Goal: Communication & Community: Answer question/provide support

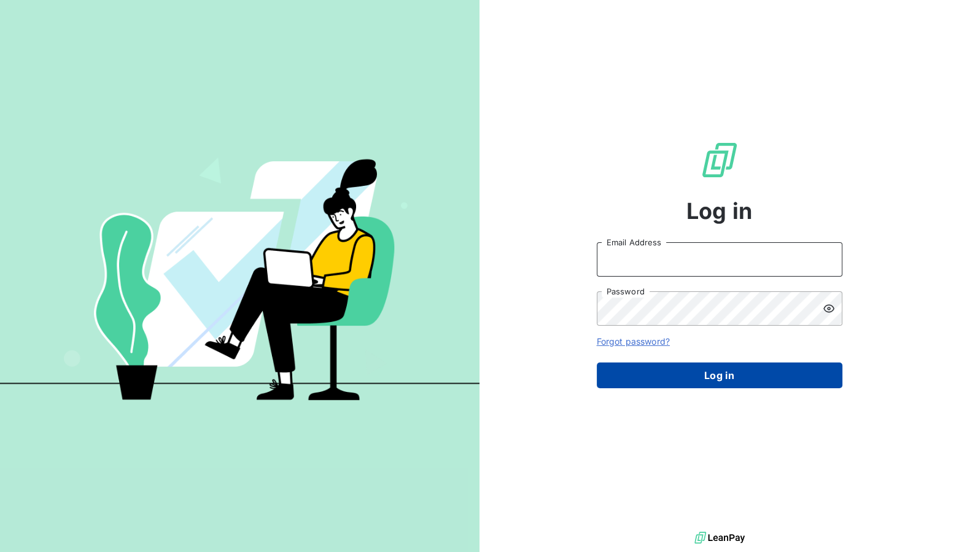
type input "ronan.cottin@graitec.com"
click at [670, 371] on button "Log in" at bounding box center [720, 376] width 246 height 26
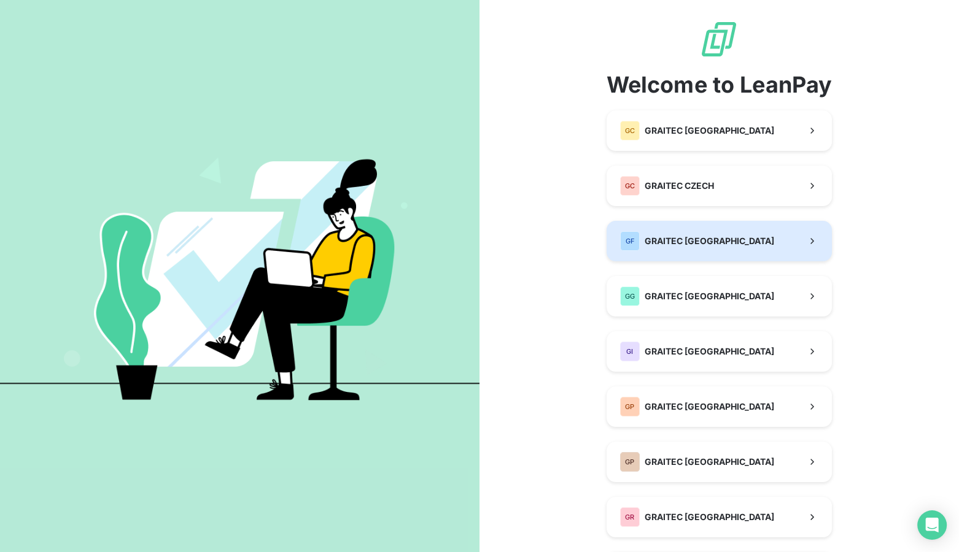
click at [706, 247] on span "GRAITEC FRANCE" at bounding box center [709, 241] width 130 height 12
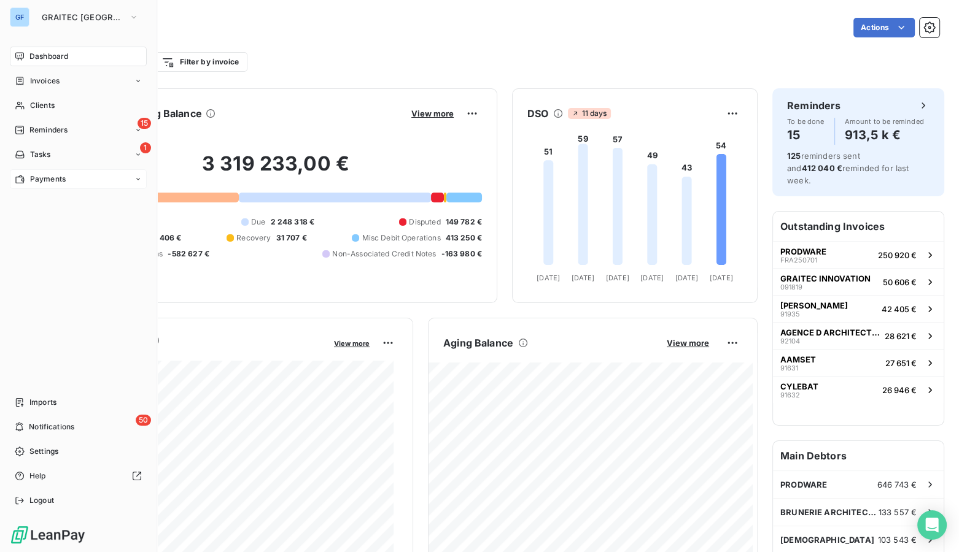
click at [36, 184] on span "Payments" at bounding box center [48, 179] width 36 height 11
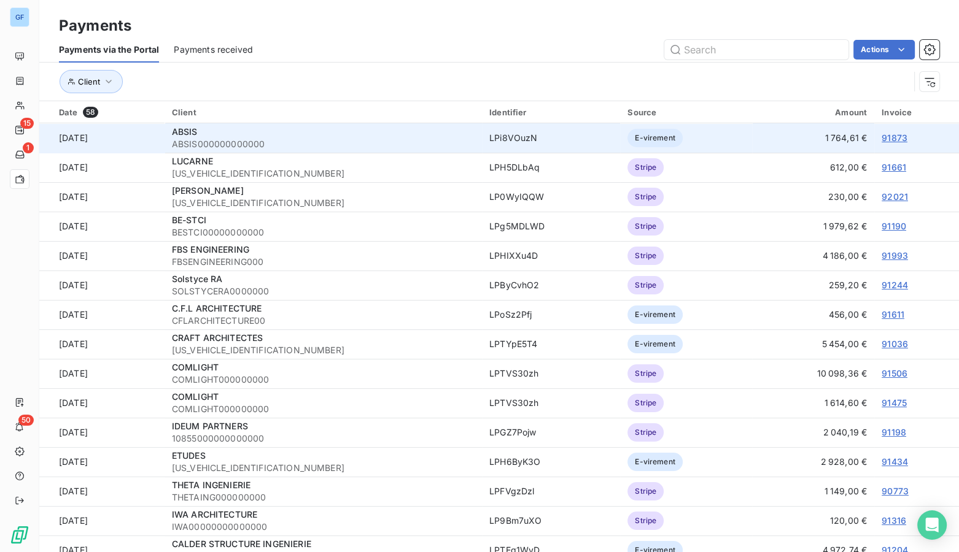
click at [894, 134] on link "91873" at bounding box center [894, 138] width 26 height 10
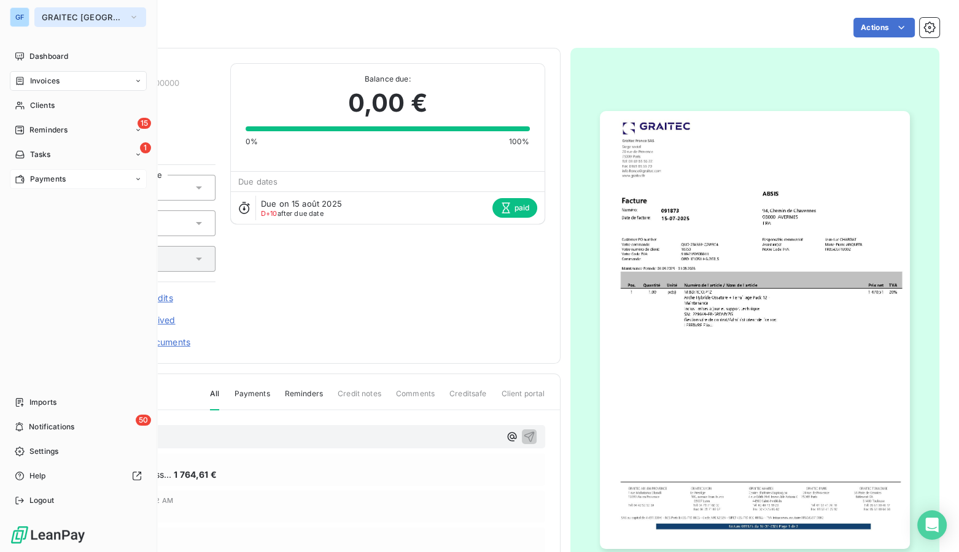
click at [86, 13] on span "GRAITEC FRANCE" at bounding box center [83, 17] width 82 height 10
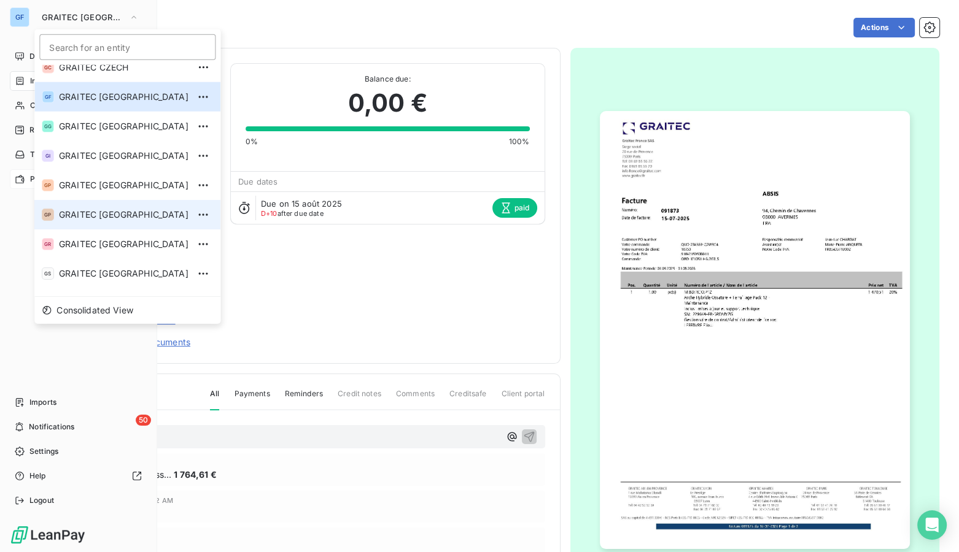
scroll to position [122, 0]
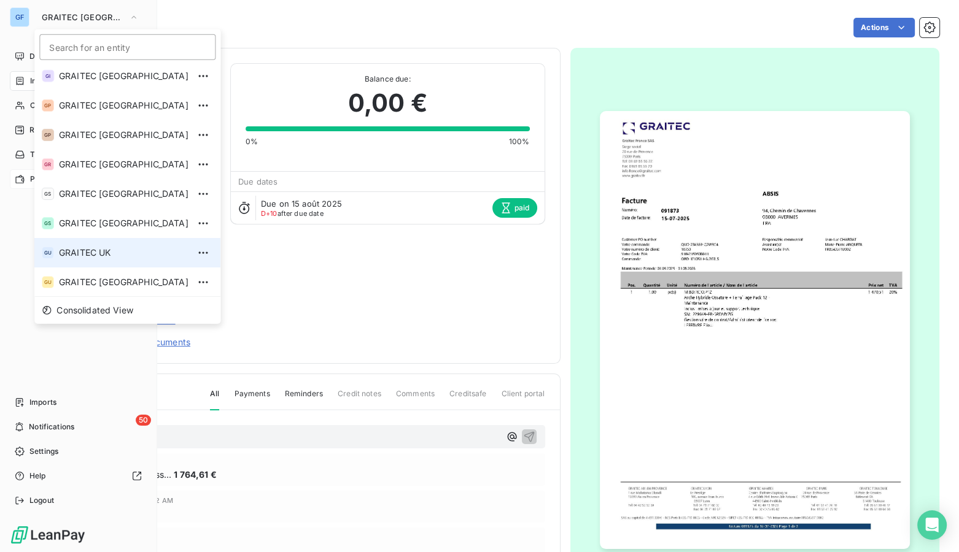
click at [99, 249] on span "GRAITEC UK" at bounding box center [124, 253] width 130 height 12
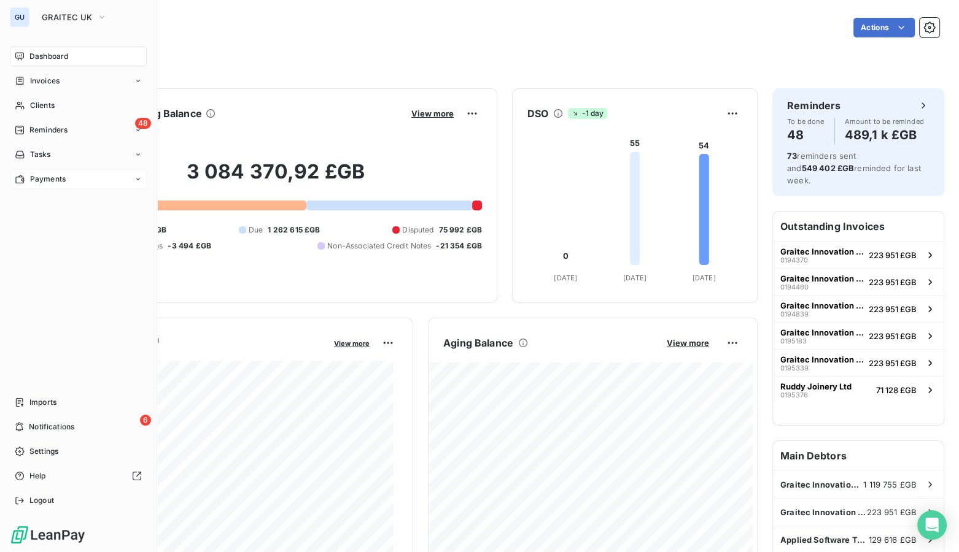
click at [48, 184] on span "Payments" at bounding box center [48, 179] width 36 height 11
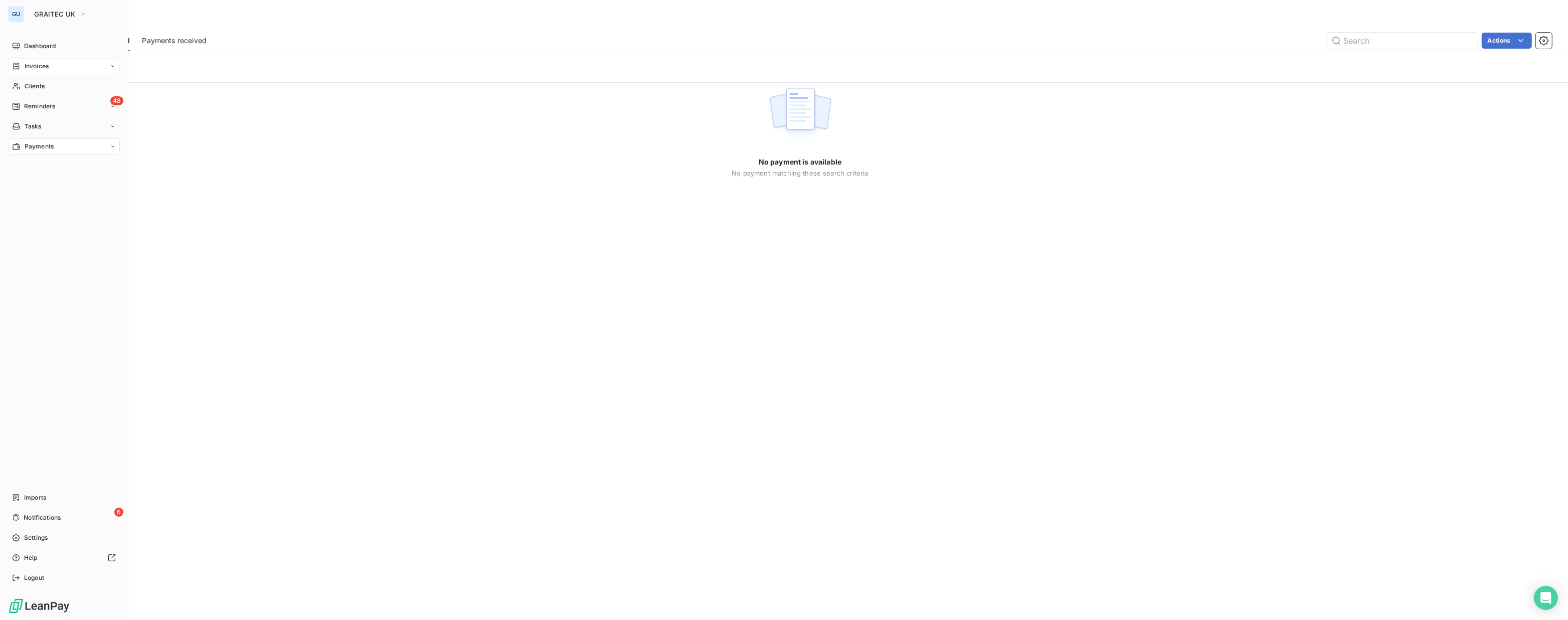
click at [42, 60] on div "Invoices" at bounding box center [64, 66] width 112 height 16
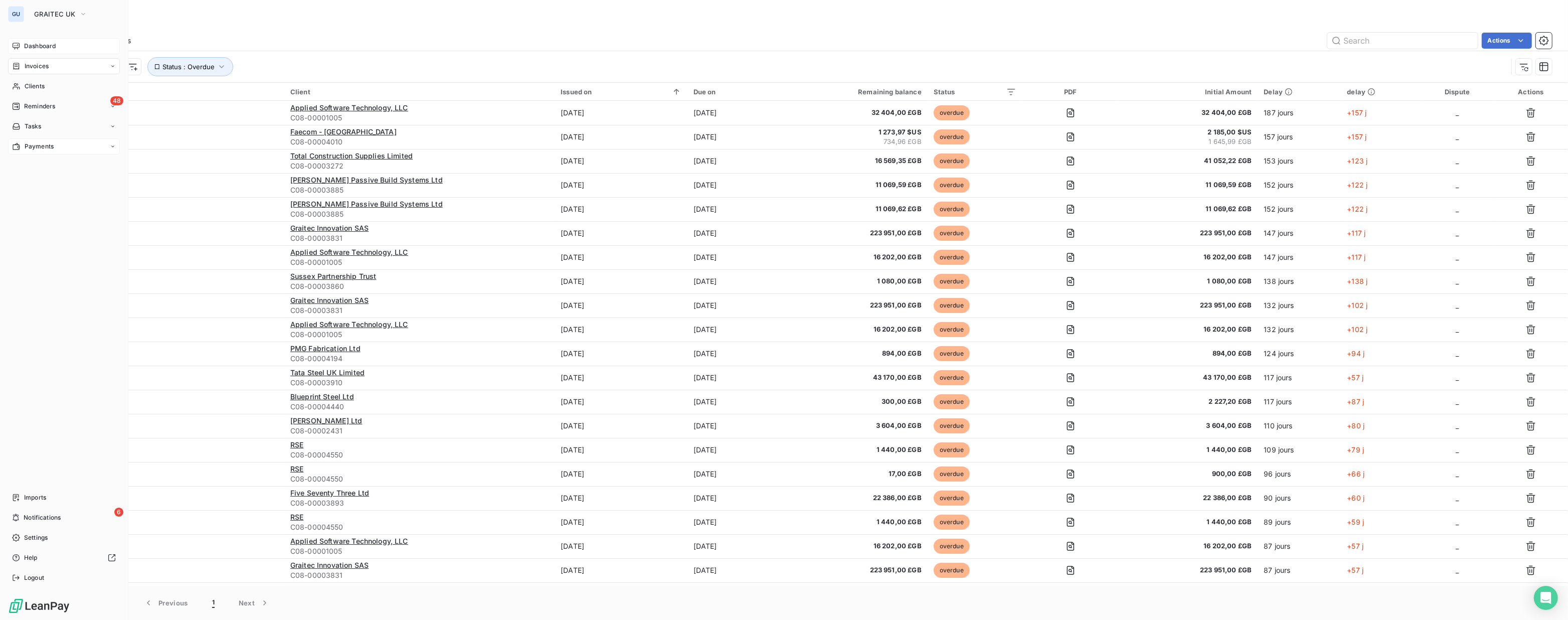
click at [42, 47] on span "Dashboard" at bounding box center [39, 46] width 32 height 9
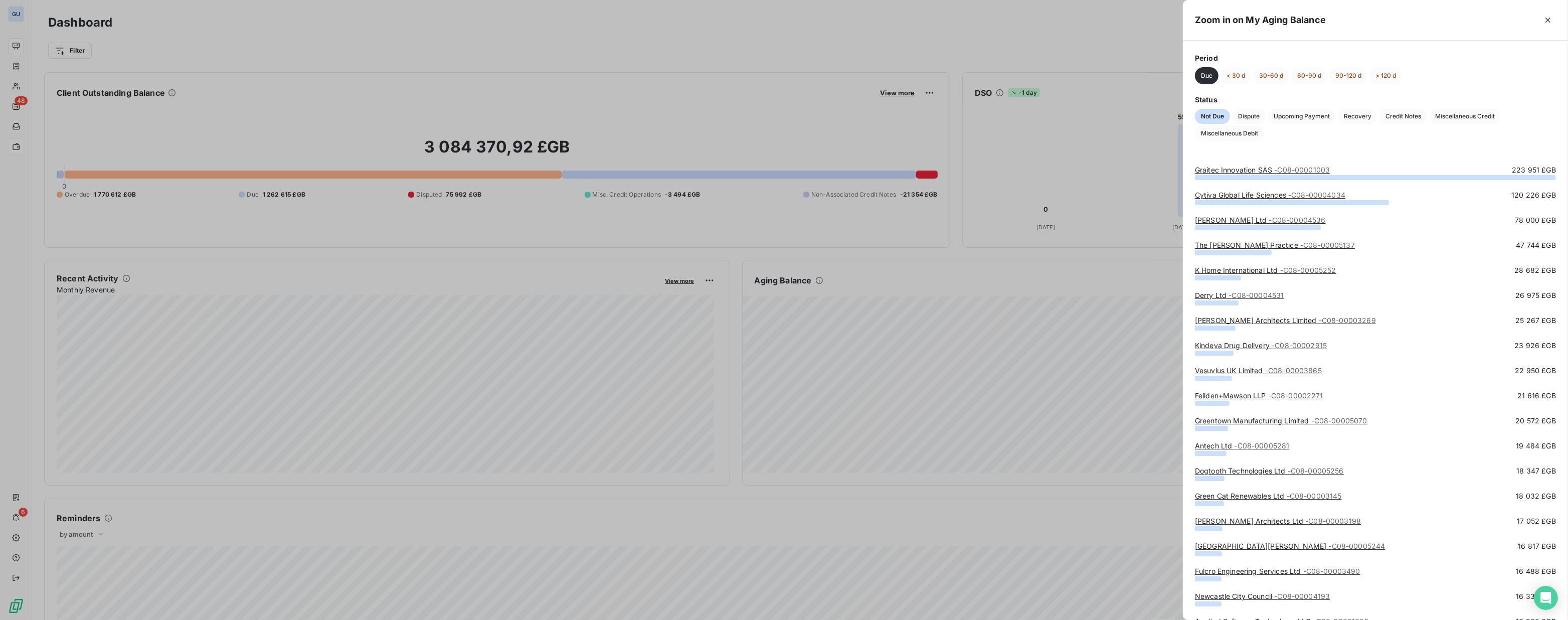
click at [783, 392] on div at bounding box center [784, 310] width 1568 height 620
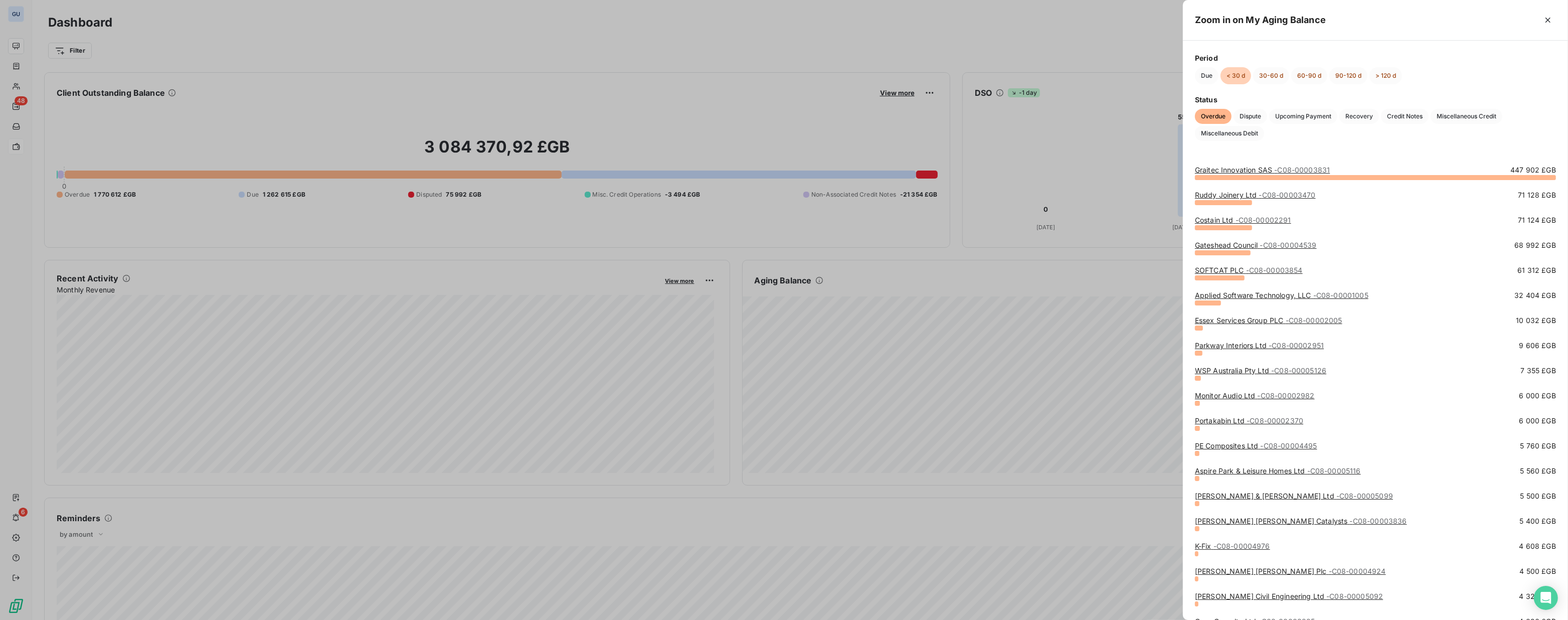
click at [783, 371] on div at bounding box center [784, 310] width 1568 height 620
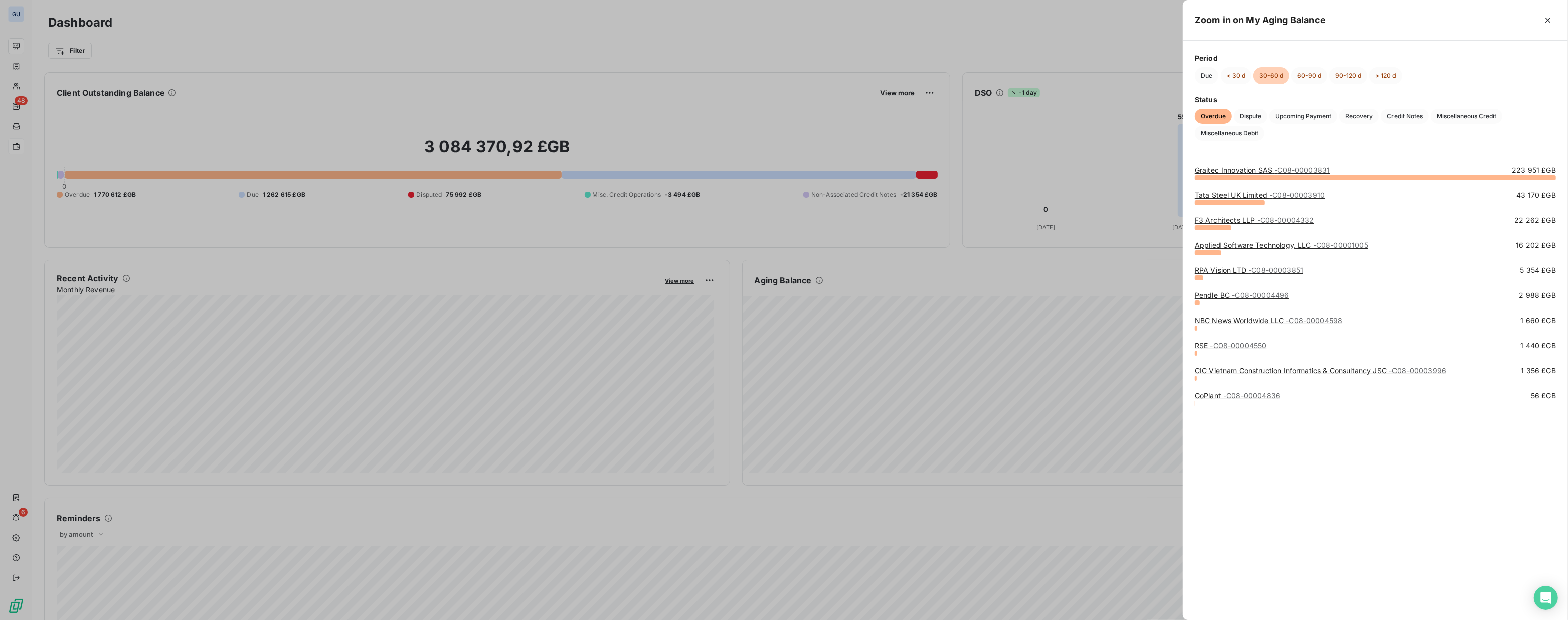
click at [783, 327] on div at bounding box center [784, 310] width 1568 height 620
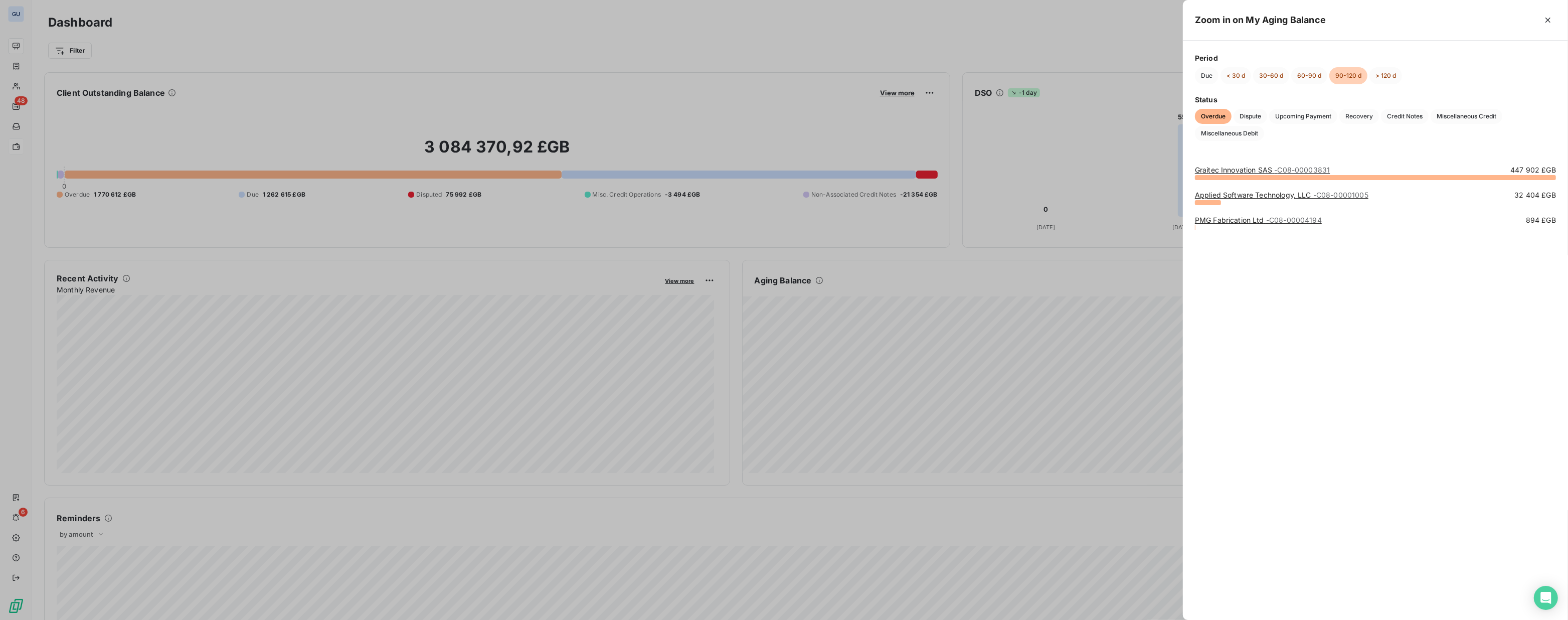
click at [263, 27] on div at bounding box center [784, 310] width 1568 height 620
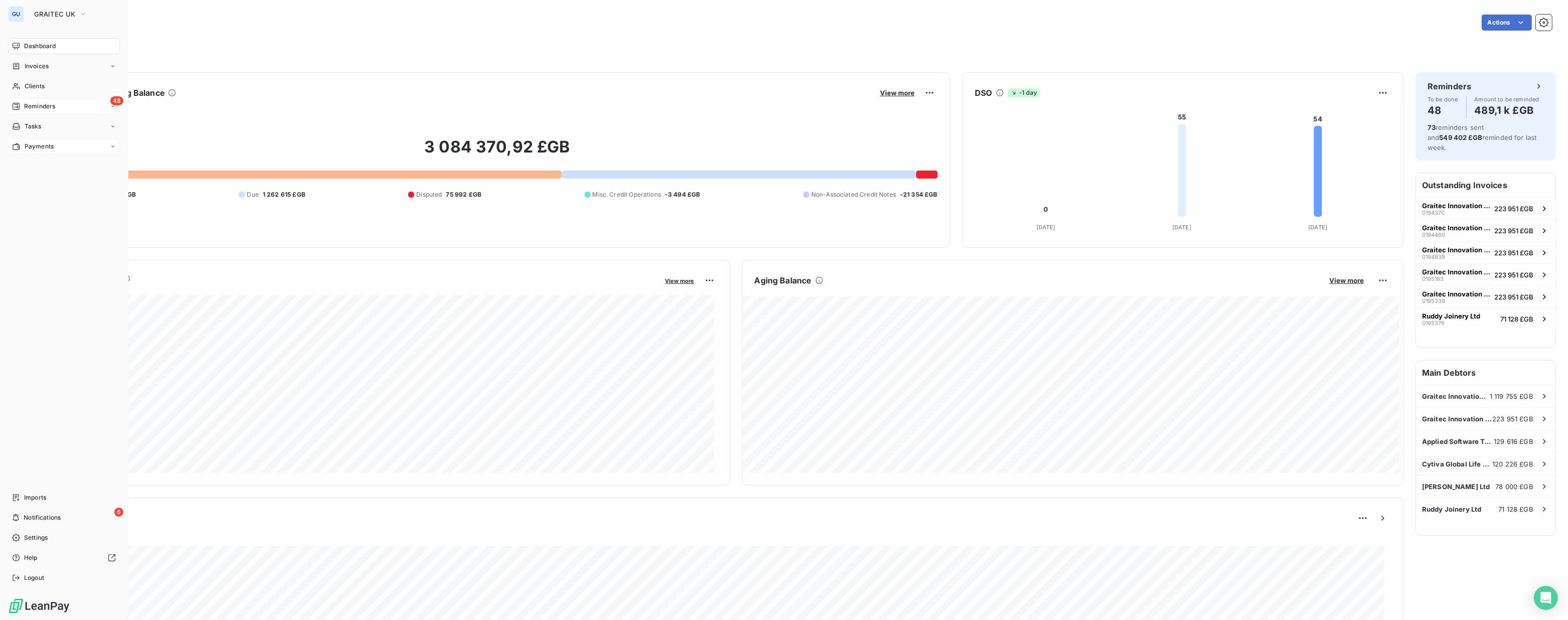
click at [41, 104] on span "Reminders" at bounding box center [39, 106] width 31 height 9
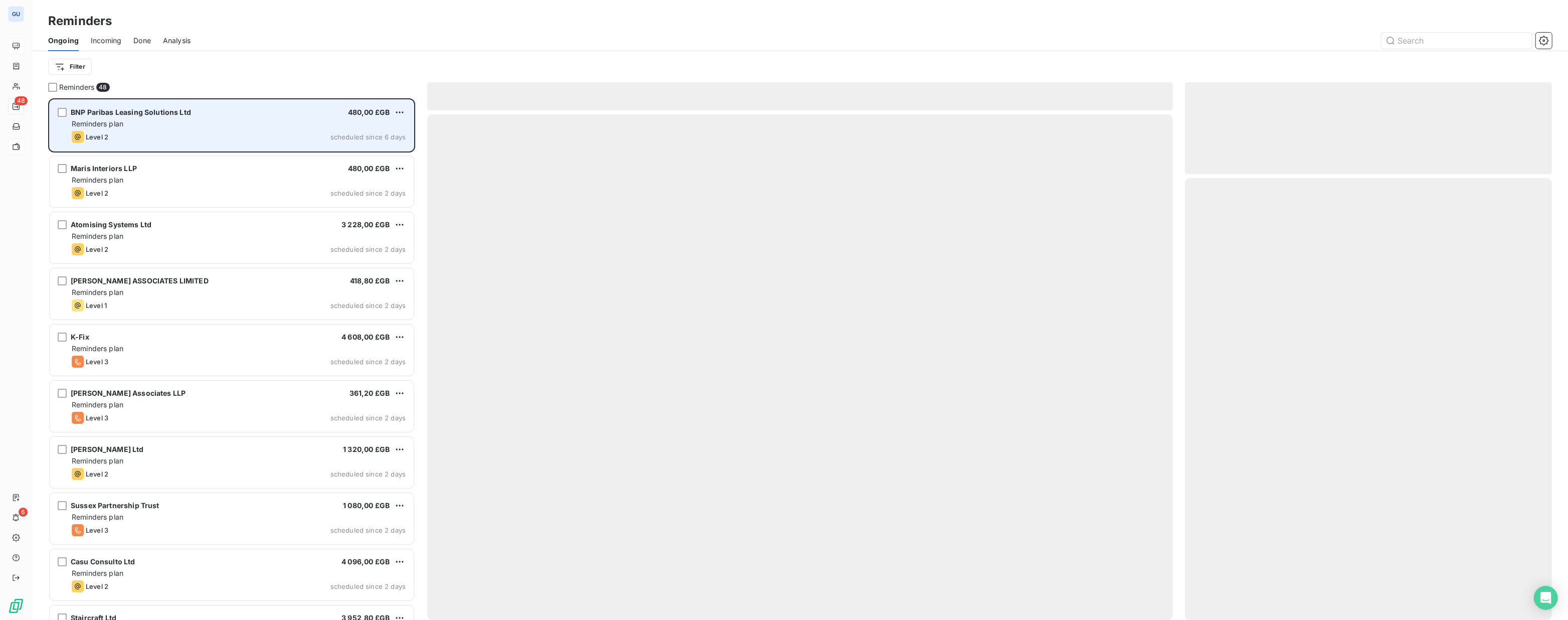
scroll to position [515, 360]
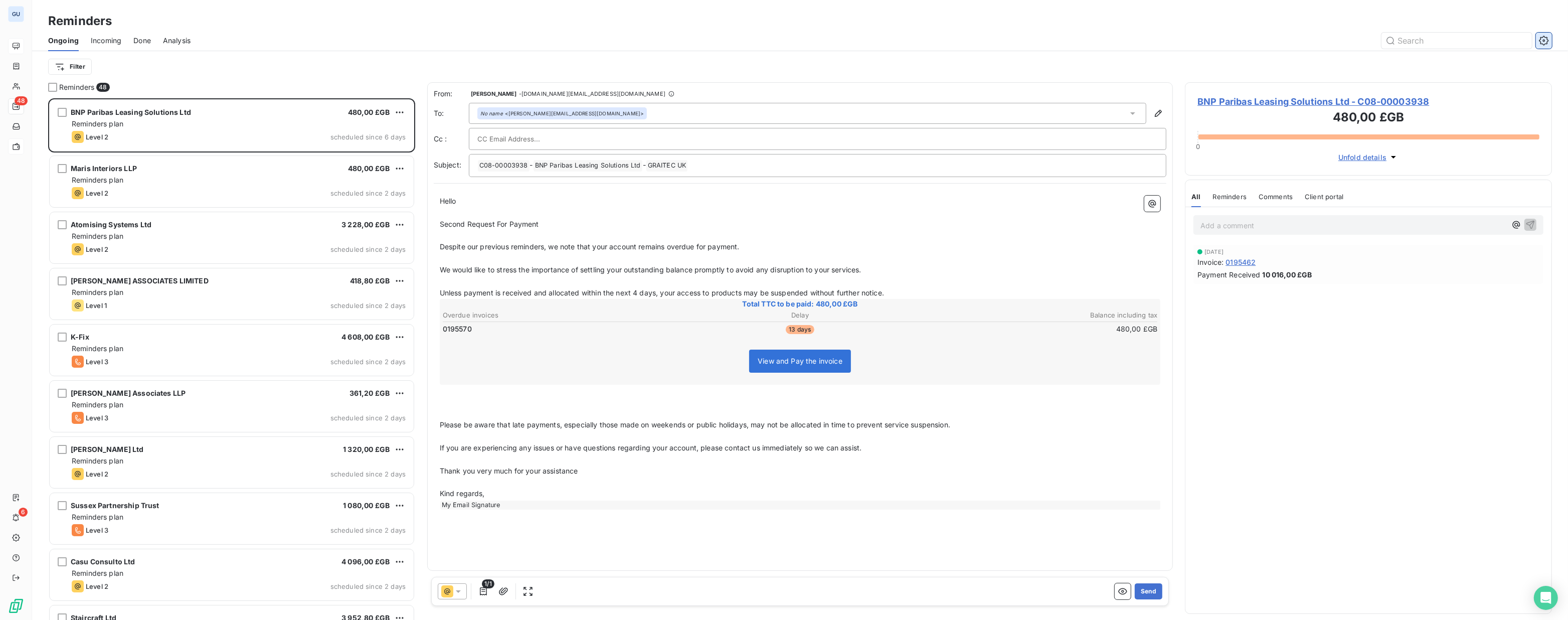
click at [783, 33] on button "button" at bounding box center [1544, 41] width 16 height 16
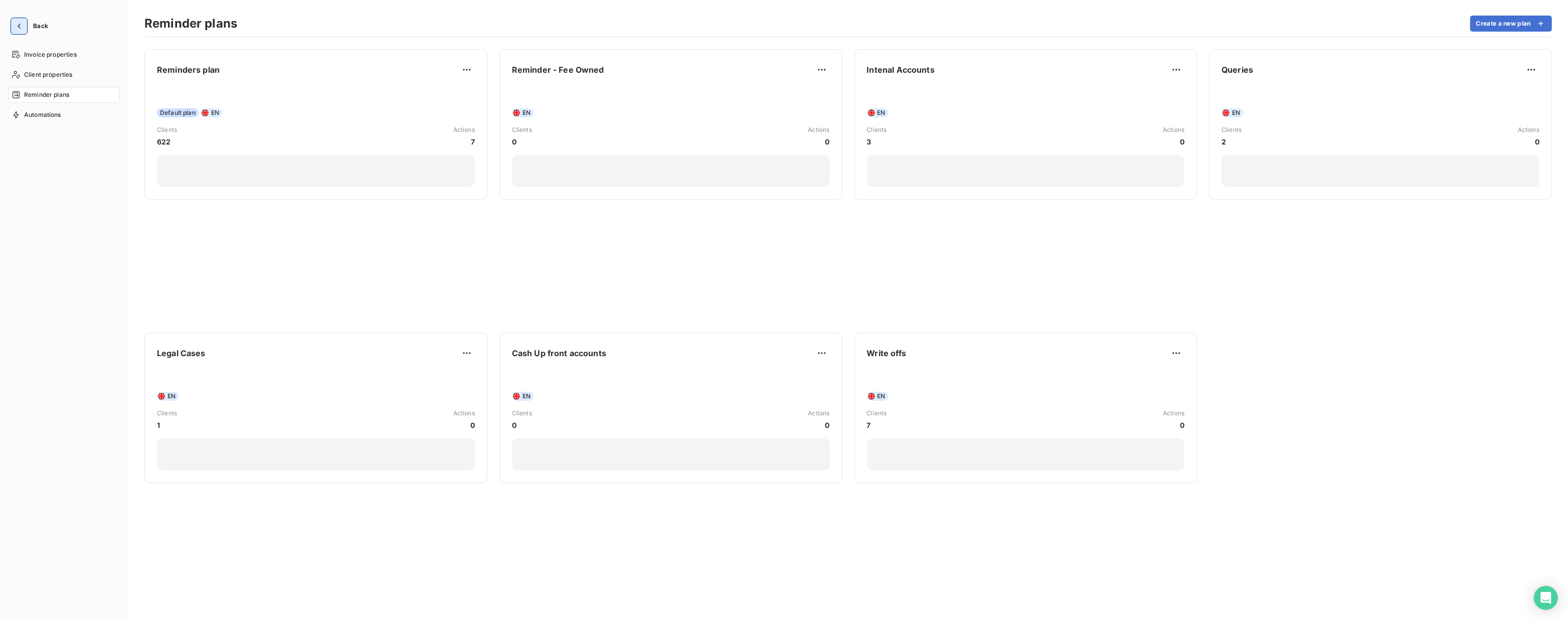
click at [21, 25] on icon "button" at bounding box center [19, 26] width 10 height 10
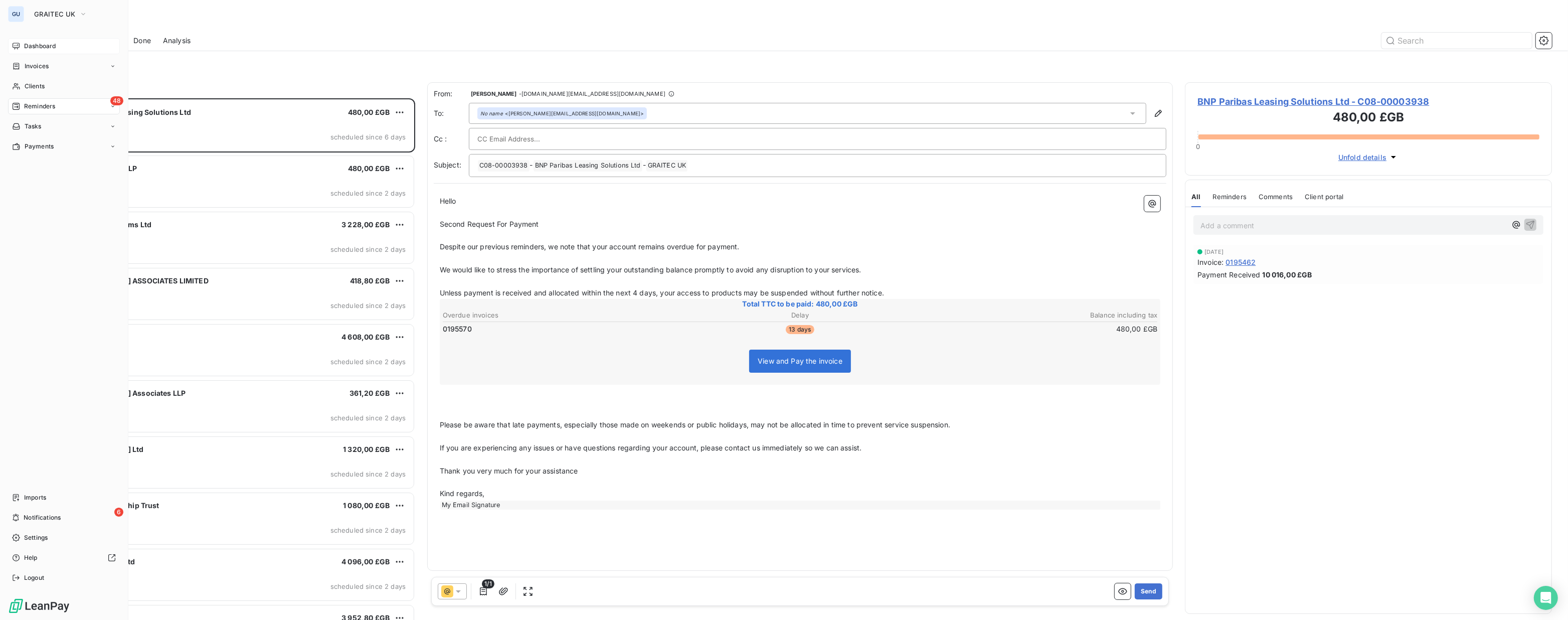
scroll to position [515, 360]
drag, startPoint x: 45, startPoint y: 42, endPoint x: 68, endPoint y: 45, distance: 23.2
click at [45, 43] on span "Dashboard" at bounding box center [39, 46] width 32 height 9
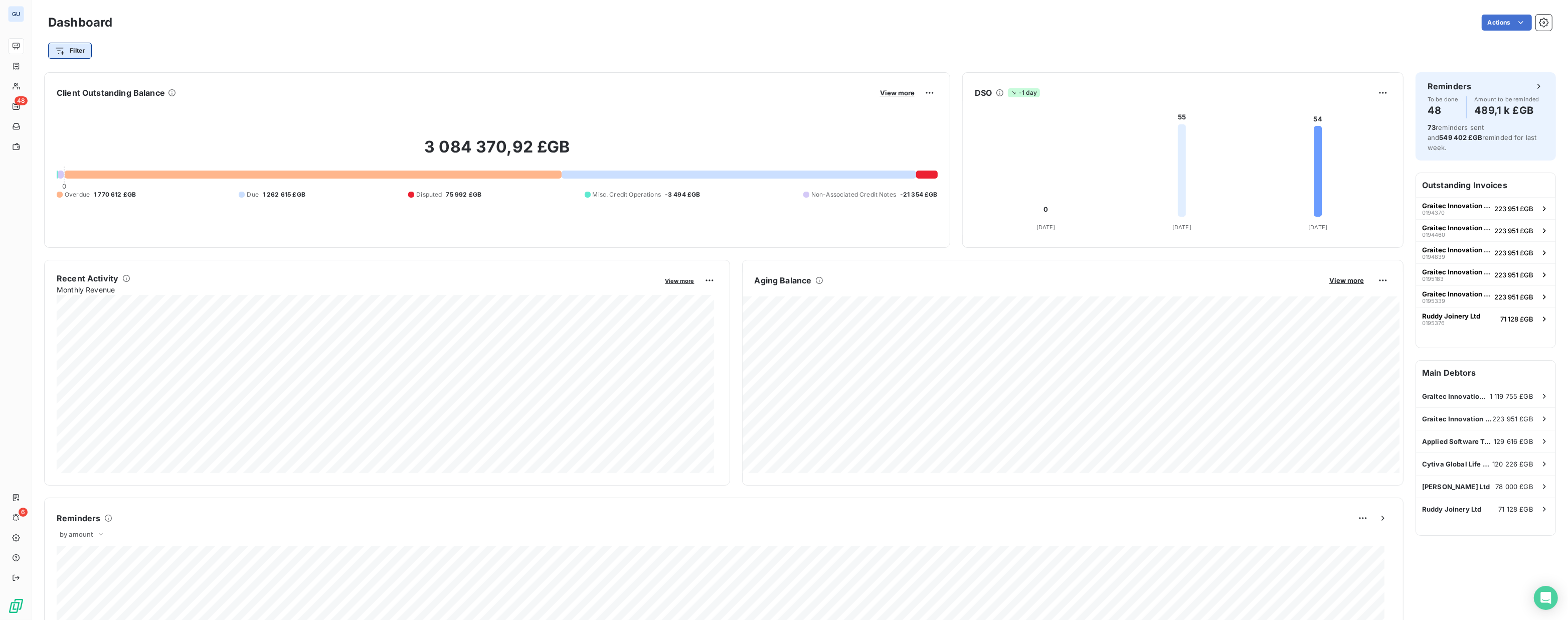
click at [67, 52] on html "GU 48 6 Dashboard Actions Filter Client Outstanding Balance View more 3 084 370…" at bounding box center [784, 310] width 1568 height 620
click at [101, 121] on div "Reminder plan" at bounding box center [122, 126] width 139 height 16
click at [108, 100] on span "Remove filter" at bounding box center [114, 105] width 43 height 10
click at [80, 52] on html "GU 48 6 Dashboard Actions Filter Search and Select Client Reminder plan Account…" at bounding box center [784, 310] width 1568 height 620
click at [101, 123] on div "Reminder plan" at bounding box center [122, 126] width 139 height 16
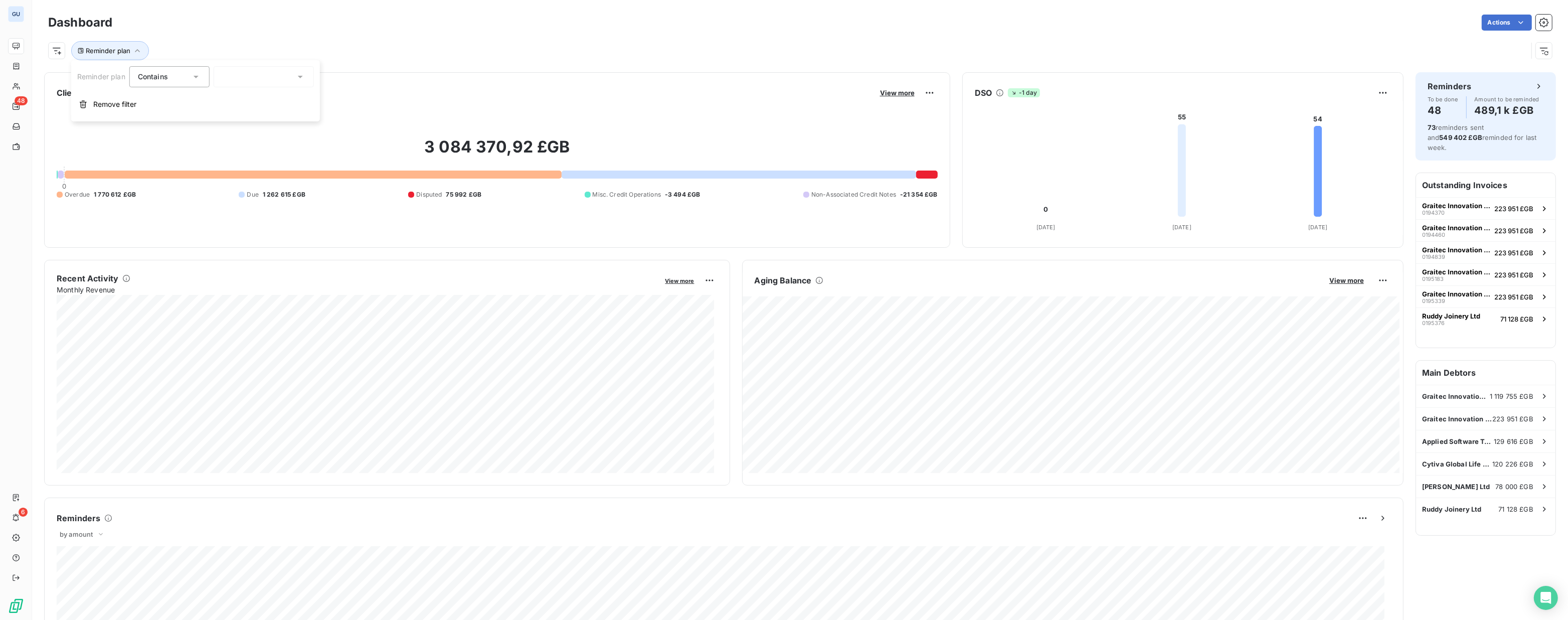
click at [261, 65] on div "Reminder plan Contains is Remove filter" at bounding box center [195, 91] width 248 height 61
click at [279, 74] on div at bounding box center [263, 77] width 101 height 21
drag, startPoint x: 224, startPoint y: 93, endPoint x: 225, endPoint y: 108, distance: 15.0
click at [224, 94] on div at bounding box center [224, 98] width 9 height 9
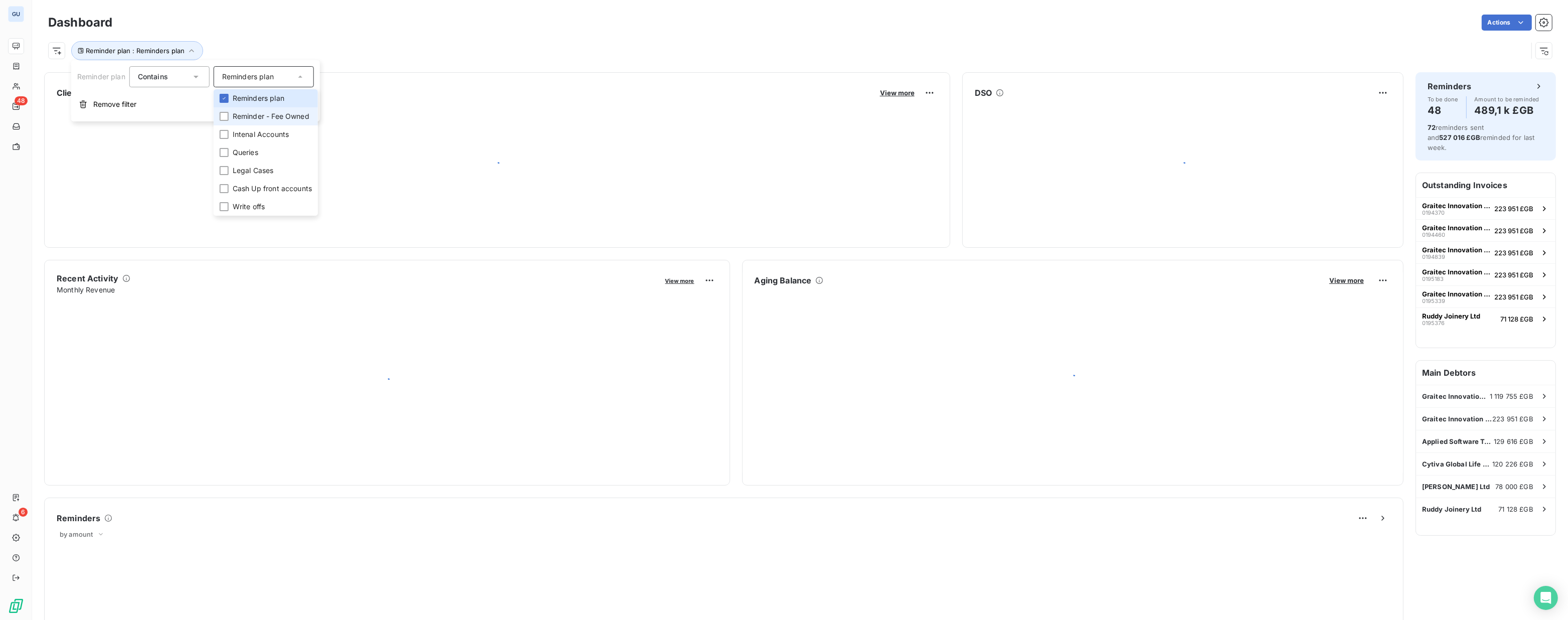
click at [225, 116] on div at bounding box center [224, 116] width 9 height 9
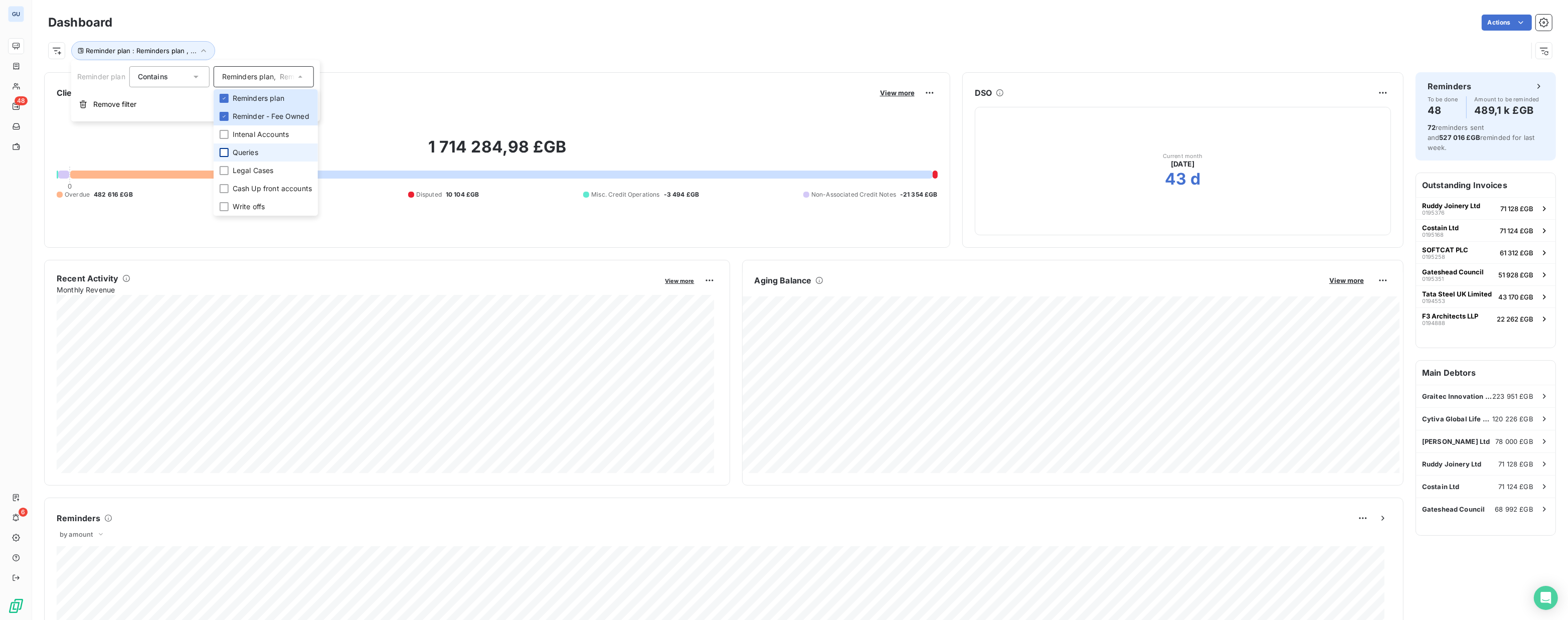
click at [226, 155] on div at bounding box center [224, 152] width 9 height 9
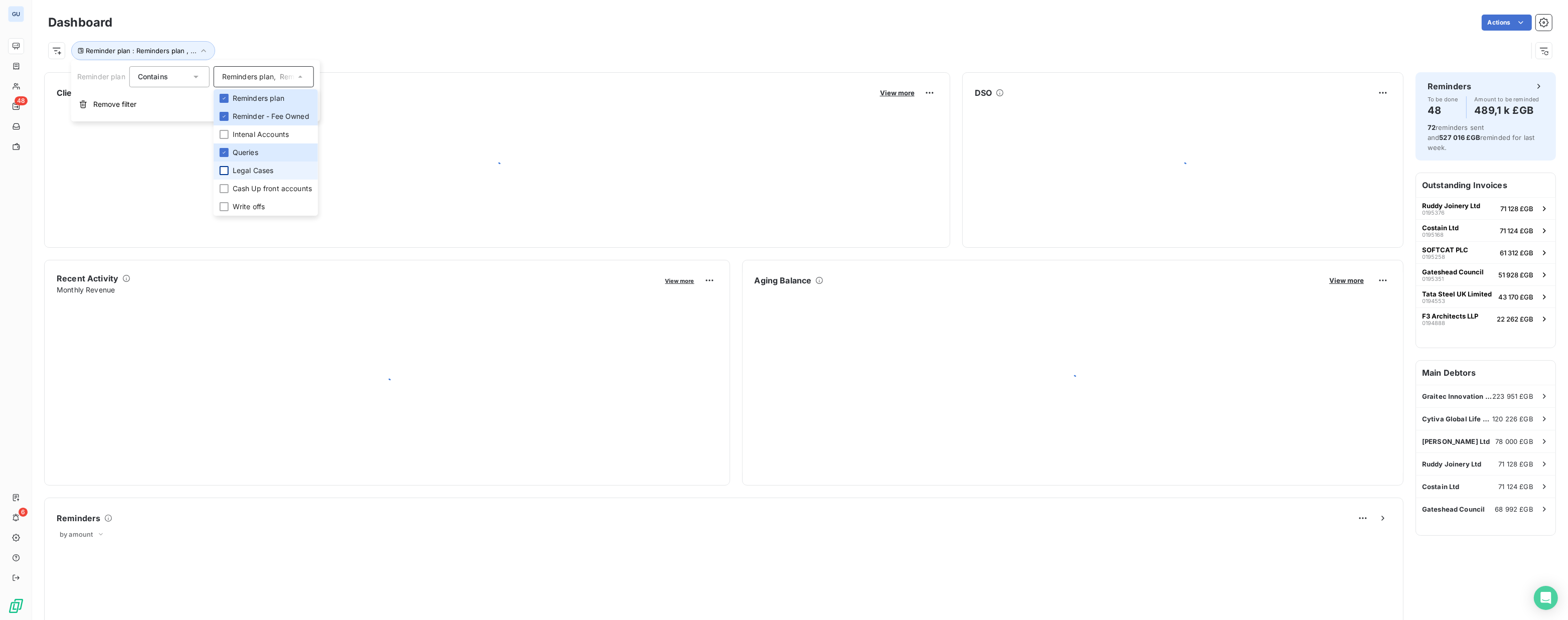
drag, startPoint x: 226, startPoint y: 172, endPoint x: 226, endPoint y: 178, distance: 6.0
click at [226, 173] on div at bounding box center [224, 170] width 9 height 9
click at [224, 193] on li "Cash Up front accounts" at bounding box center [266, 189] width 105 height 18
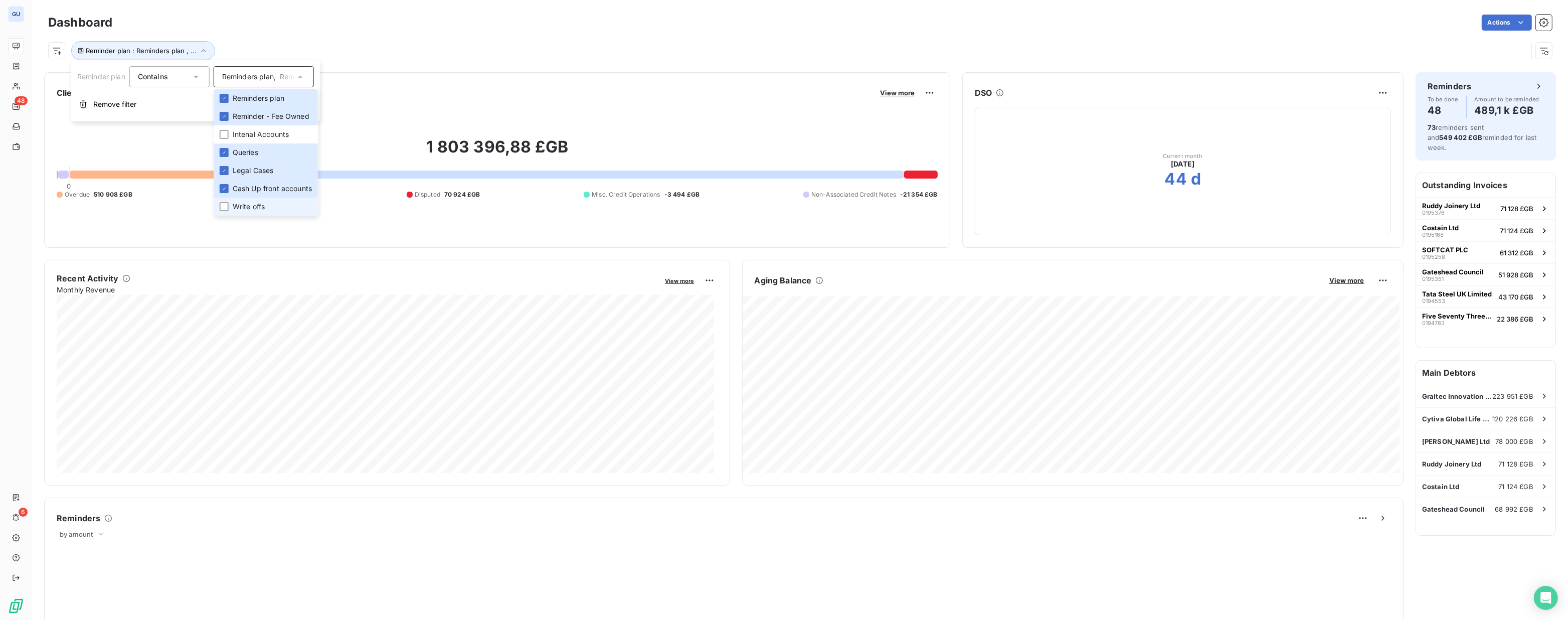
click at [223, 212] on li "Write offs" at bounding box center [266, 207] width 105 height 18
click at [415, 37] on div "Reminder plan : Reminders plan , ..." at bounding box center [800, 47] width 1504 height 27
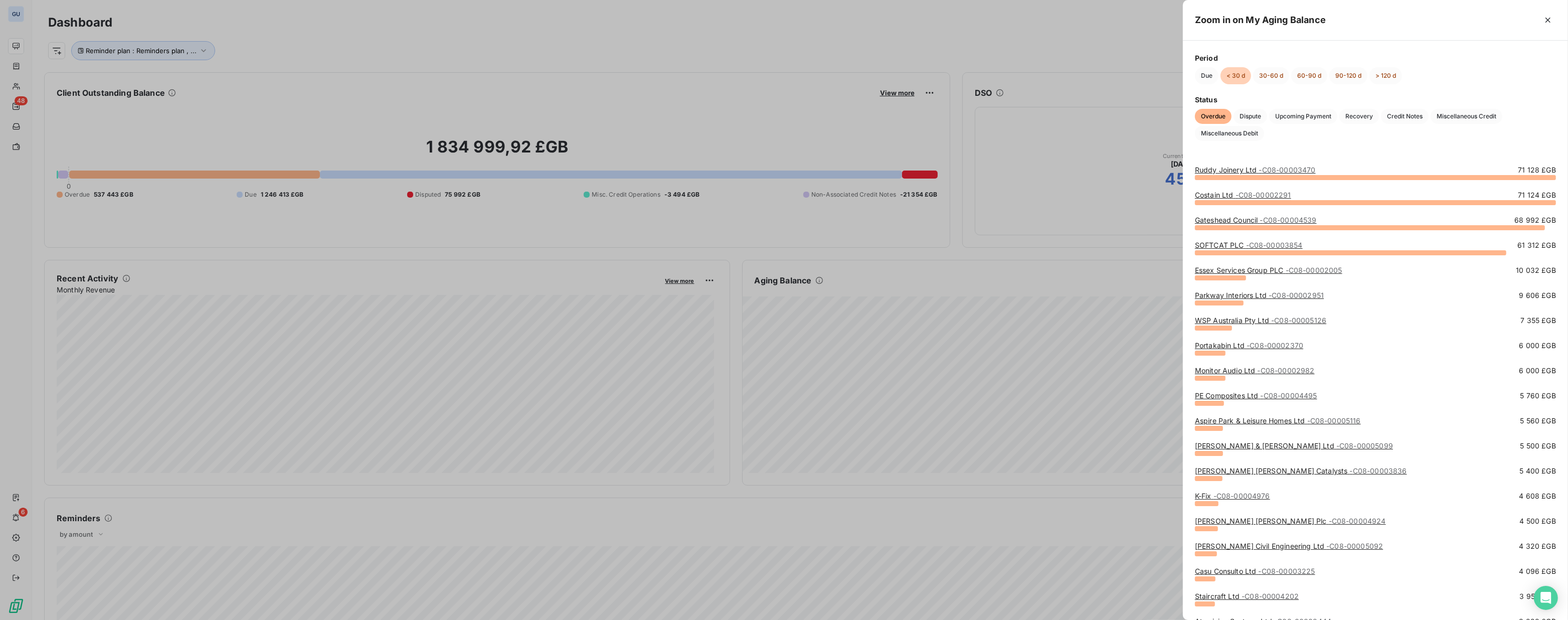
click at [783, 49] on div at bounding box center [784, 310] width 1568 height 620
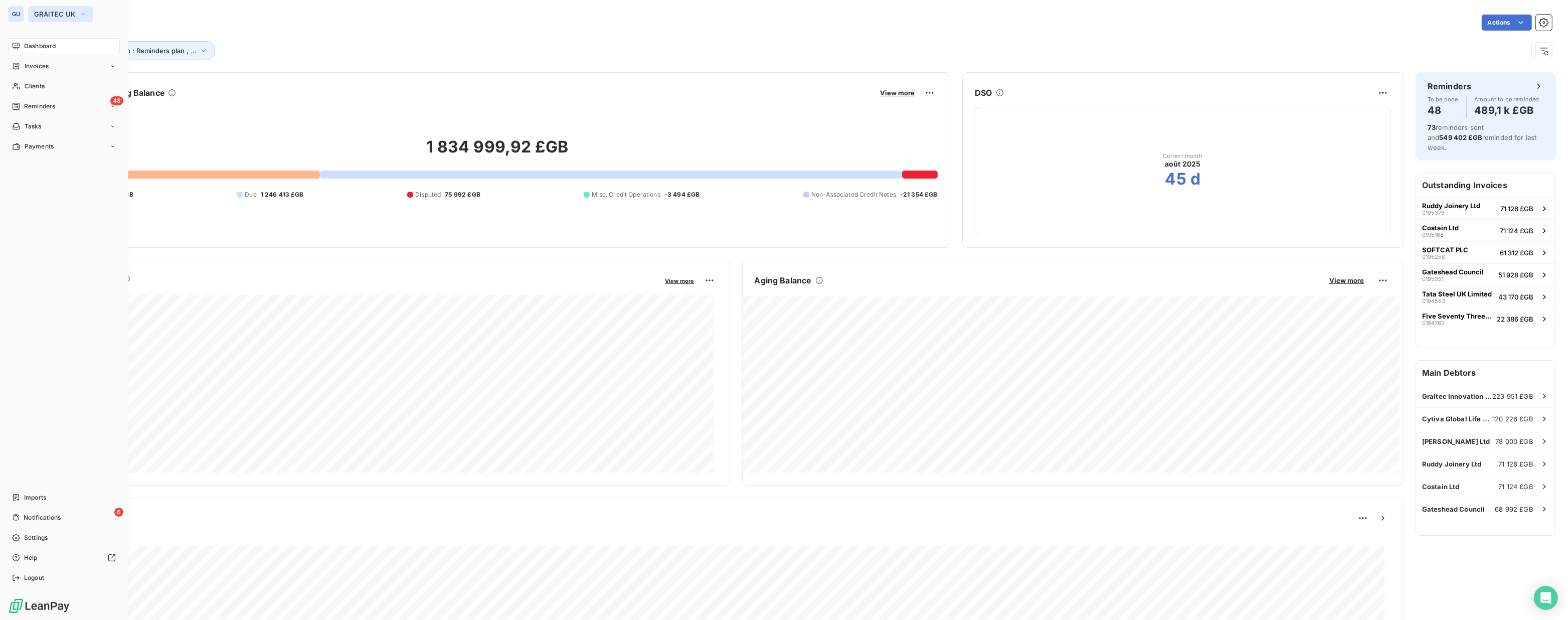
click at [49, 15] on span "GRAITEC UK" at bounding box center [55, 14] width 41 height 8
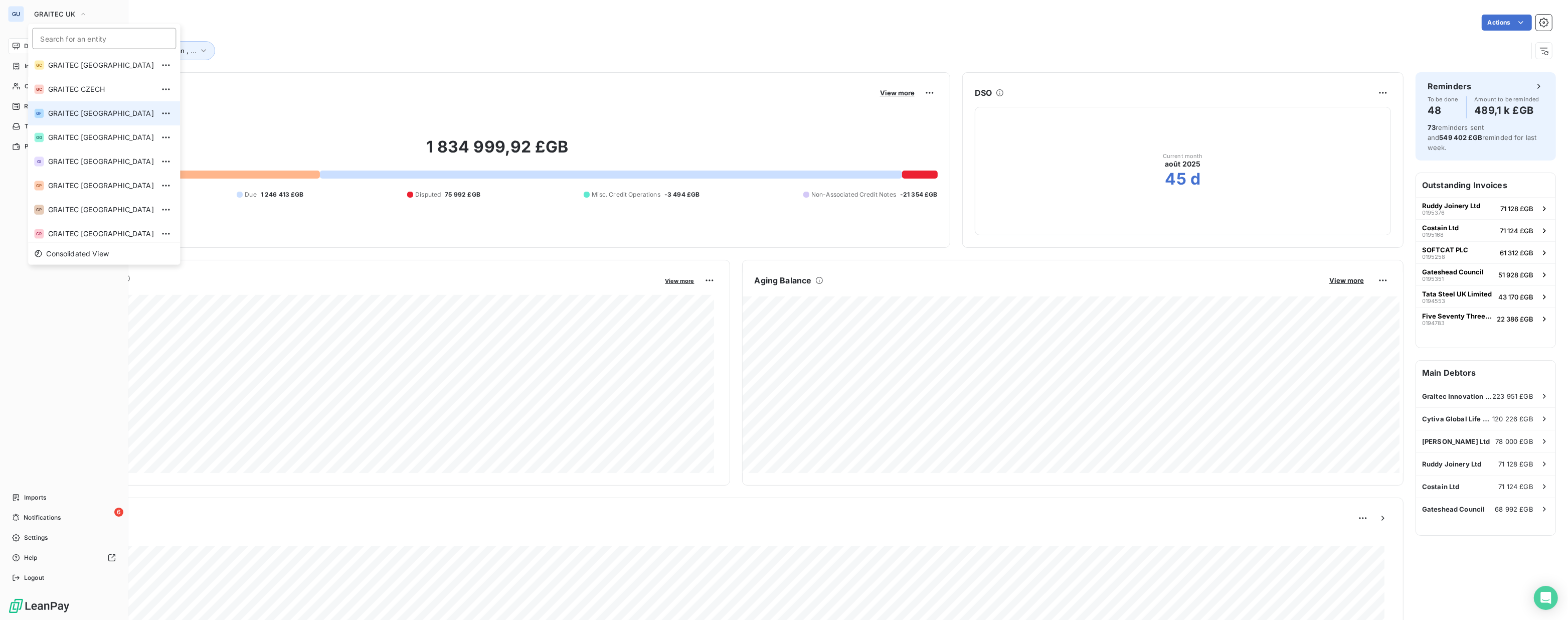
click at [100, 115] on span "GRAITEC FRANCE" at bounding box center [101, 114] width 106 height 10
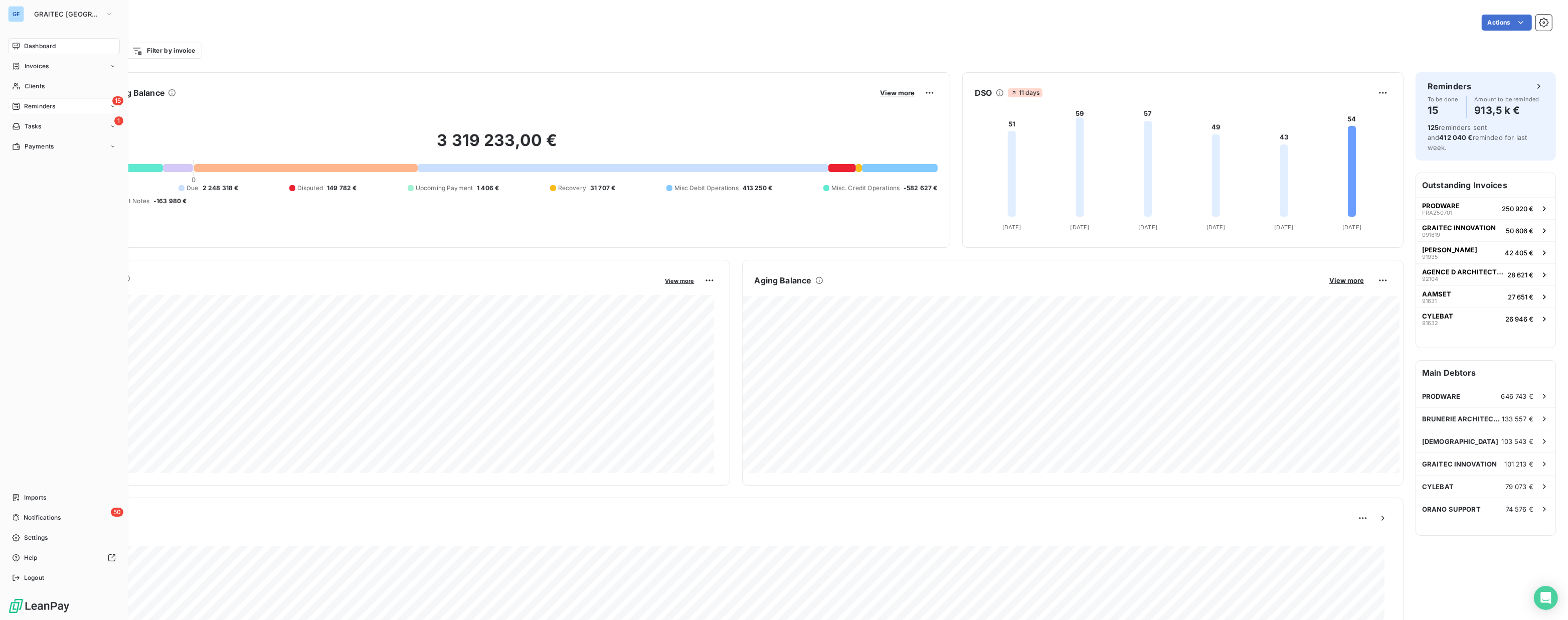
click at [43, 109] on span "Reminders" at bounding box center [39, 106] width 31 height 9
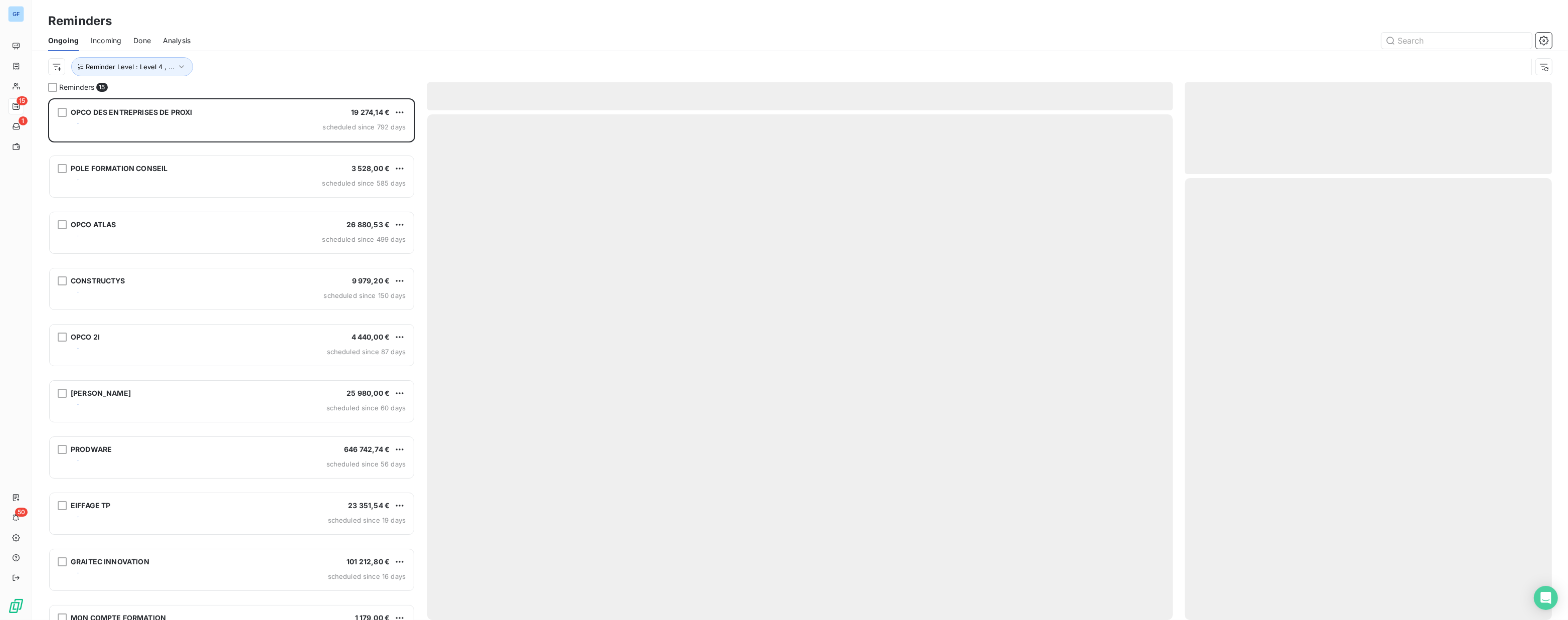
scroll to position [515, 360]
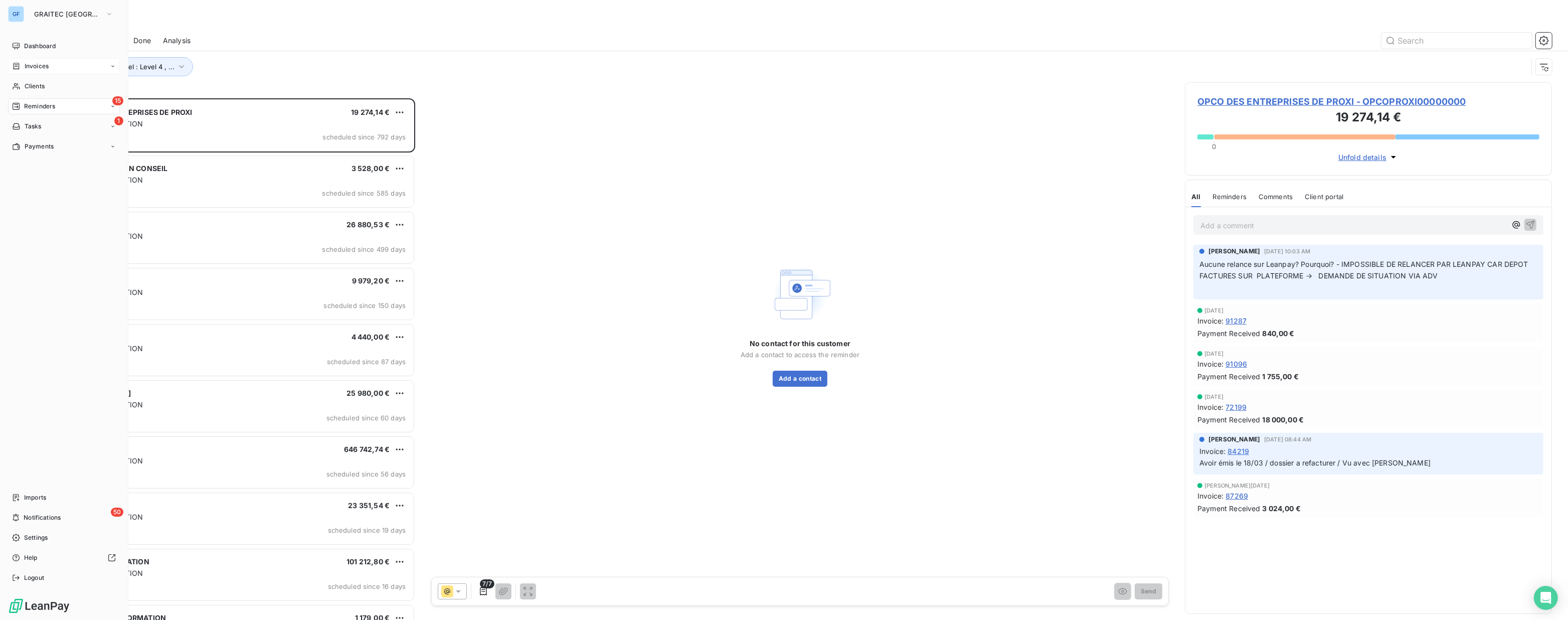
click at [34, 67] on span "Invoices" at bounding box center [36, 65] width 24 height 9
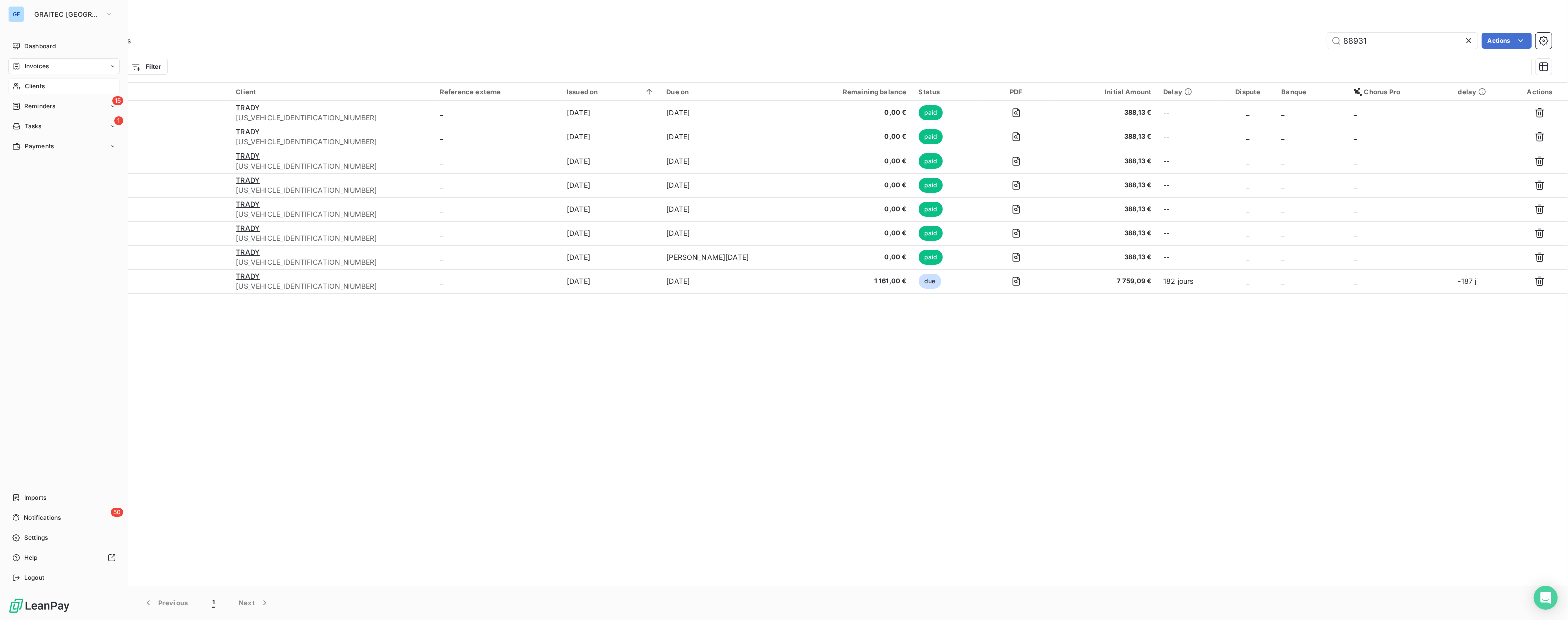
click at [38, 79] on div "Clients" at bounding box center [64, 87] width 112 height 16
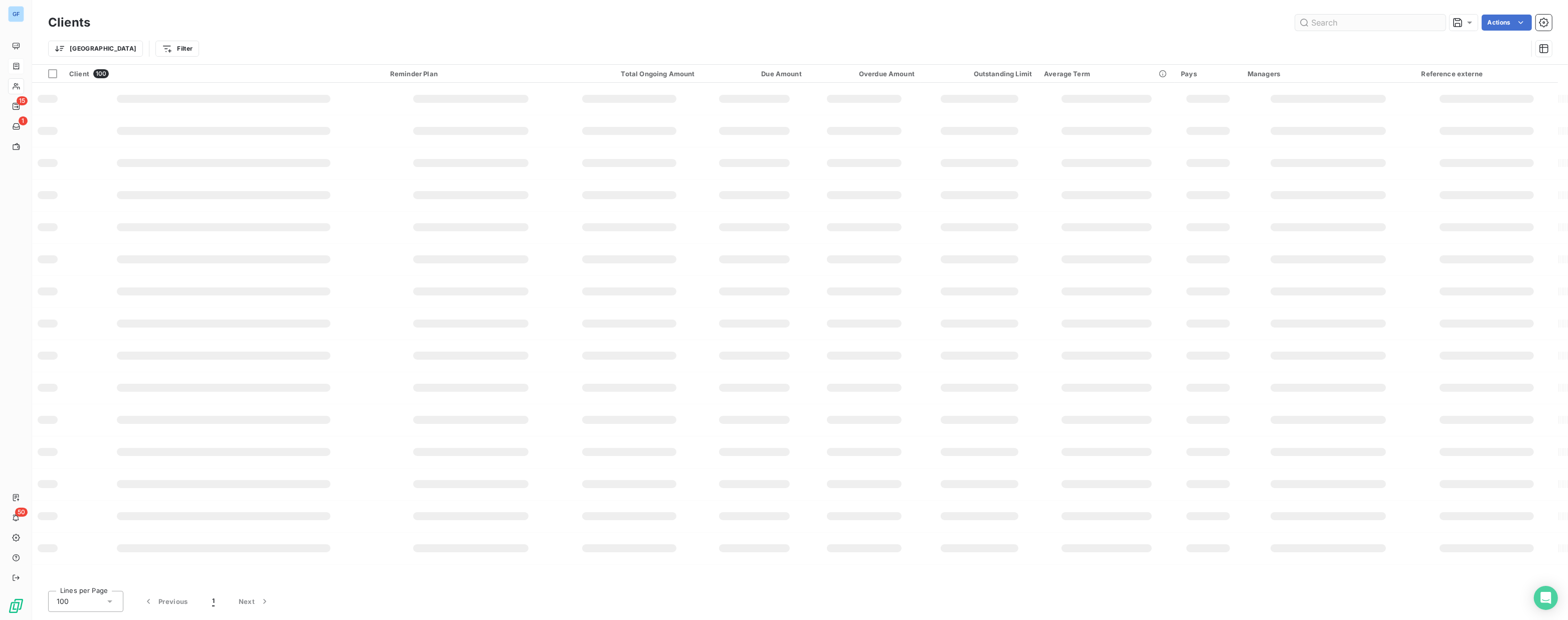
click at [1329, 21] on input "text" at bounding box center [1370, 23] width 150 height 16
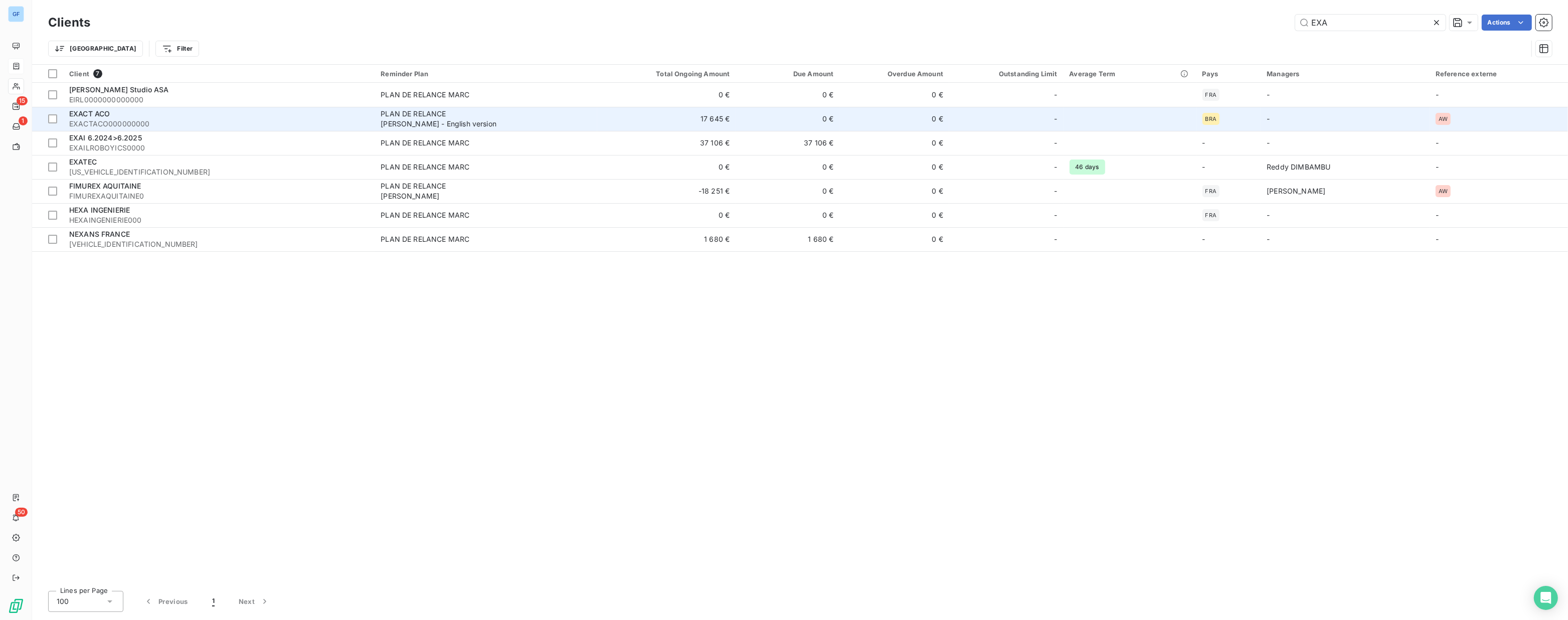
type input "EXA"
click at [97, 112] on span "EXACT ACO" at bounding box center [90, 114] width 41 height 8
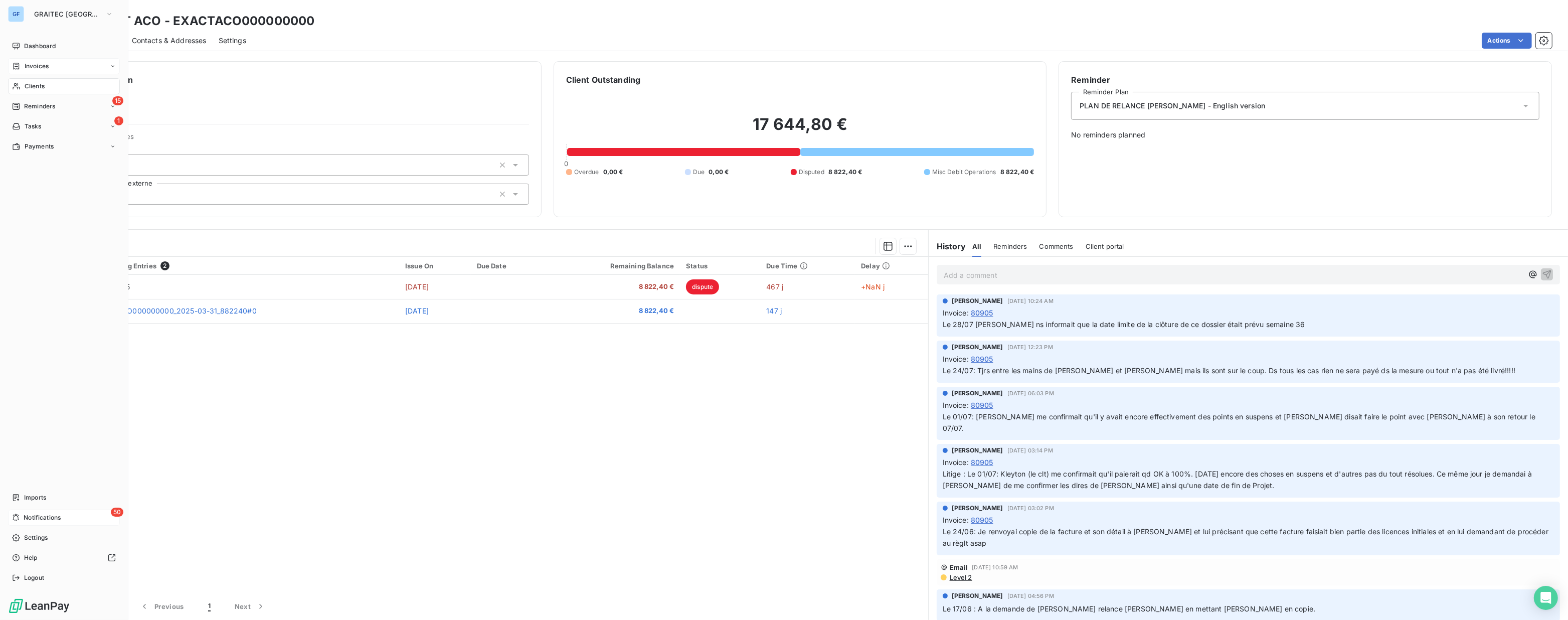
click at [48, 517] on span "Notifications" at bounding box center [42, 517] width 37 height 9
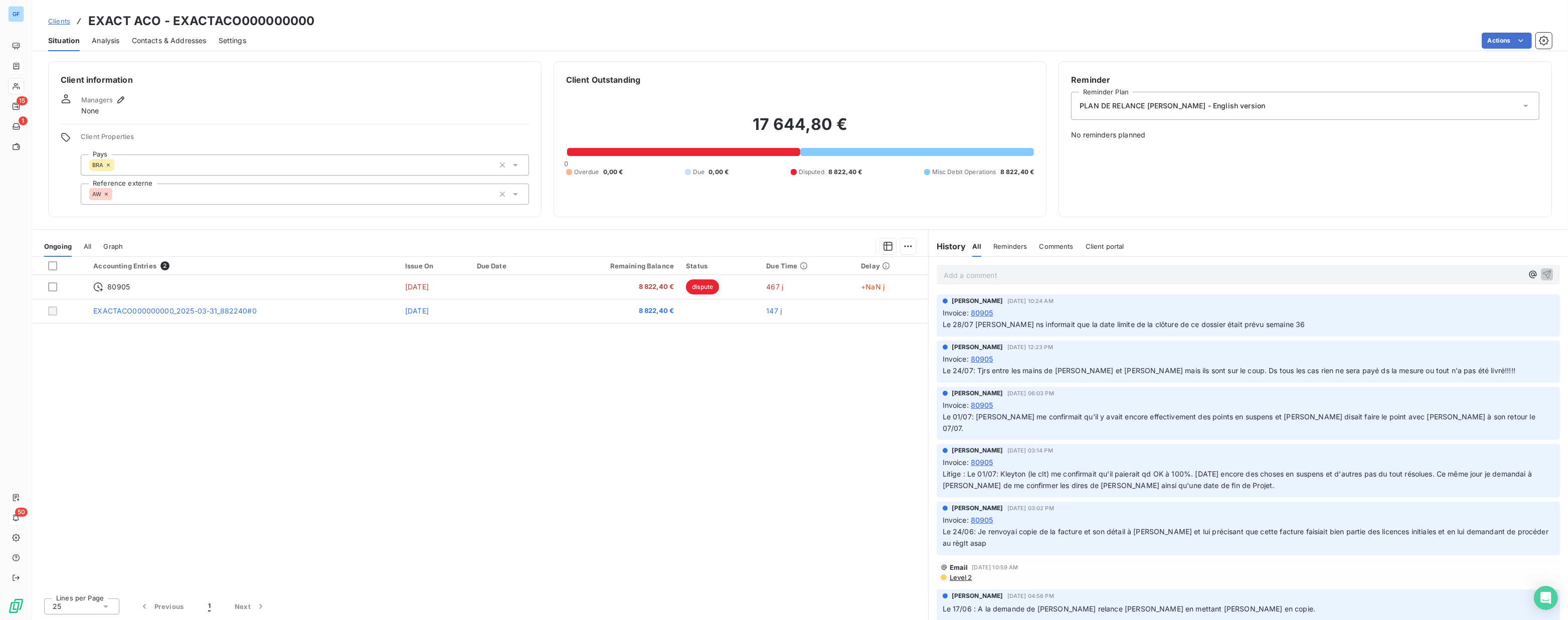
click at [807, 25] on div "Clients EXACT ACO - EXACTACO000000000" at bounding box center [800, 21] width 1536 height 18
drag, startPoint x: 952, startPoint y: 323, endPoint x: 1316, endPoint y: 323, distance: 364.0
click at [1316, 323] on p "Le 28/07 Natalia ns informait que la date limite de la clôture de ce dossier ét…" at bounding box center [1249, 324] width 611 height 11
drag, startPoint x: 1316, startPoint y: 323, endPoint x: 971, endPoint y: 386, distance: 350.7
click at [1285, 365] on p "Le 24/07: Tjrs entre les mains de Natalia et Miguel mais ils sont sur le coup. …" at bounding box center [1249, 371] width 611 height 11
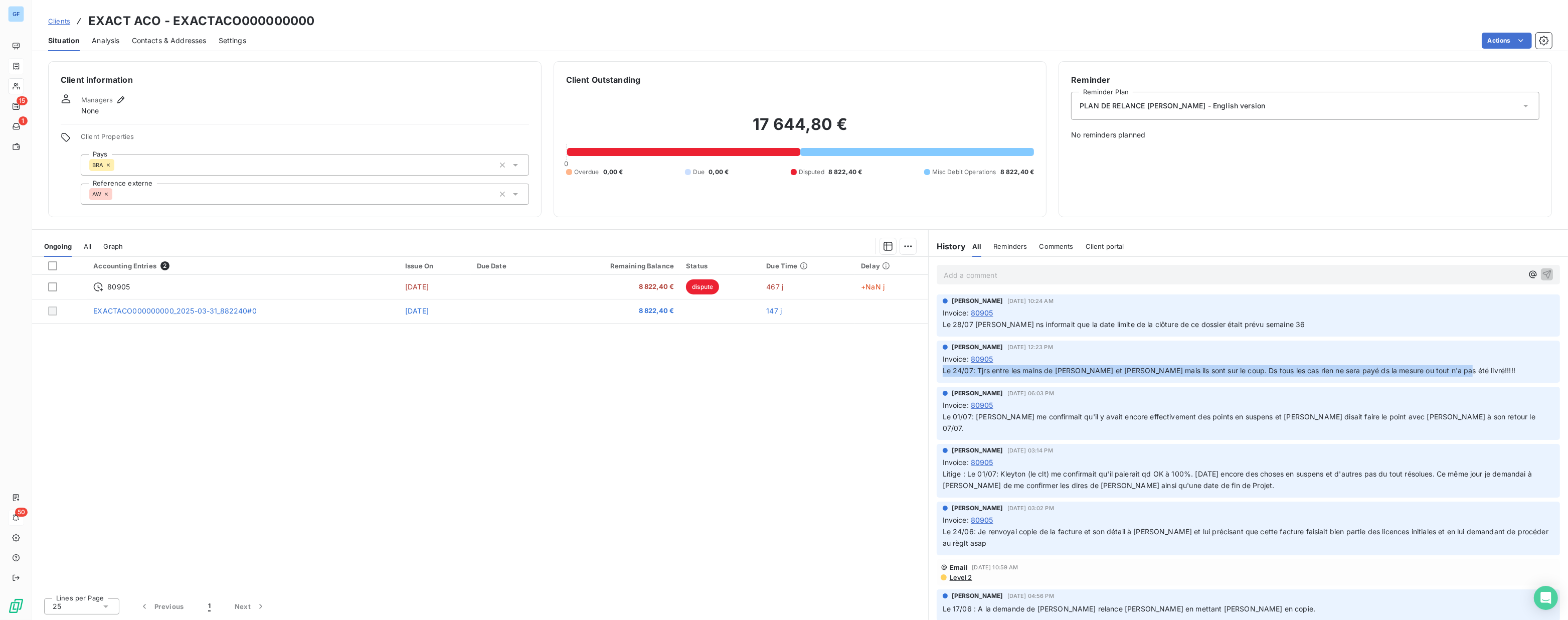
drag, startPoint x: 942, startPoint y: 372, endPoint x: 1442, endPoint y: 371, distance: 500.0
click at [1442, 371] on span "Le 24/07: Tjrs entre les mains de Natalia et Miguel mais ils sont sur le coup. …" at bounding box center [1229, 370] width 573 height 8
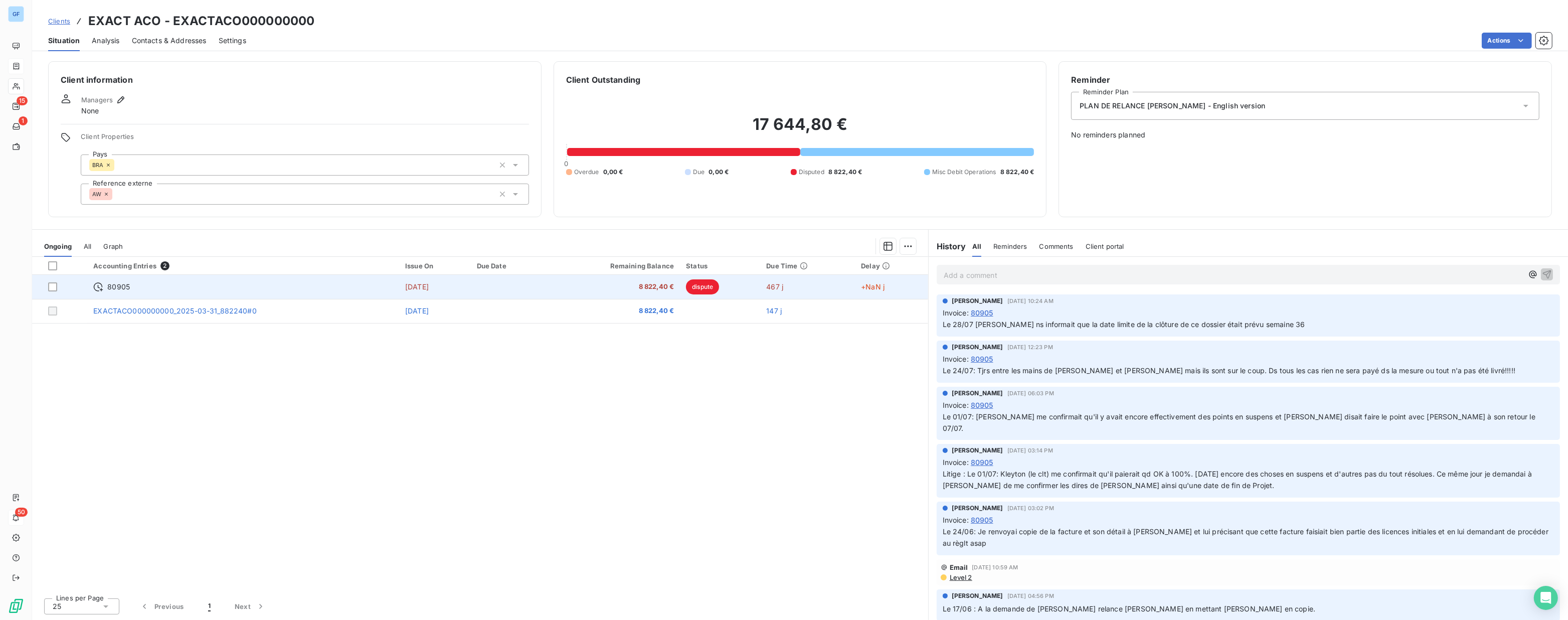
click at [123, 282] on span "80905" at bounding box center [118, 287] width 23 height 10
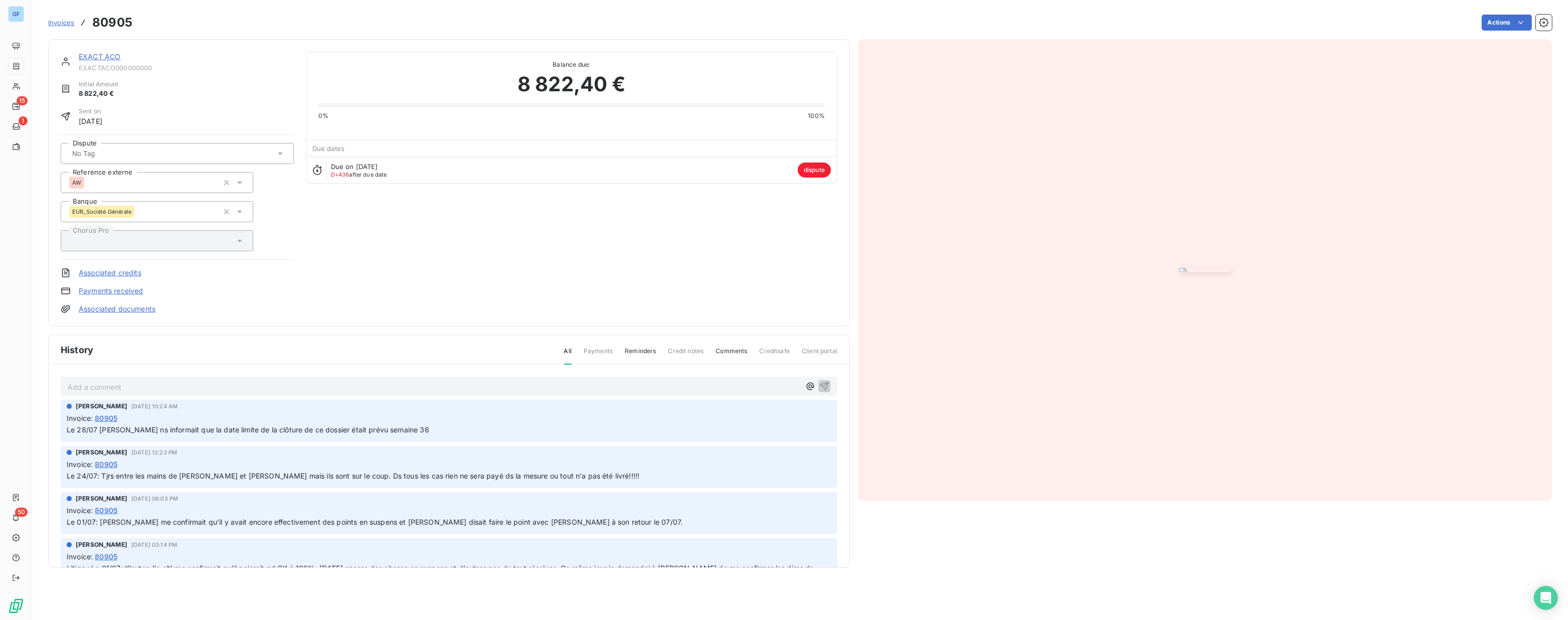
click at [1179, 272] on img "button" at bounding box center [1205, 270] width 52 height 4
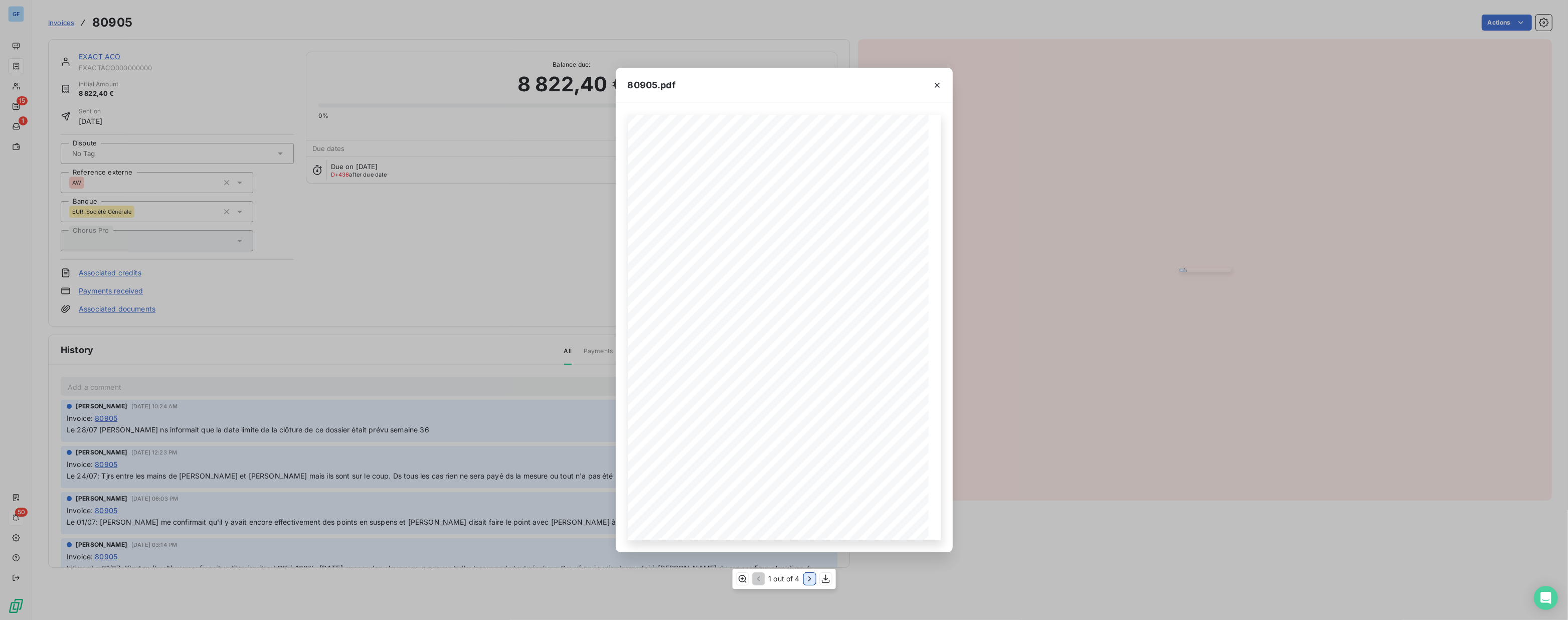
click at [807, 577] on icon "button" at bounding box center [810, 578] width 10 height 10
click at [807, 577] on icon "button" at bounding box center [811, 578] width 10 height 10
click at [810, 581] on icon "button" at bounding box center [811, 578] width 2 height 5
click at [762, 579] on icon "button" at bounding box center [757, 578] width 10 height 10
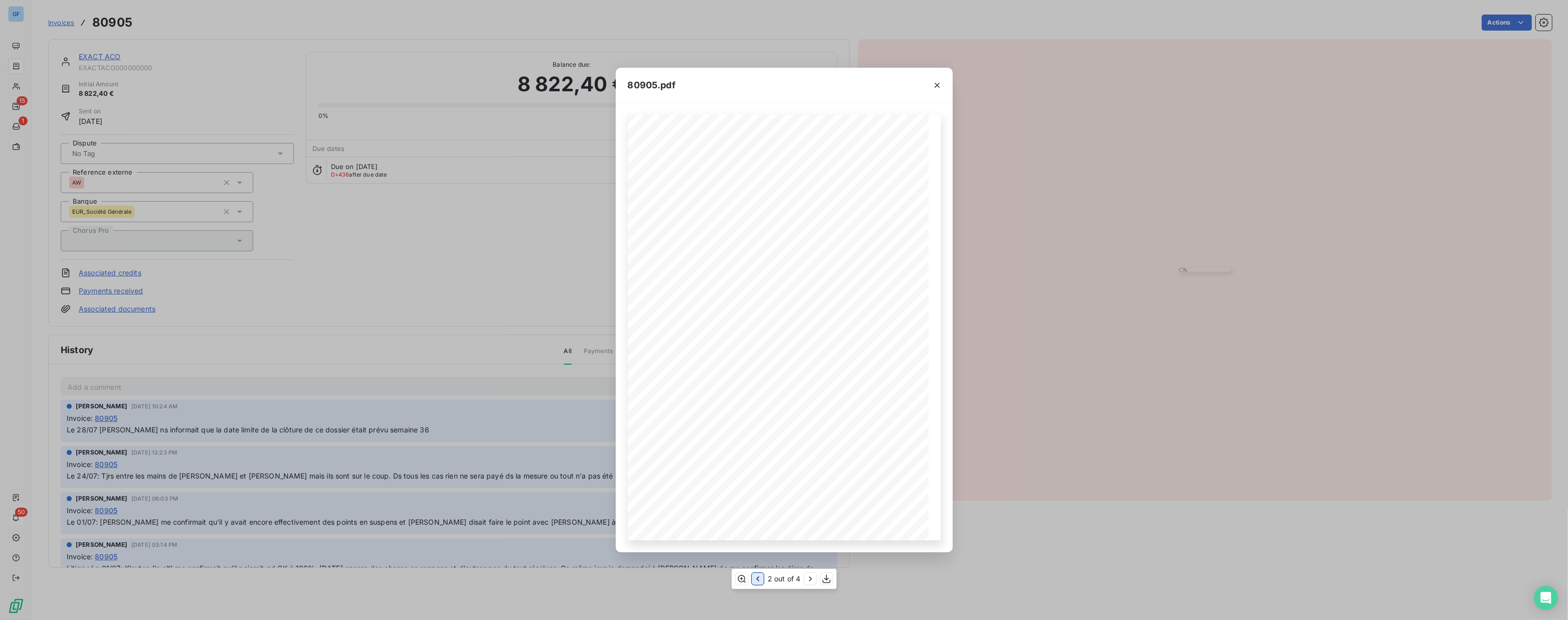
click at [762, 579] on icon "button" at bounding box center [757, 578] width 10 height 10
click at [938, 85] on icon "button" at bounding box center [937, 85] width 10 height 10
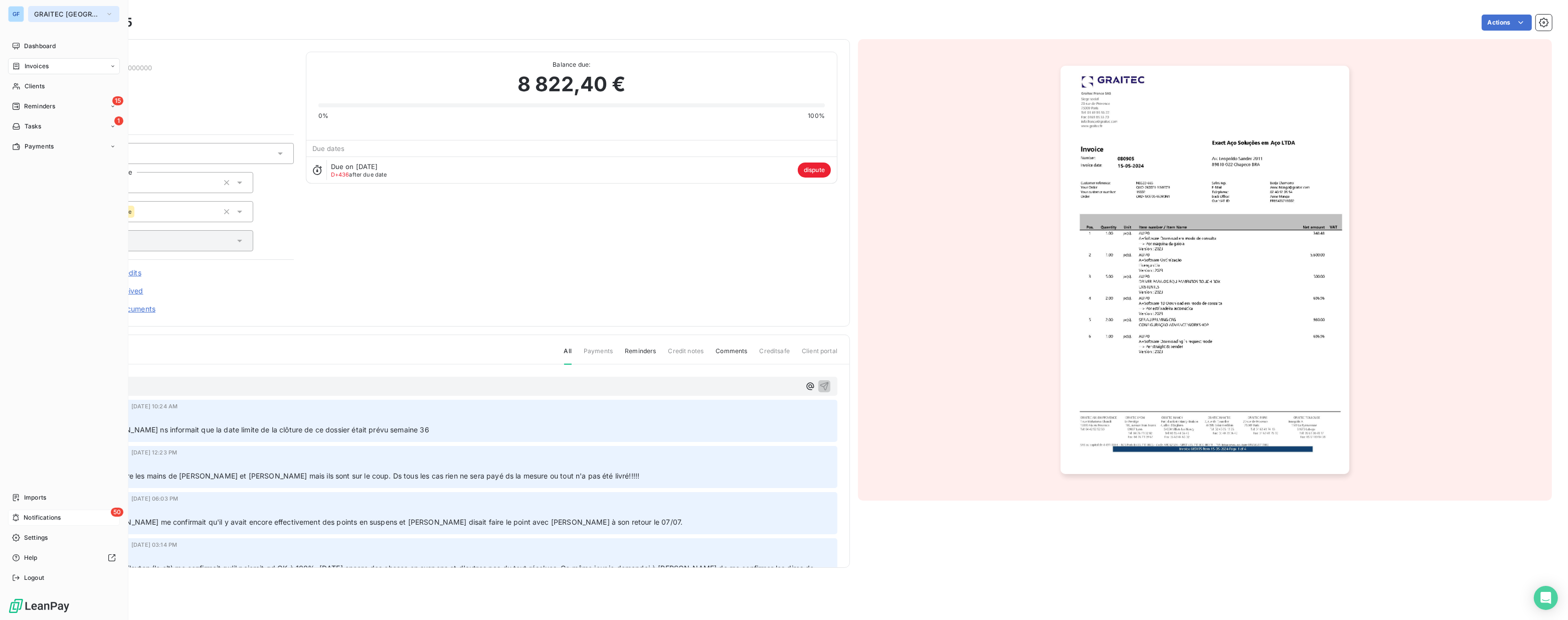
click at [59, 14] on span "GRAITEC FRANCE" at bounding box center [68, 14] width 67 height 8
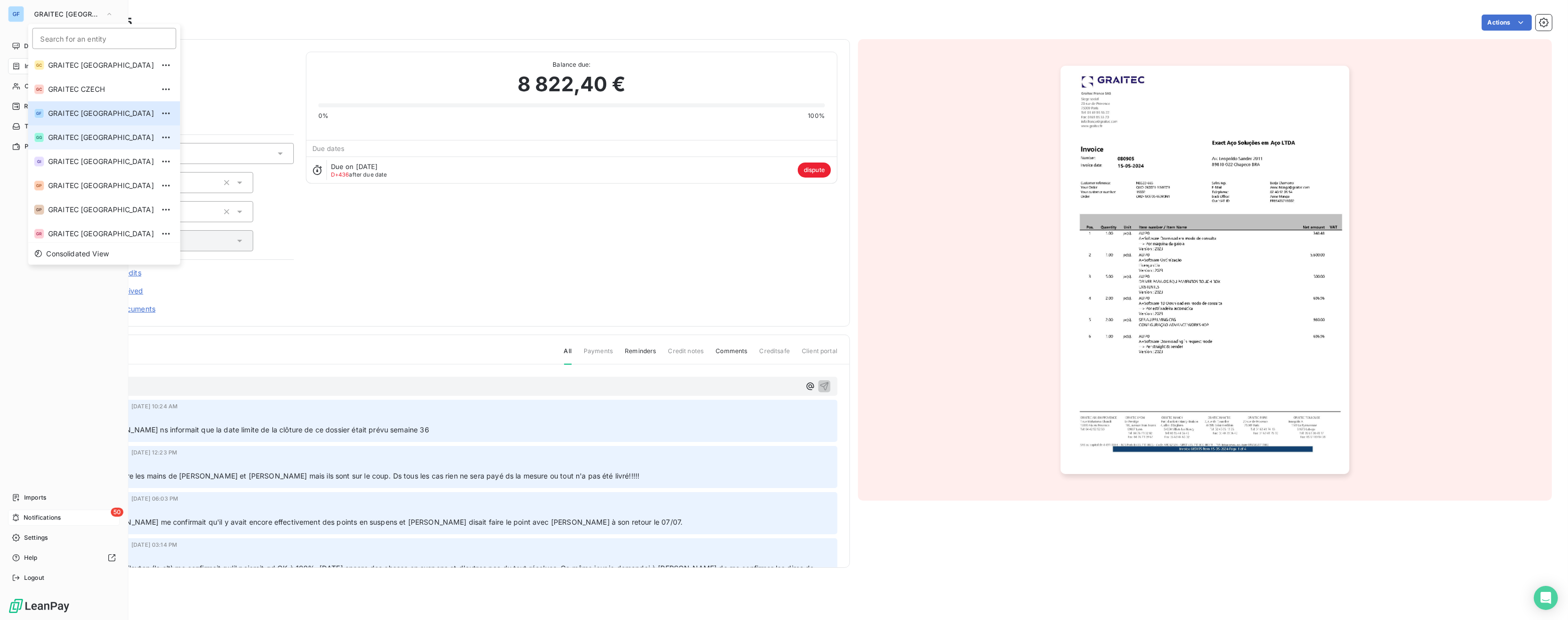
click at [85, 136] on span "GRAITEC [GEOGRAPHIC_DATA]" at bounding box center [101, 137] width 106 height 10
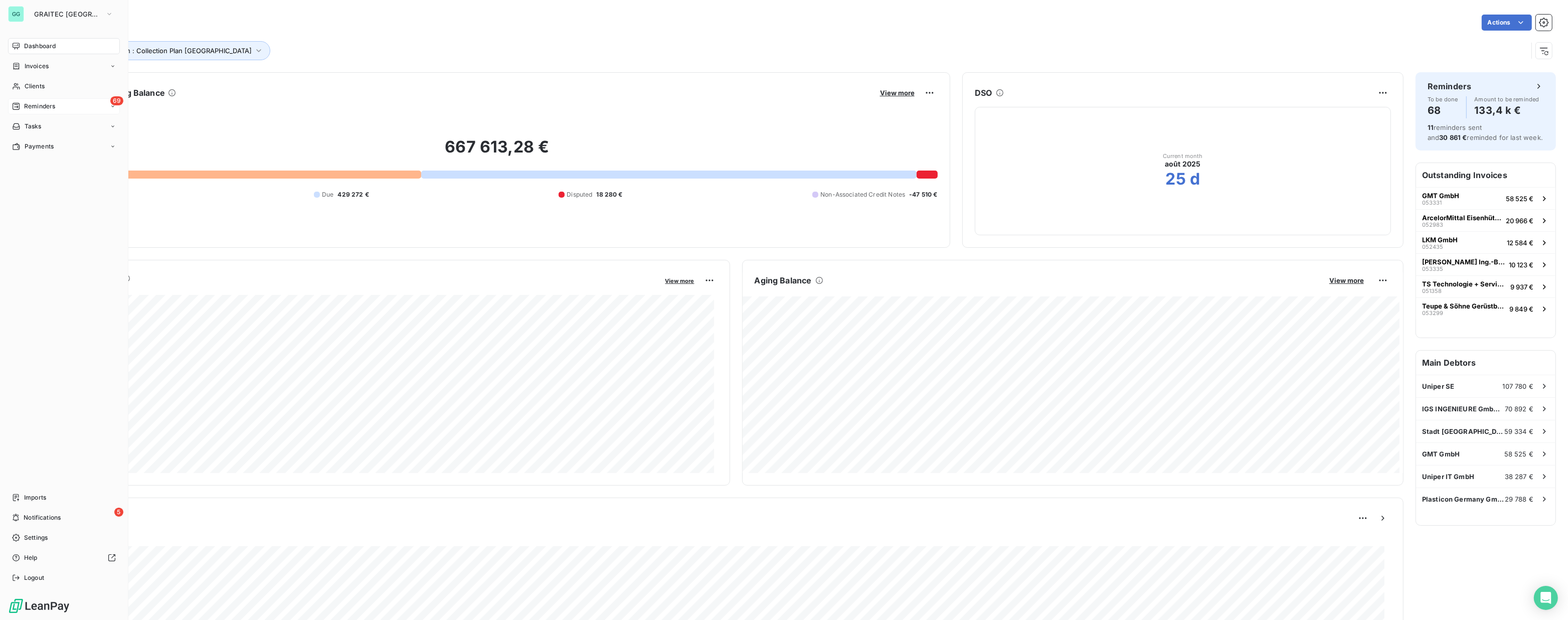
click at [54, 111] on div "69 Reminders" at bounding box center [64, 106] width 112 height 16
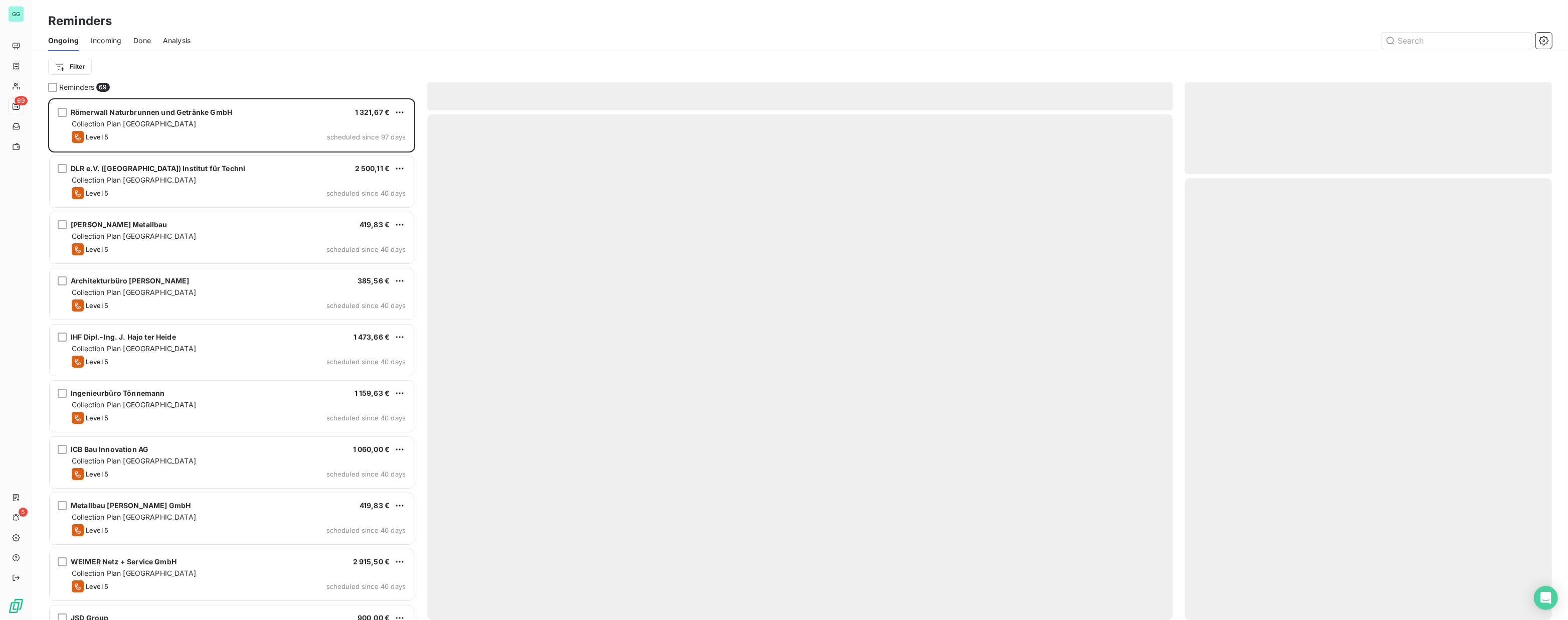
scroll to position [515, 360]
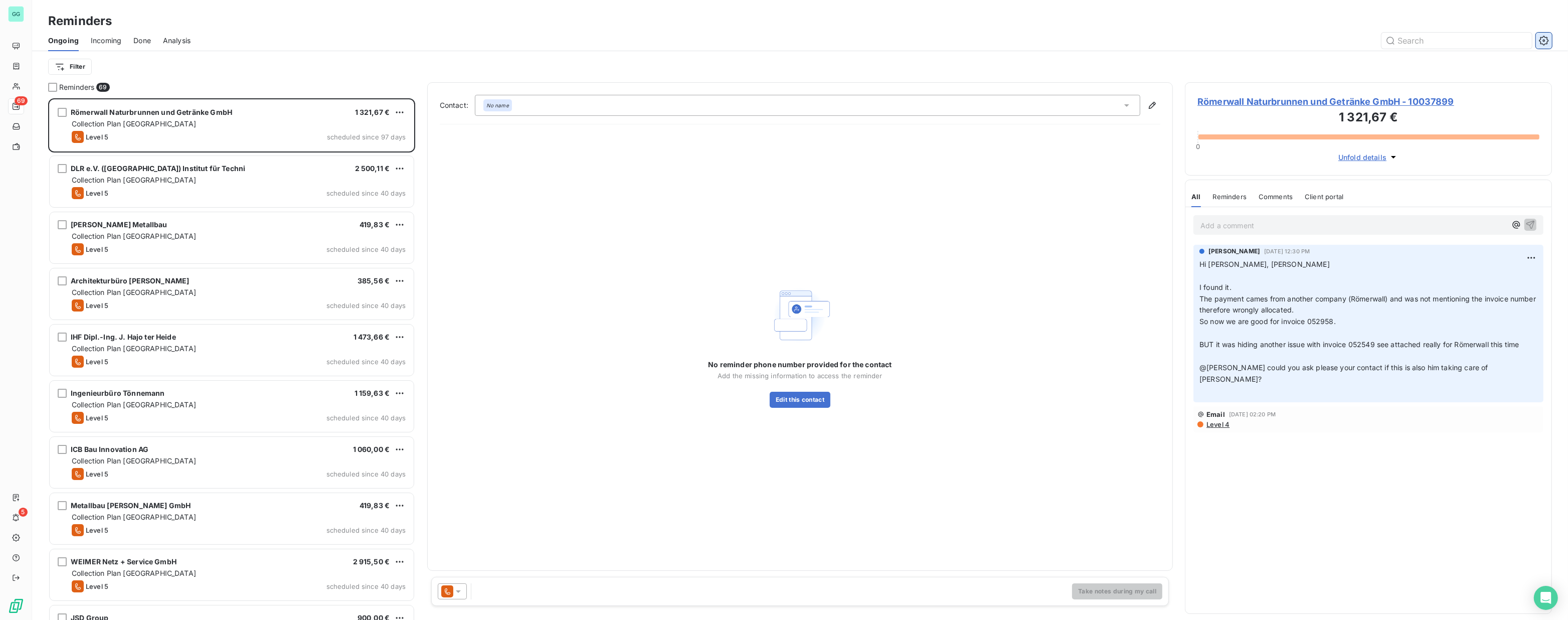
click at [1543, 38] on icon "button" at bounding box center [1544, 41] width 10 height 10
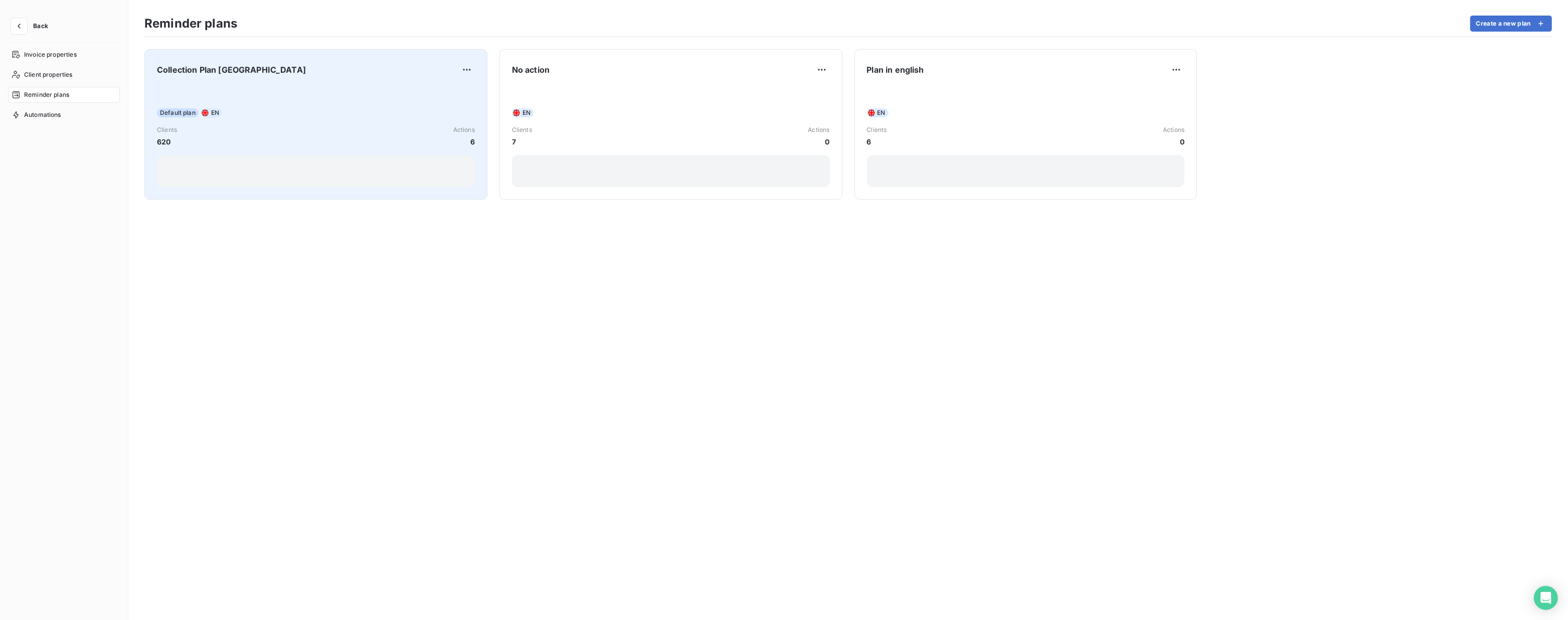
click at [304, 96] on div "Default plan EN Clients 620 Actions 6" at bounding box center [315, 136] width 318 height 101
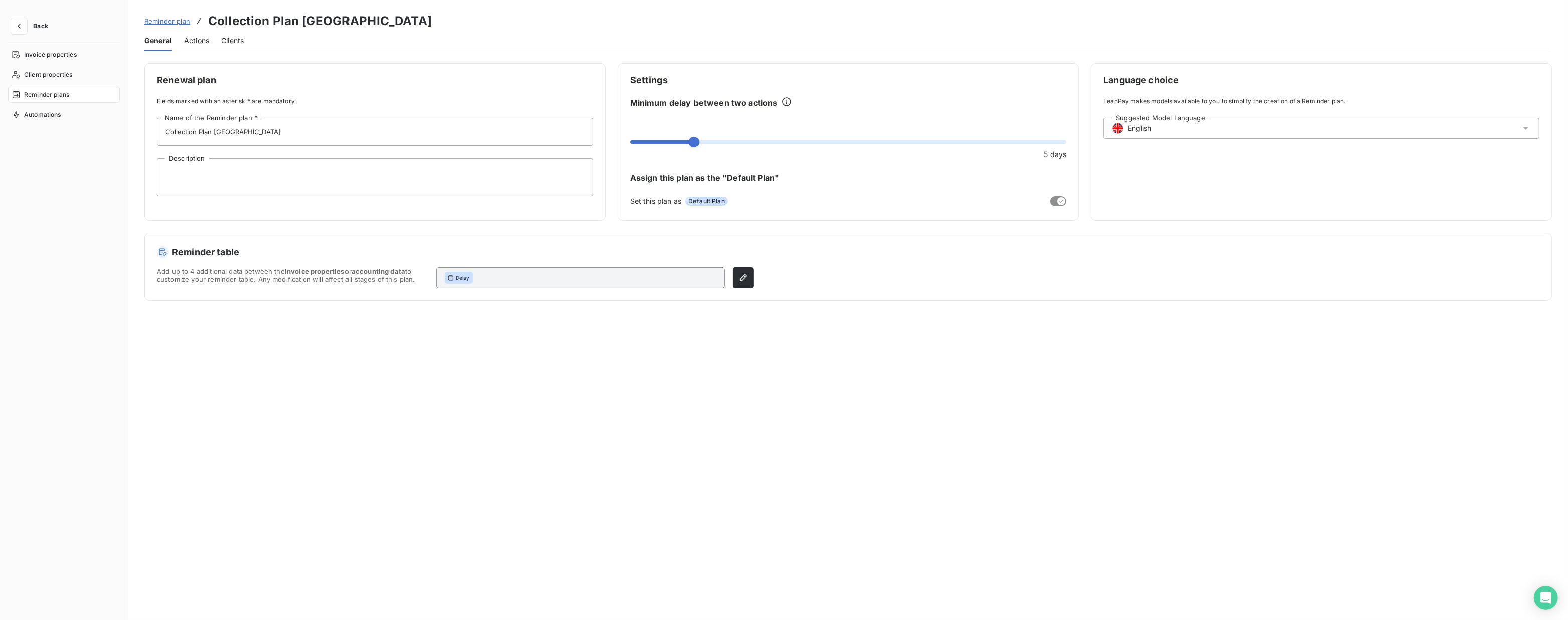
click at [195, 38] on span "Actions" at bounding box center [196, 41] width 25 height 10
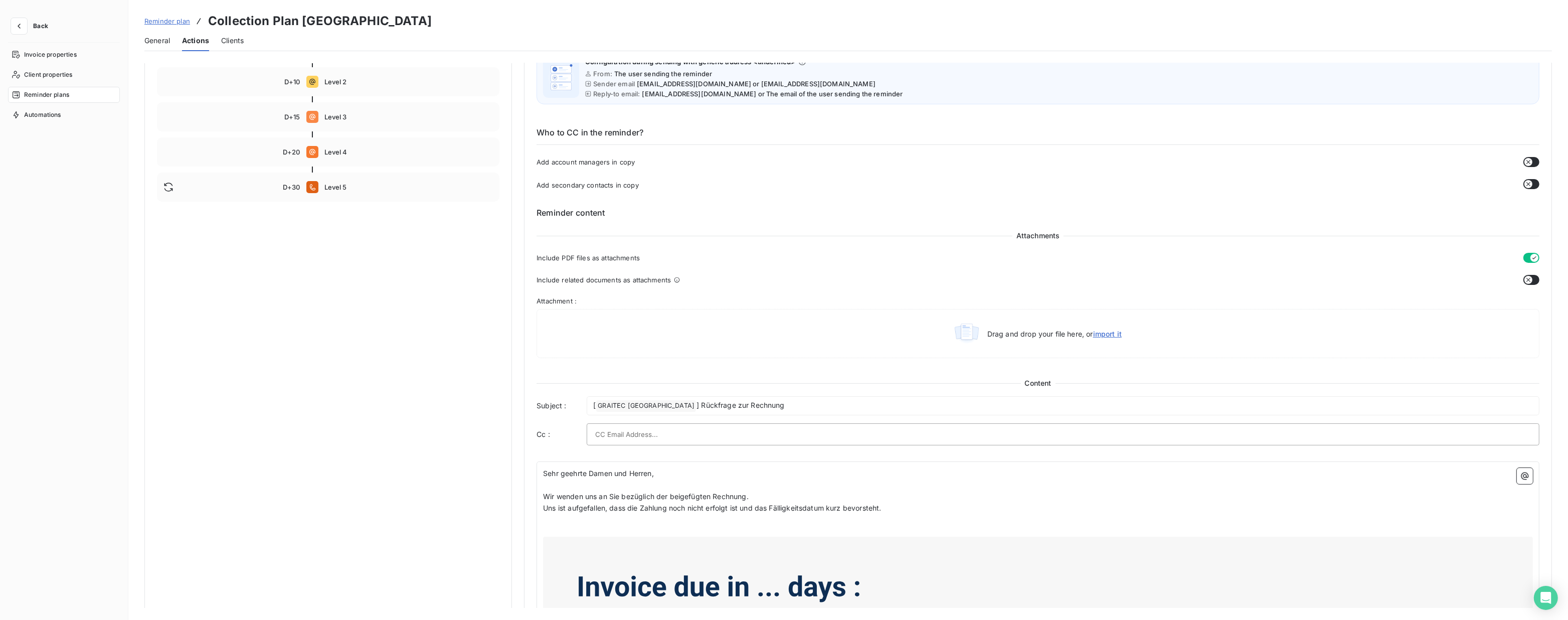
scroll to position [45, 0]
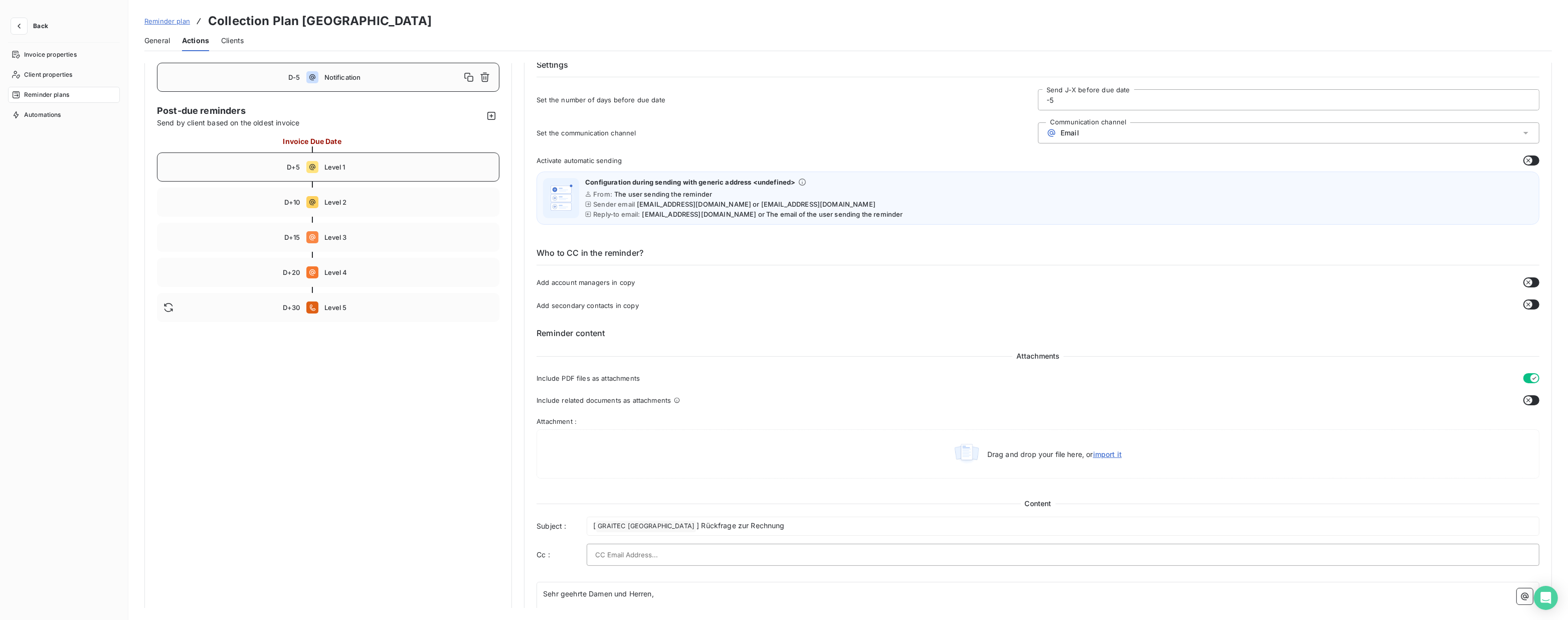
click at [284, 163] on div "D+5" at bounding box center [232, 167] width 137 height 8
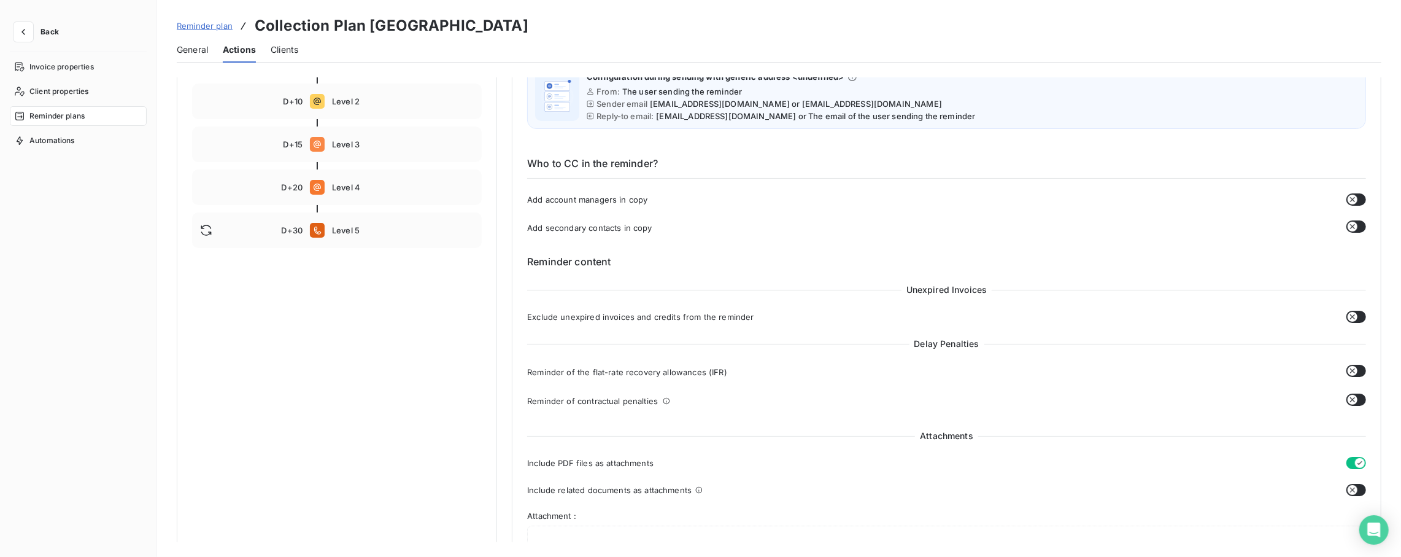
scroll to position [111, 0]
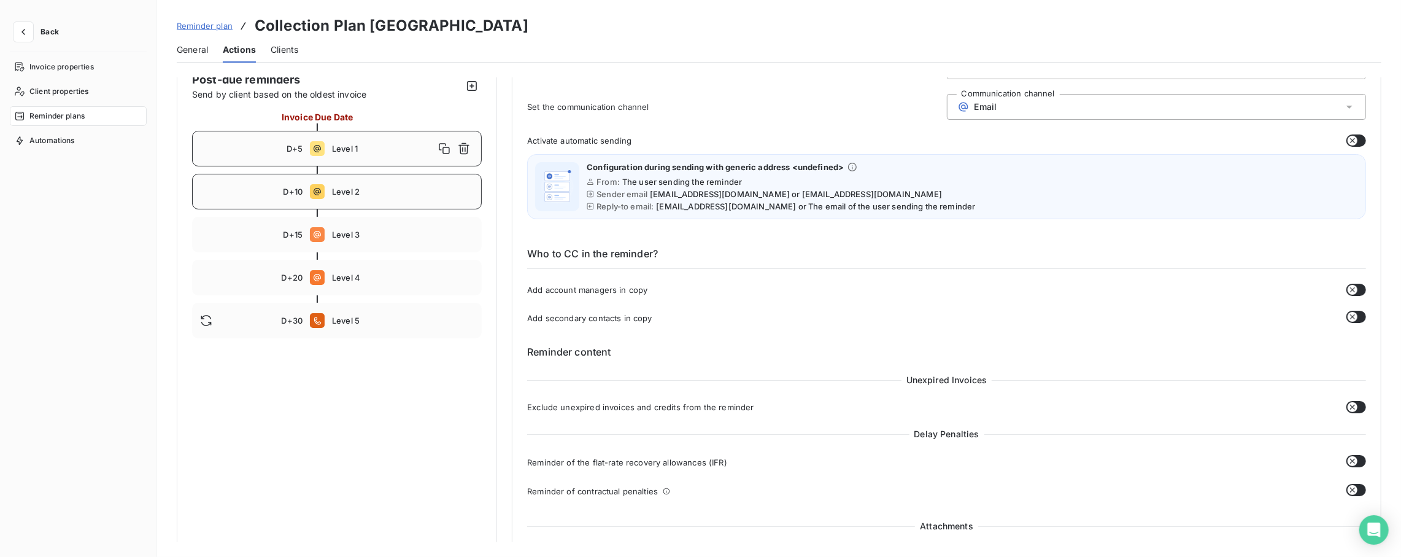
click at [327, 195] on div "D+10 Level 2" at bounding box center [337, 192] width 290 height 36
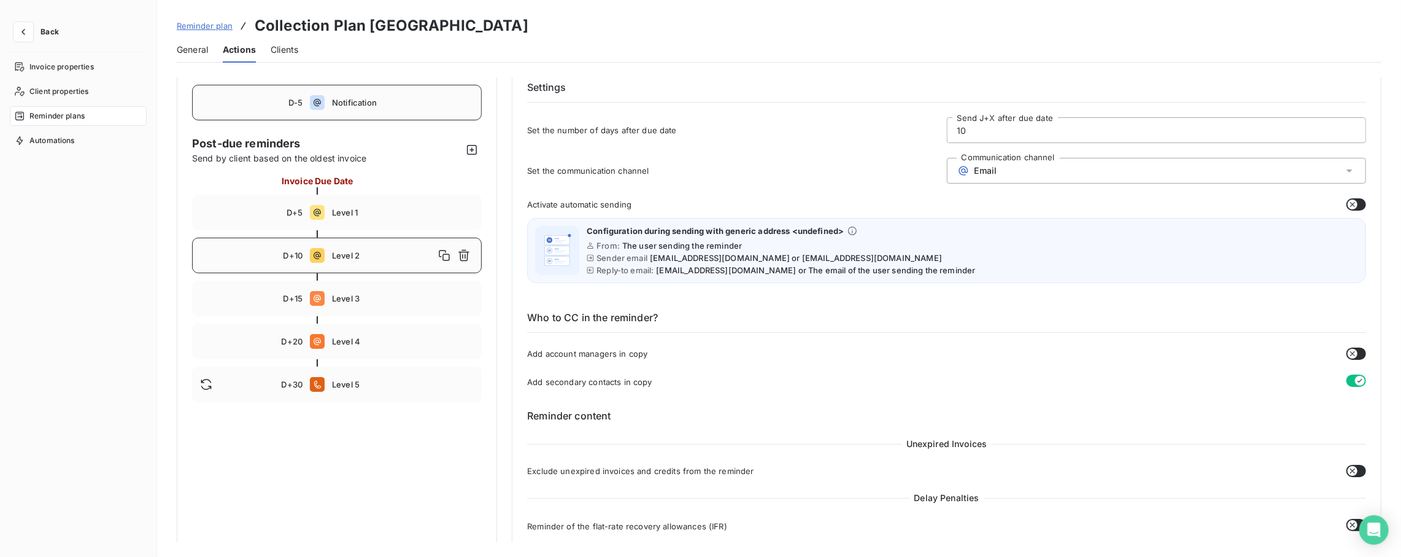
scroll to position [0, 0]
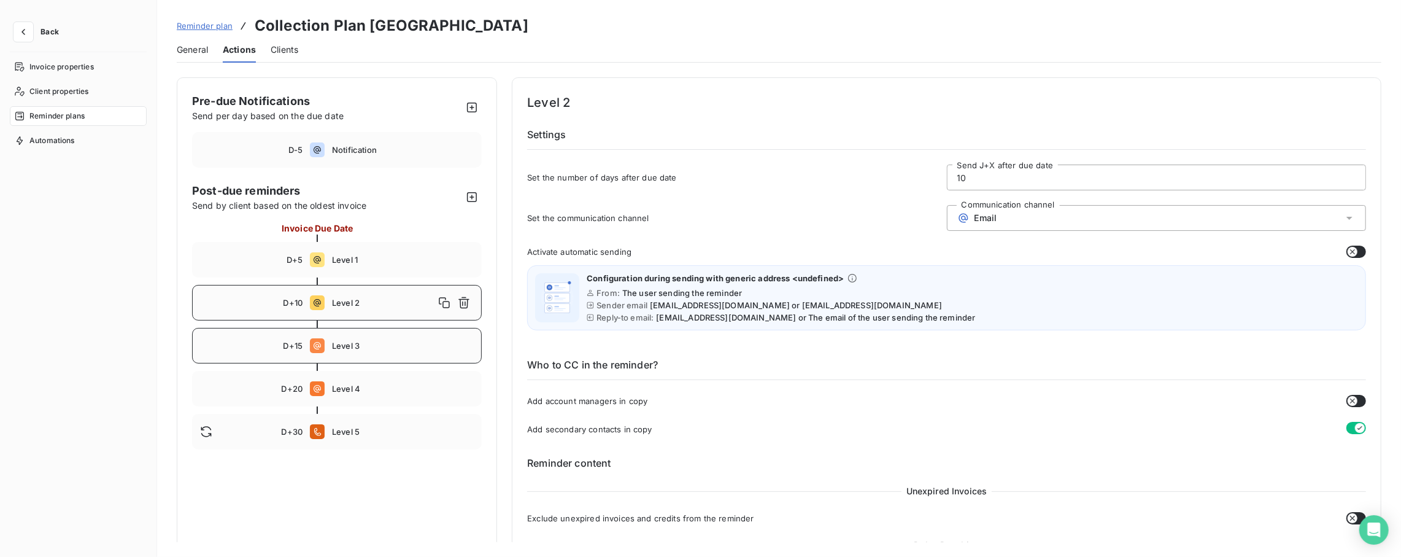
click at [344, 341] on span "Level 3" at bounding box center [403, 346] width 142 height 10
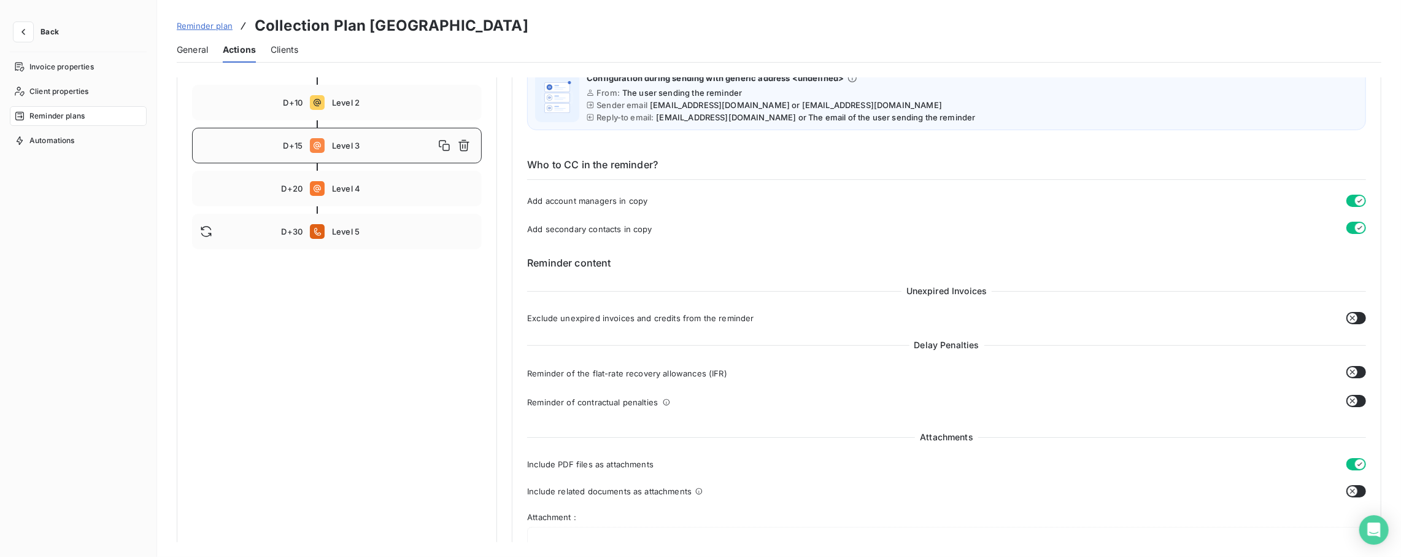
scroll to position [71, 0]
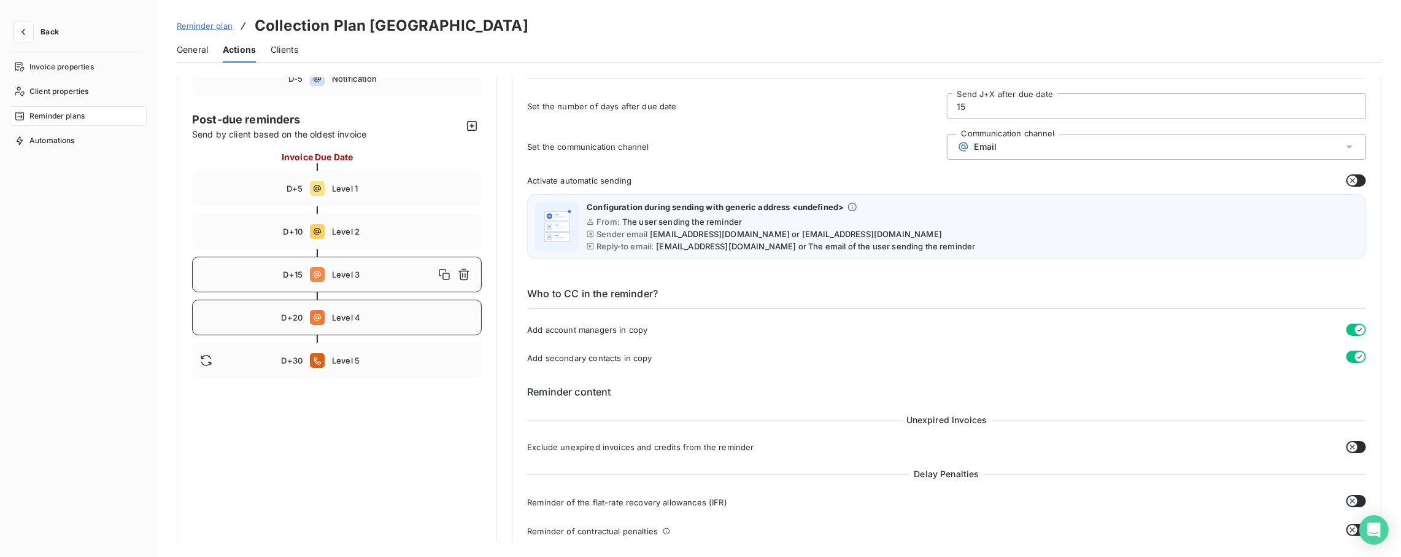
click at [349, 318] on span "Level 4" at bounding box center [403, 317] width 142 height 10
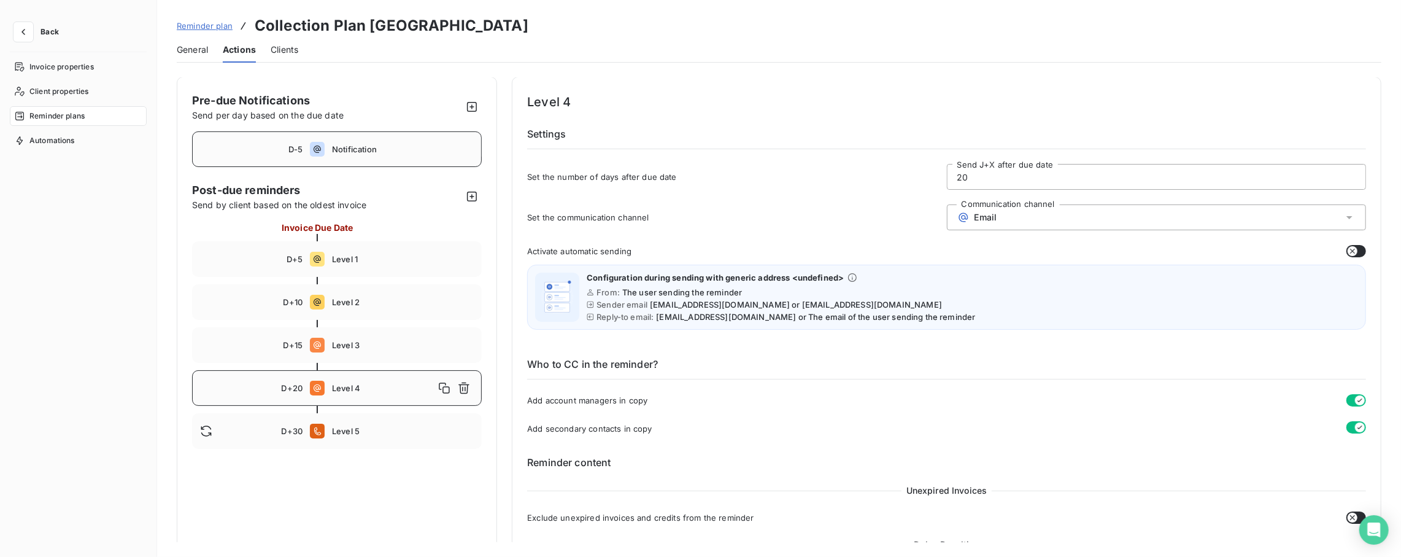
scroll to position [0, 0]
click at [325, 147] on div "D-5 Notification" at bounding box center [337, 150] width 290 height 36
click at [334, 258] on span "Level 1" at bounding box center [403, 260] width 142 height 10
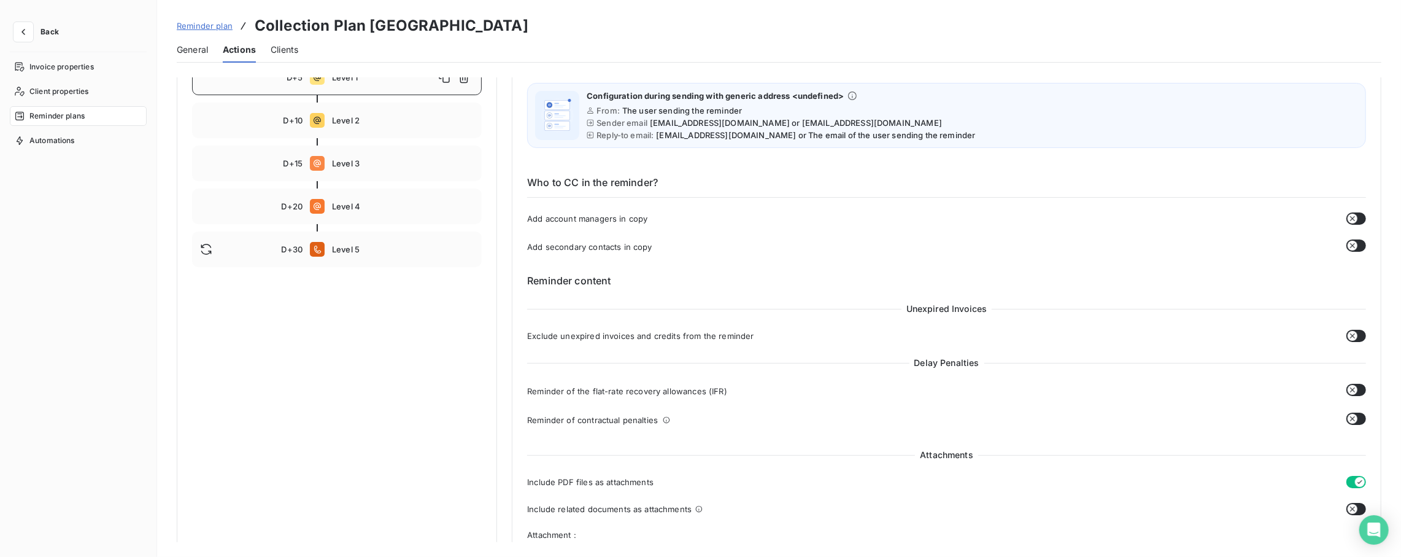
scroll to position [41, 0]
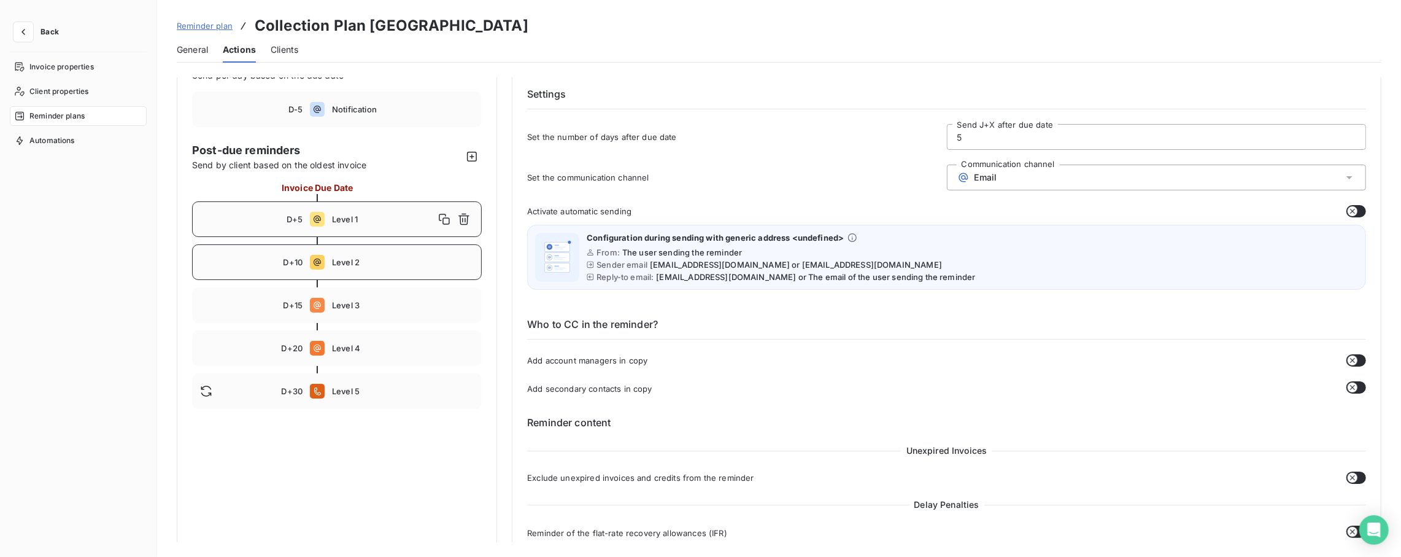
click at [357, 261] on span "Level 2" at bounding box center [403, 262] width 142 height 10
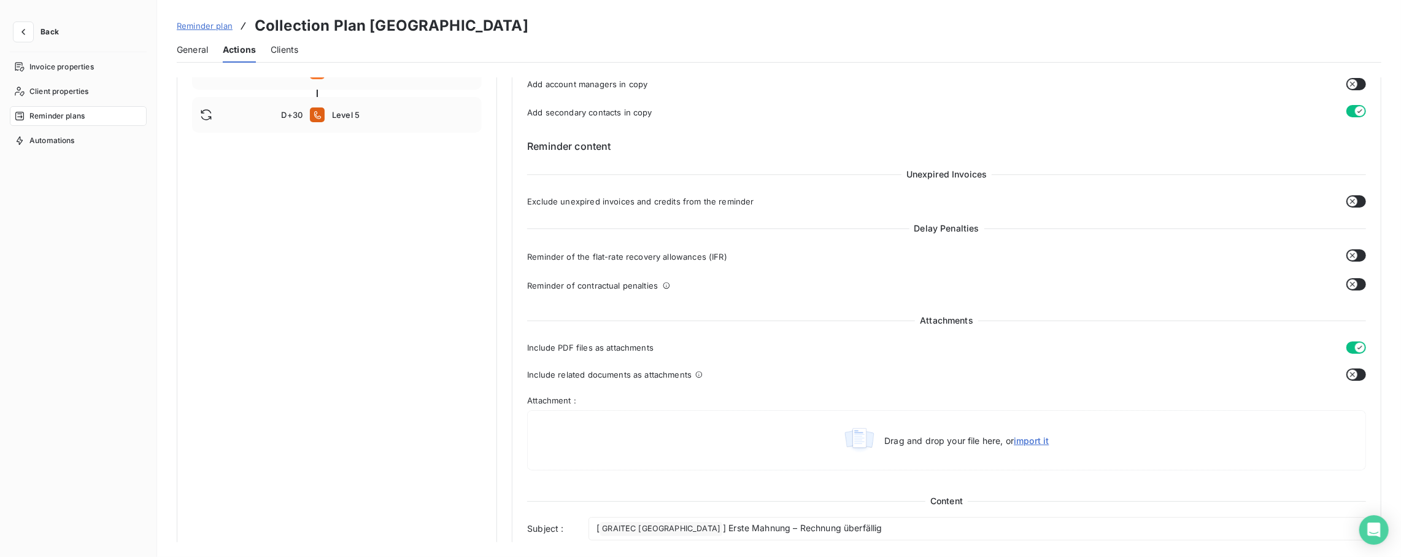
scroll to position [327, 0]
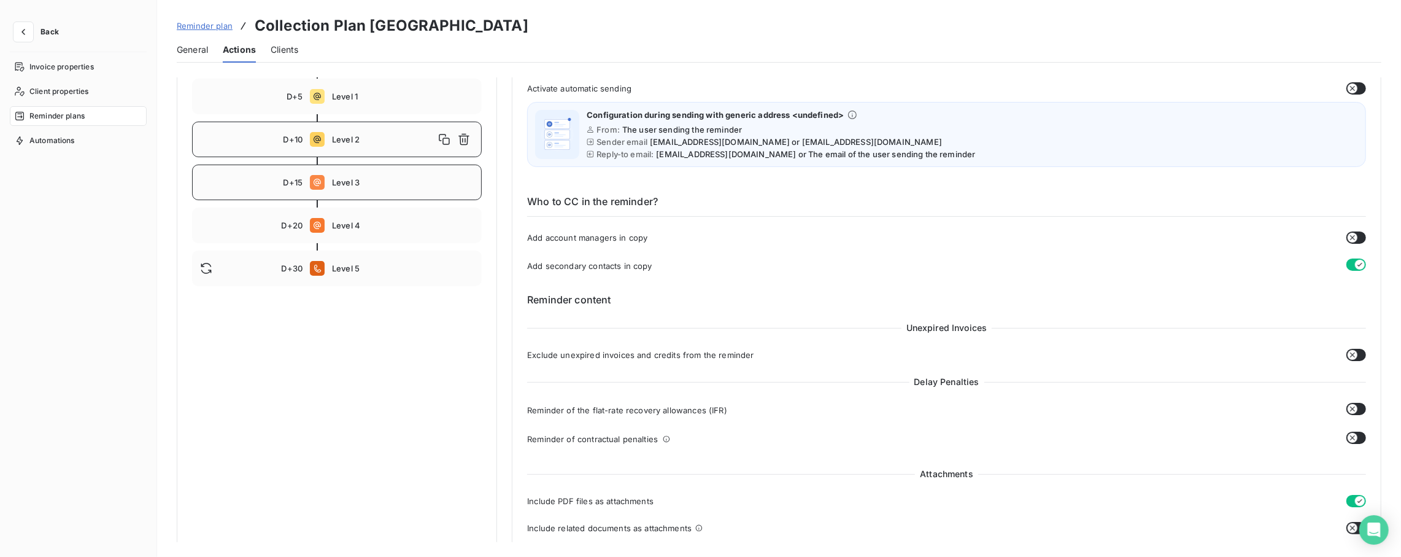
click at [396, 194] on div "D+15 Level 3" at bounding box center [337, 182] width 290 height 36
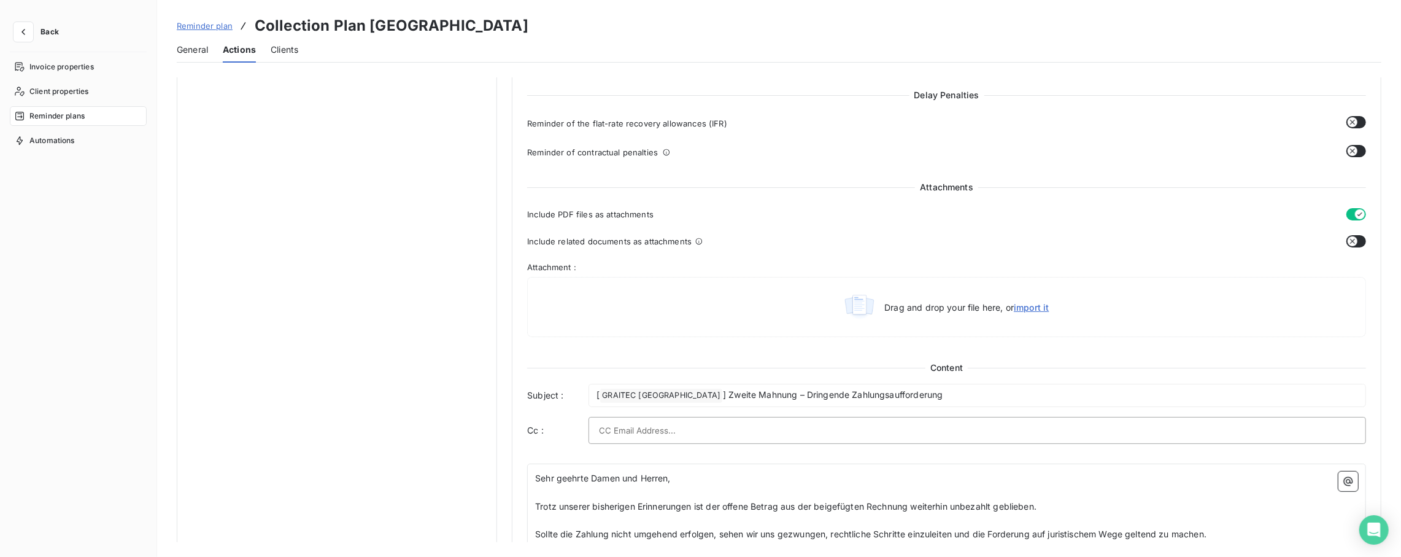
scroll to position [286, 0]
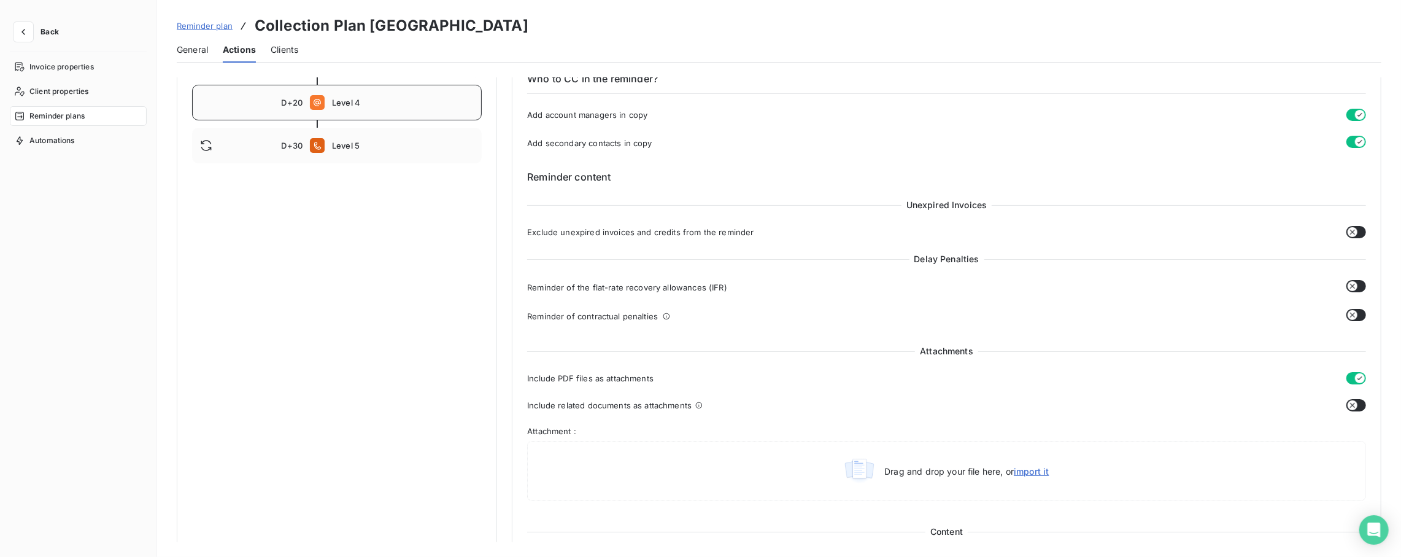
click at [375, 110] on div "D+20 Level 4" at bounding box center [337, 103] width 290 height 36
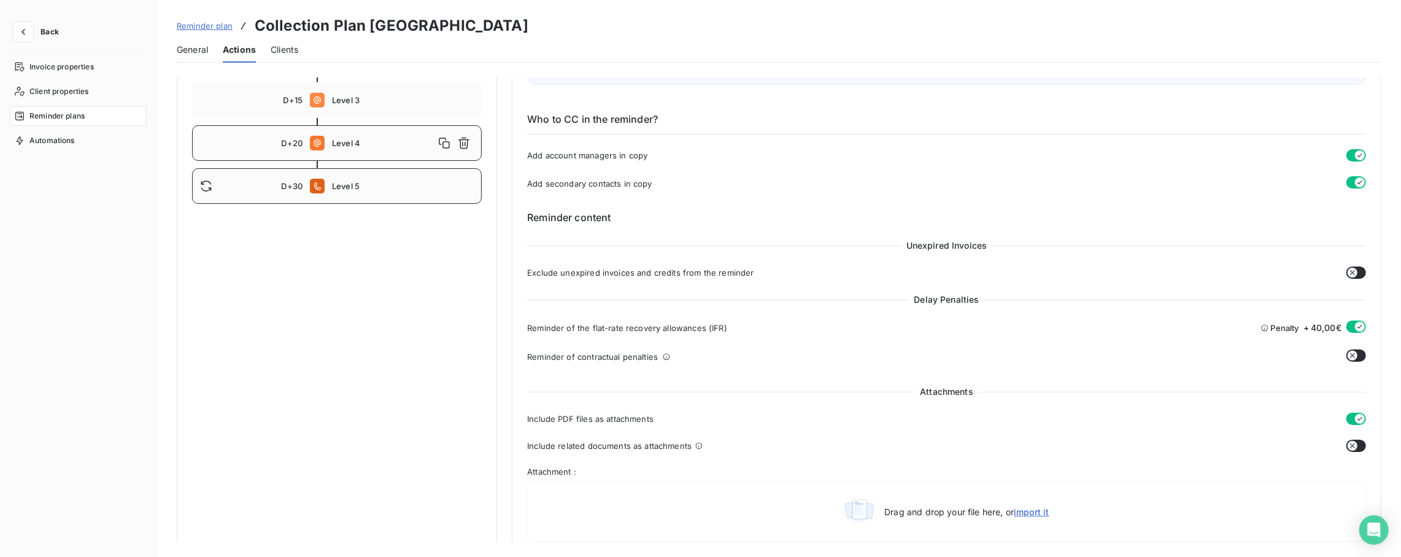
click at [372, 189] on span "Level 5" at bounding box center [403, 186] width 142 height 10
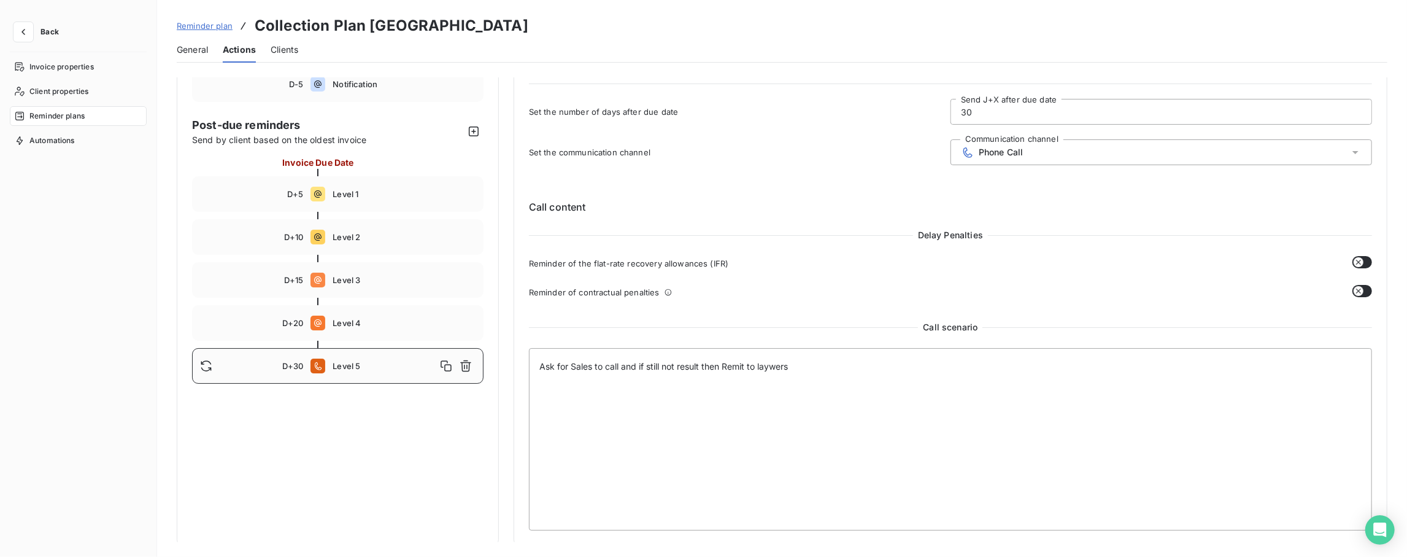
click at [371, 311] on div "D+20 Level 4" at bounding box center [338, 323] width 292 height 36
type input "20"
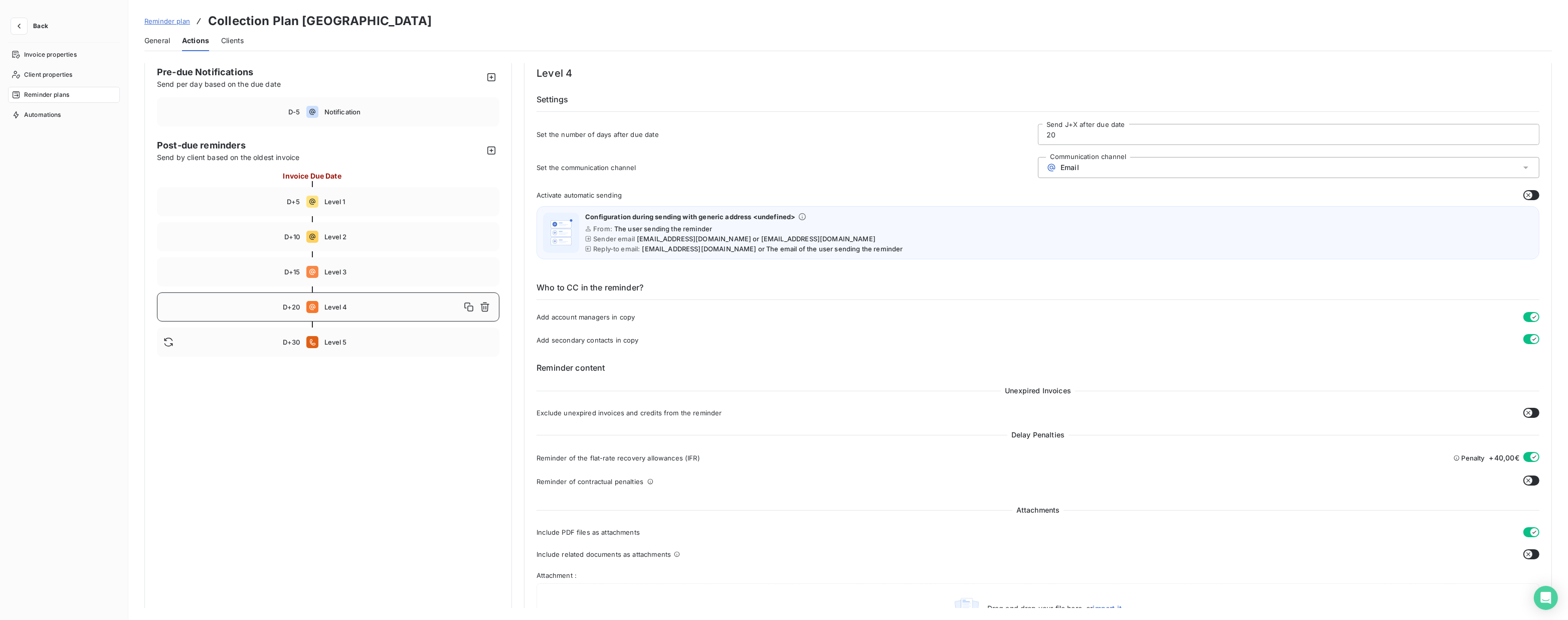
scroll to position [0, 0]
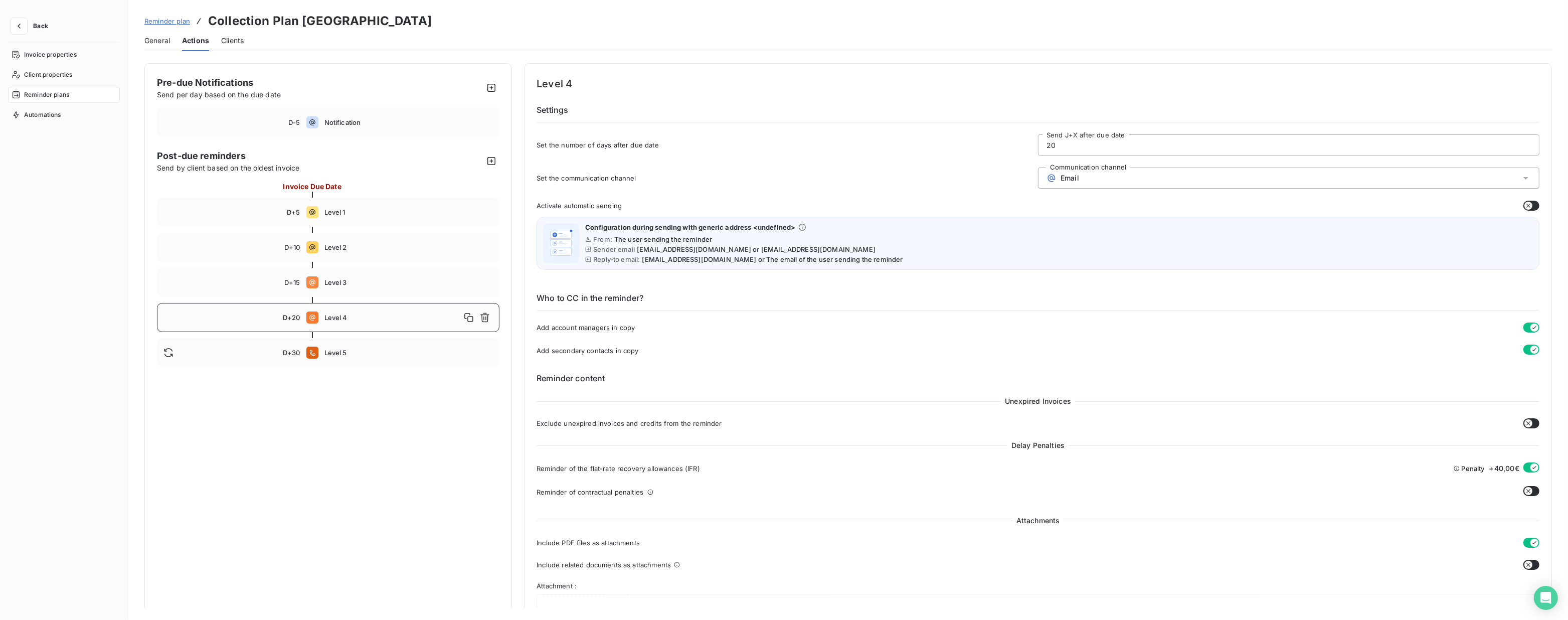
click at [163, 40] on span "General" at bounding box center [157, 41] width 25 height 10
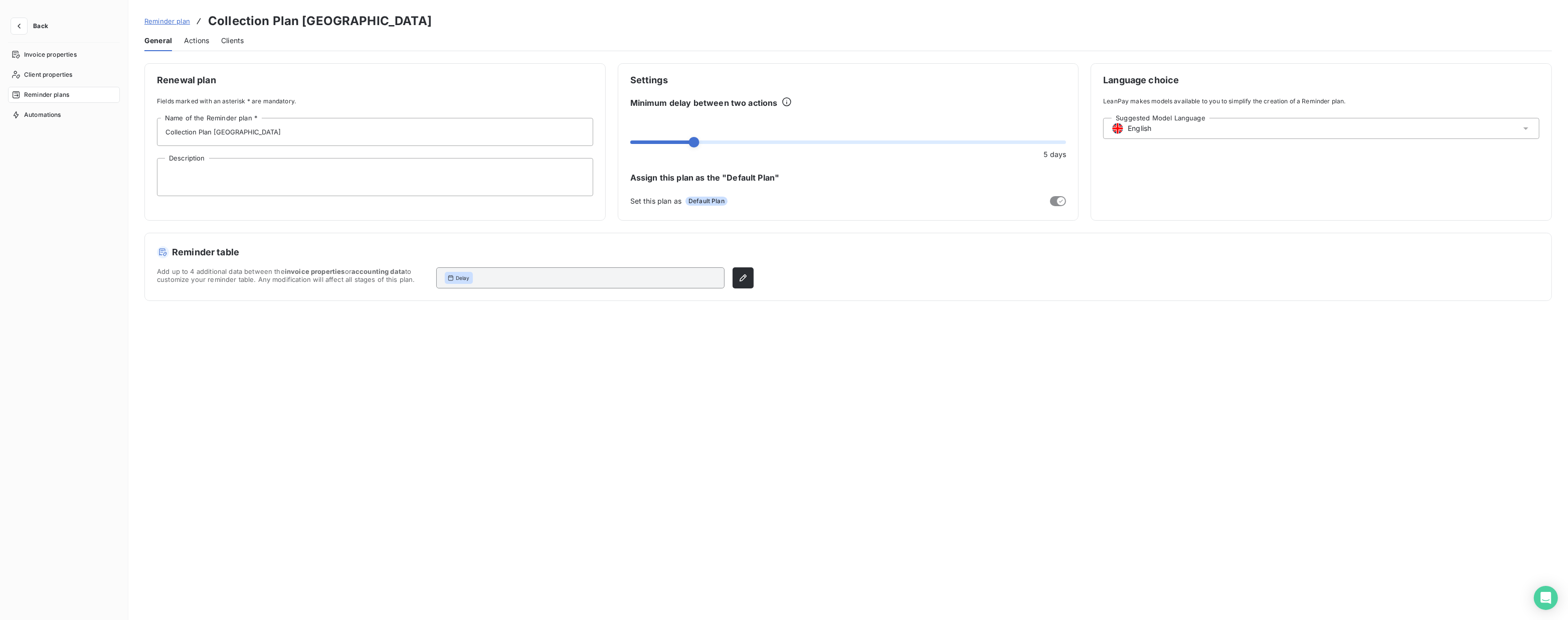
click at [233, 39] on span "Clients" at bounding box center [233, 41] width 23 height 10
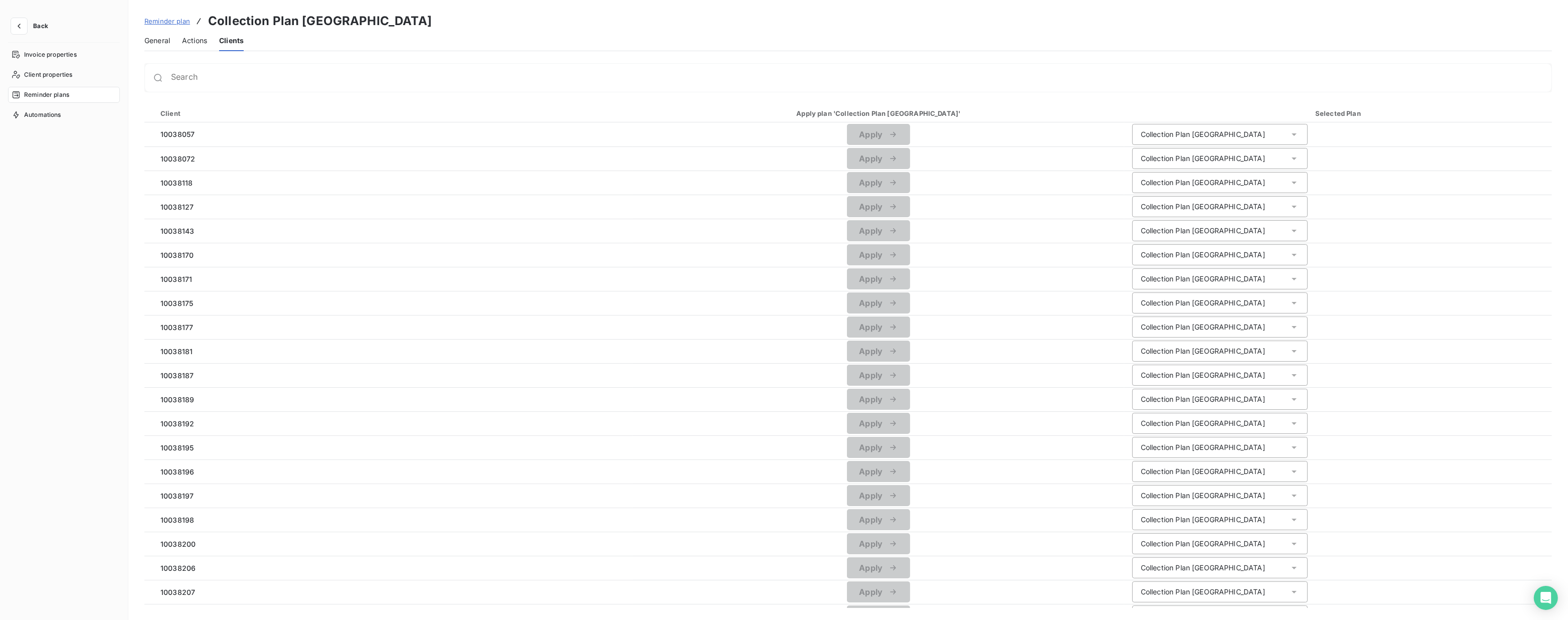
click at [171, 20] on span "Reminder plan" at bounding box center [168, 21] width 46 height 8
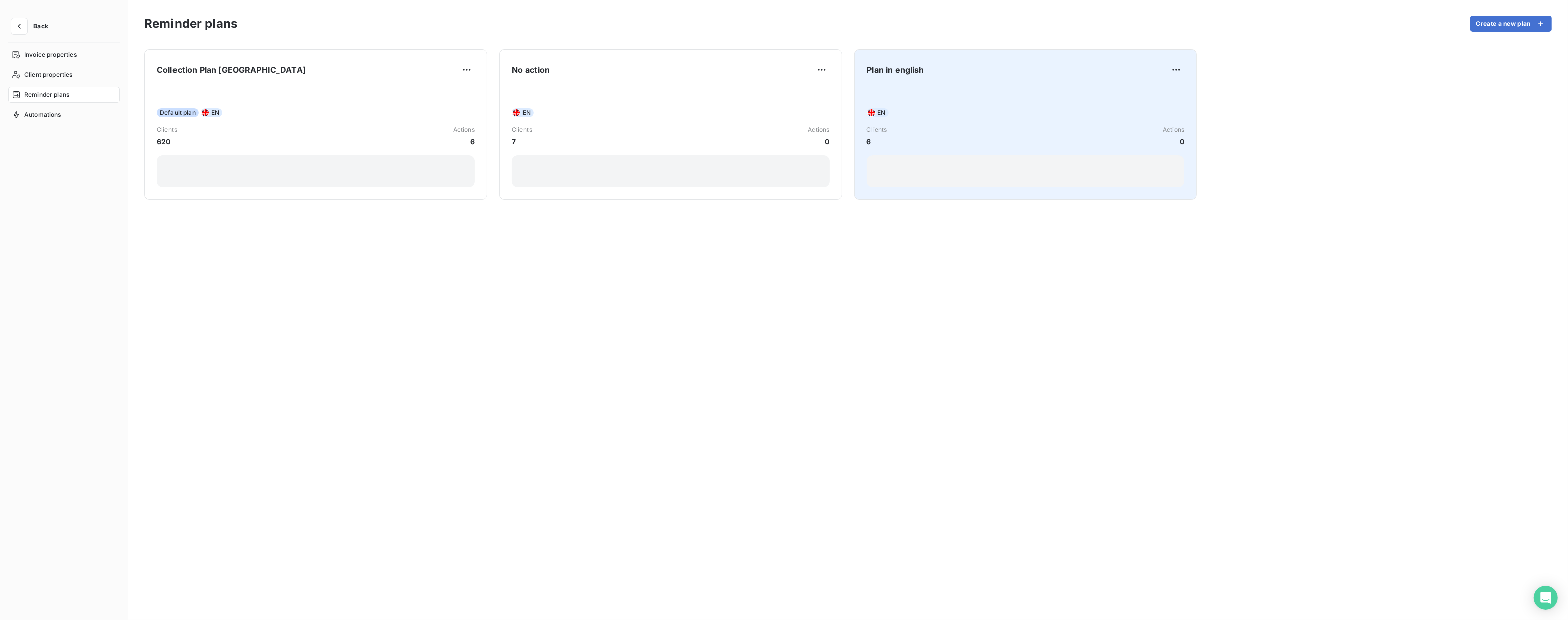
click at [898, 89] on div "EN Clients 6 Actions 0" at bounding box center [1025, 136] width 318 height 101
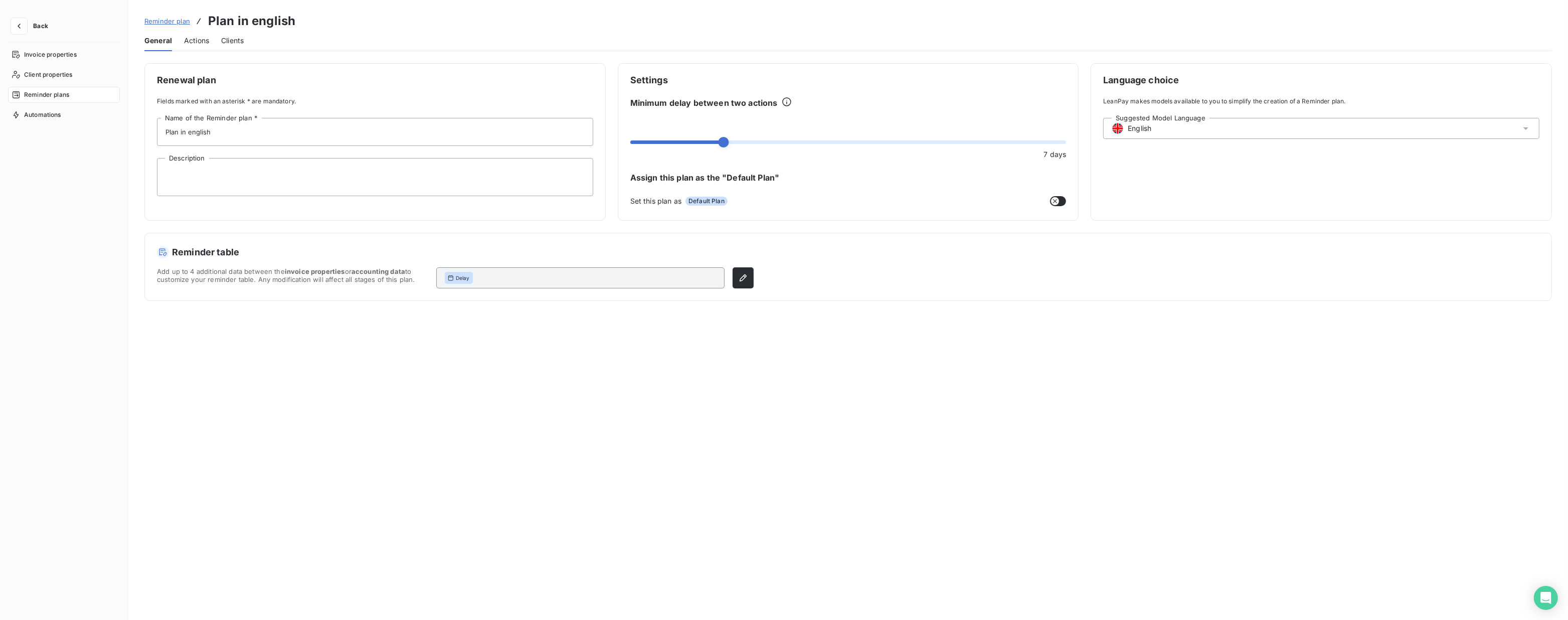
click at [201, 39] on span "Actions" at bounding box center [196, 41] width 25 height 10
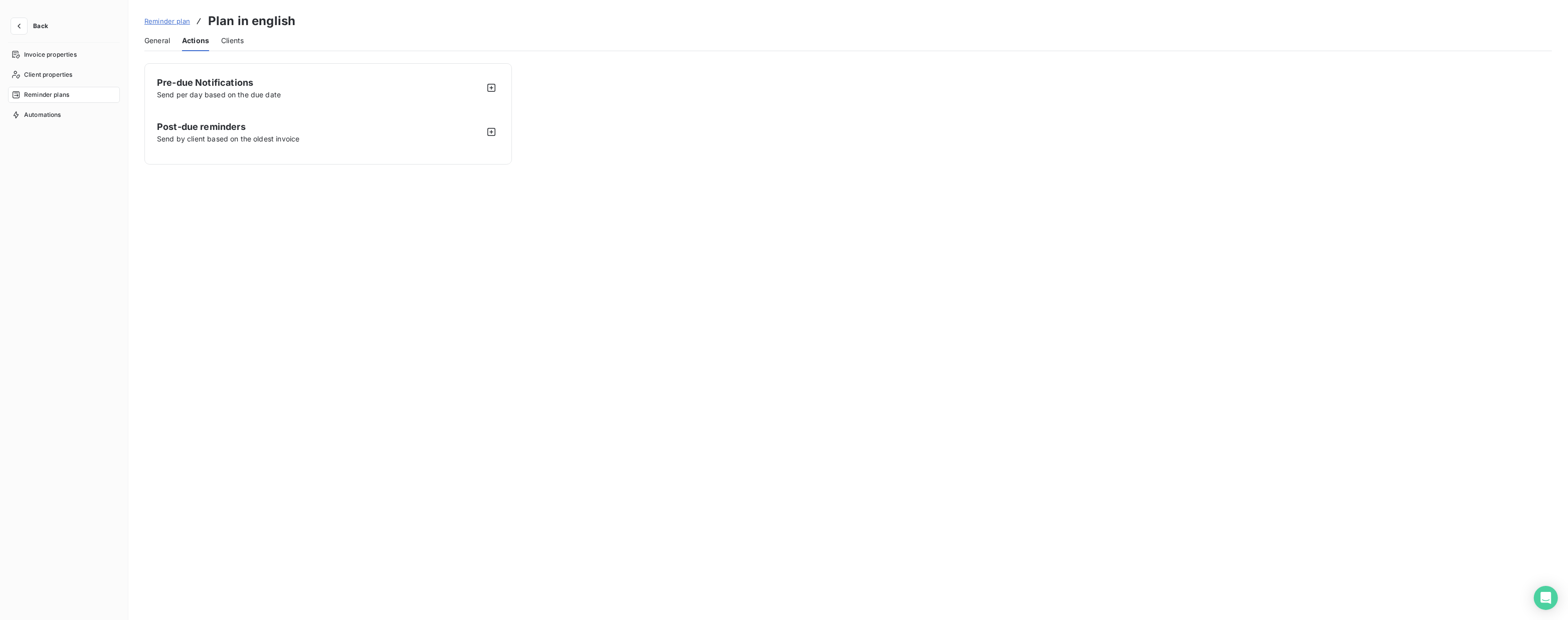
click at [159, 41] on span "General" at bounding box center [157, 41] width 25 height 10
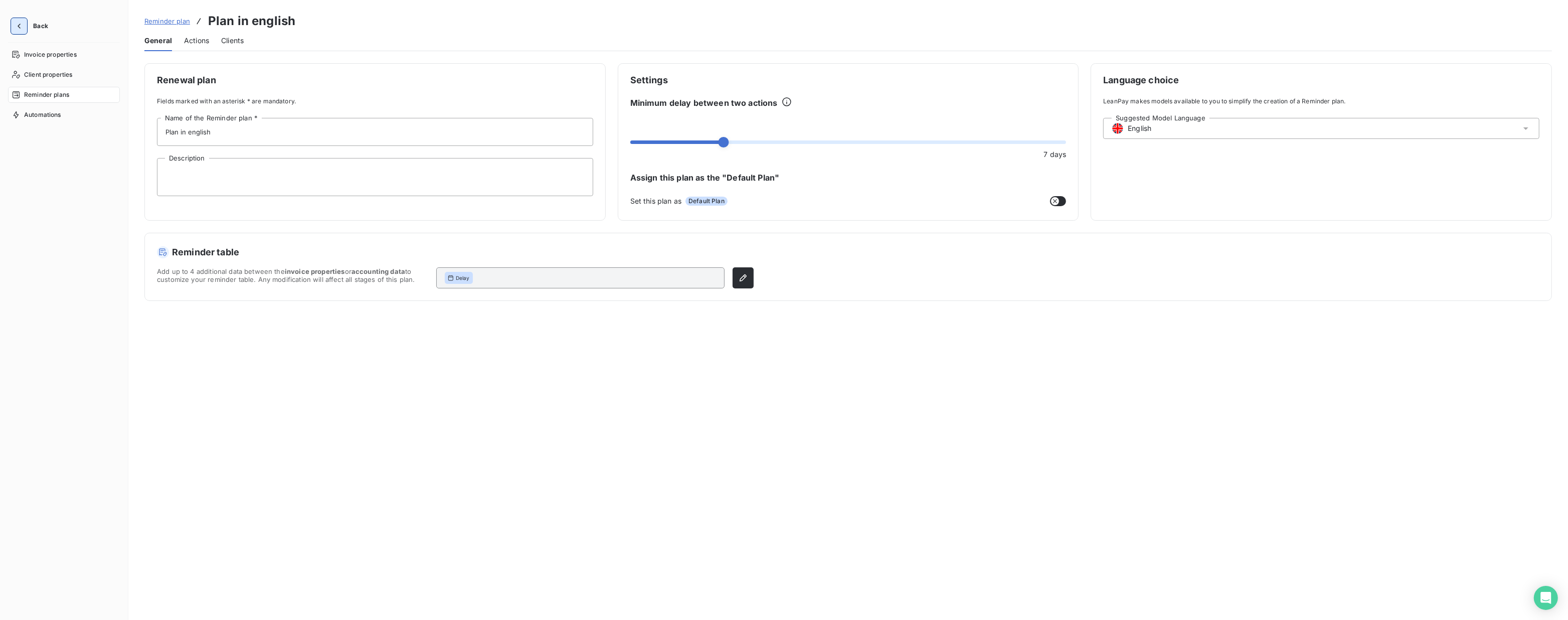
click at [15, 25] on icon "button" at bounding box center [19, 26] width 10 height 10
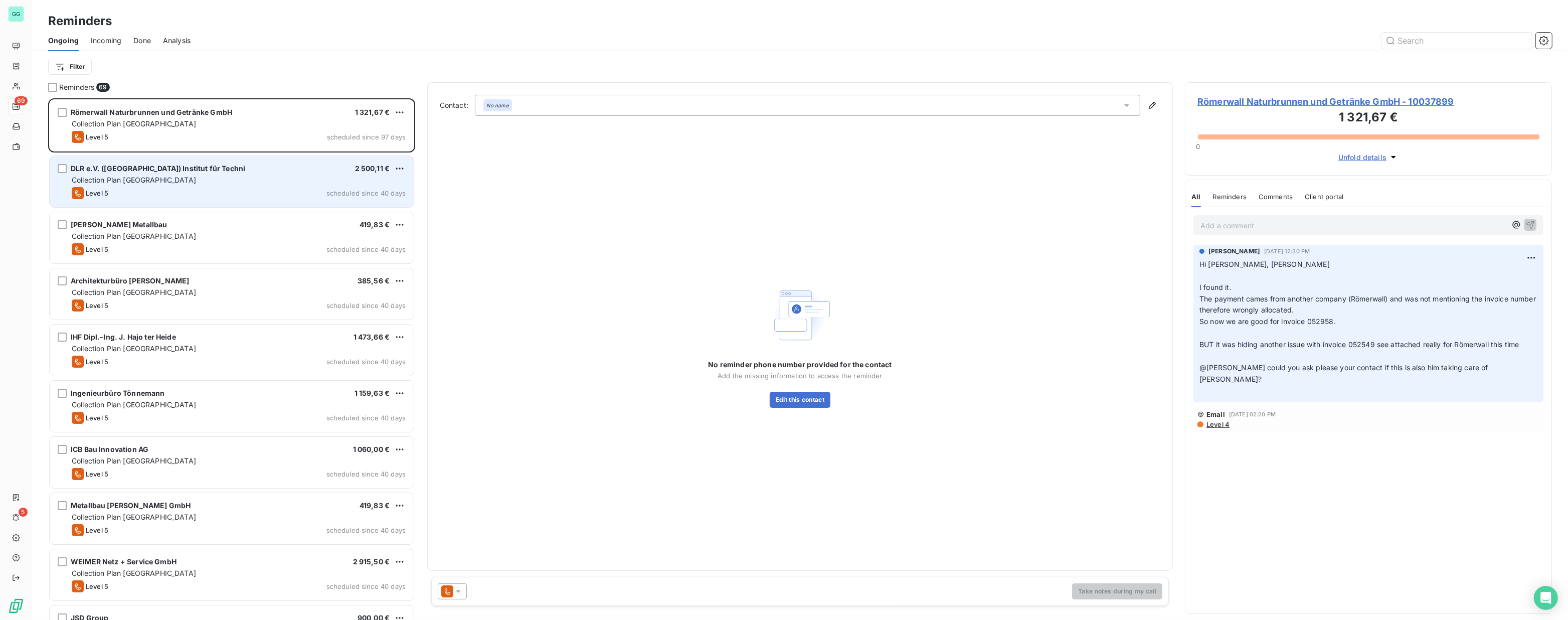
scroll to position [515, 360]
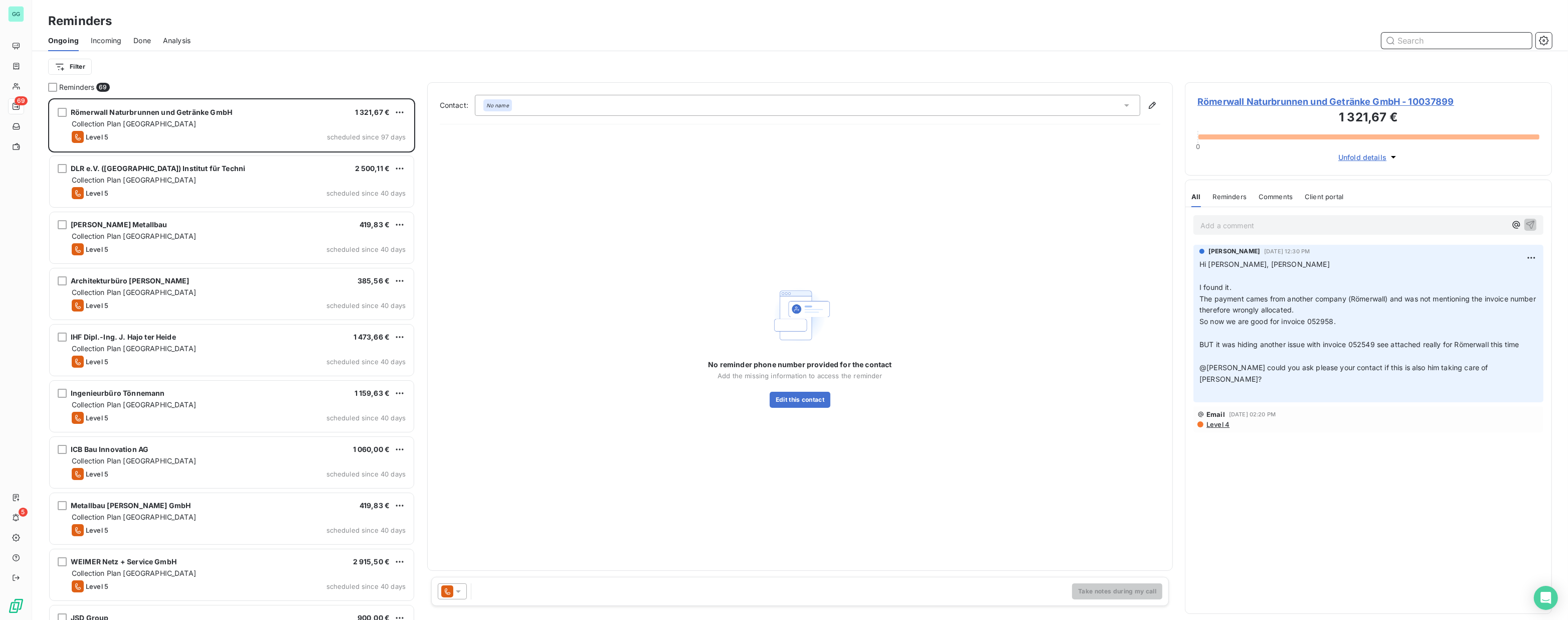
click at [140, 43] on span "Done" at bounding box center [141, 41] width 17 height 10
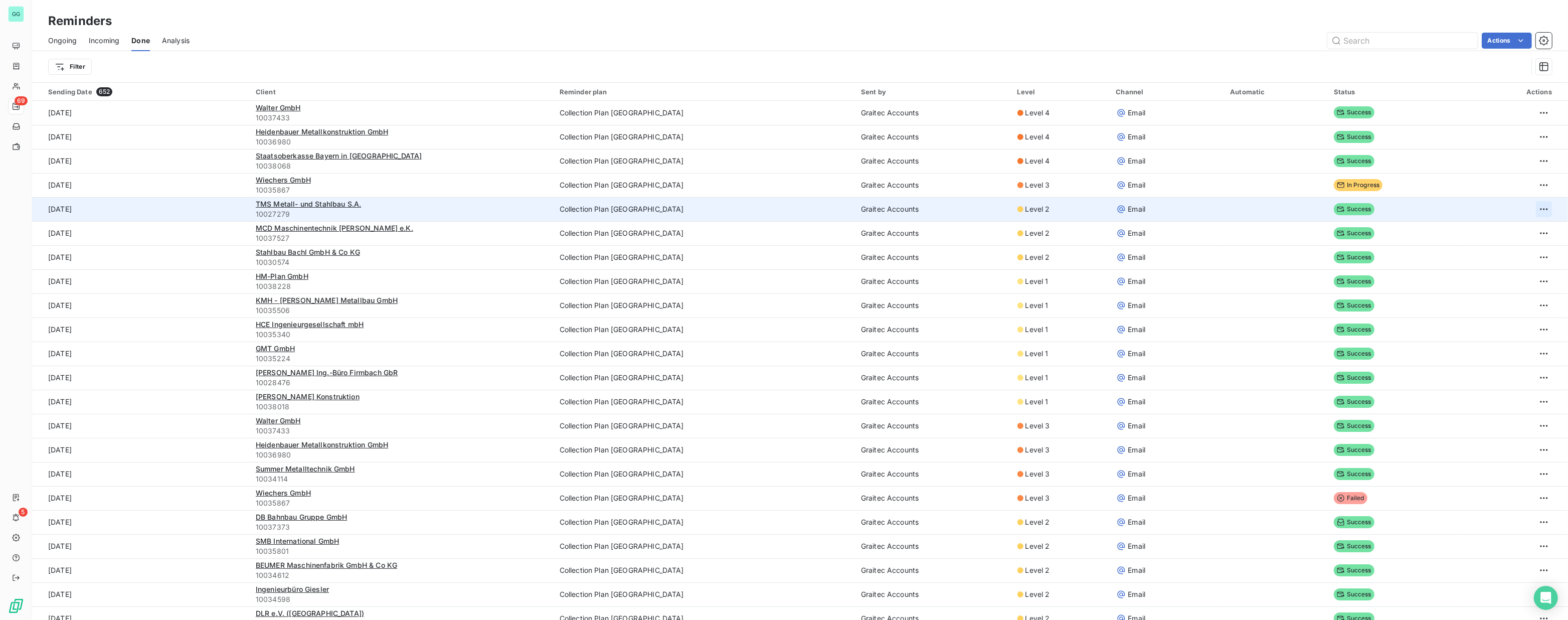
click at [1526, 209] on html "GG 69 5 Reminders Ongoing Incoming Done Analysis Actions Filter Sending Date 65…" at bounding box center [784, 310] width 1568 height 620
click at [1368, 207] on html "GG 69 5 Reminders Ongoing Incoming Done Analysis Actions Filter Sending Date 65…" at bounding box center [784, 310] width 1568 height 620
click at [1337, 206] on icon at bounding box center [1341, 209] width 8 height 8
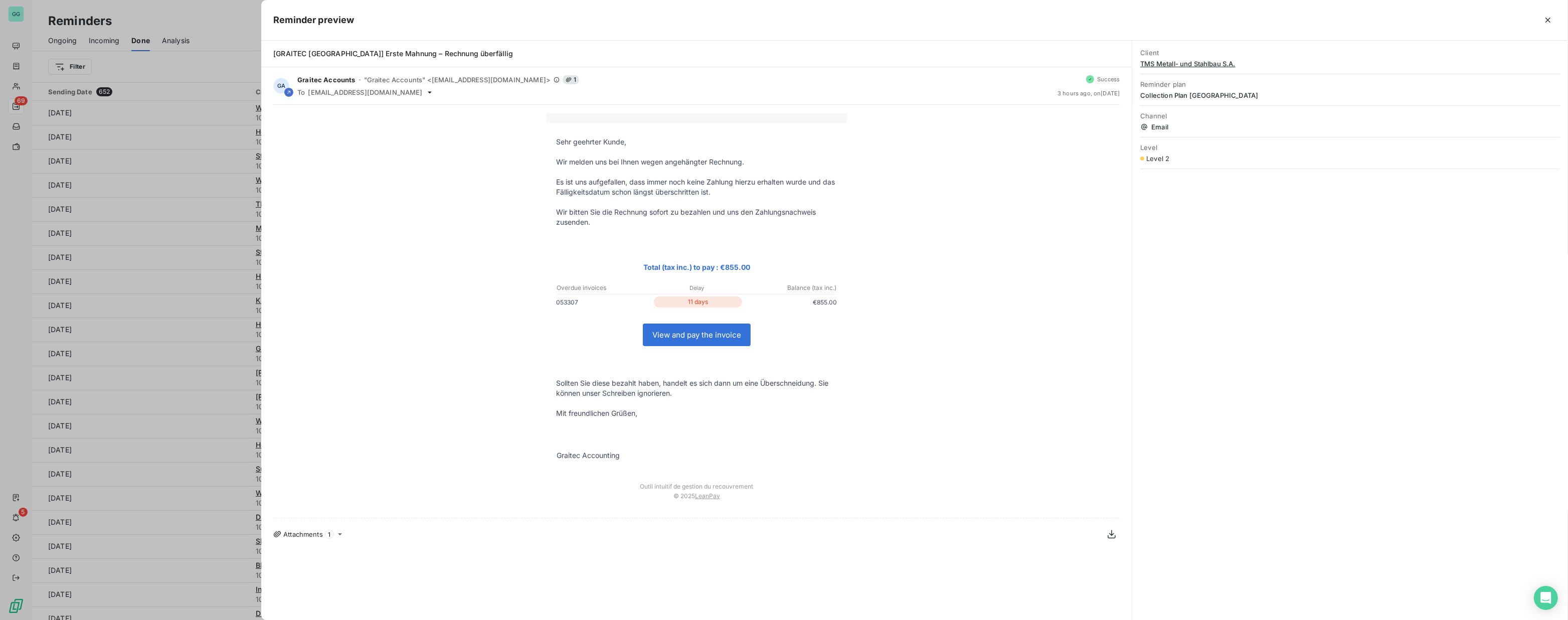
click at [195, 65] on div at bounding box center [784, 310] width 1568 height 620
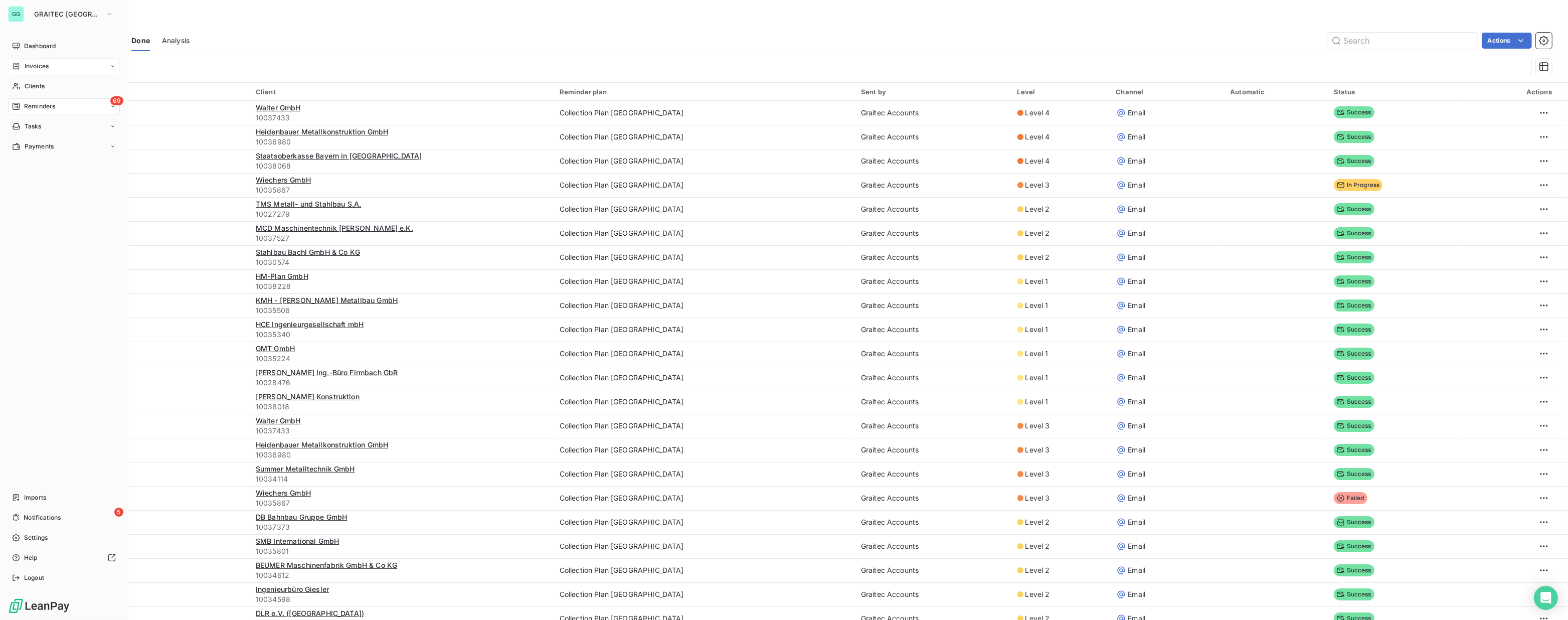
click at [34, 65] on span "Invoices" at bounding box center [36, 65] width 24 height 9
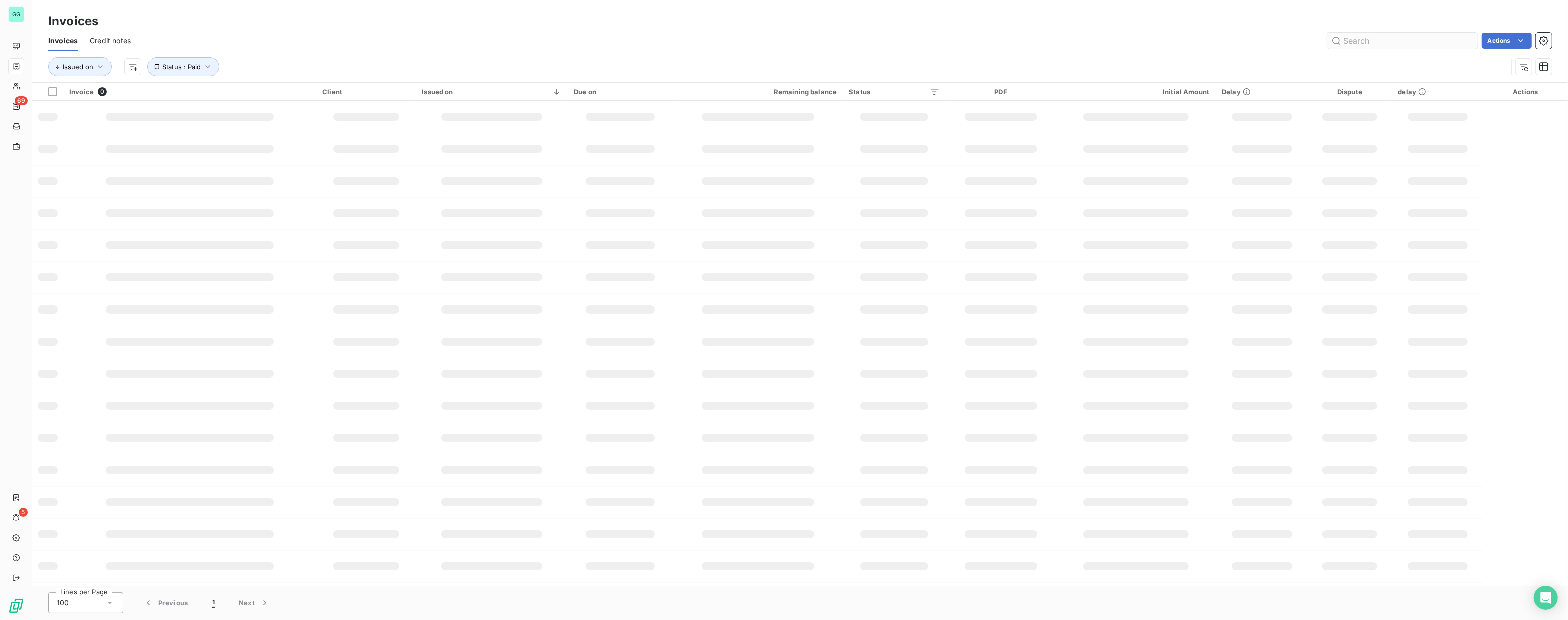
click at [1382, 43] on input "text" at bounding box center [1403, 41] width 150 height 16
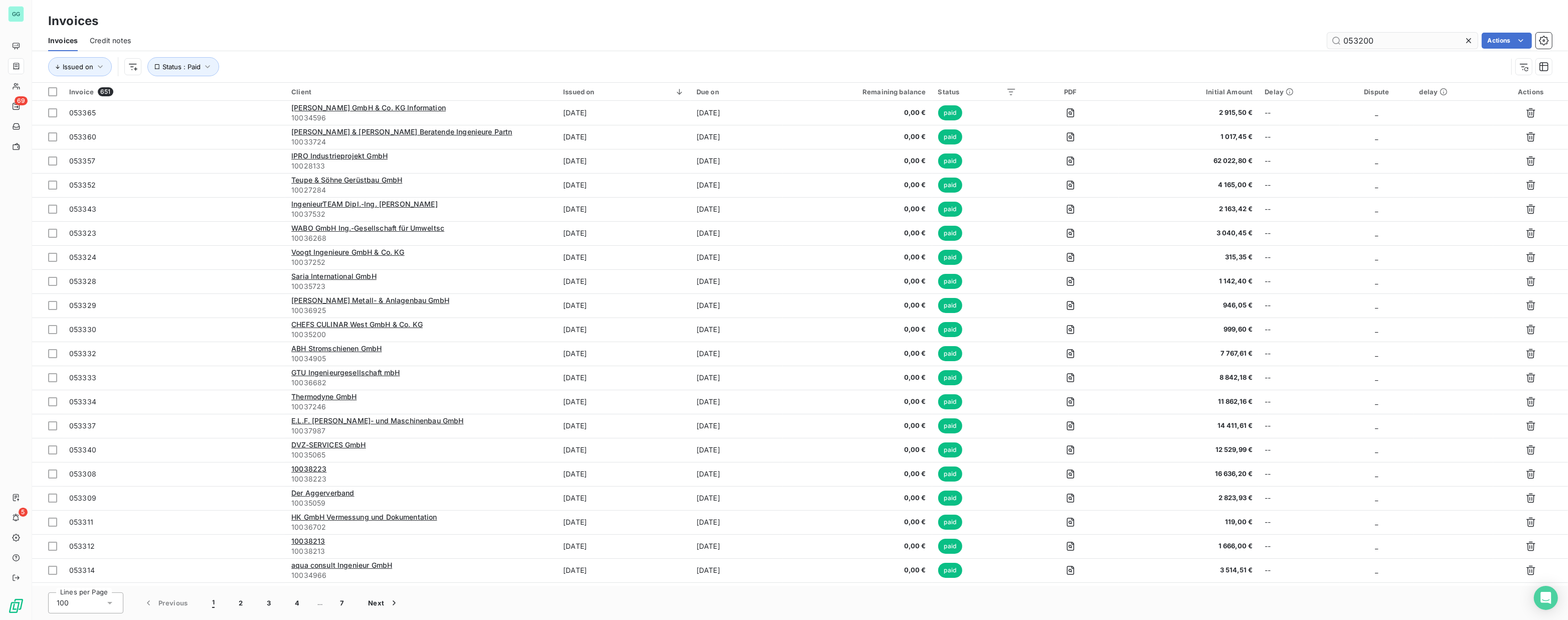
type input "053200"
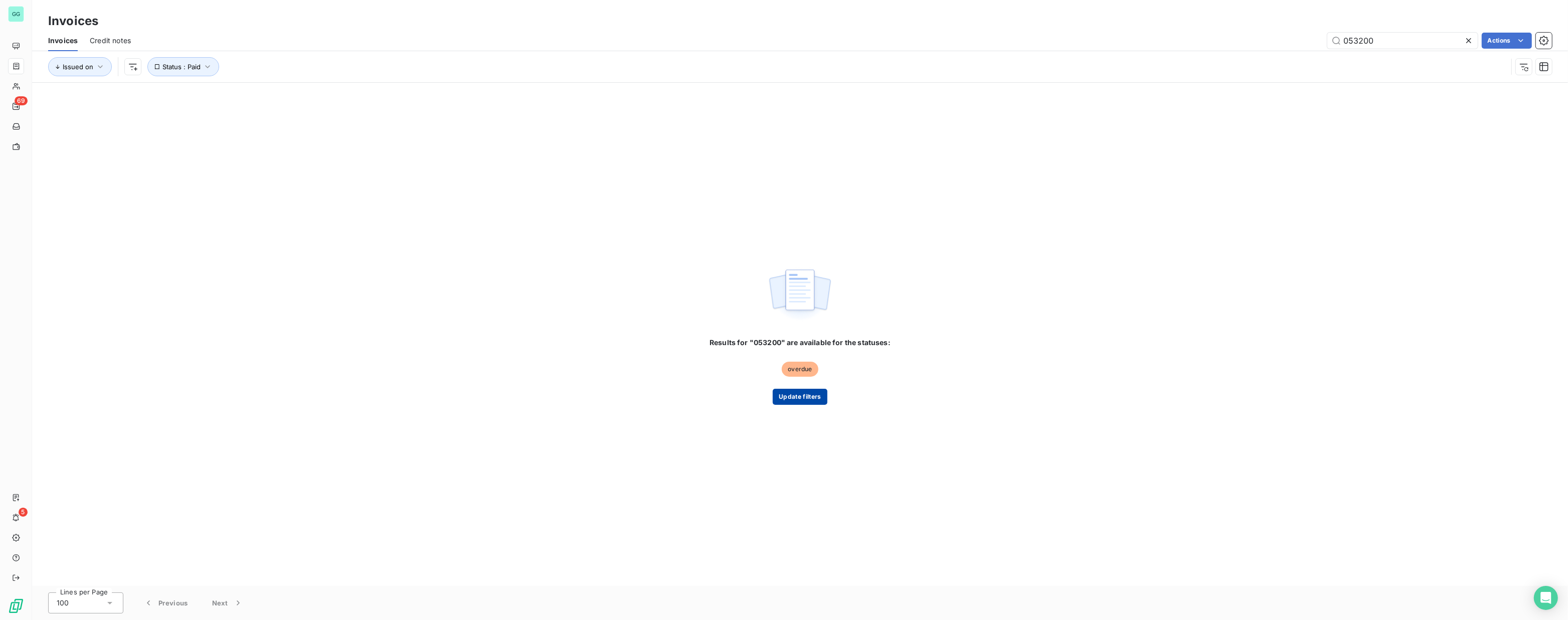
click at [806, 400] on button "Update filters" at bounding box center [800, 397] width 54 height 16
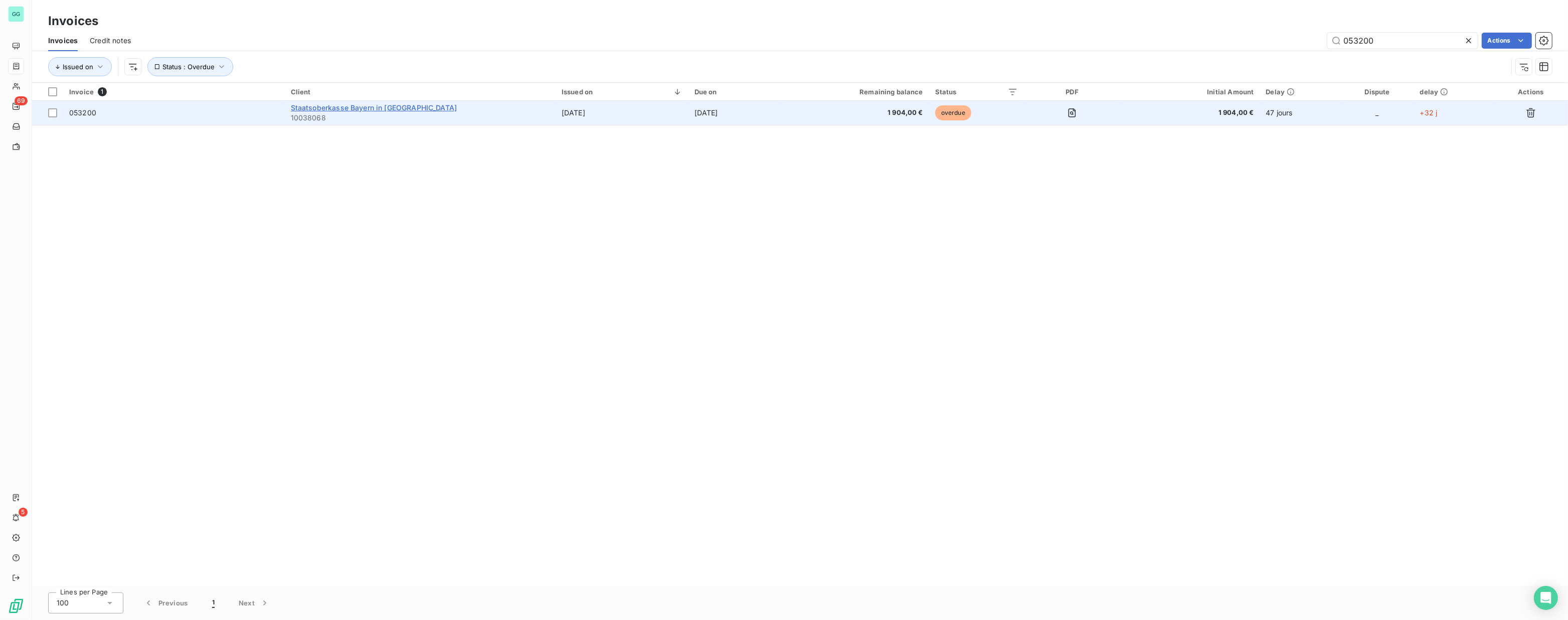
click at [346, 105] on span "Staatsoberkasse Bayern in [GEOGRAPHIC_DATA]" at bounding box center [373, 107] width 166 height 8
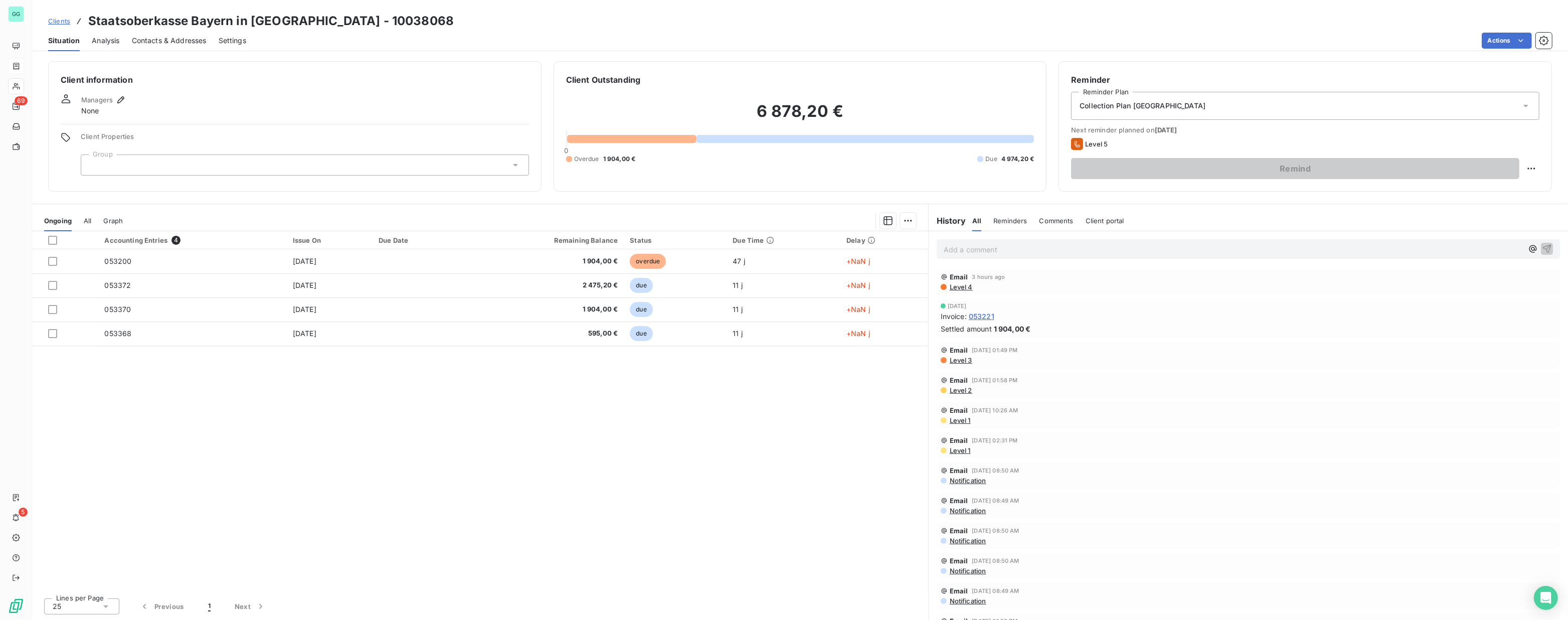
click at [958, 288] on span "Level 4" at bounding box center [960, 287] width 24 height 8
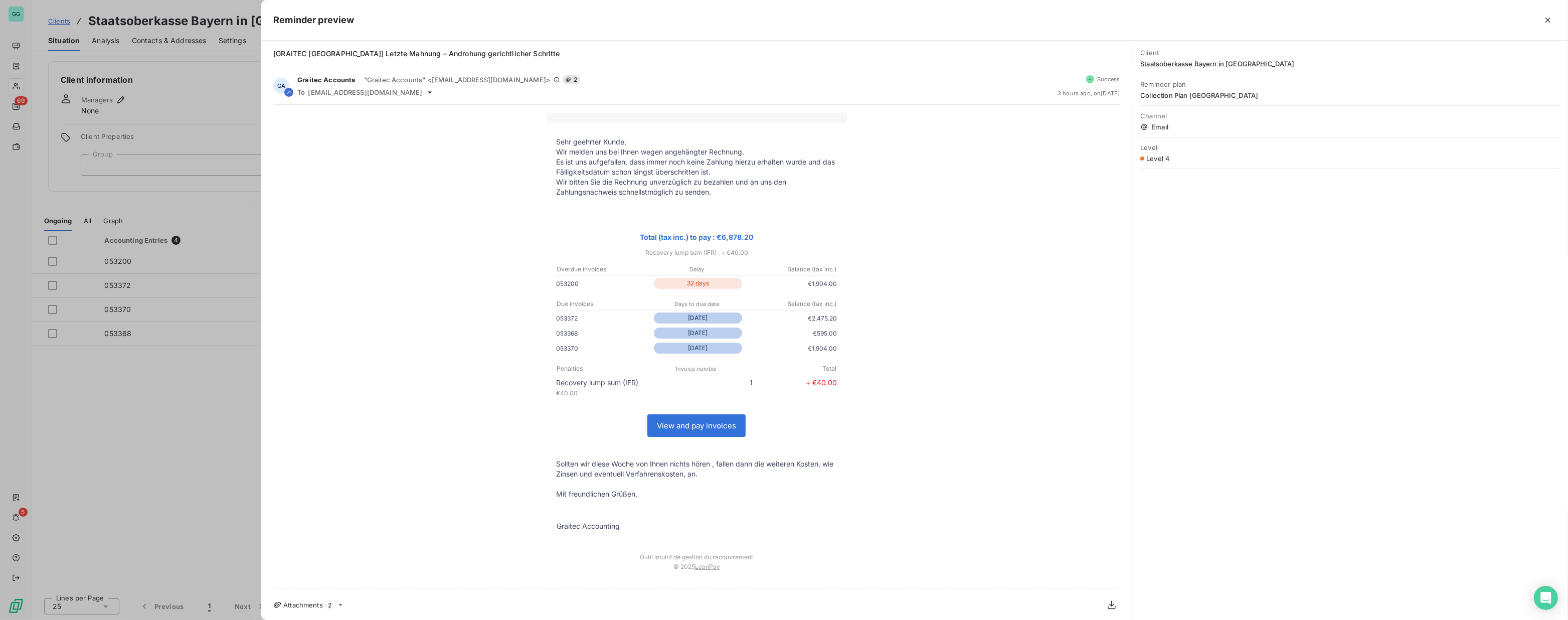
drag, startPoint x: 158, startPoint y: 371, endPoint x: 88, endPoint y: 224, distance: 162.8
click at [158, 371] on div at bounding box center [784, 310] width 1568 height 620
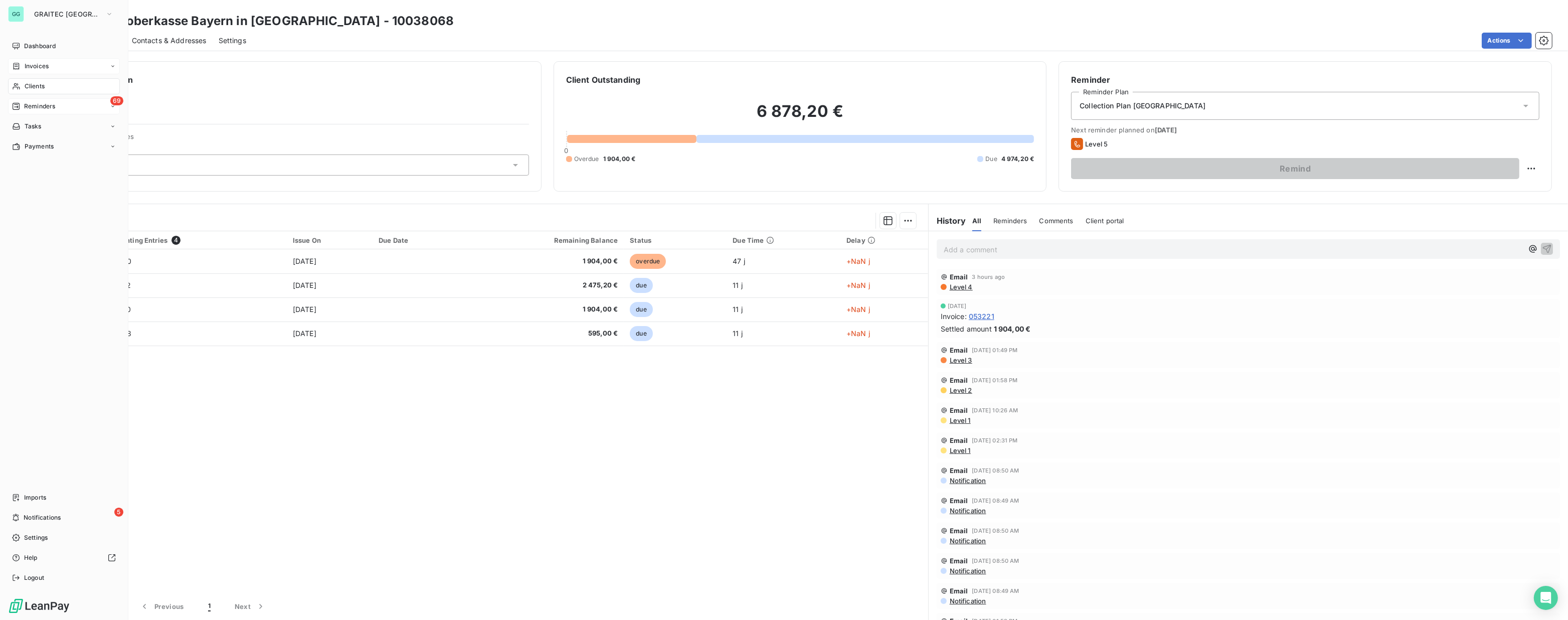
click at [40, 105] on span "Reminders" at bounding box center [39, 106] width 31 height 9
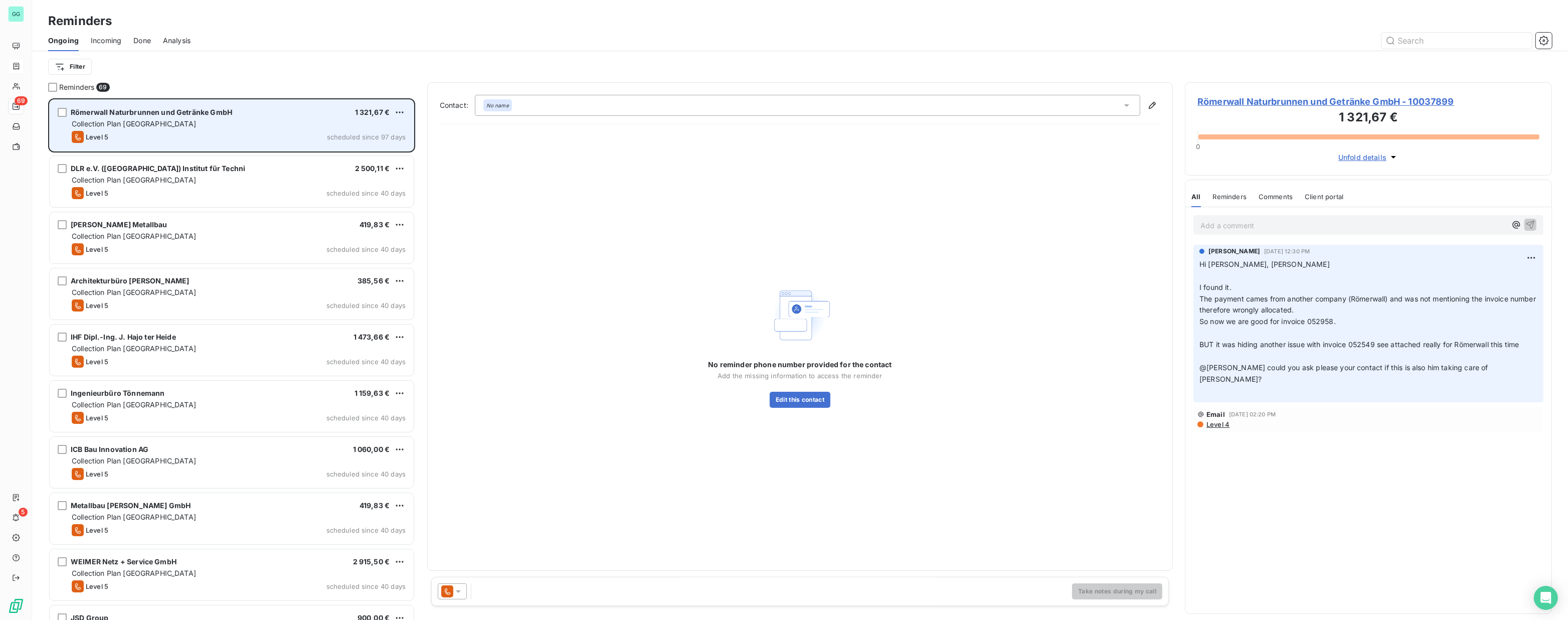
scroll to position [515, 360]
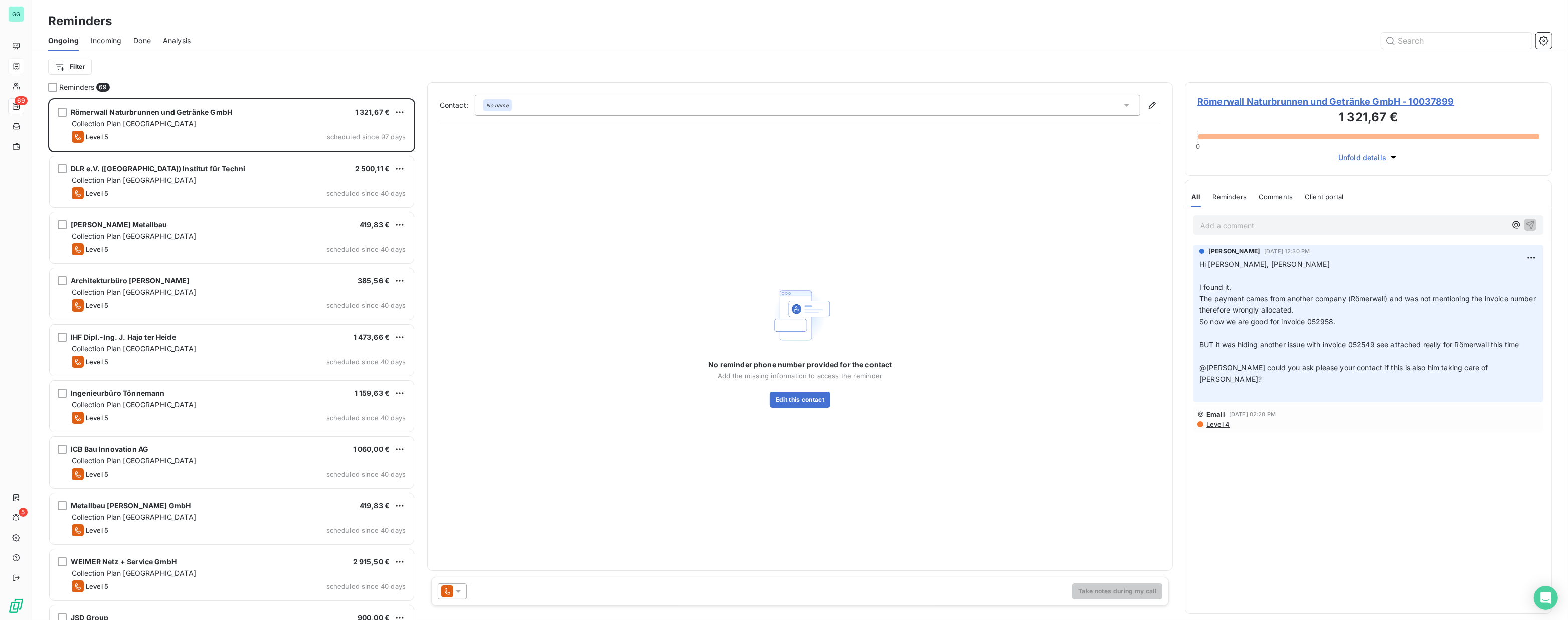
click at [146, 39] on span "Done" at bounding box center [141, 41] width 17 height 10
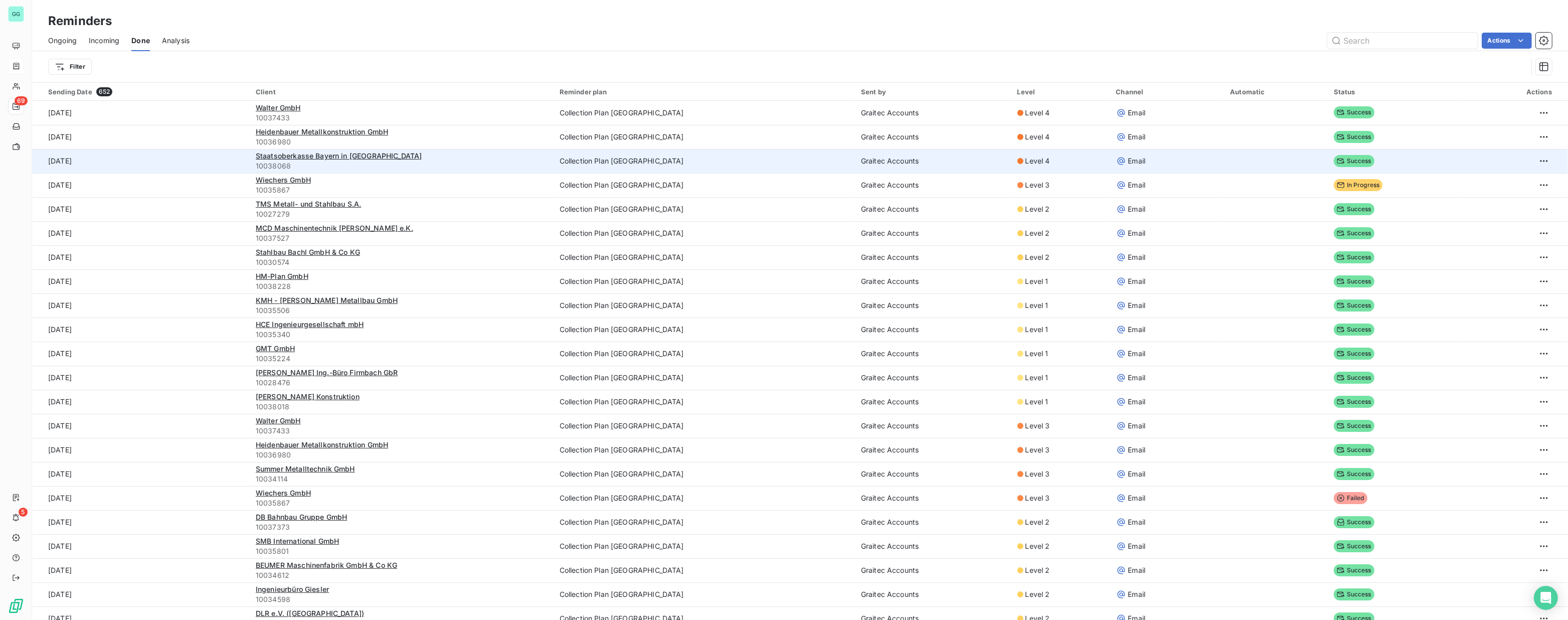
click at [649, 158] on td "Collection Plan [GEOGRAPHIC_DATA]" at bounding box center [704, 160] width 302 height 24
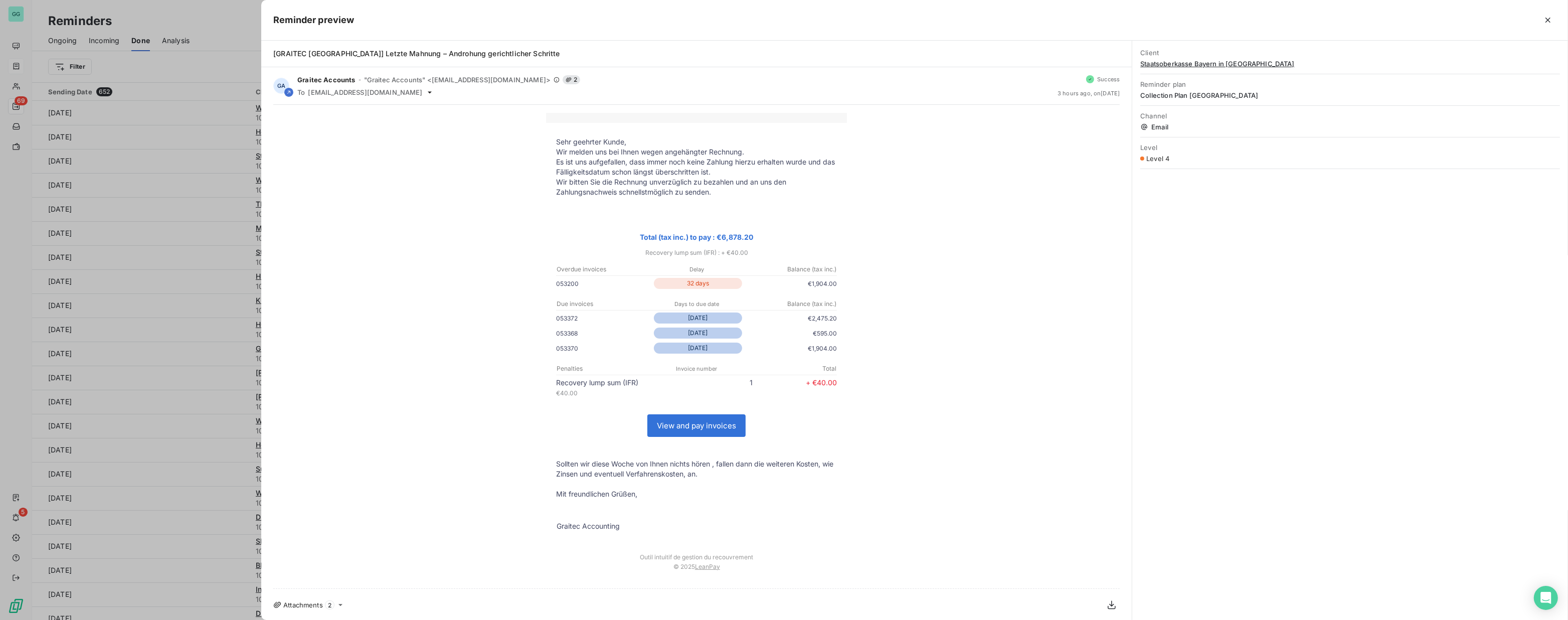
click at [203, 15] on div at bounding box center [784, 310] width 1568 height 620
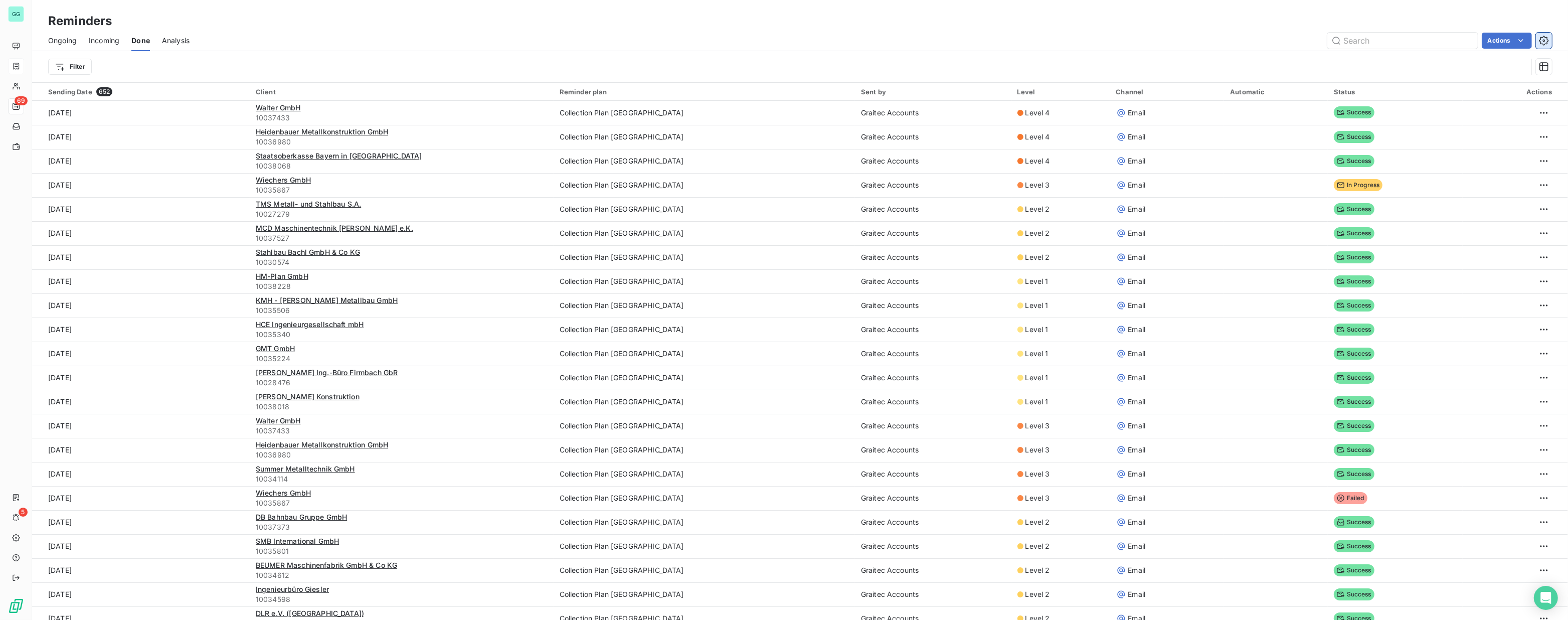
click at [1547, 36] on icon "button" at bounding box center [1544, 41] width 10 height 10
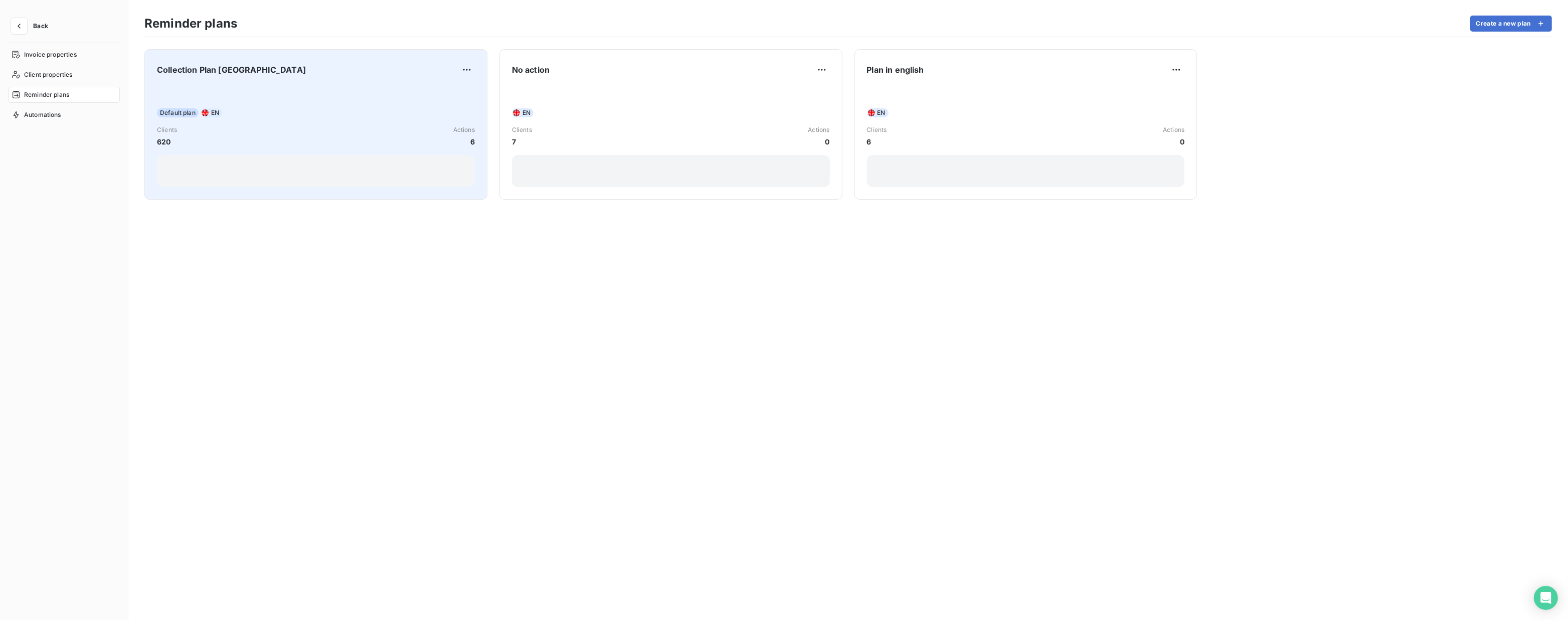
click at [313, 71] on div "Collection Plan [GEOGRAPHIC_DATA]" at bounding box center [315, 69] width 318 height 16
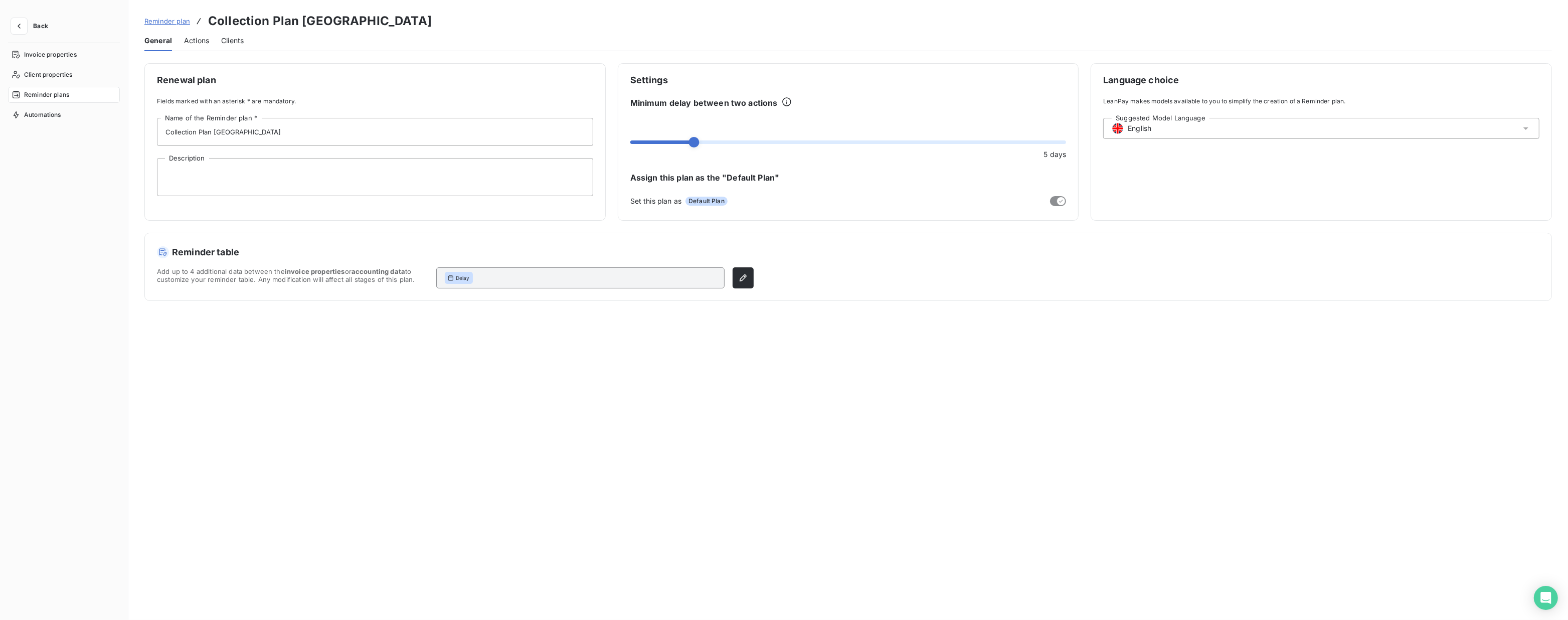
drag, startPoint x: 193, startPoint y: 39, endPoint x: 217, endPoint y: 56, distance: 29.4
click at [194, 39] on span "Actions" at bounding box center [196, 41] width 25 height 10
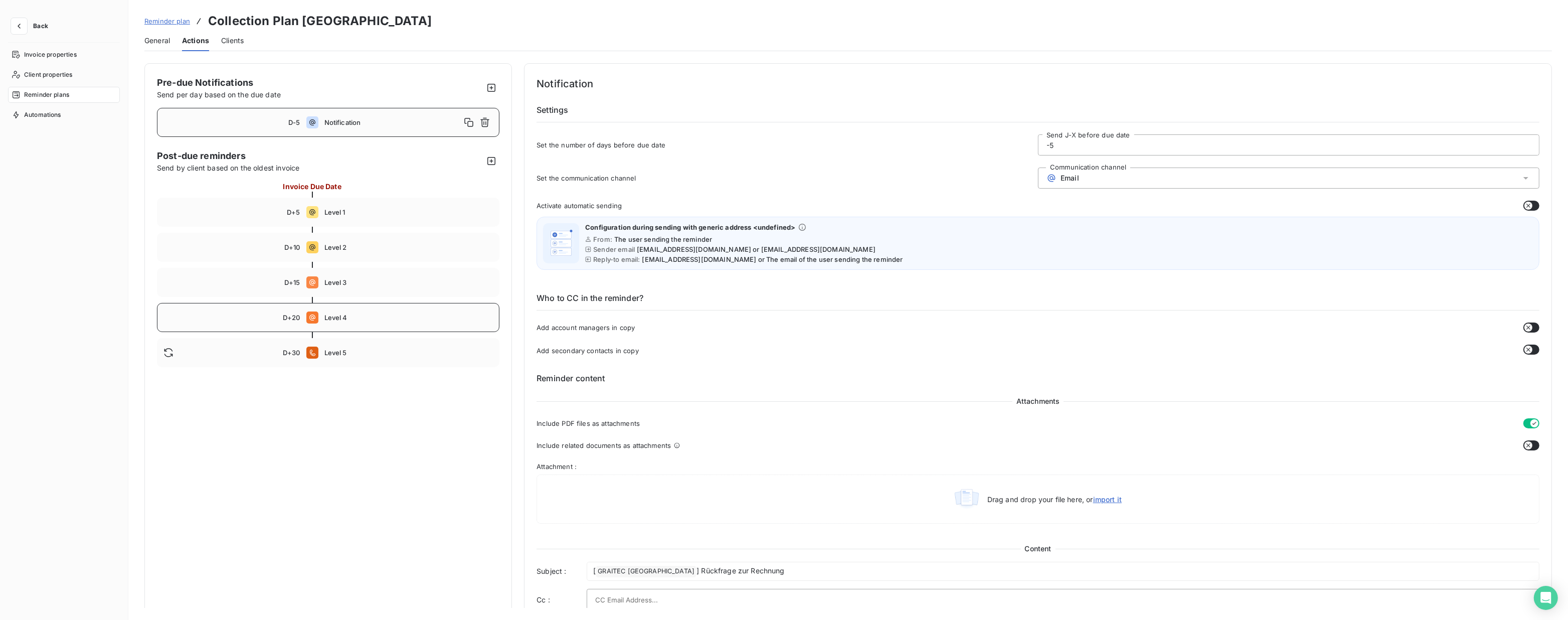
click at [368, 311] on div "D+20 Level 4" at bounding box center [328, 318] width 342 height 29
type input "20"
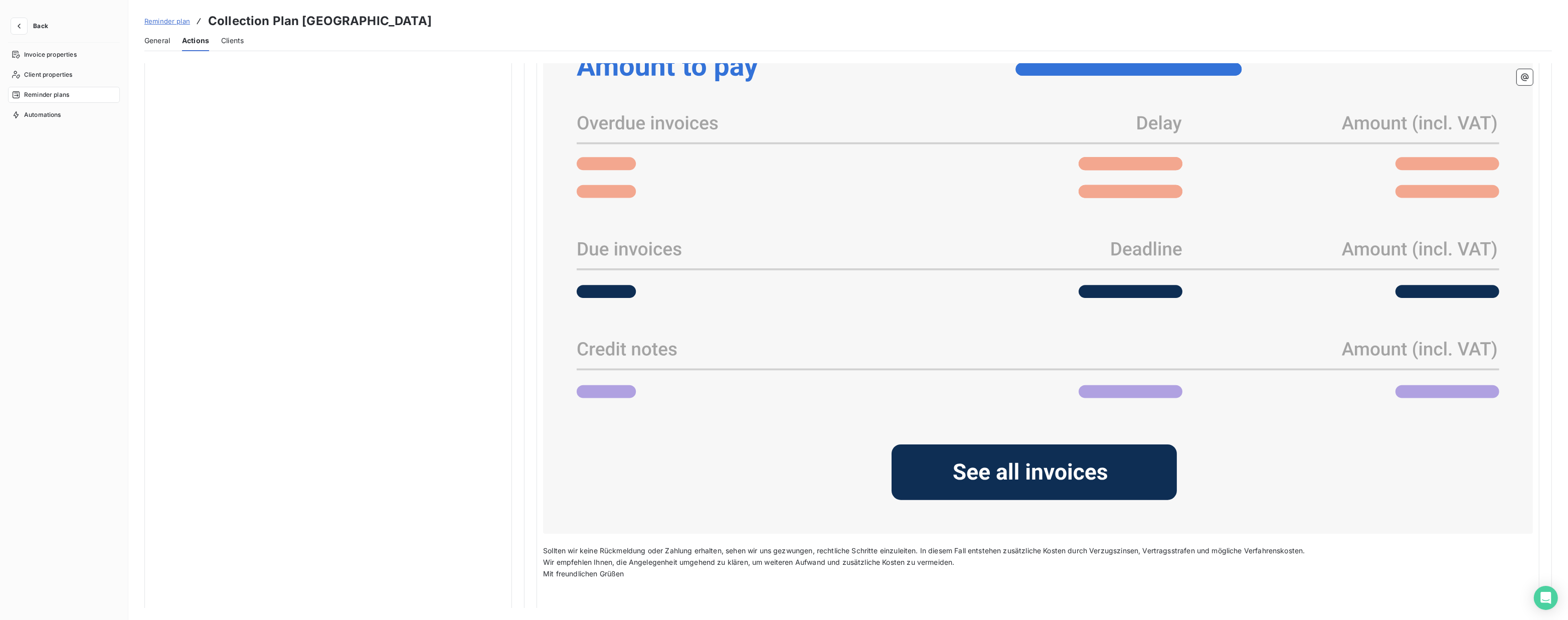
scroll to position [861, 0]
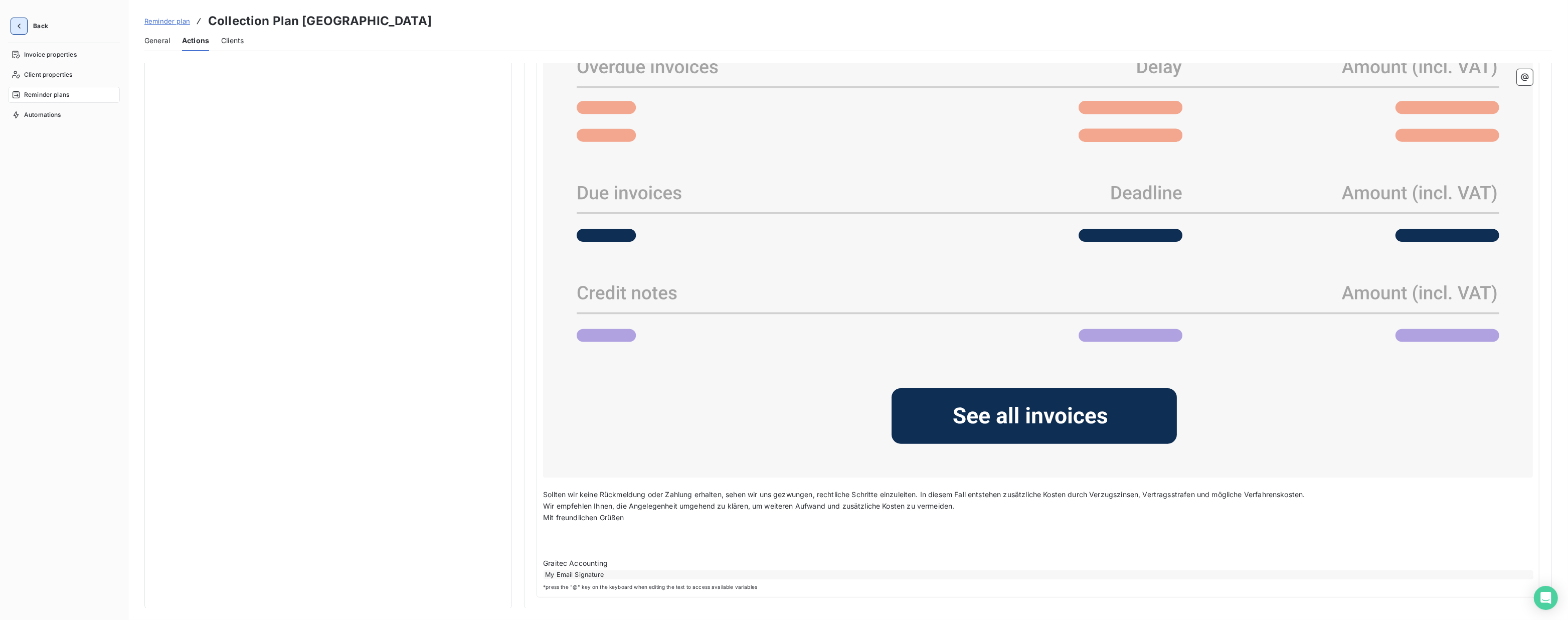
click at [24, 29] on button "button" at bounding box center [20, 26] width 16 height 16
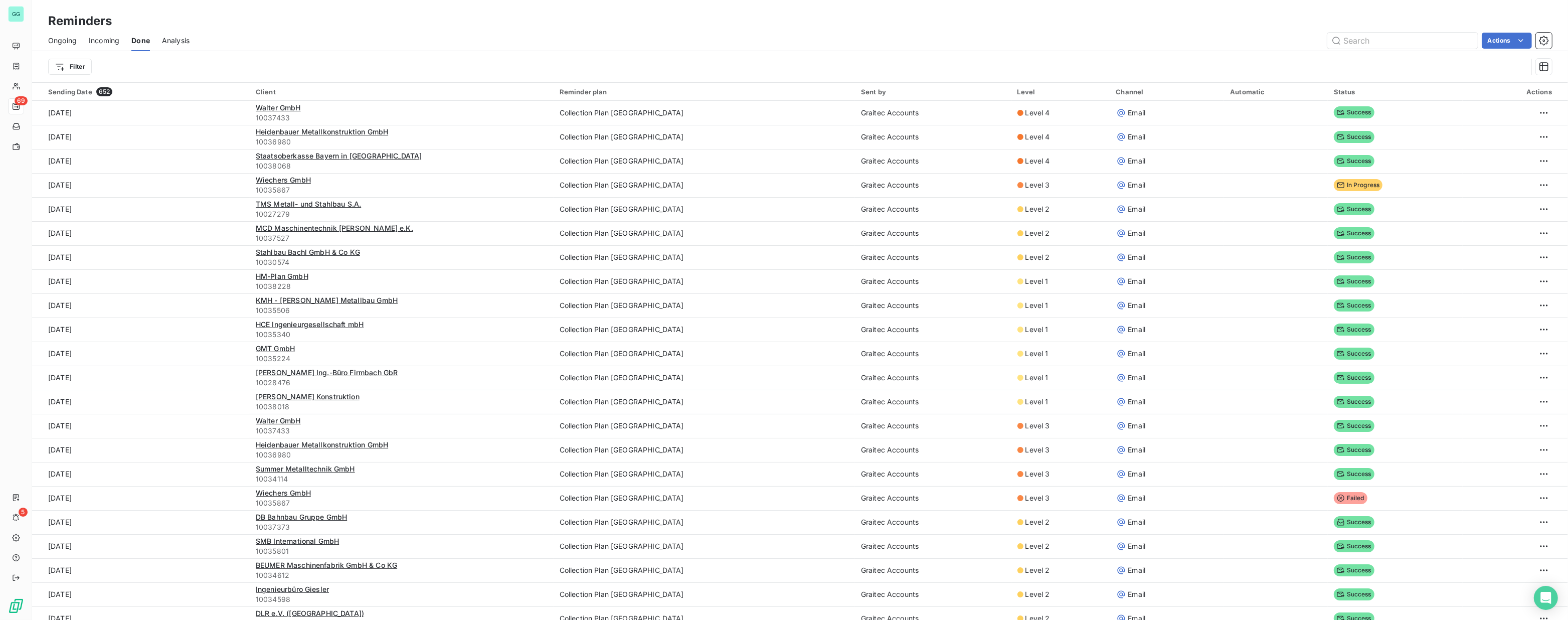
click at [56, 38] on span "Ongoing" at bounding box center [62, 41] width 29 height 10
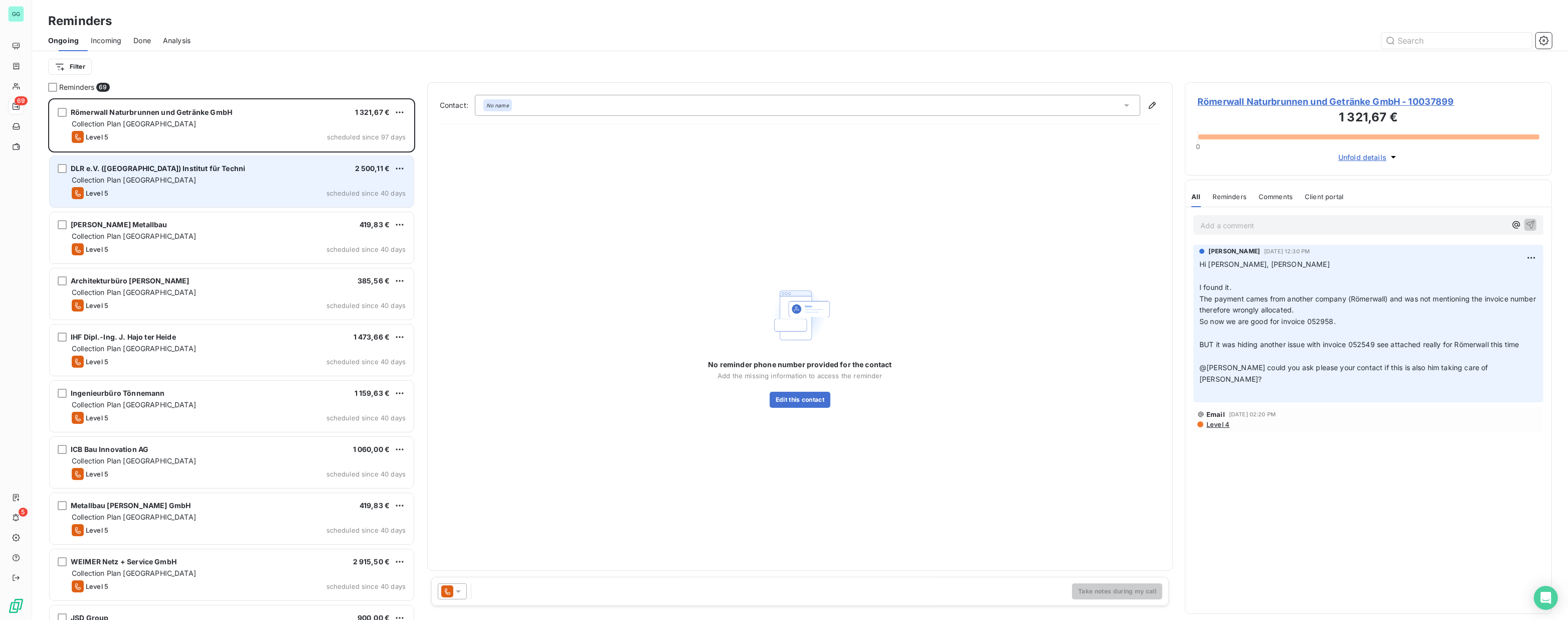
scroll to position [515, 360]
click at [144, 172] on div "DLR e.V. ([GEOGRAPHIC_DATA]) Institut für Techni" at bounding box center [159, 168] width 175 height 10
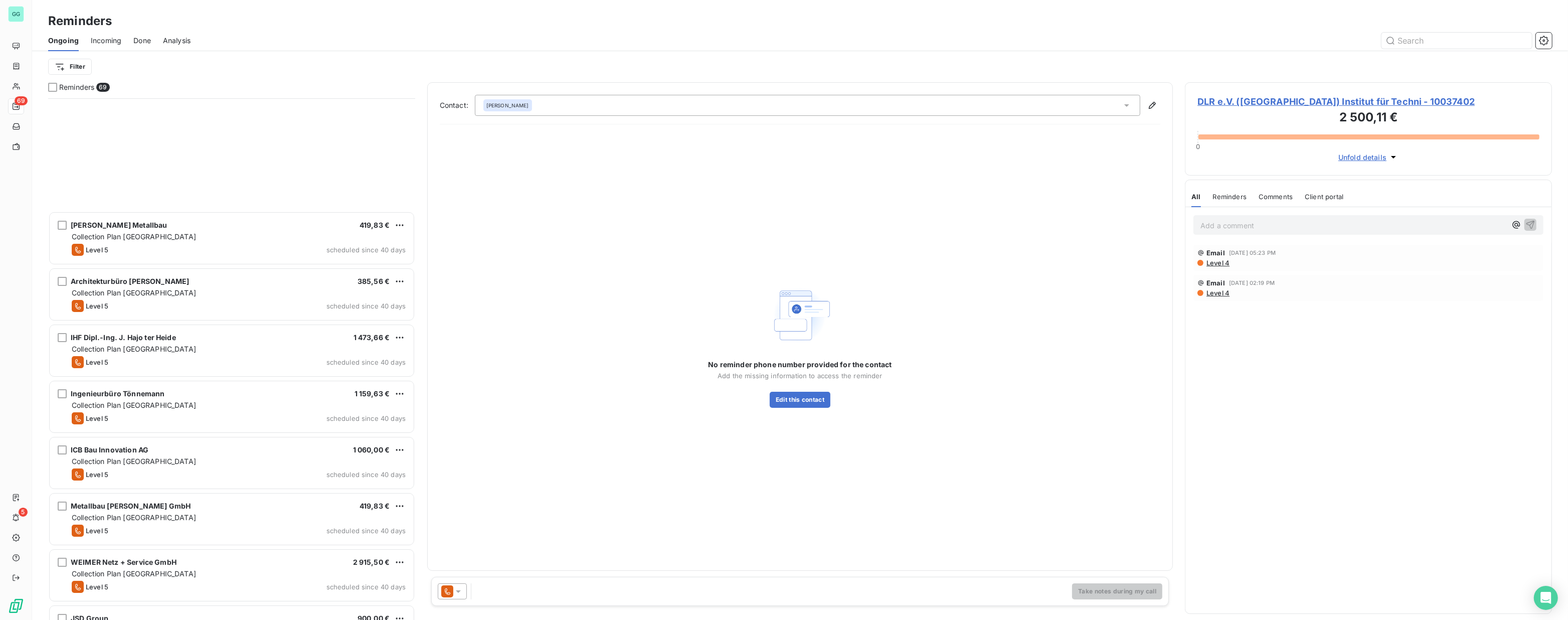
scroll to position [365, 0]
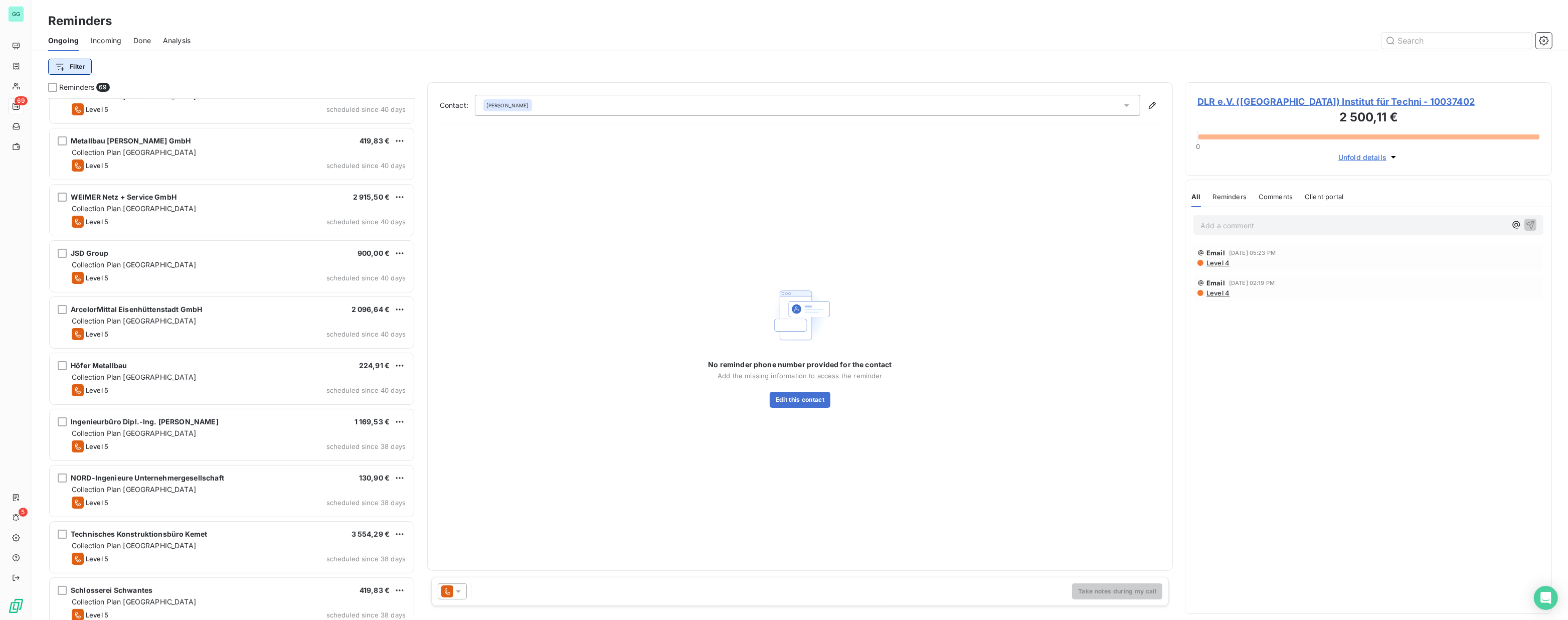
click at [81, 63] on html "GG 69 5 Reminders Ongoing Incoming Done Analysis Filter Reminders 69 Ingenieurb…" at bounding box center [784, 310] width 1568 height 620
click at [104, 173] on div "Reminder Level" at bounding box center [122, 177] width 139 height 16
click at [278, 87] on div at bounding box center [279, 93] width 145 height 21
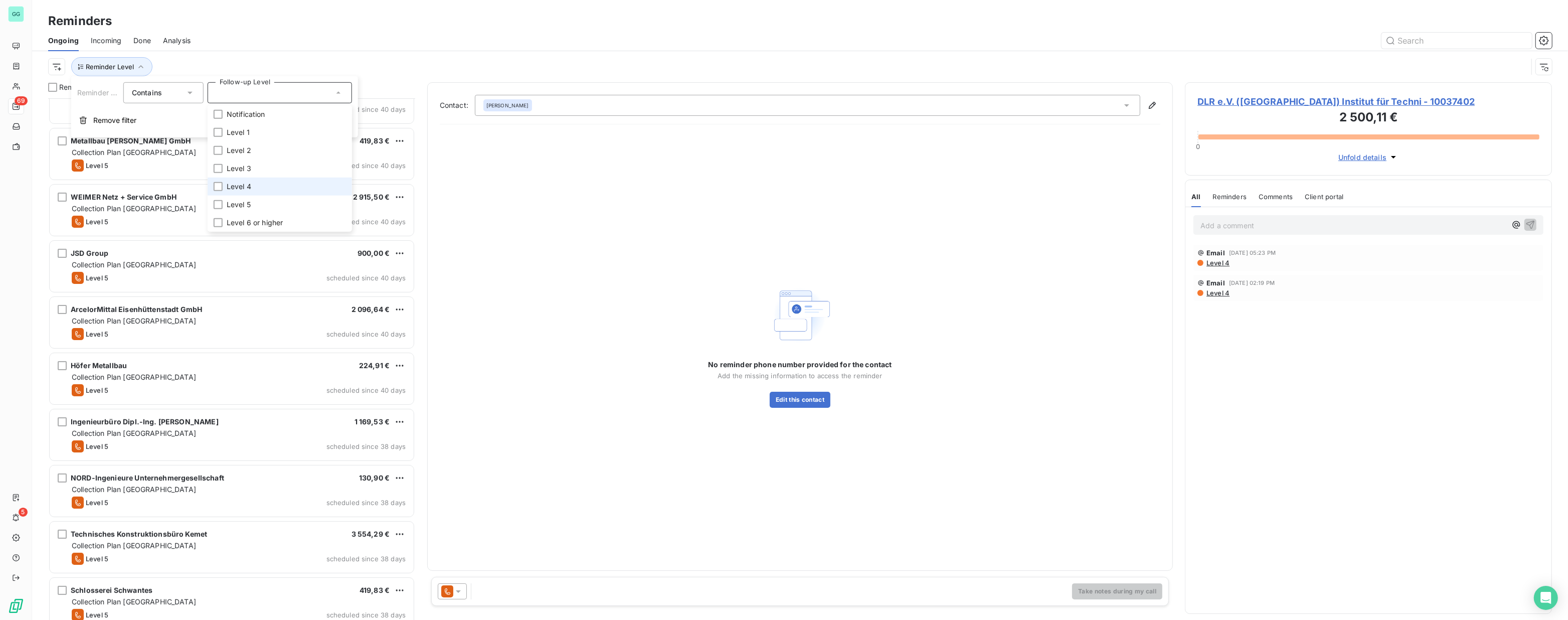
click at [223, 185] on li "Level 4" at bounding box center [279, 186] width 145 height 18
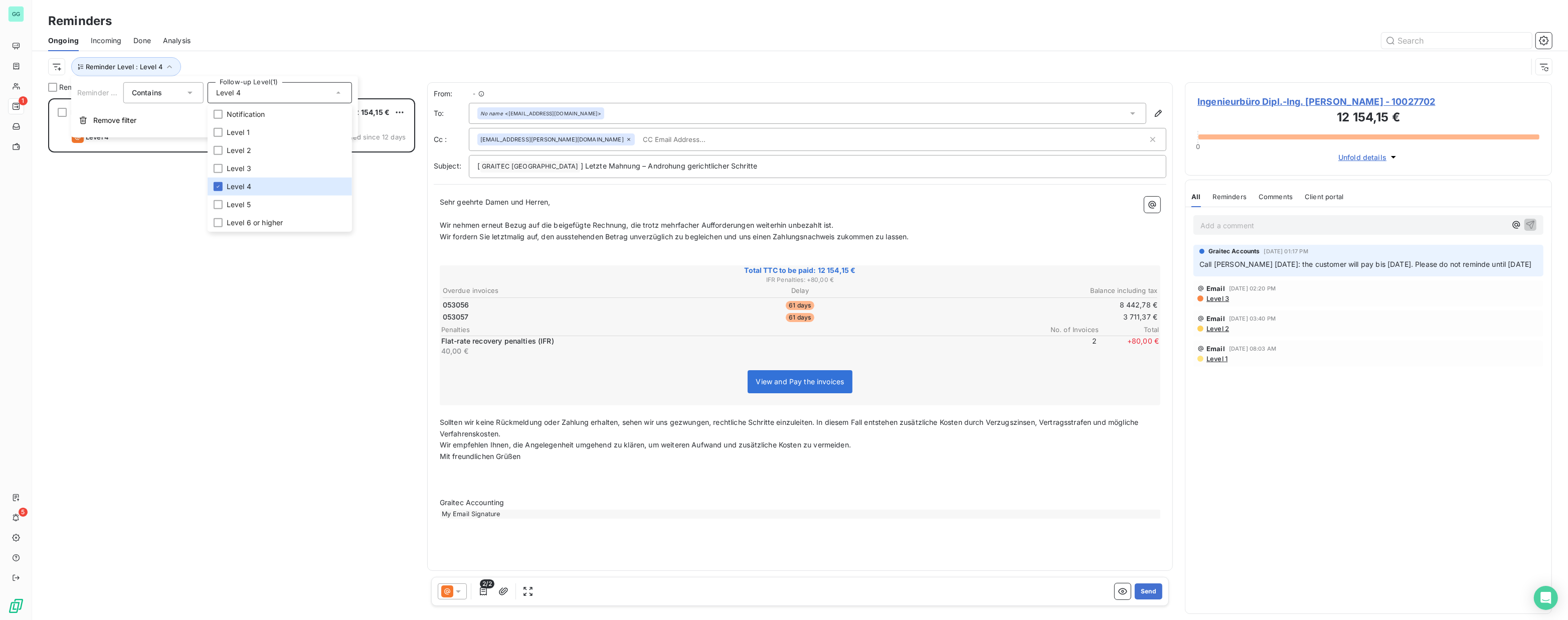
scroll to position [515, 360]
click at [530, 43] on div at bounding box center [878, 41] width 1350 height 16
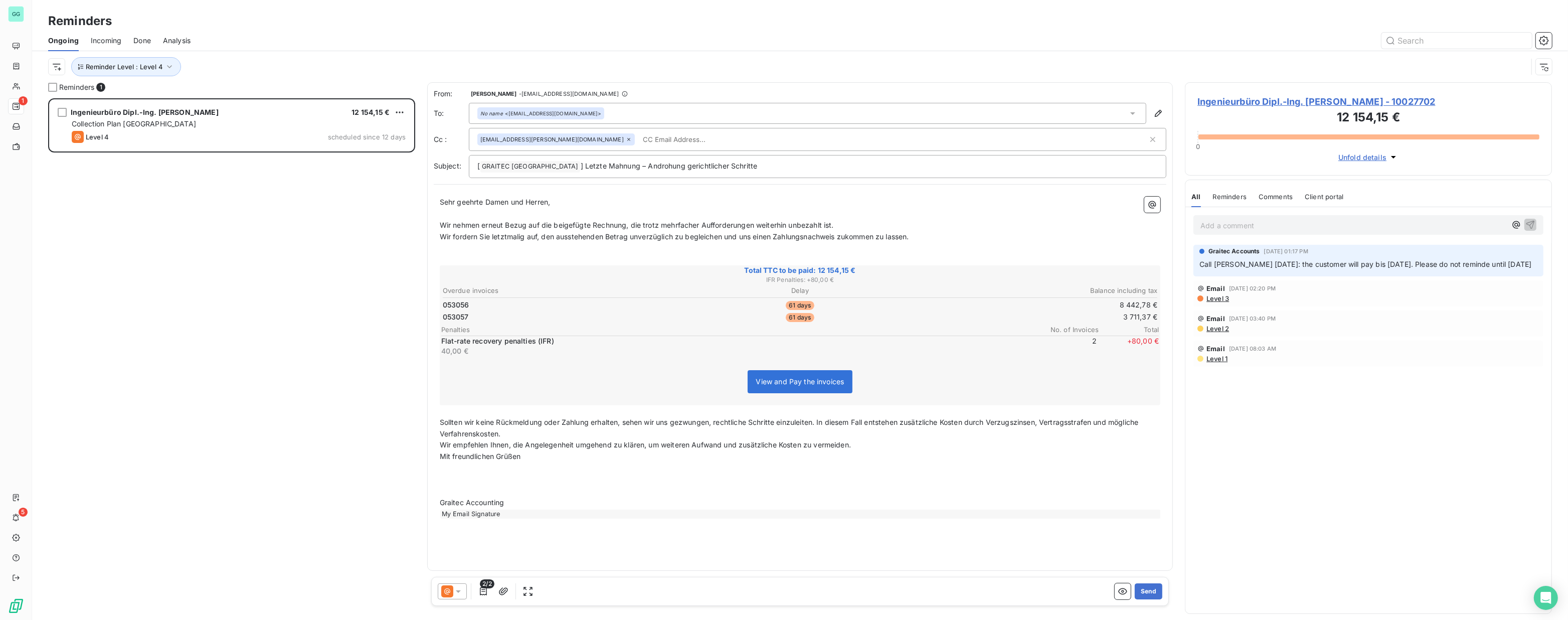
click at [361, 256] on div "Ingenieurbüro Dipl.-Ing. [PERSON_NAME] 12 154,15 € Collection Plan Germany Leve…" at bounding box center [231, 359] width 367 height 521
click at [144, 46] on div "Done" at bounding box center [141, 41] width 17 height 21
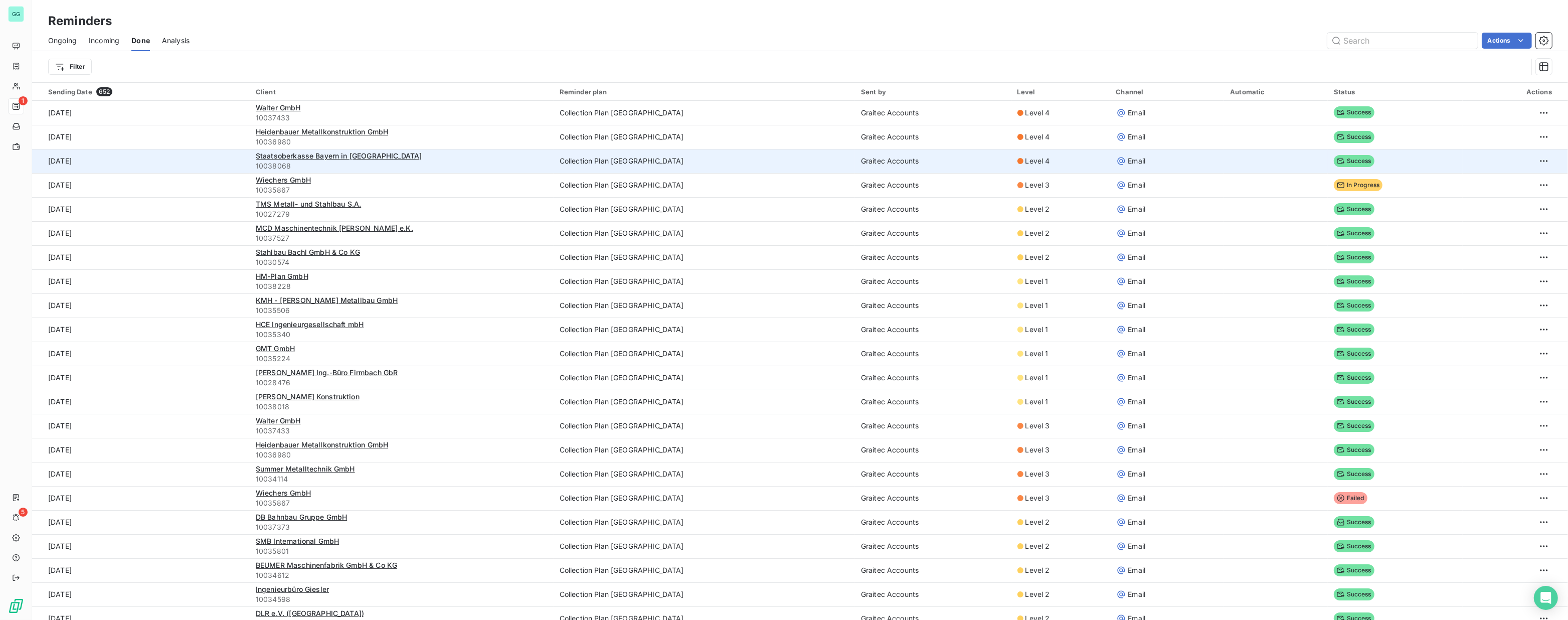
click at [89, 157] on td "[DATE]" at bounding box center [141, 160] width 217 height 24
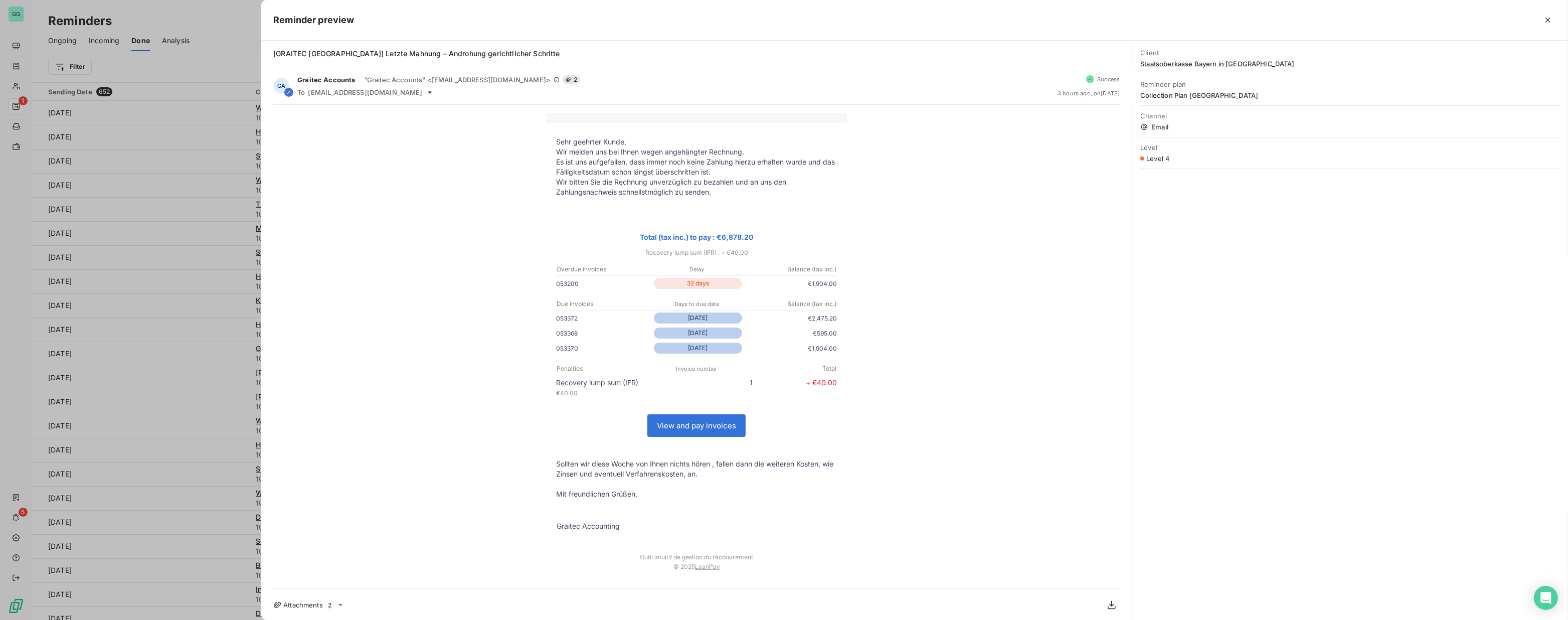
click at [97, 136] on div at bounding box center [784, 310] width 1568 height 620
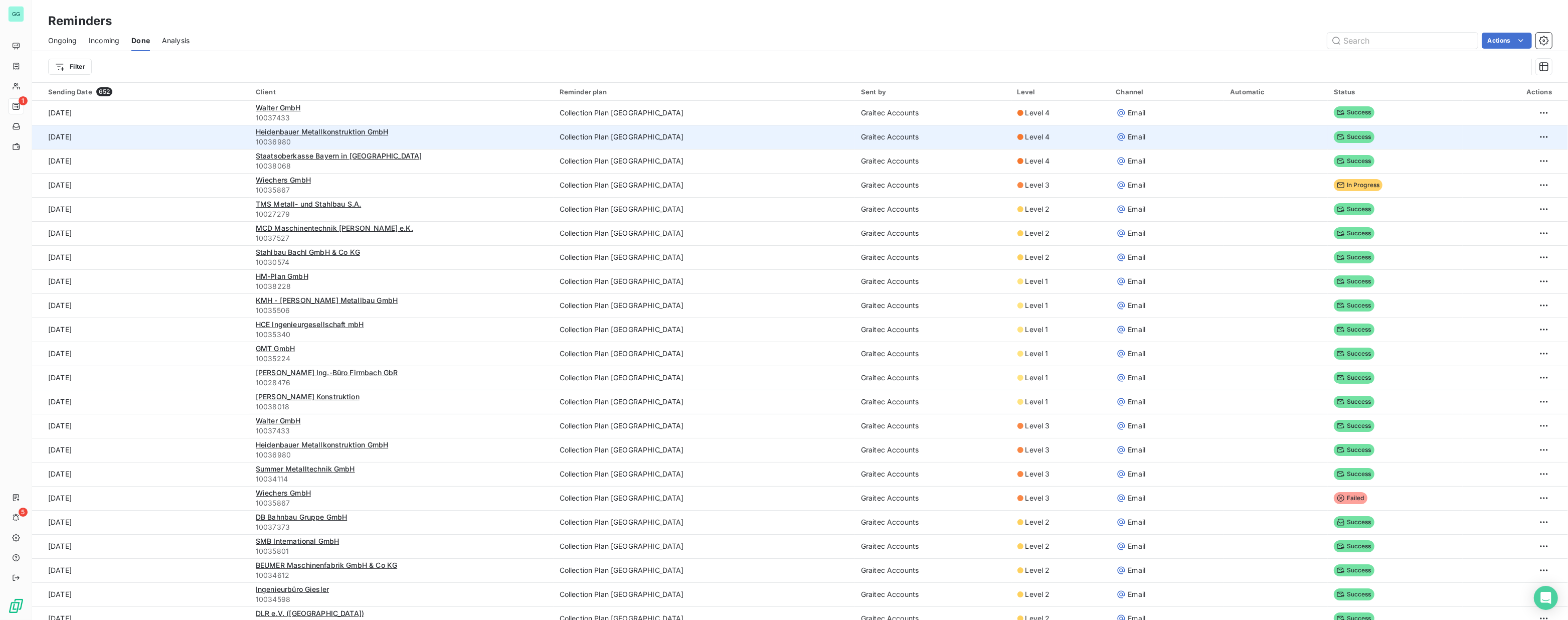
click at [89, 134] on td "[DATE]" at bounding box center [141, 136] width 217 height 24
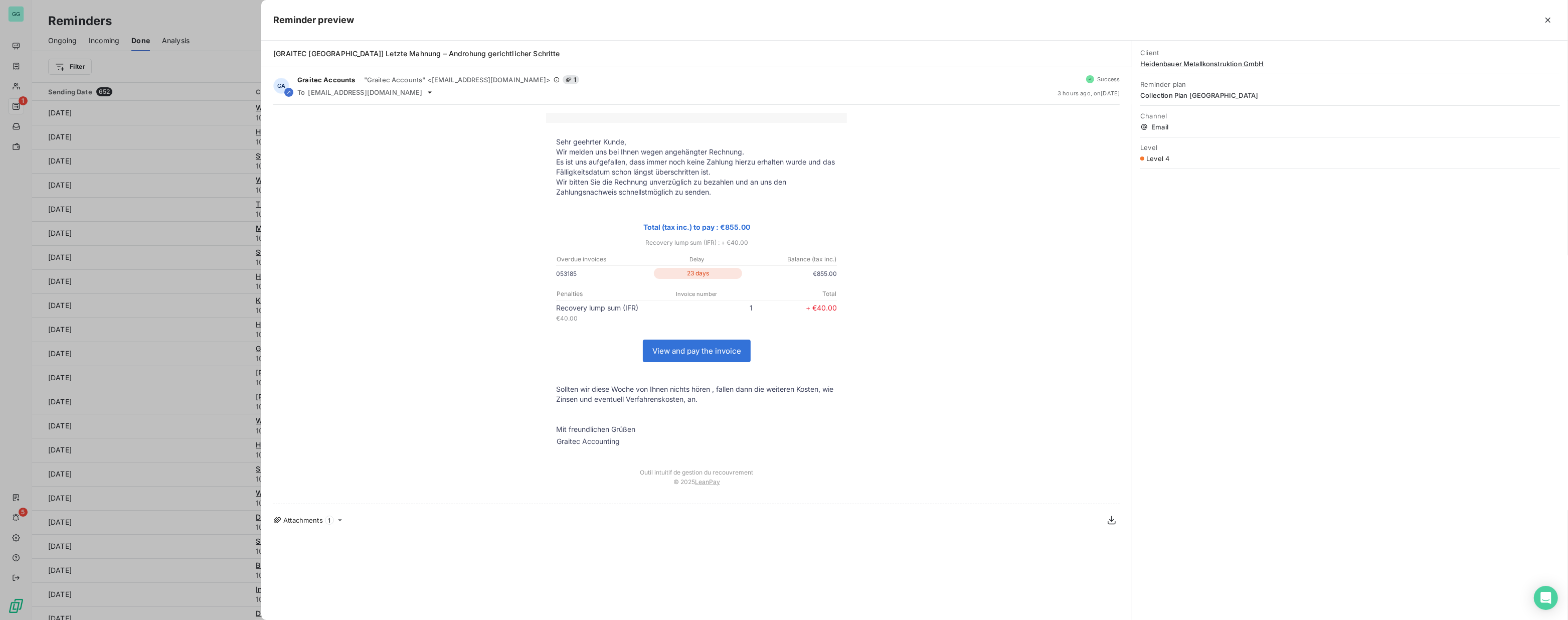
click at [83, 155] on div at bounding box center [784, 310] width 1568 height 620
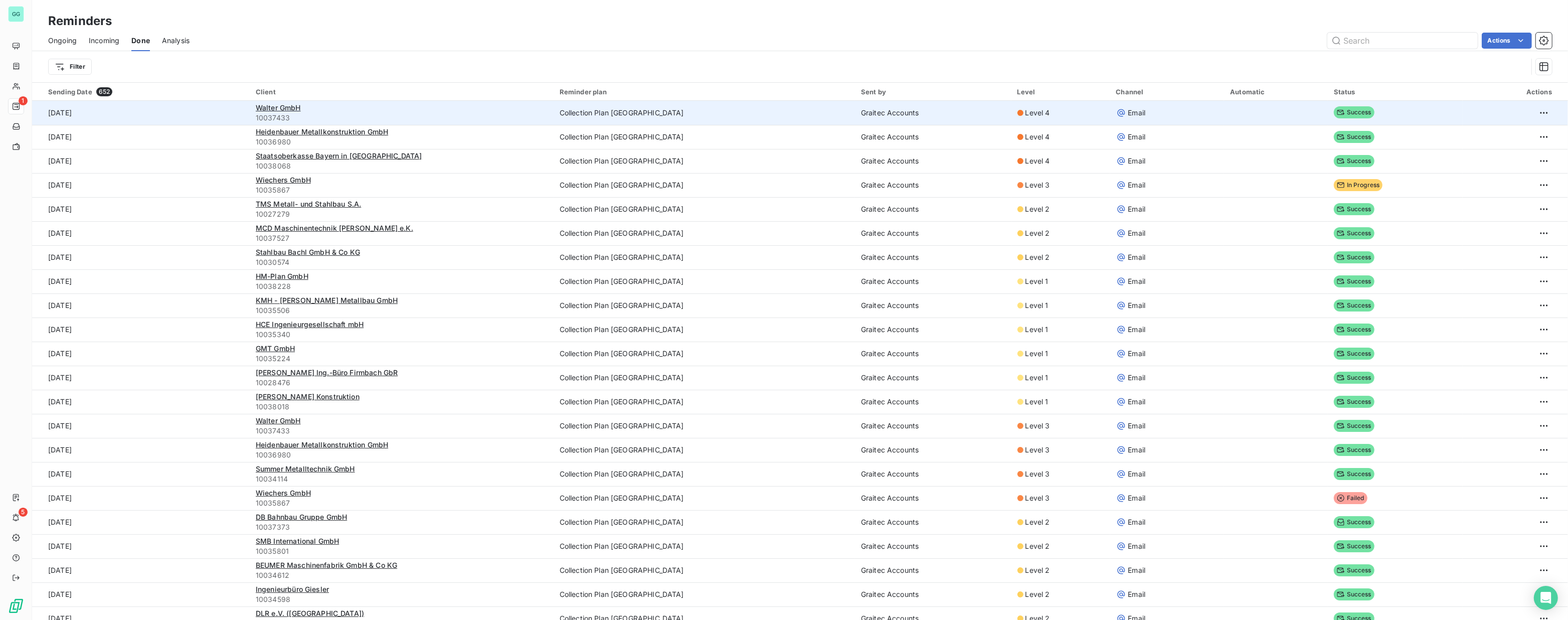
click at [84, 112] on td "[DATE]" at bounding box center [141, 112] width 217 height 24
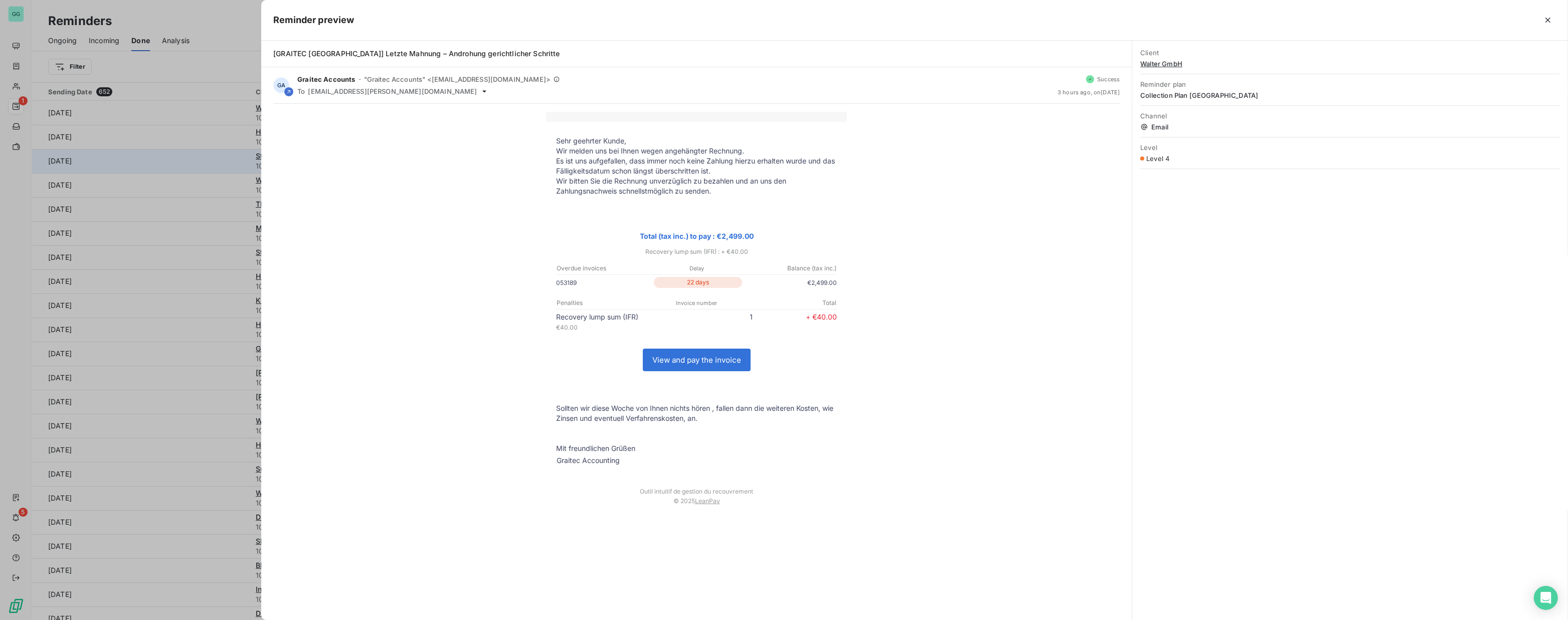
click at [118, 158] on div at bounding box center [784, 310] width 1568 height 620
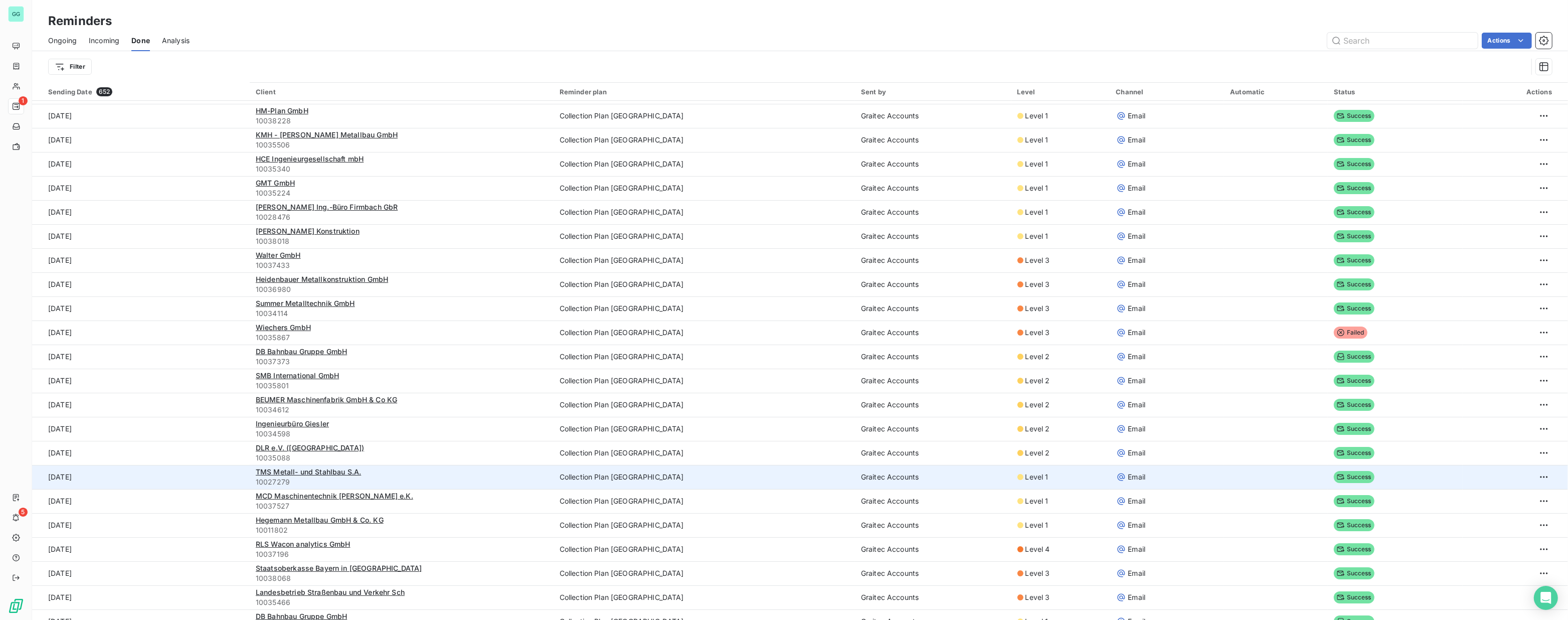
scroll to position [273, 0]
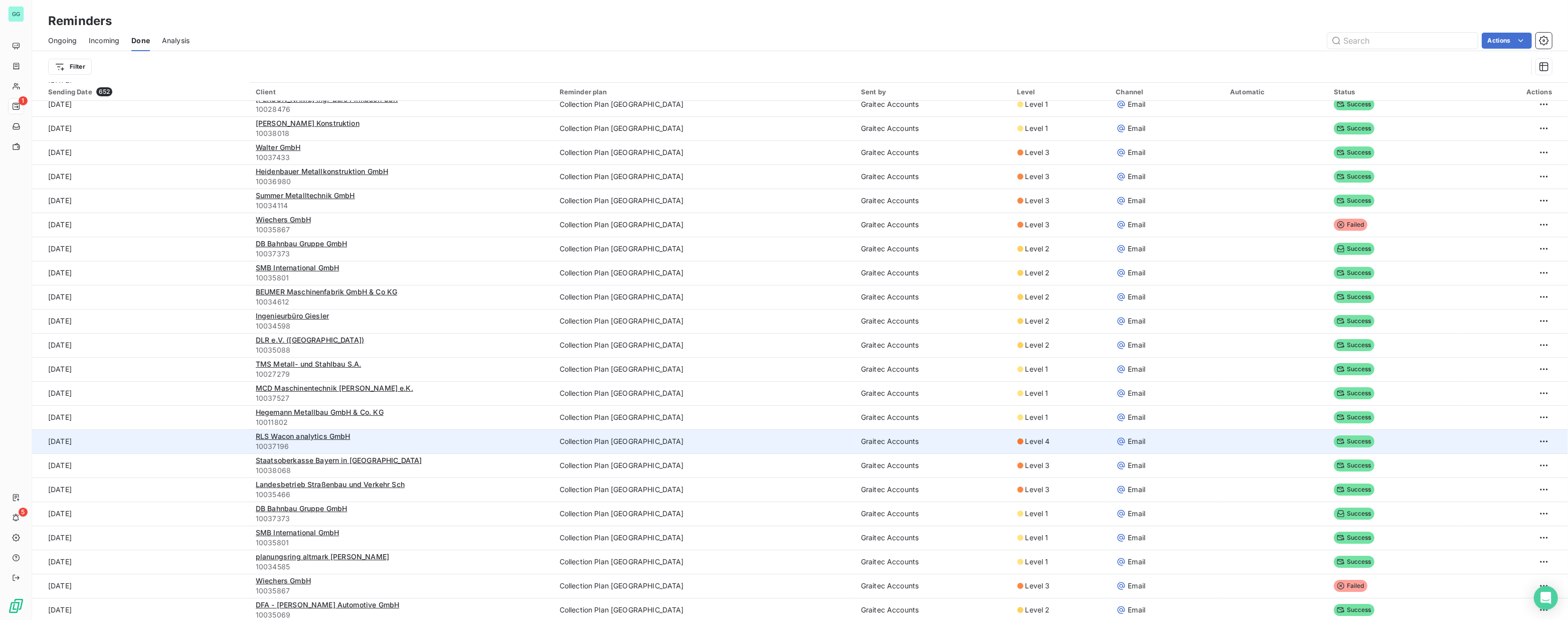
click at [80, 439] on td "[DATE]" at bounding box center [141, 440] width 217 height 24
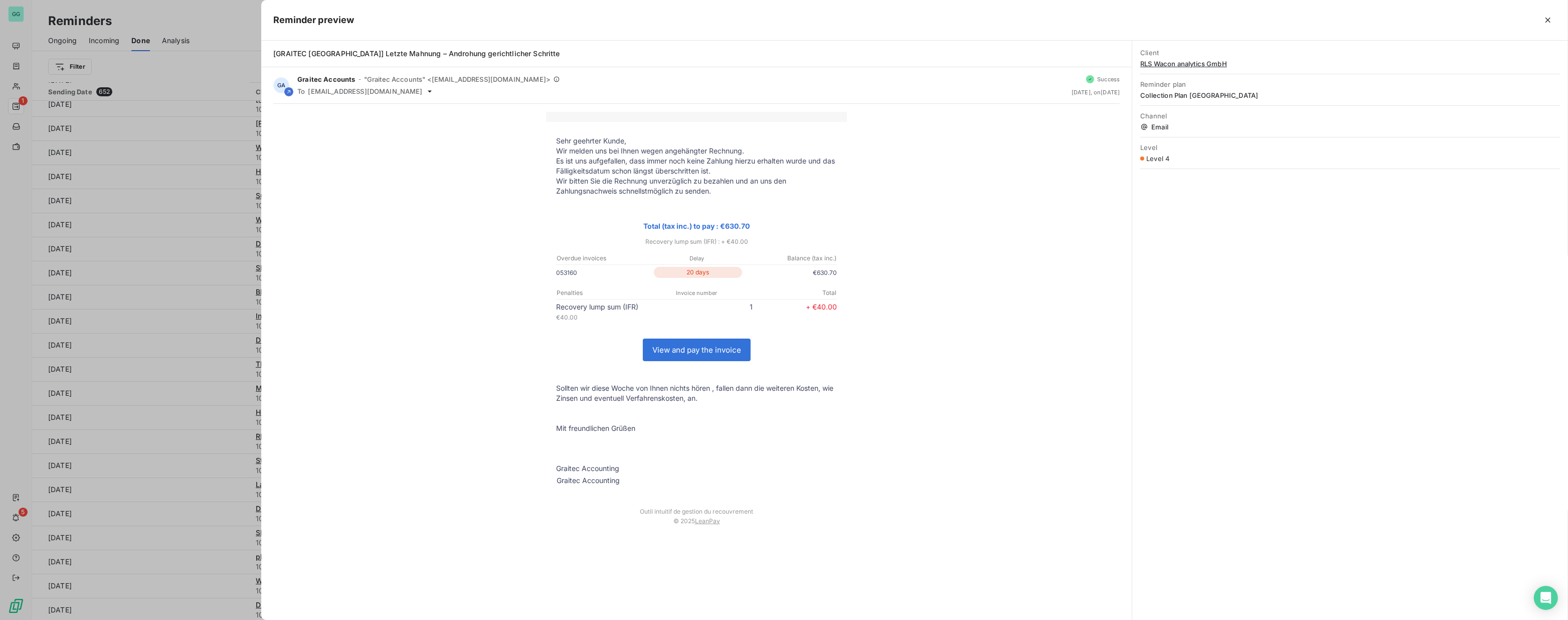
click at [5, 217] on div at bounding box center [784, 310] width 1568 height 620
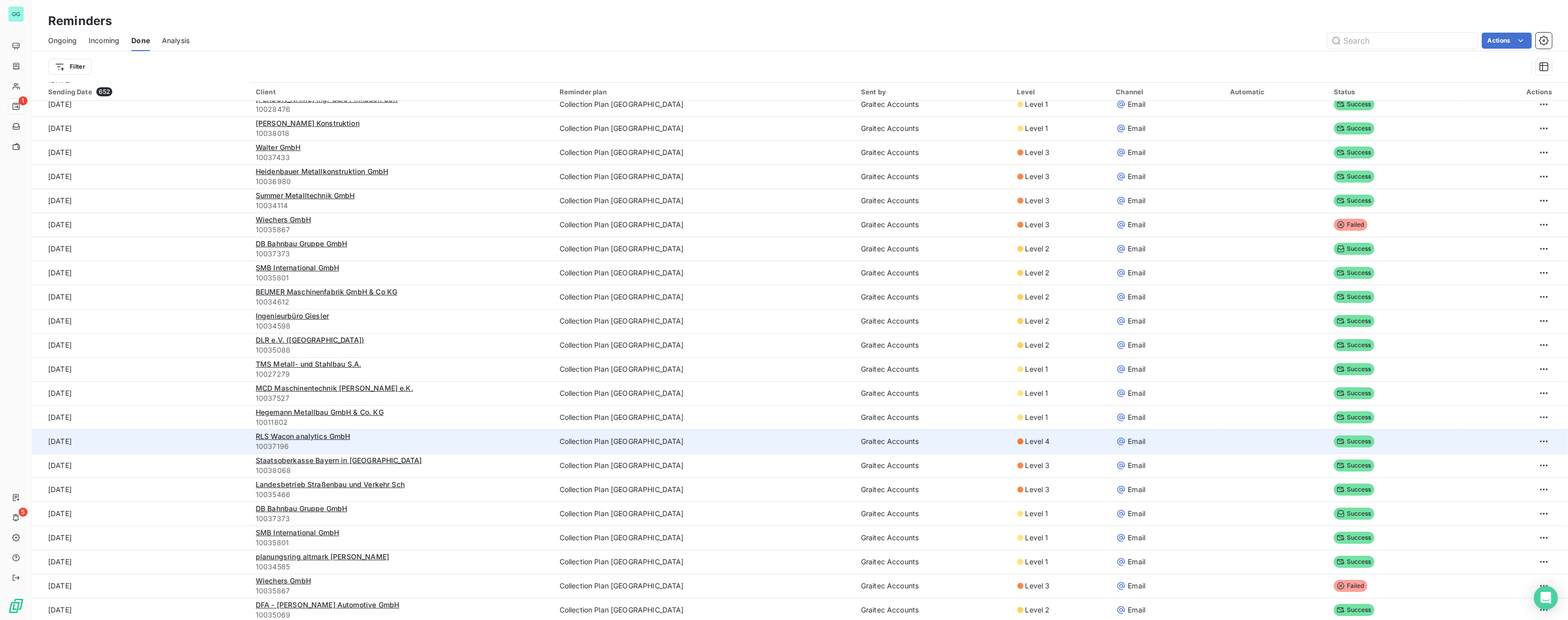
click at [865, 442] on td "Graitec Accounts" at bounding box center [932, 440] width 156 height 24
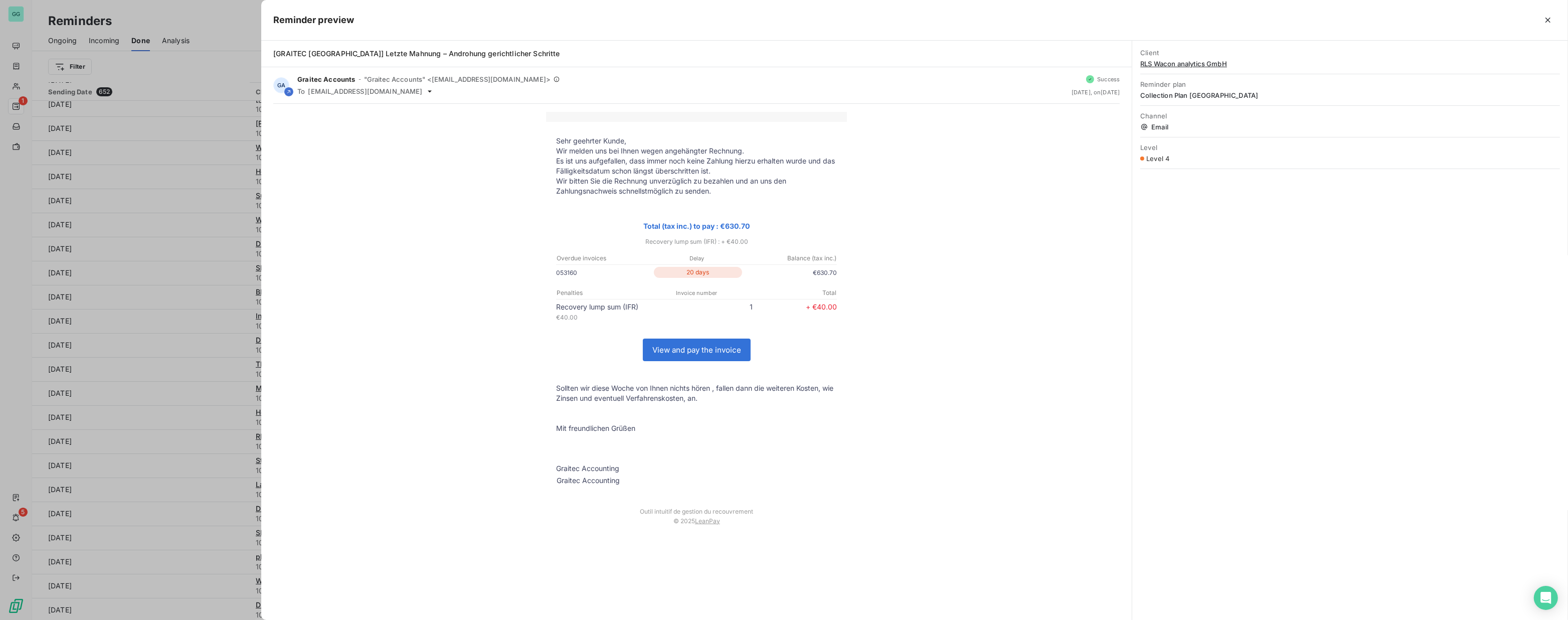
click at [83, 442] on div at bounding box center [784, 310] width 1568 height 620
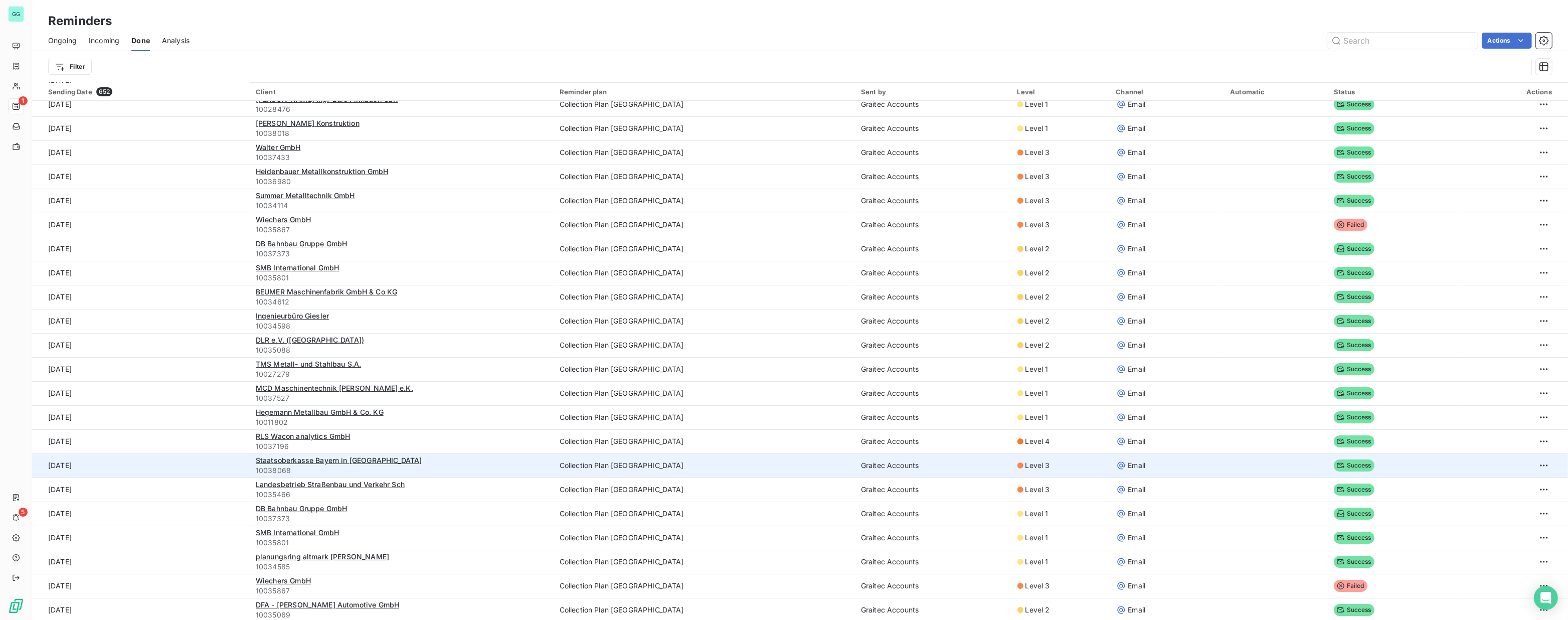
click at [885, 468] on td "Graitec Accounts" at bounding box center [932, 465] width 156 height 24
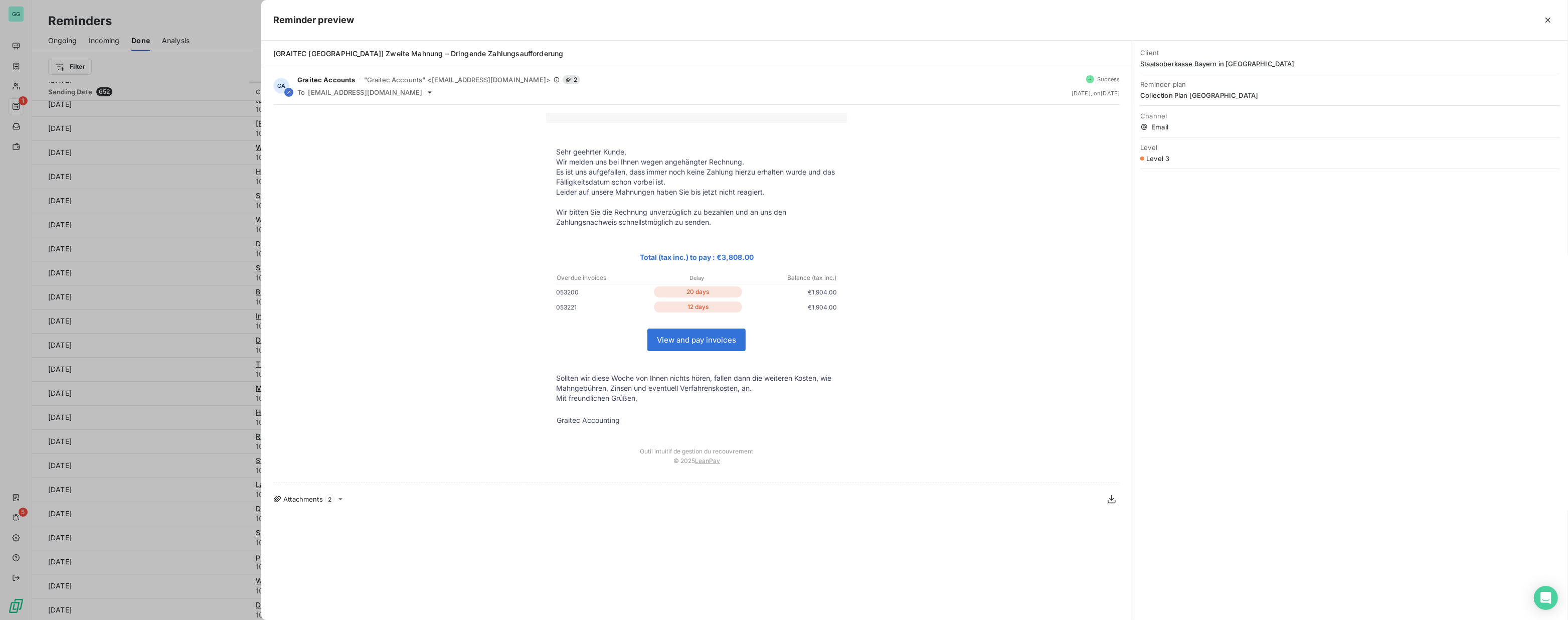
click at [12, 279] on div at bounding box center [784, 310] width 1568 height 620
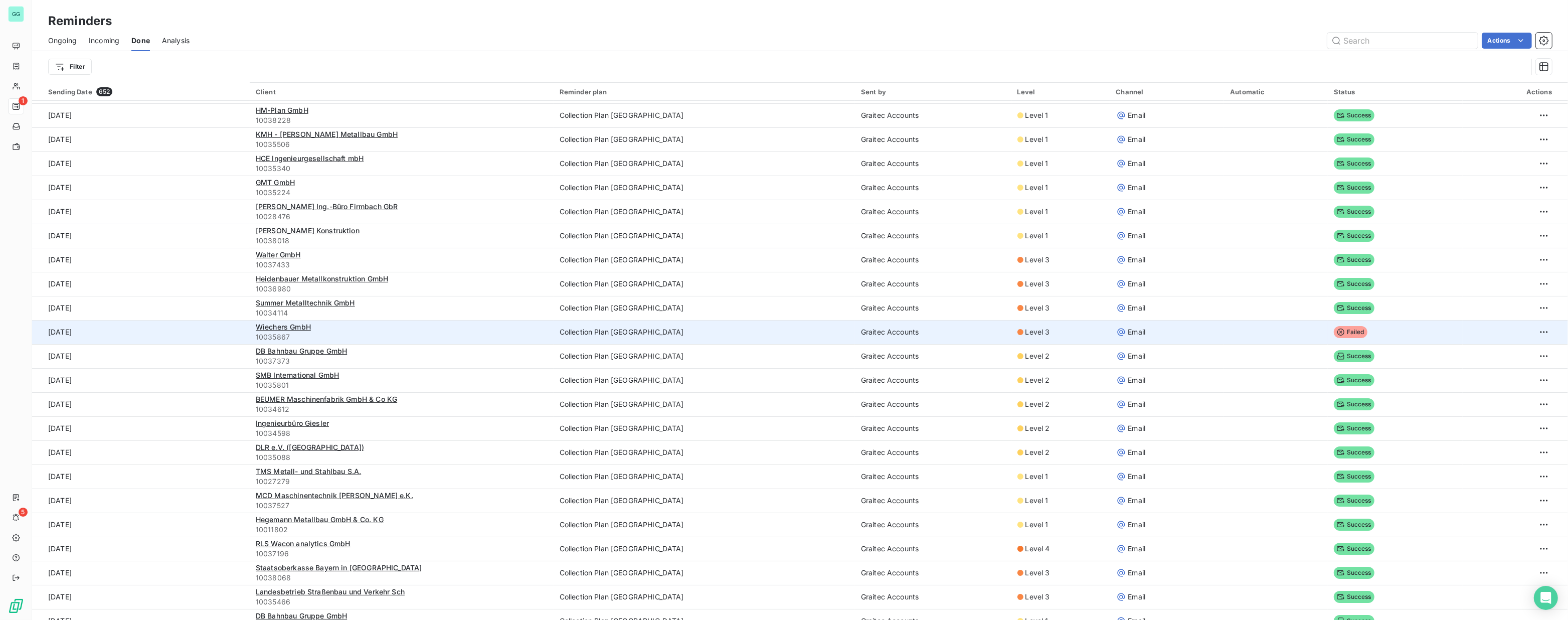
scroll to position [0, 0]
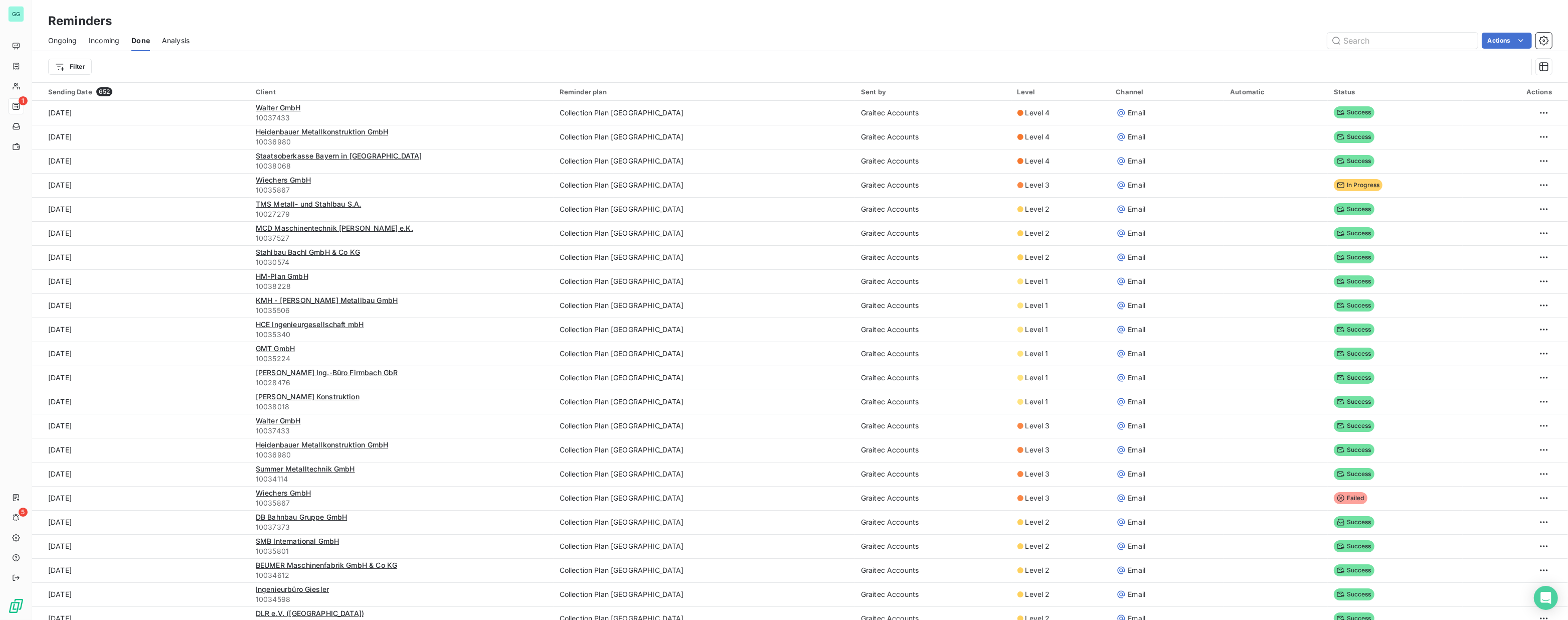
click at [96, 42] on span "Incoming" at bounding box center [104, 41] width 30 height 10
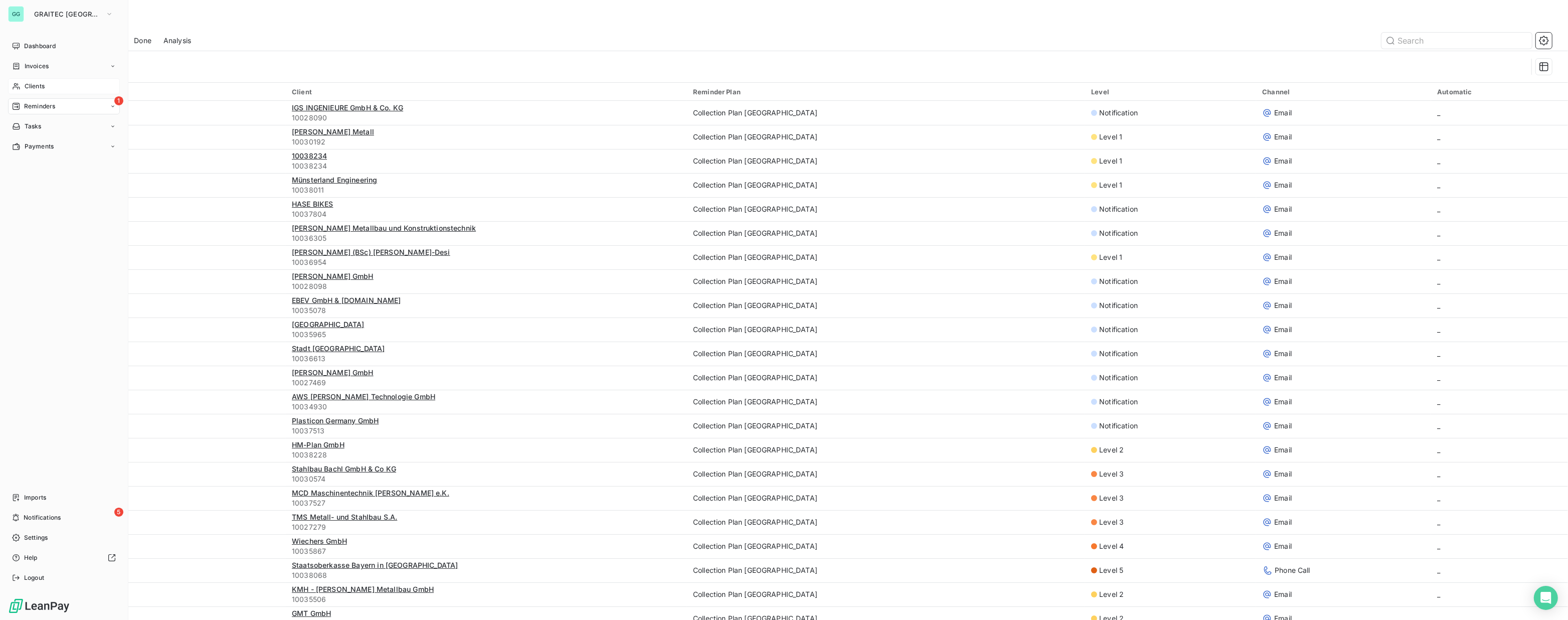
click at [43, 85] on span "Clients" at bounding box center [34, 86] width 20 height 9
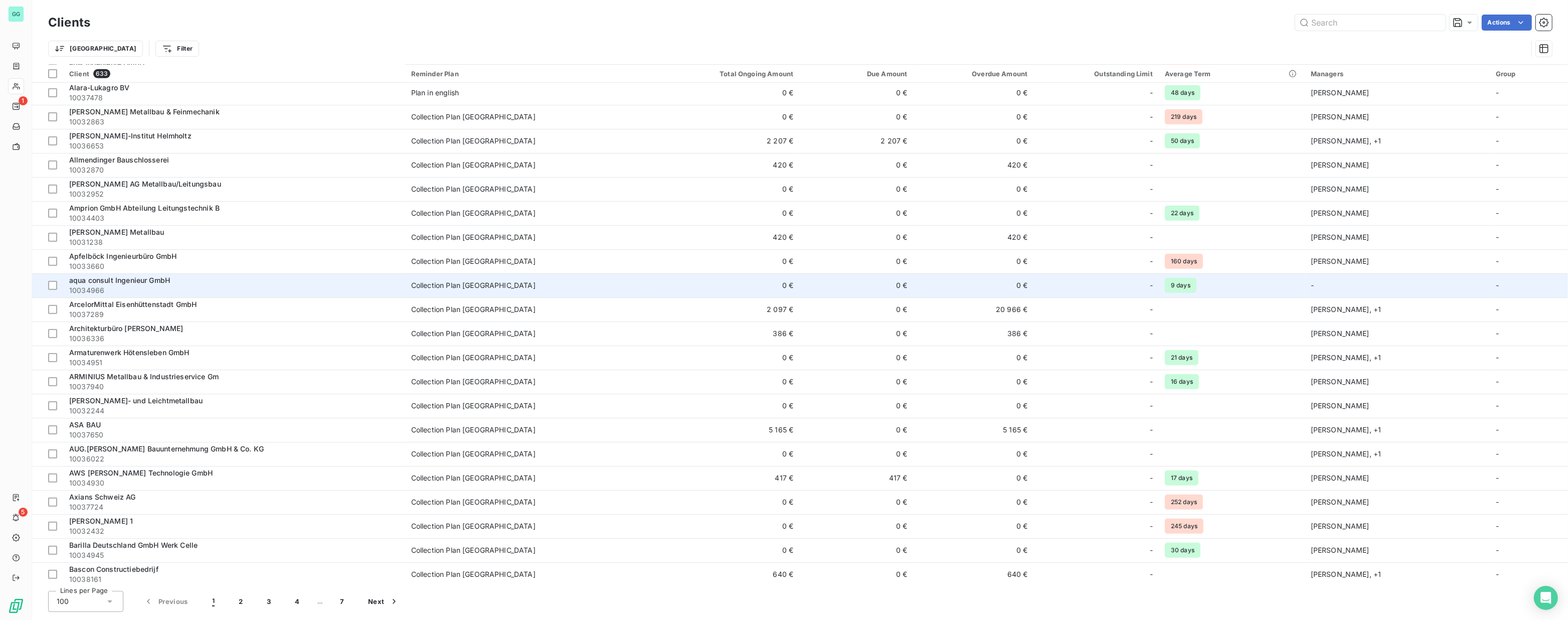
scroll to position [729, 0]
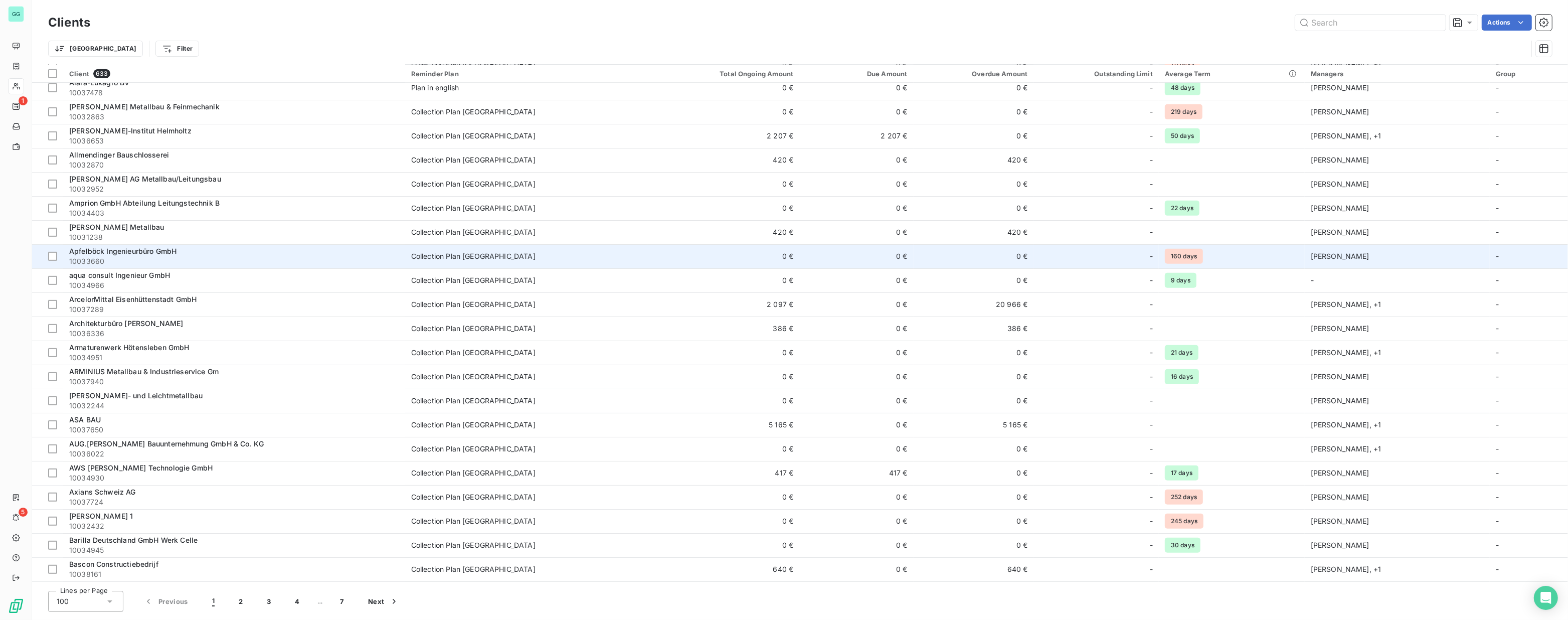
click at [730, 257] on td "0 €" at bounding box center [723, 256] width 153 height 24
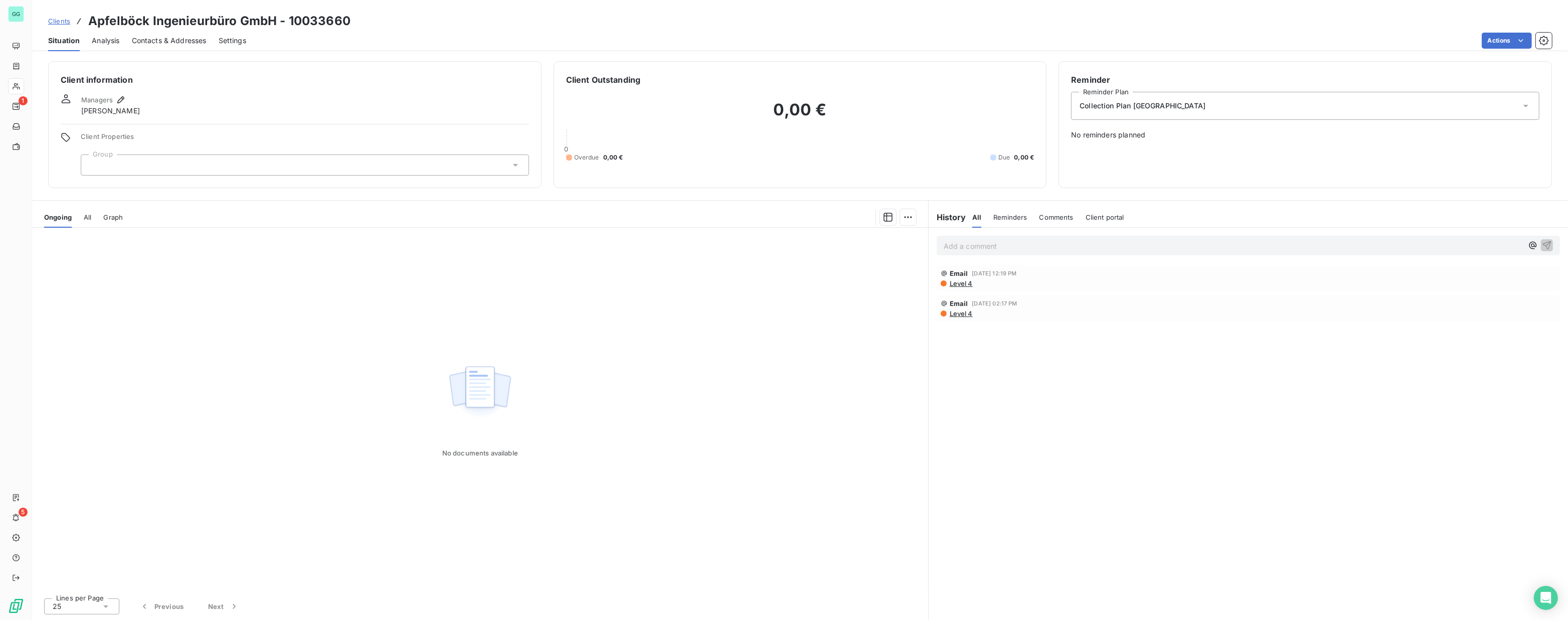
click at [183, 40] on span "Contacts & Addresses" at bounding box center [168, 41] width 74 height 10
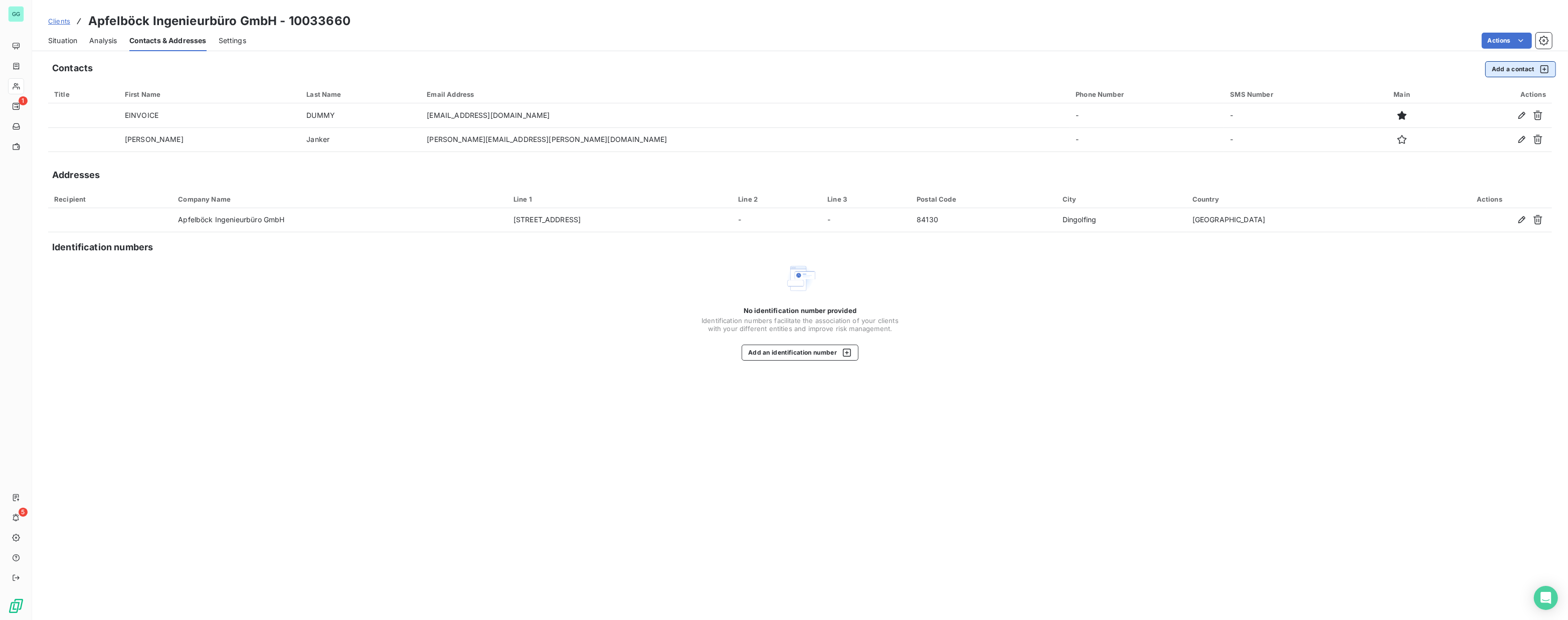
click at [1509, 74] on button "Add a contact" at bounding box center [1521, 69] width 71 height 16
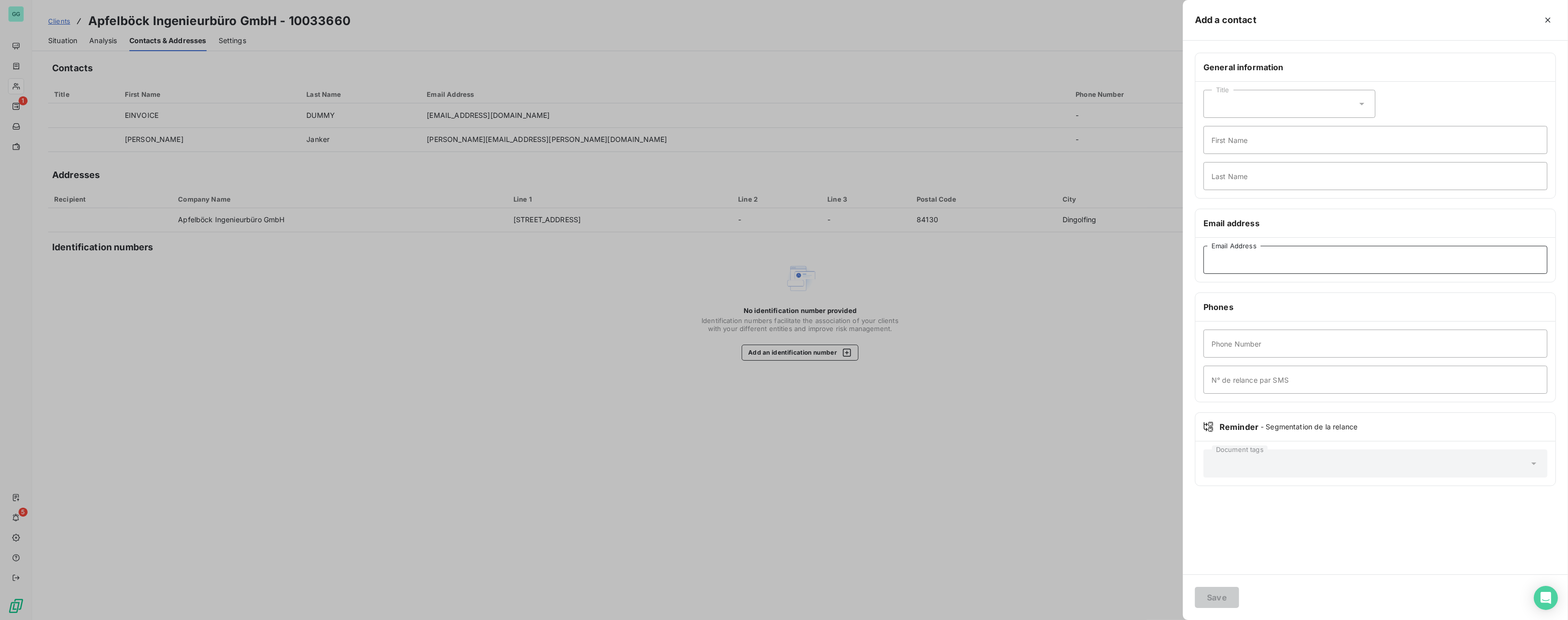
click at [1253, 261] on input "Email Address" at bounding box center [1375, 260] width 344 height 28
type input "[EMAIL_ADDRESS][DOMAIN_NAME]"
type input "[PERSON_NAME]"
type input "Cottin"
type input "0633326368"
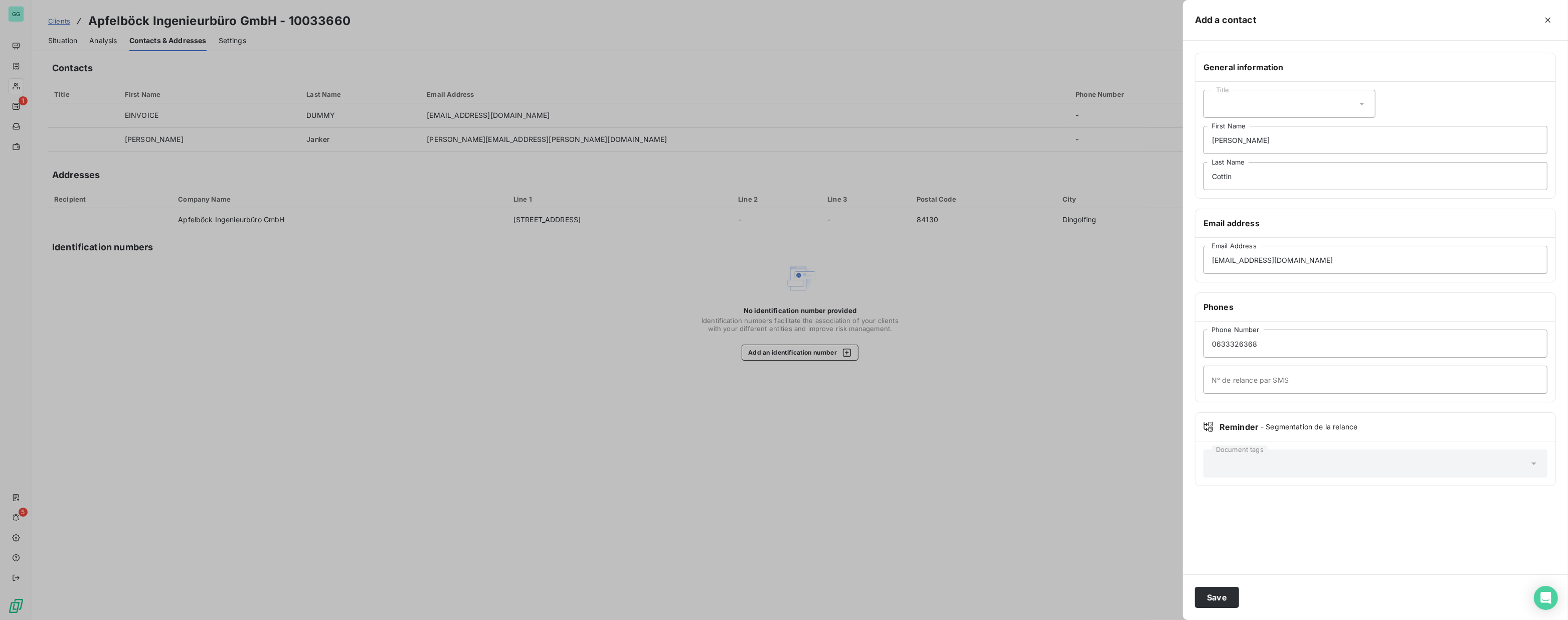
drag, startPoint x: 1220, startPoint y: 595, endPoint x: 356, endPoint y: 180, distance: 958.5
click at [1220, 594] on button "Save" at bounding box center [1217, 597] width 44 height 21
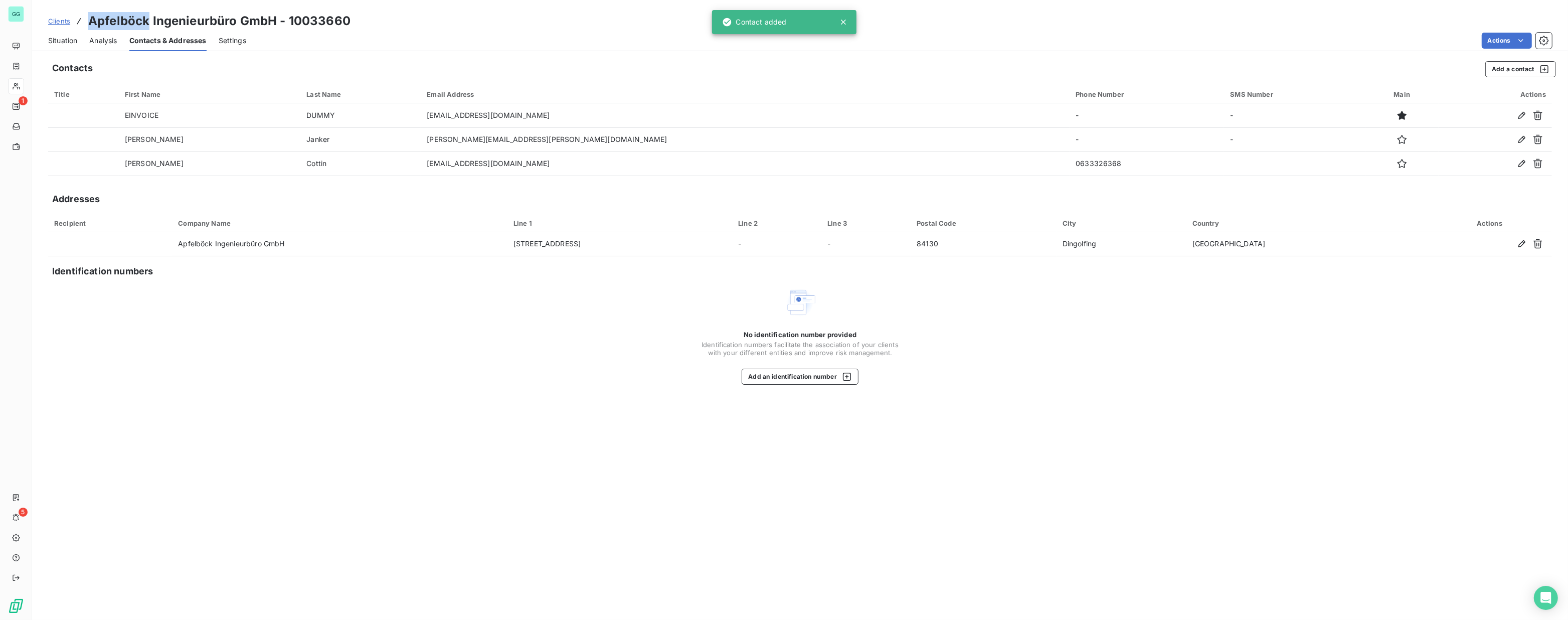
drag, startPoint x: 87, startPoint y: 21, endPoint x: 150, endPoint y: 25, distance: 63.1
click at [150, 25] on div "Clients Apfelböck Ingenieurbüro GmbH - 10033660" at bounding box center [199, 21] width 302 height 18
copy h3 "Apfelböck"
drag, startPoint x: 124, startPoint y: 381, endPoint x: 115, endPoint y: 269, distance: 112.4
click at [124, 381] on div "No identification number provided Identification numbers facilitate the associa…" at bounding box center [800, 335] width 1504 height 98
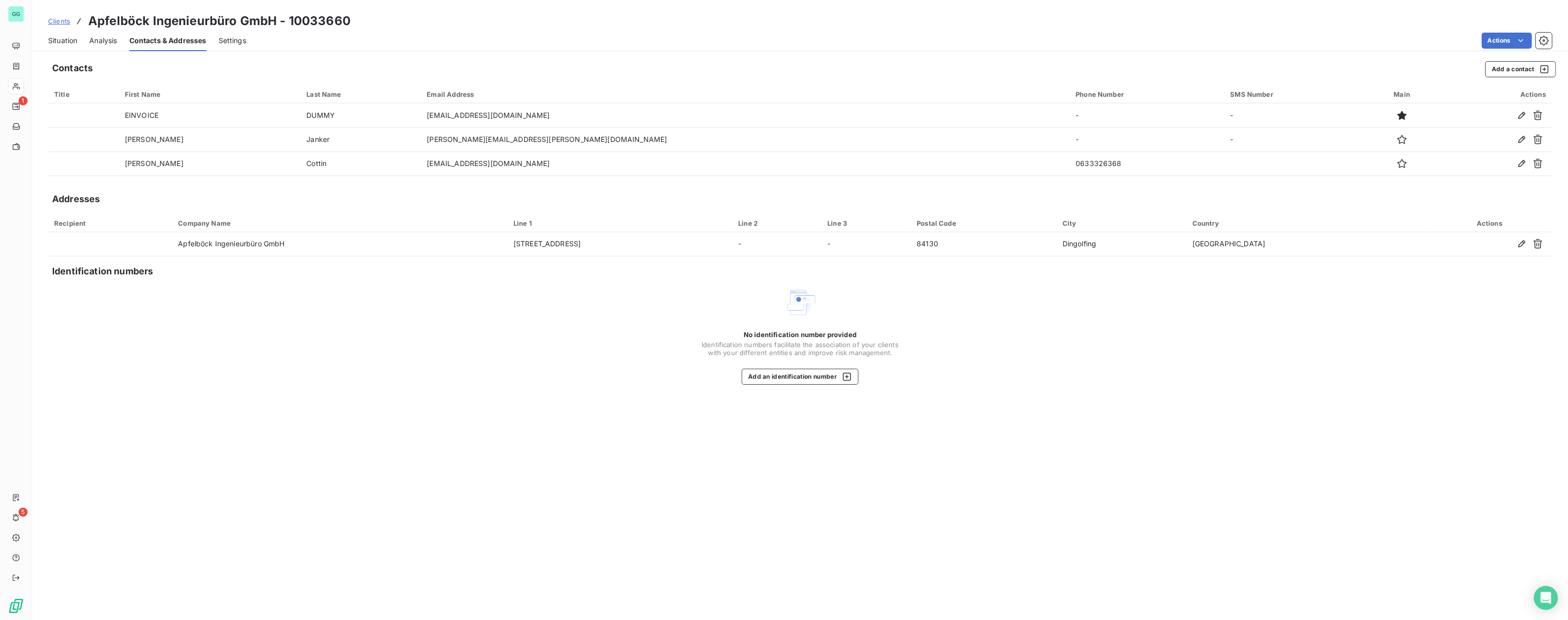
click at [99, 43] on span "Analysis" at bounding box center [103, 41] width 28 height 10
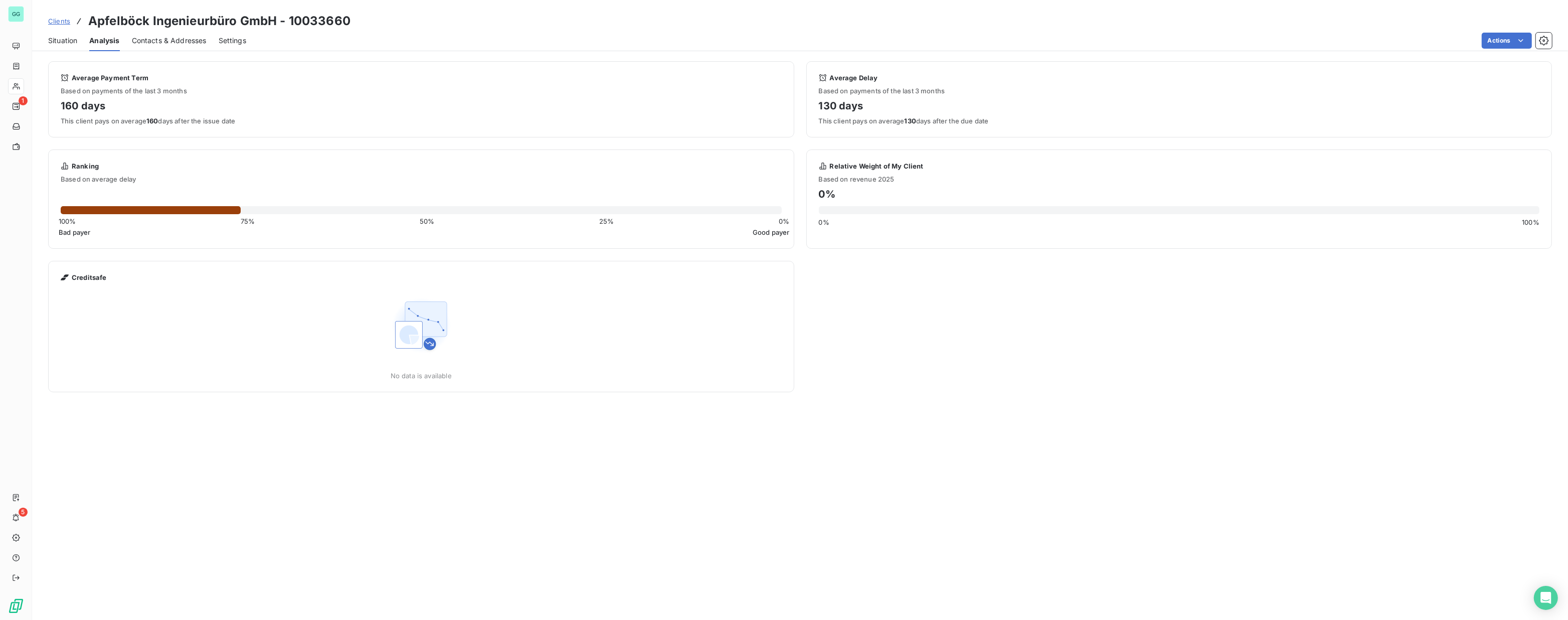
click at [65, 38] on span "Situation" at bounding box center [63, 41] width 29 height 10
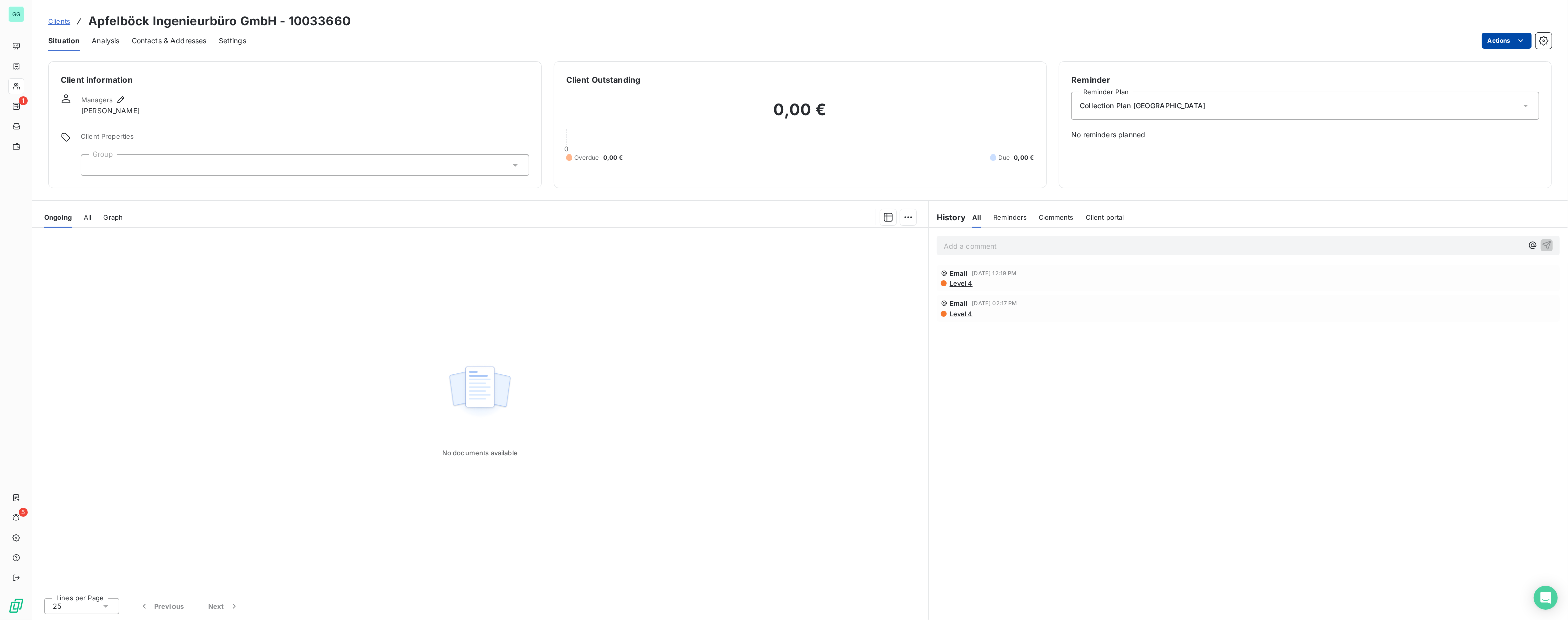
click at [1528, 42] on html "GG 1 5 Clients Apfelböck Ingenieurbüro GmbH - 10033660 Situation Analysis Conta…" at bounding box center [784, 310] width 1568 height 620
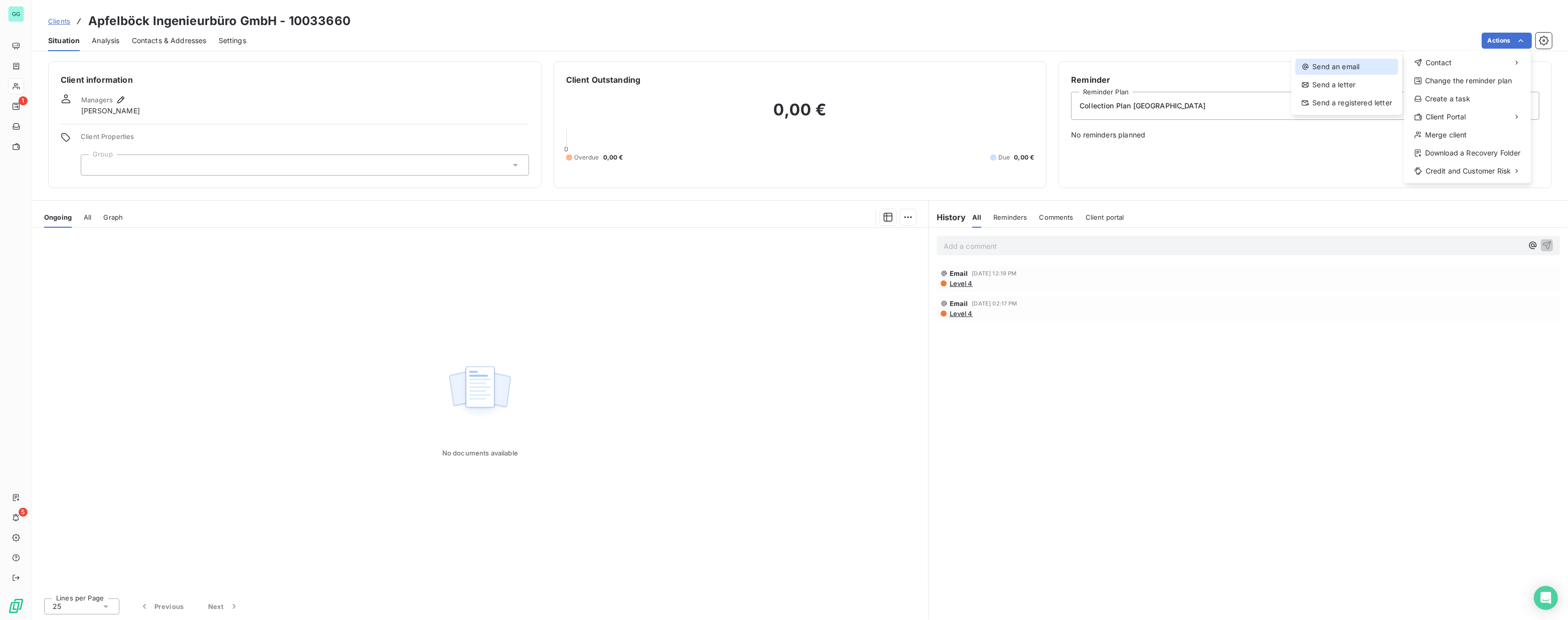
click at [1328, 65] on div "Send an email" at bounding box center [1347, 67] width 103 height 16
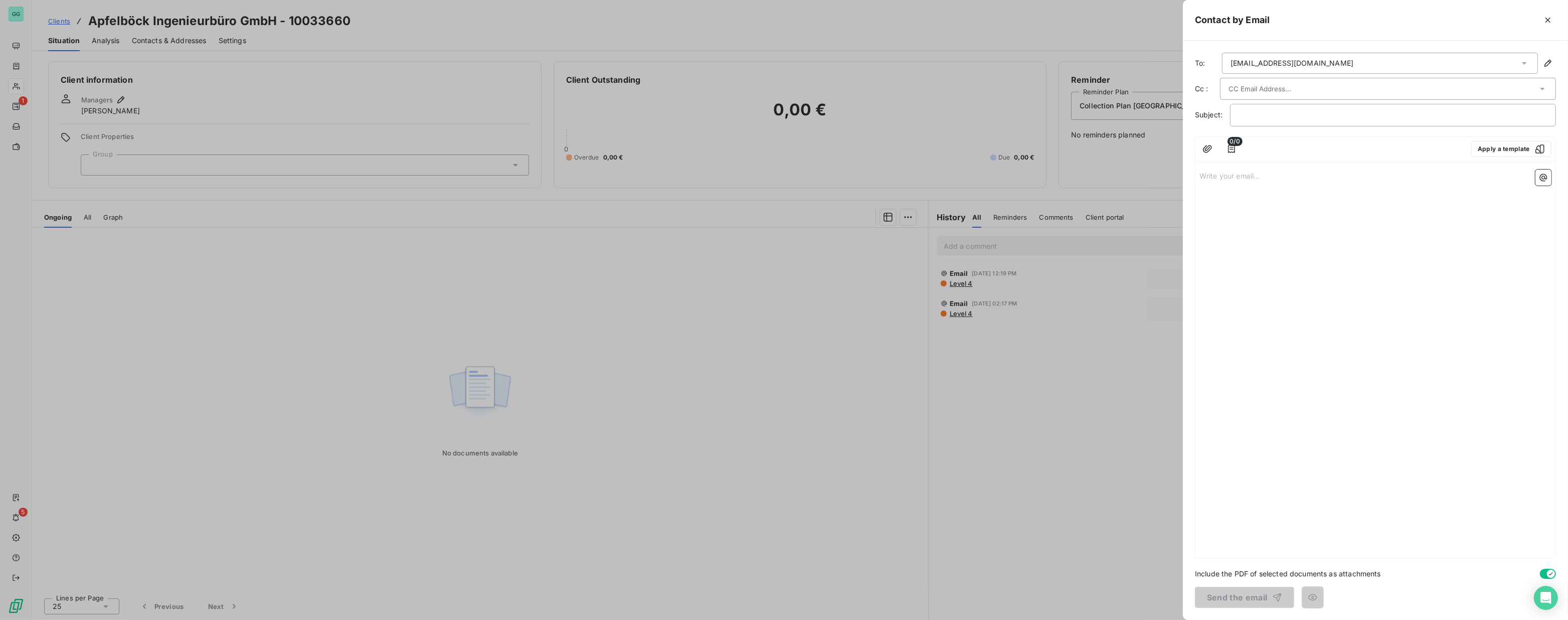
click at [1303, 60] on div "[EMAIL_ADDRESS][DOMAIN_NAME]" at bounding box center [1292, 63] width 123 height 10
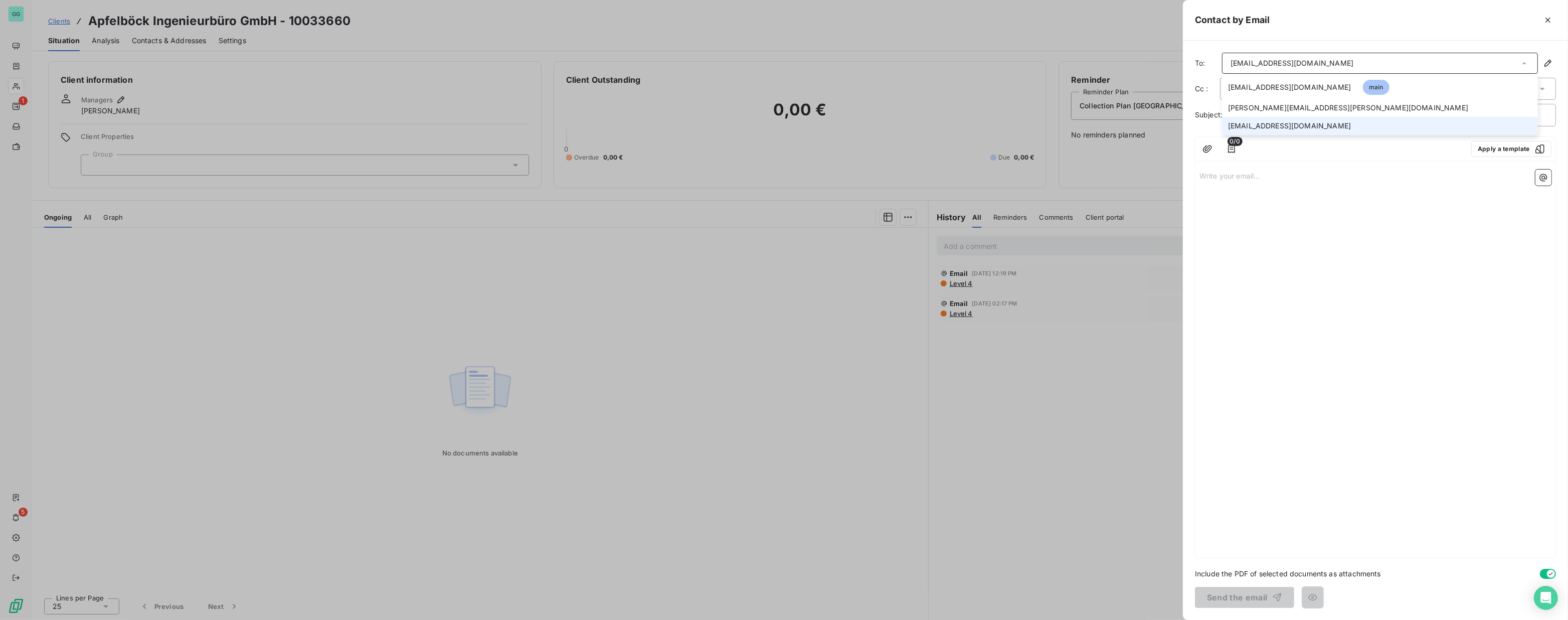
click at [1274, 123] on span "[EMAIL_ADDRESS][DOMAIN_NAME]" at bounding box center [1289, 126] width 123 height 10
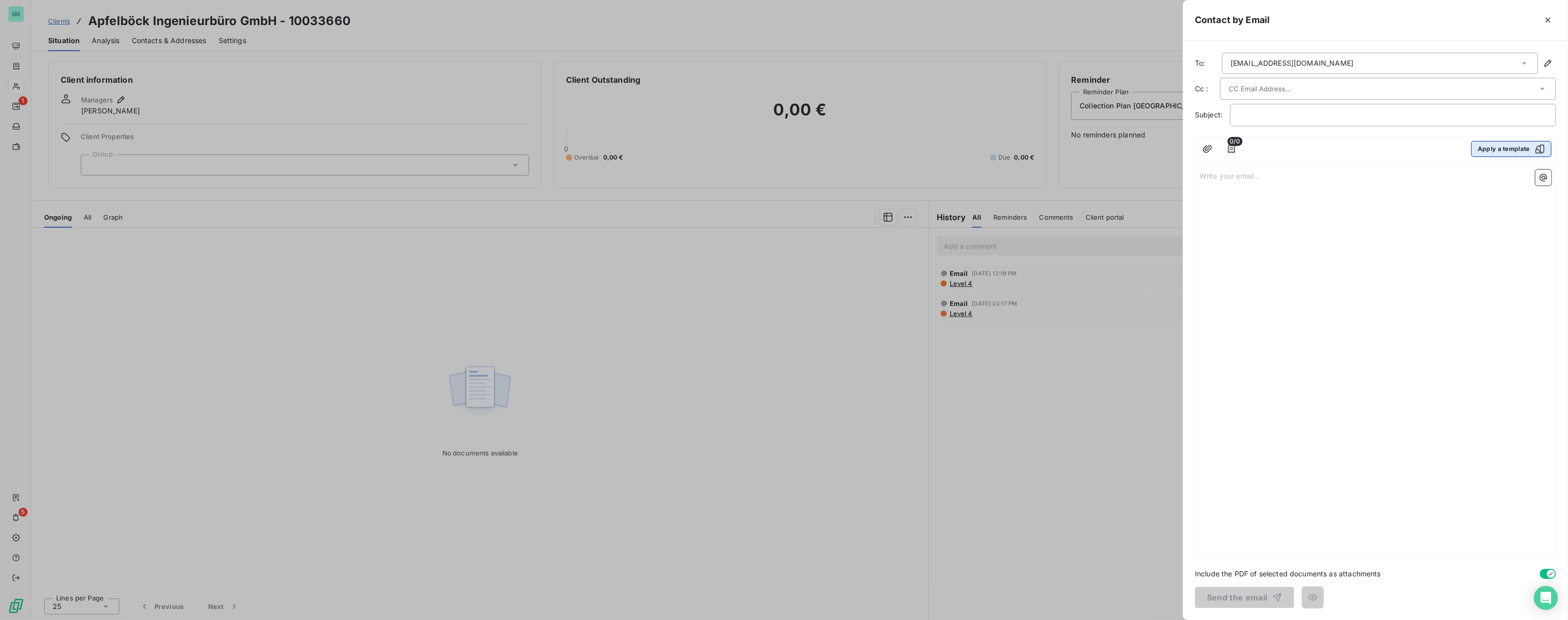
click at [1517, 150] on button "Apply a template" at bounding box center [1512, 149] width 80 height 16
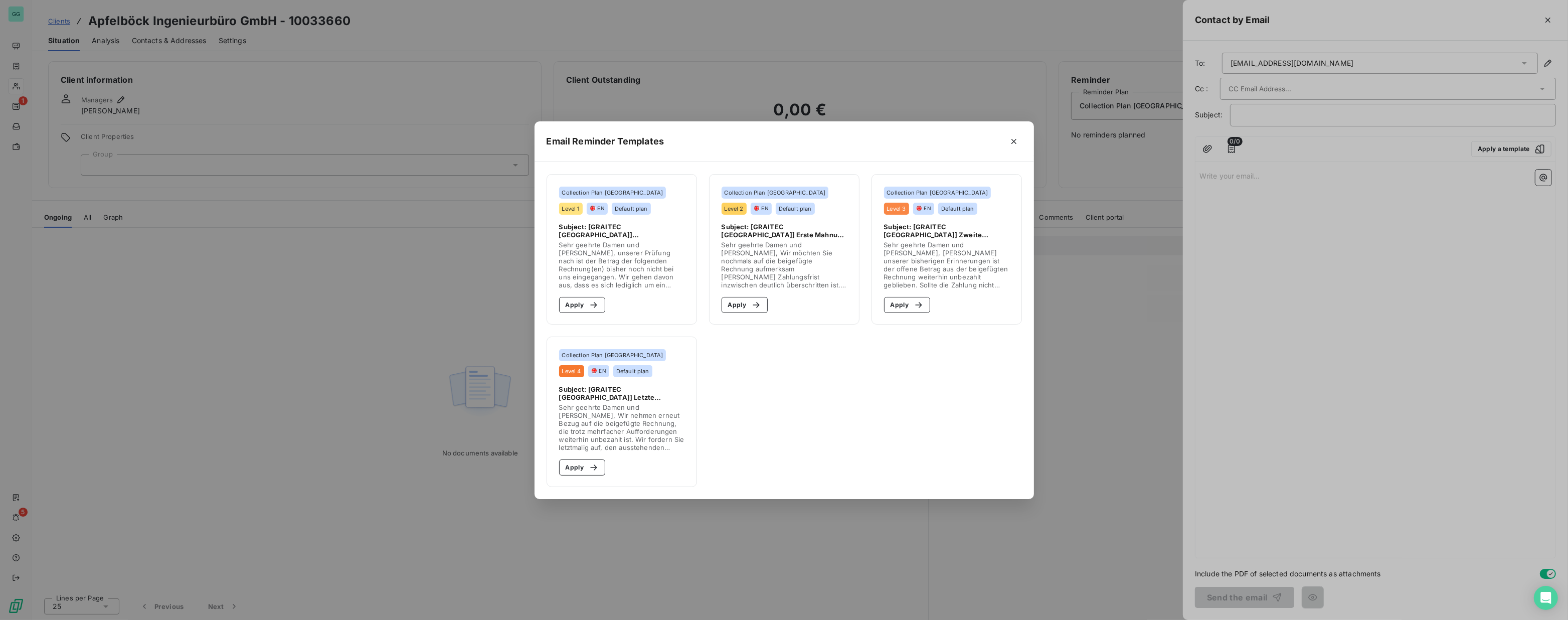
click at [611, 403] on span "Sehr geehrte Damen und [PERSON_NAME], Wir nehmen erneut Bezug auf die beigefügt…" at bounding box center [621, 426] width 125 height 48
click at [586, 466] on div "button" at bounding box center [591, 467] width 15 height 10
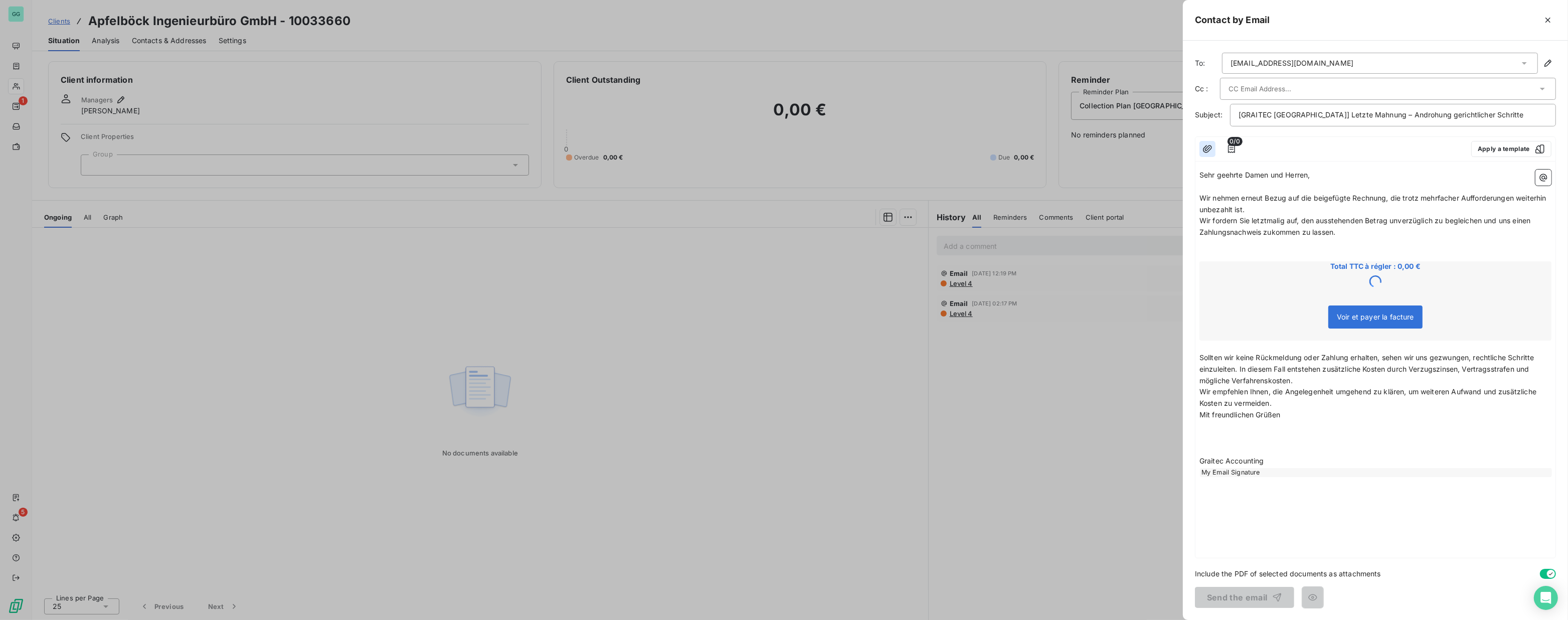
click at [1209, 145] on icon "button" at bounding box center [1208, 149] width 10 height 10
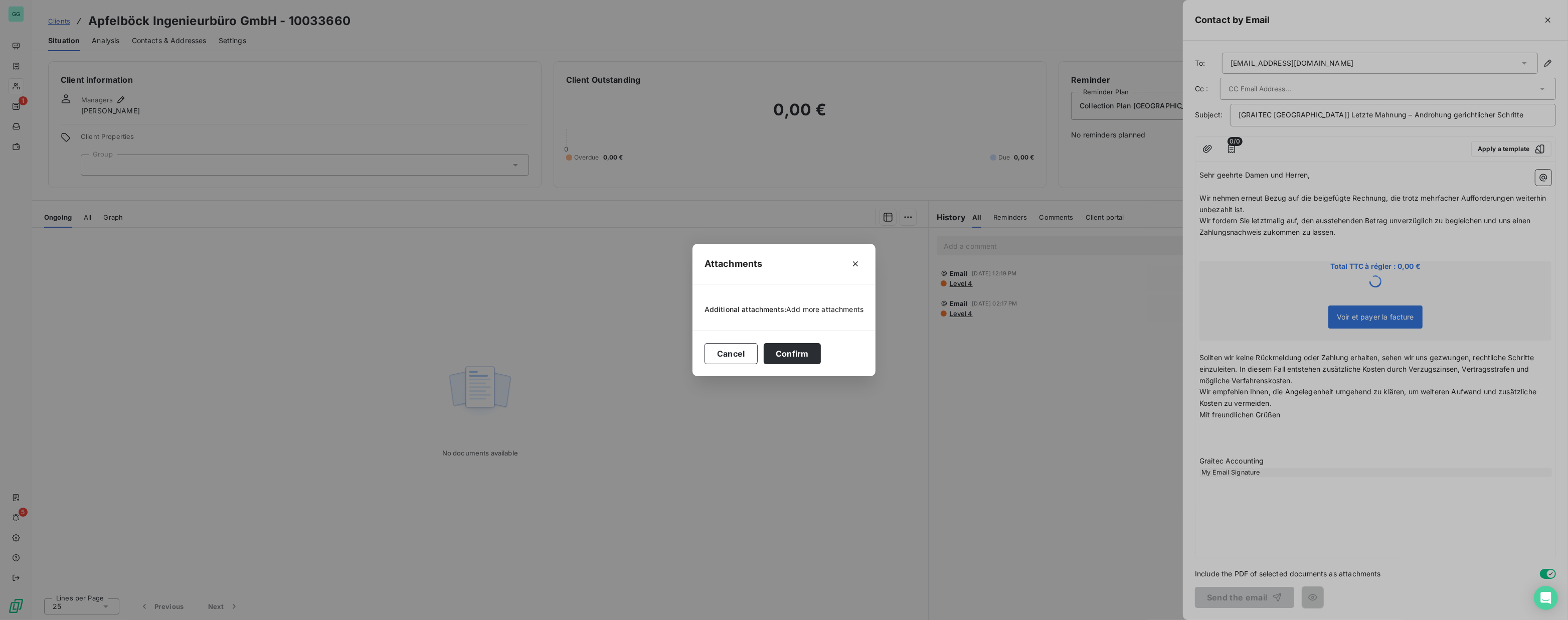
click at [819, 312] on span "Add more attachments" at bounding box center [824, 309] width 78 height 8
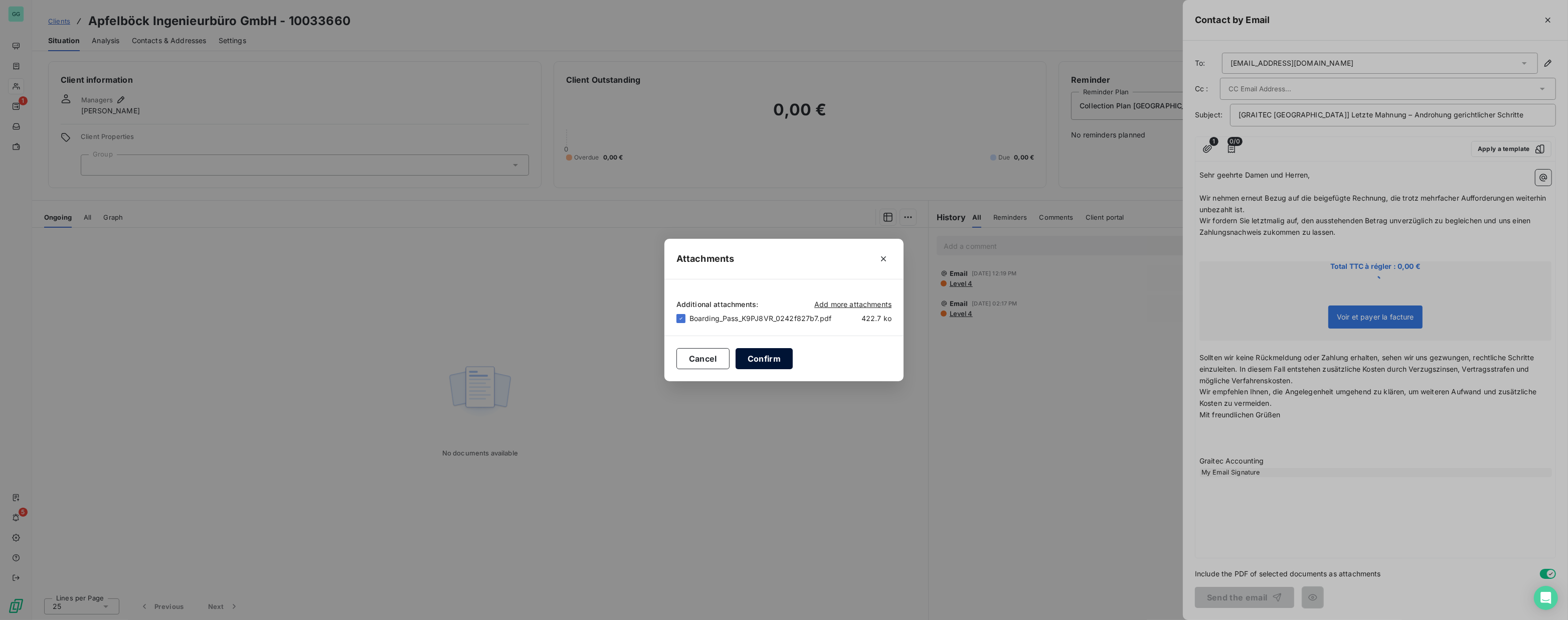
click at [763, 363] on button "Confirm" at bounding box center [764, 359] width 57 height 21
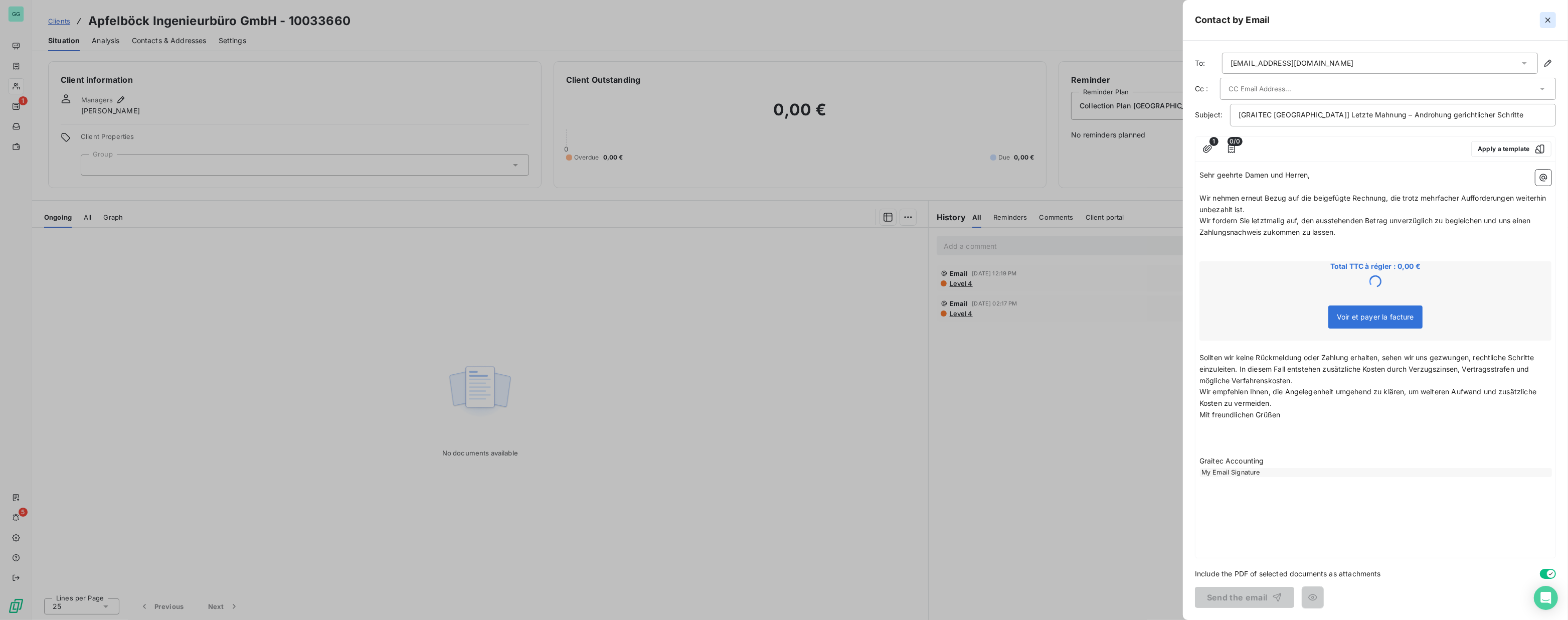
click at [1548, 23] on icon "button" at bounding box center [1548, 20] width 10 height 10
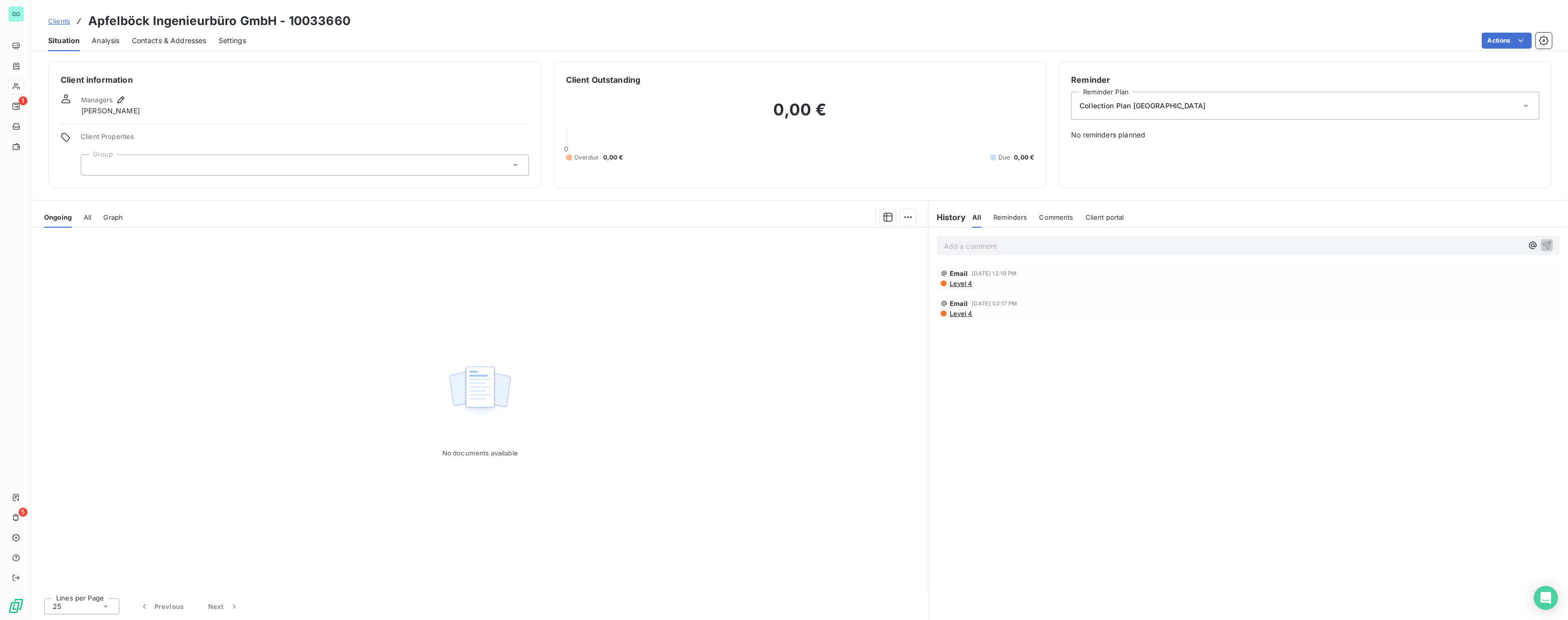
click at [160, 38] on span "Contacts & Addresses" at bounding box center [168, 41] width 74 height 10
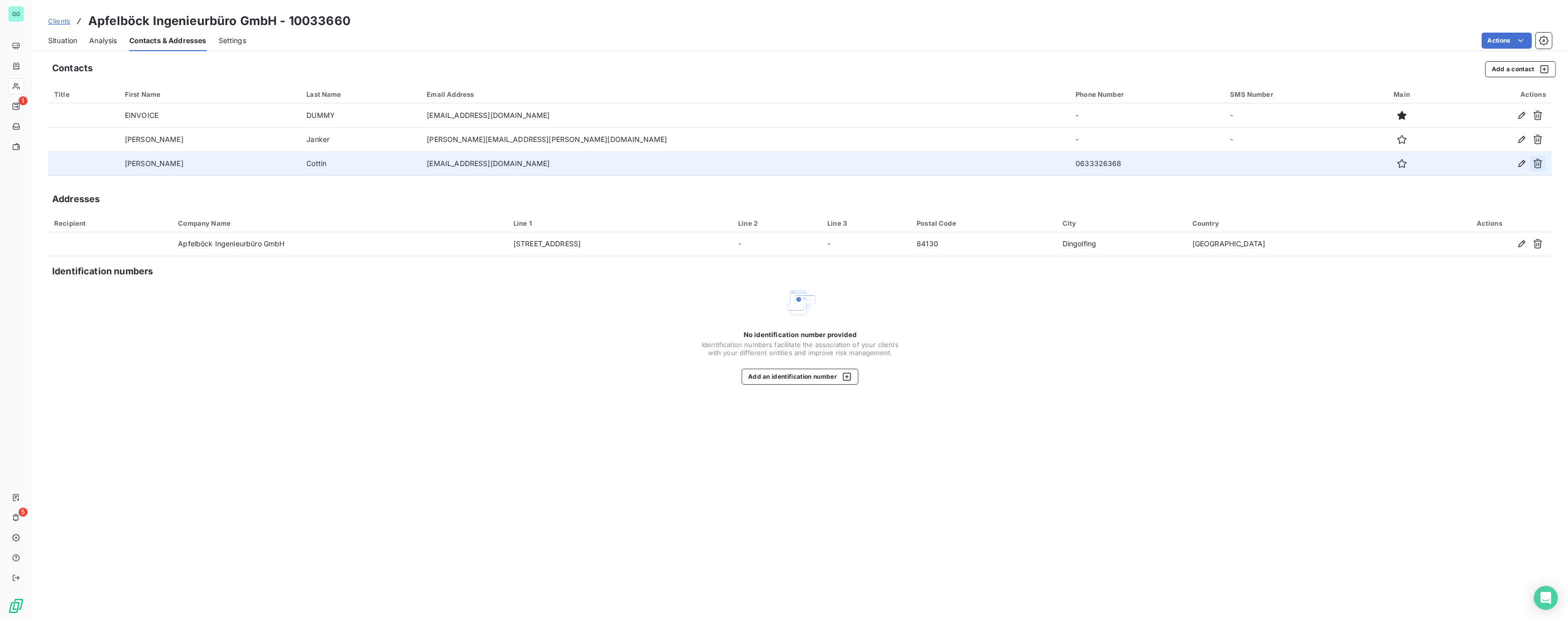
click at [1538, 163] on icon "button" at bounding box center [1538, 163] width 10 height 10
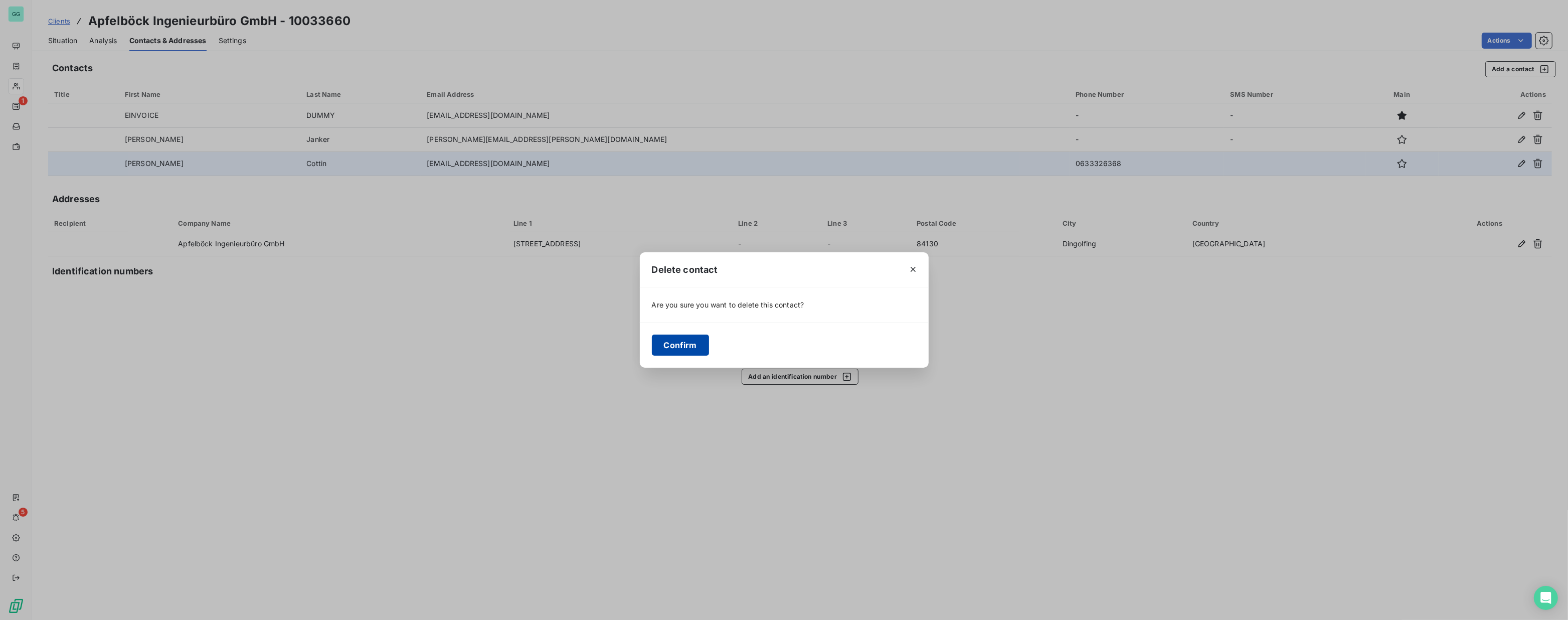
click at [671, 349] on button "Confirm" at bounding box center [681, 345] width 57 height 21
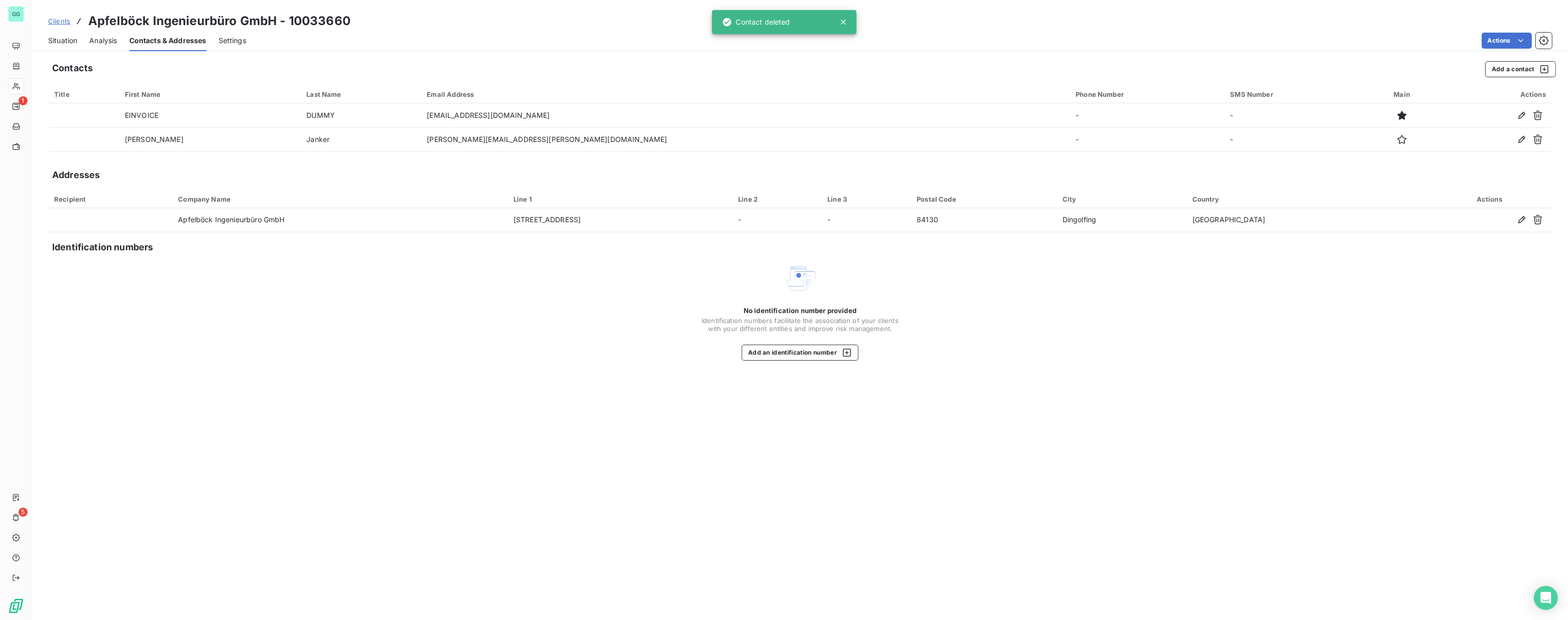
click at [60, 36] on span "Situation" at bounding box center [63, 41] width 29 height 10
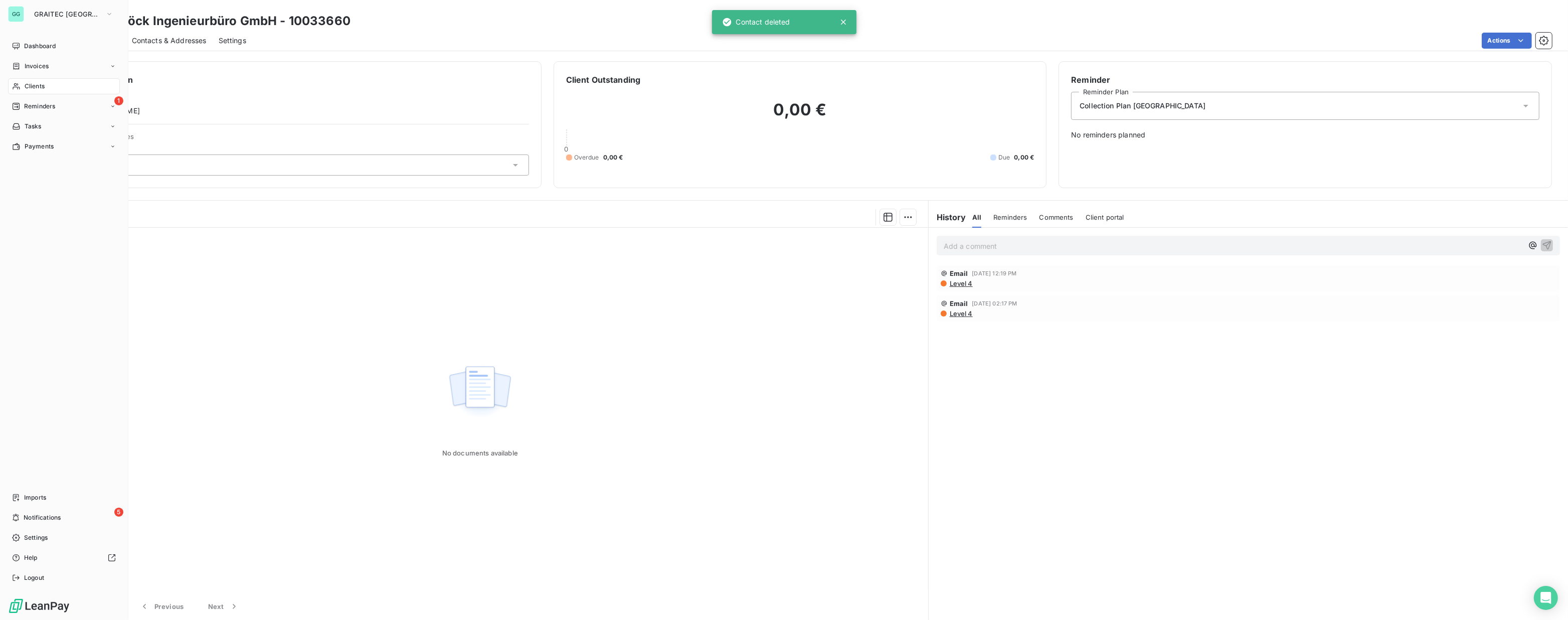
click at [24, 89] on div "Clients" at bounding box center [64, 87] width 112 height 16
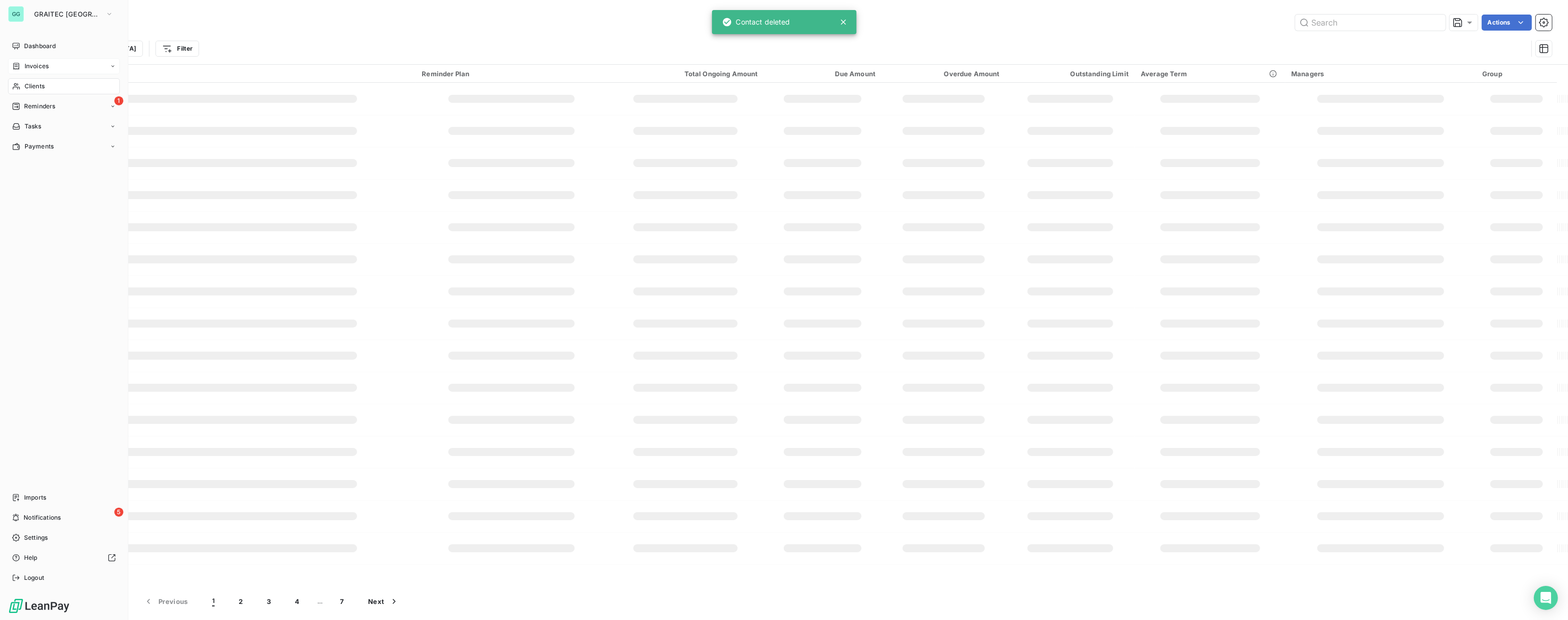
click at [30, 60] on div "Invoices" at bounding box center [64, 66] width 112 height 16
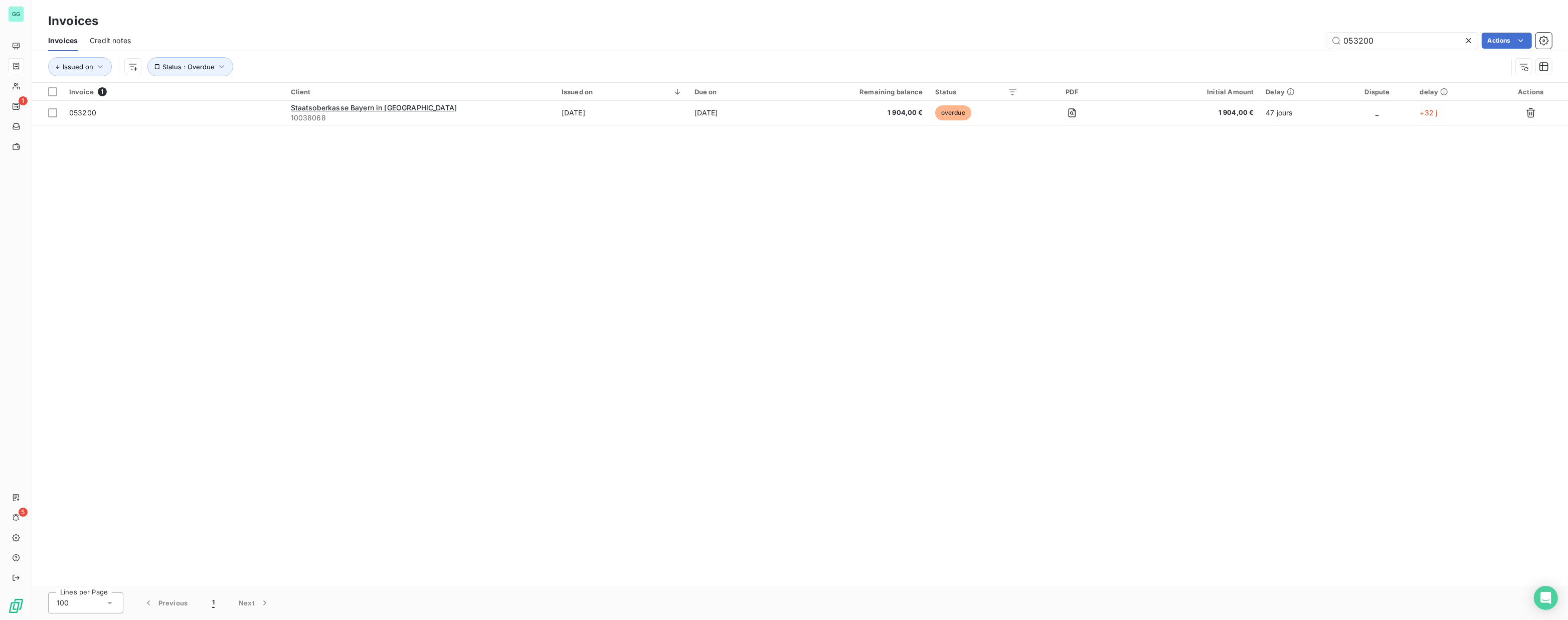
click at [1469, 40] on icon at bounding box center [1469, 41] width 5 height 5
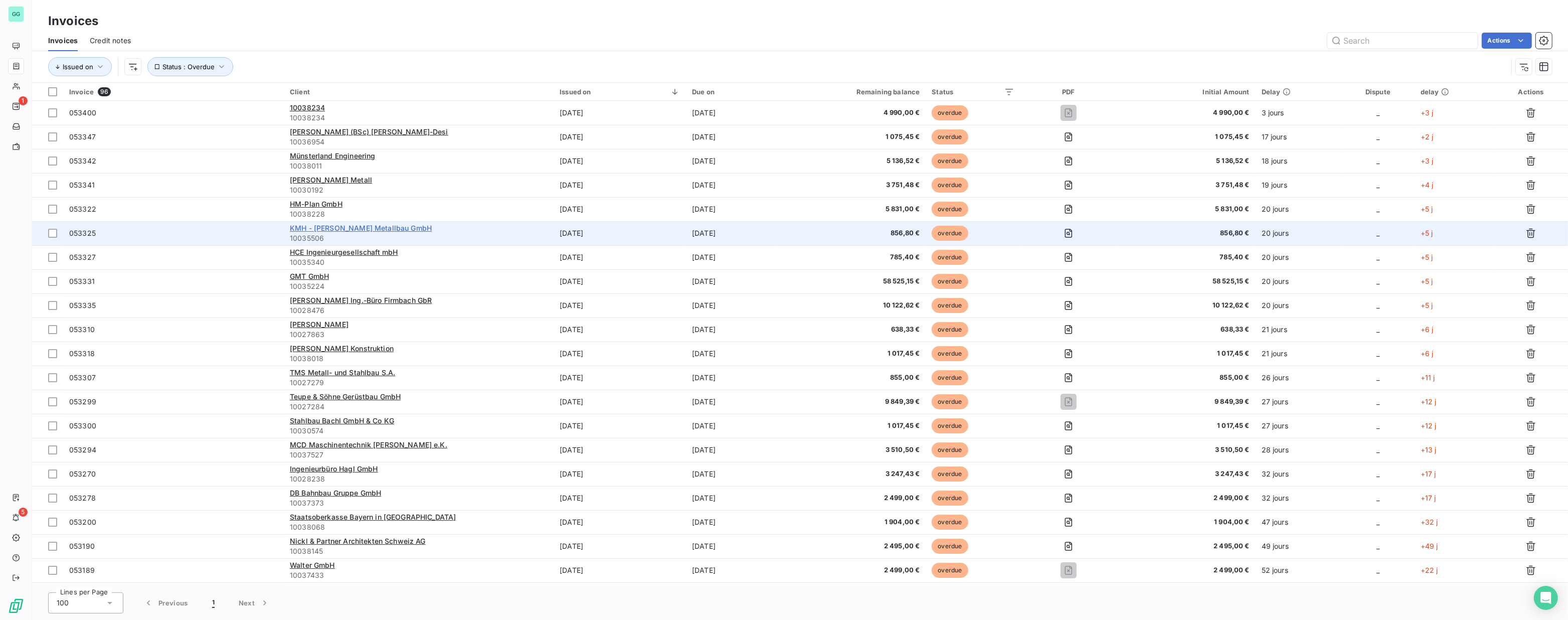
click at [314, 225] on span "KMH - [PERSON_NAME] Metallbau GmbH" at bounding box center [361, 228] width 142 height 8
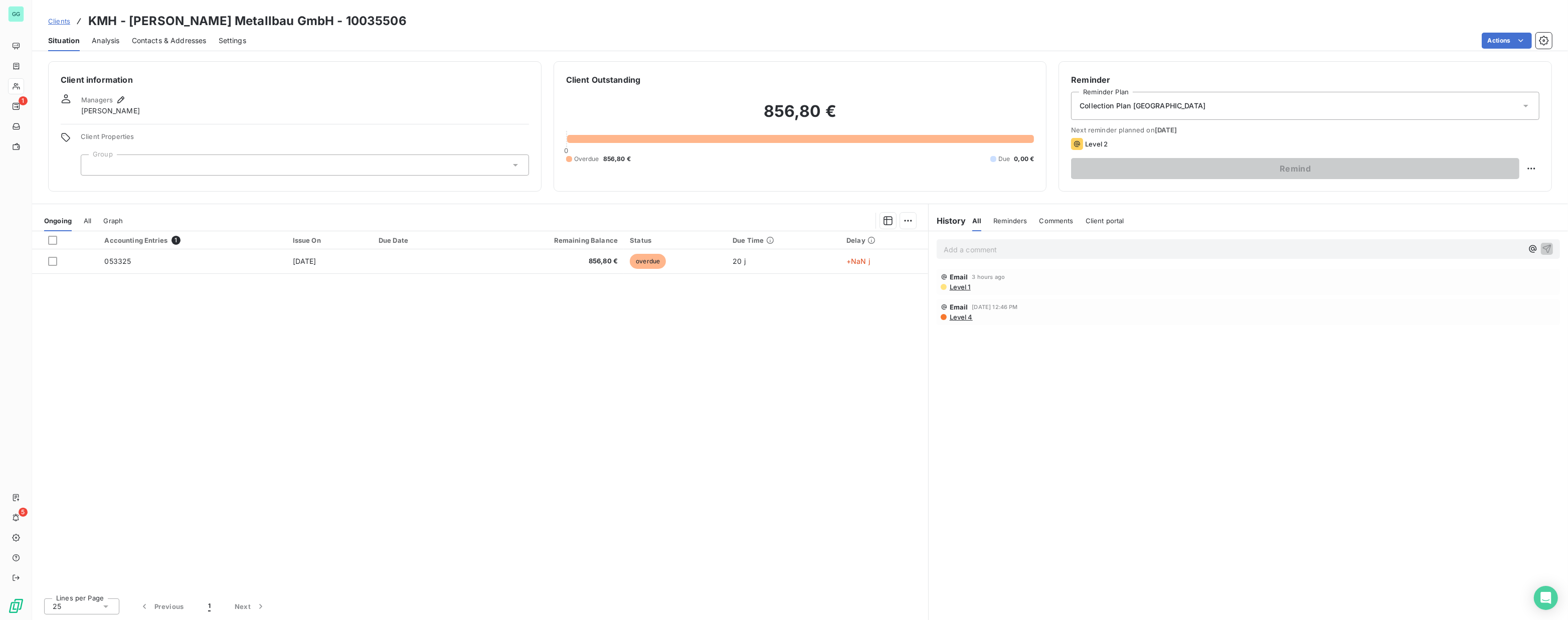
click at [157, 42] on span "Contacts & Addresses" at bounding box center [168, 41] width 74 height 10
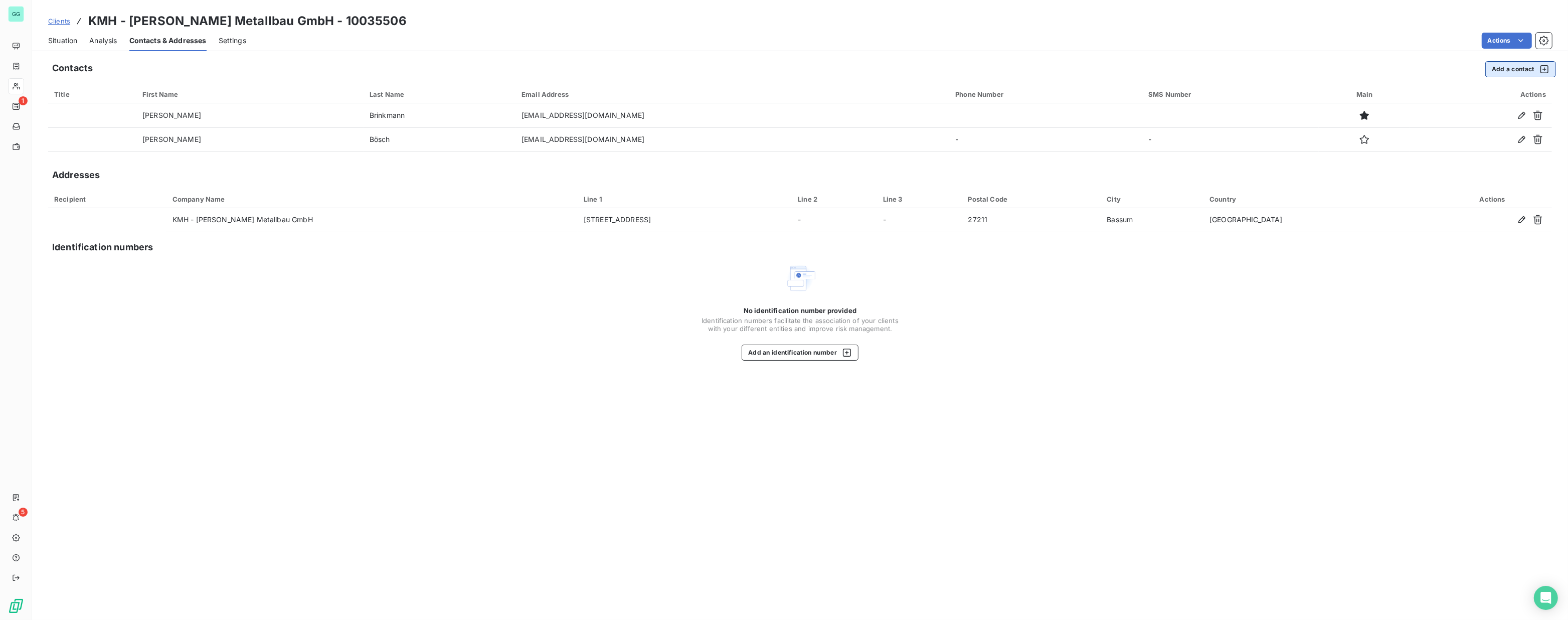
click at [1513, 67] on button "Add a contact" at bounding box center [1521, 69] width 71 height 16
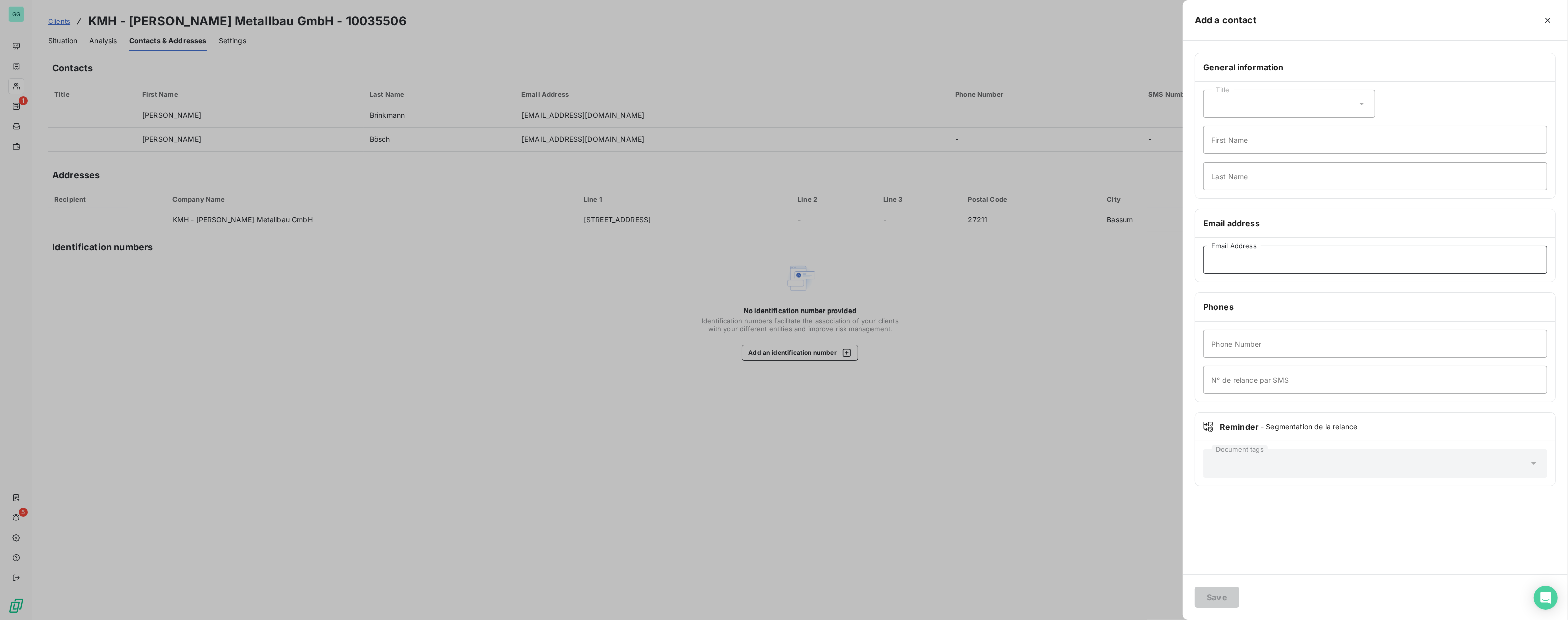
click at [1262, 248] on input "Email Address" at bounding box center [1375, 260] width 344 height 28
type input "[EMAIL_ADDRESS][DOMAIN_NAME]"
type input "[PERSON_NAME]"
type input "Cottin"
type input "0633326368"
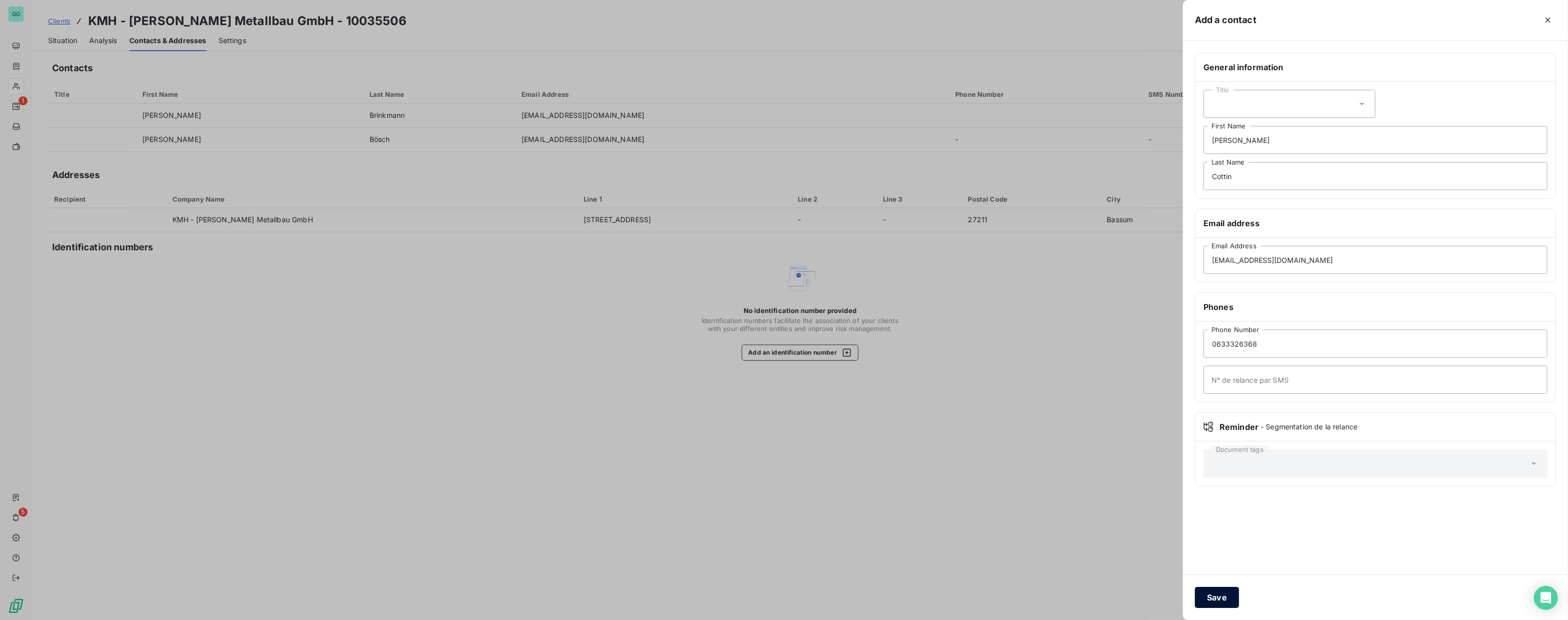
click at [1218, 597] on button "Save" at bounding box center [1217, 597] width 44 height 21
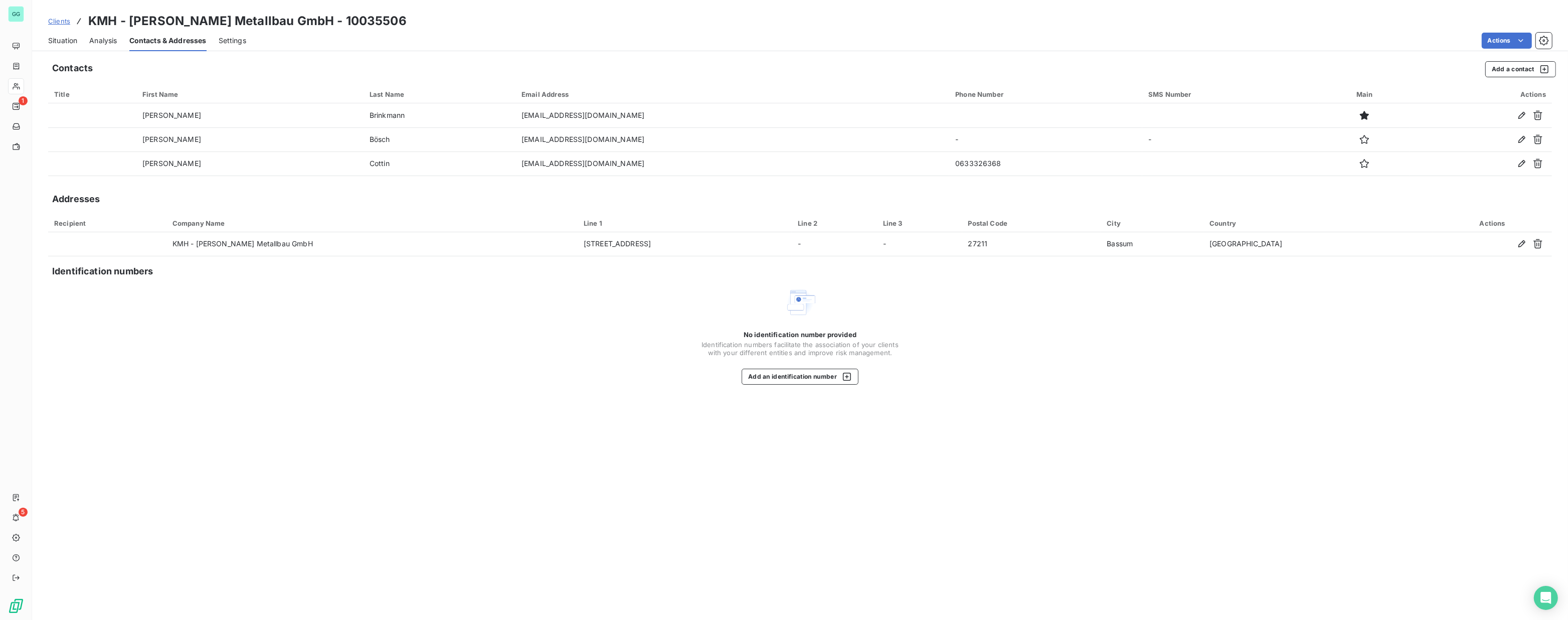
click at [103, 38] on span "Analysis" at bounding box center [103, 41] width 28 height 10
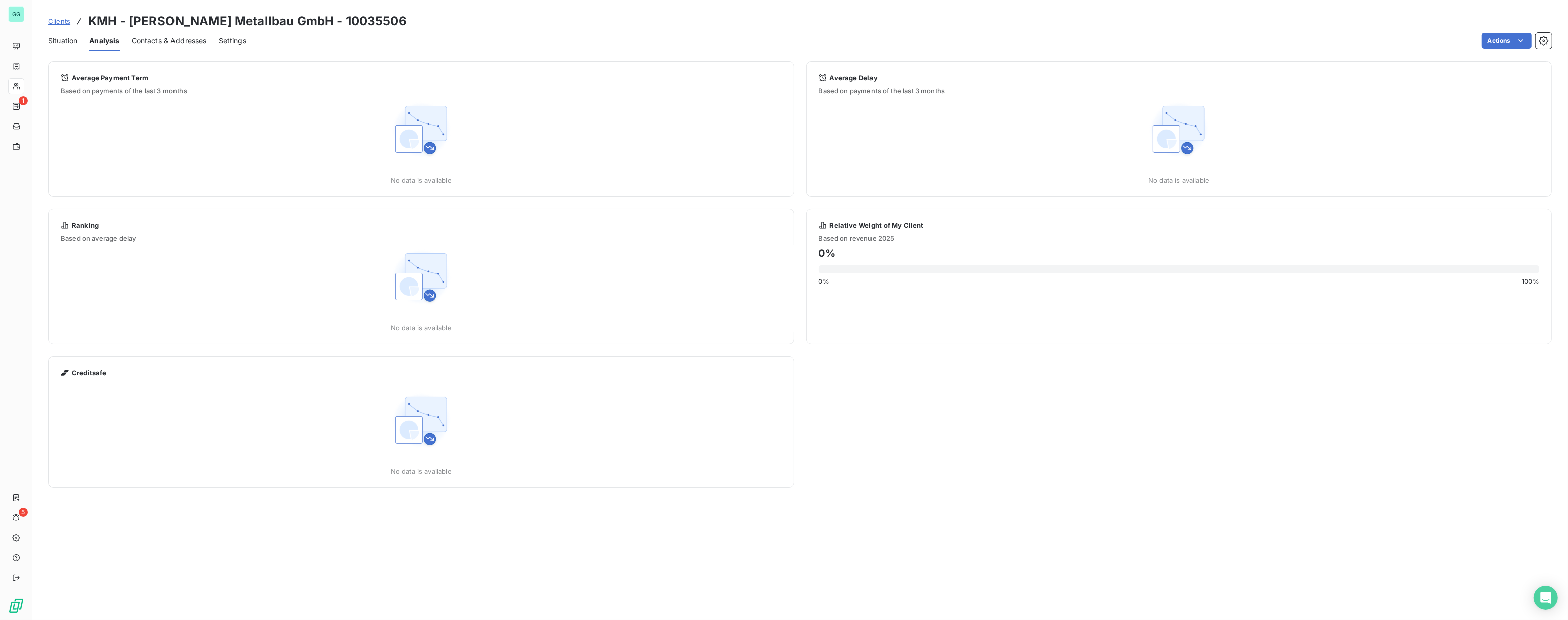
click at [69, 42] on span "Situation" at bounding box center [63, 41] width 29 height 10
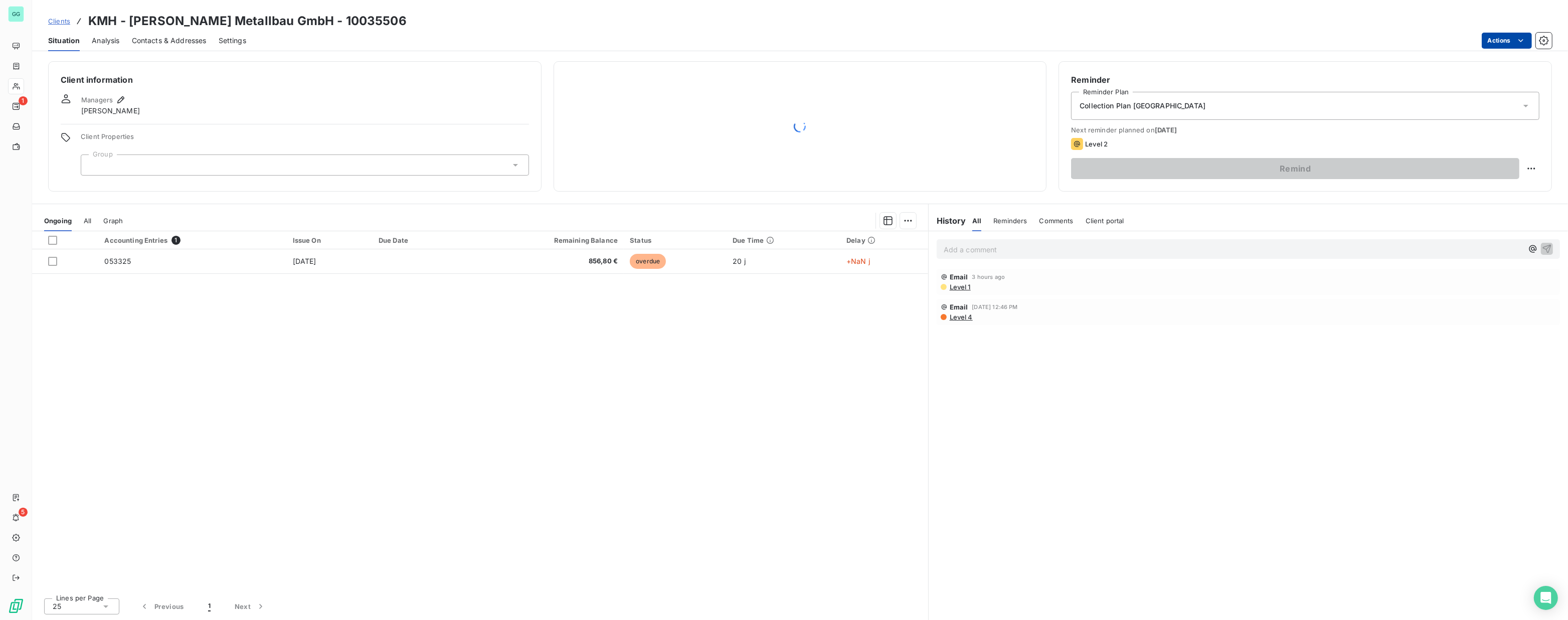
click at [1507, 37] on html "GG 1 5 Clients KMH - [PERSON_NAME] Metallbau GmbH - 10035506 Situation Analysis…" at bounding box center [784, 310] width 1568 height 620
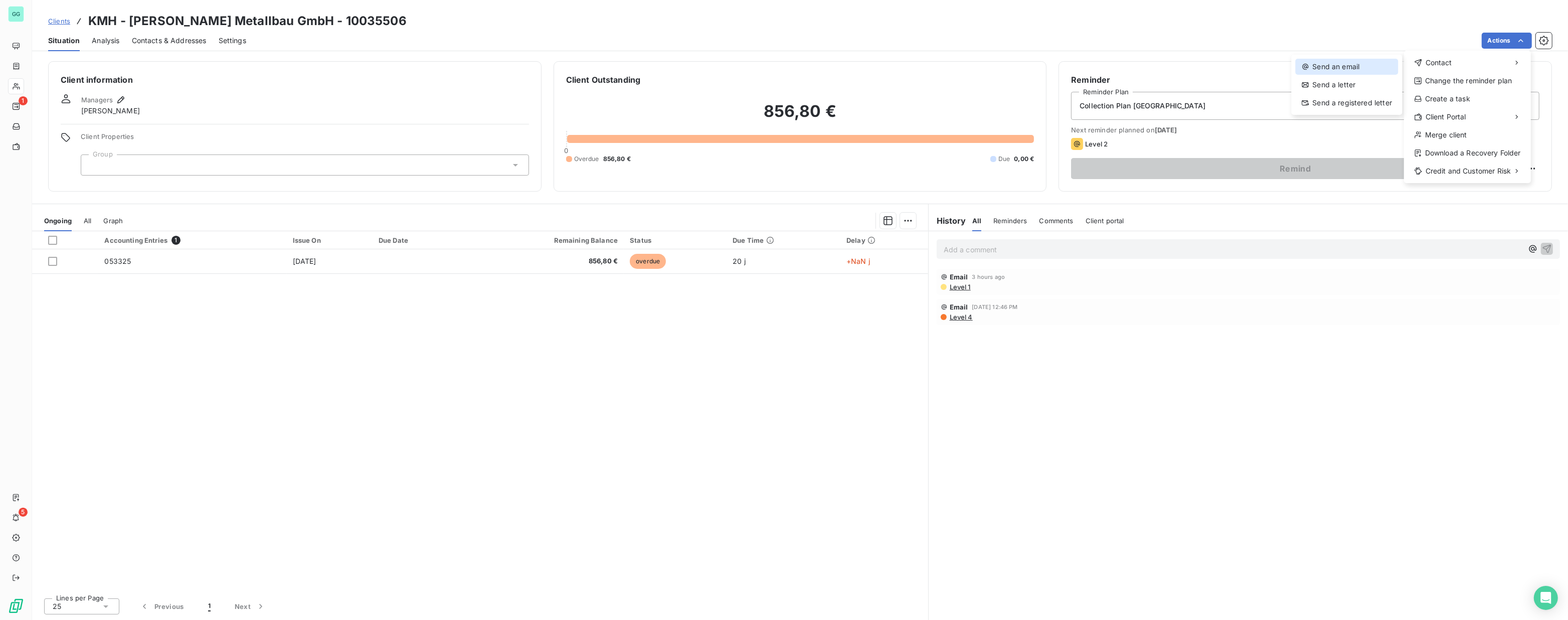
click at [1341, 67] on div "Send an email" at bounding box center [1347, 67] width 103 height 16
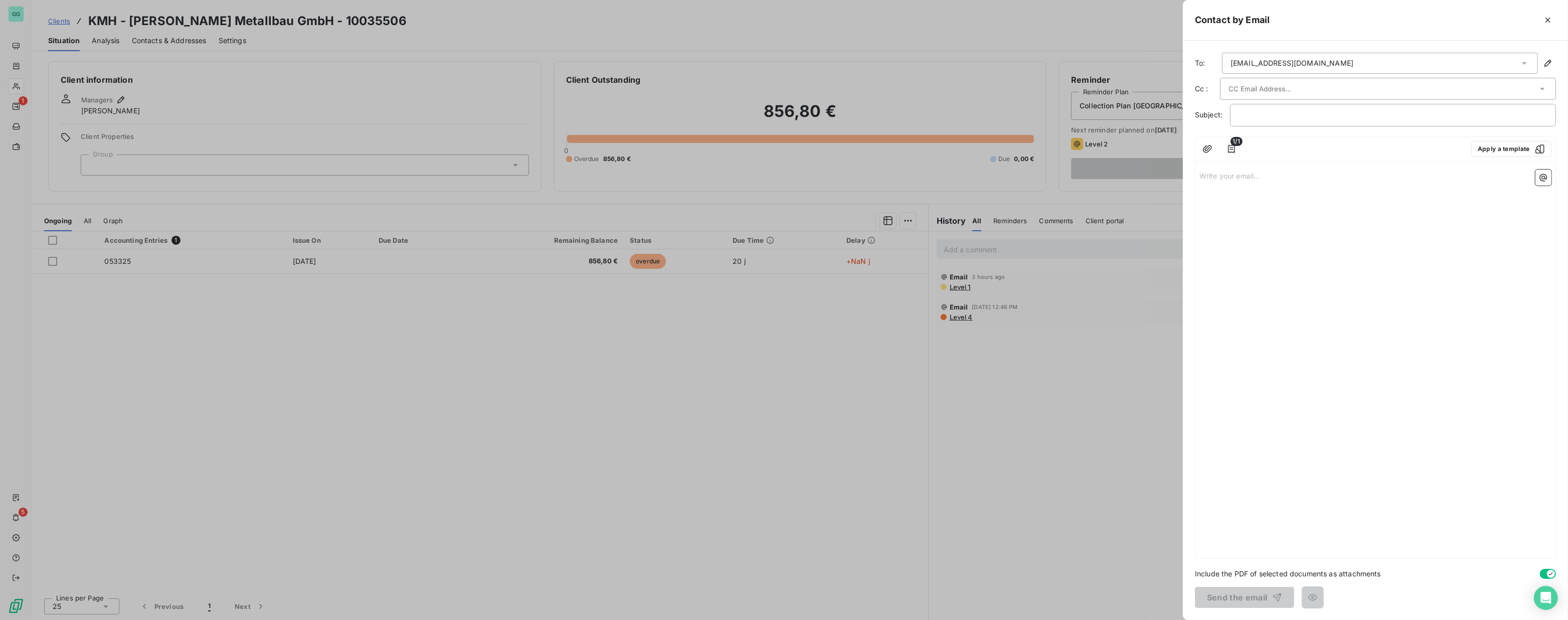
click at [1339, 66] on div "[EMAIL_ADDRESS][DOMAIN_NAME]" at bounding box center [1380, 63] width 316 height 21
click at [1271, 123] on span "[EMAIL_ADDRESS][DOMAIN_NAME]" at bounding box center [1289, 126] width 123 height 10
click at [1491, 142] on button "Apply a template" at bounding box center [1512, 149] width 80 height 16
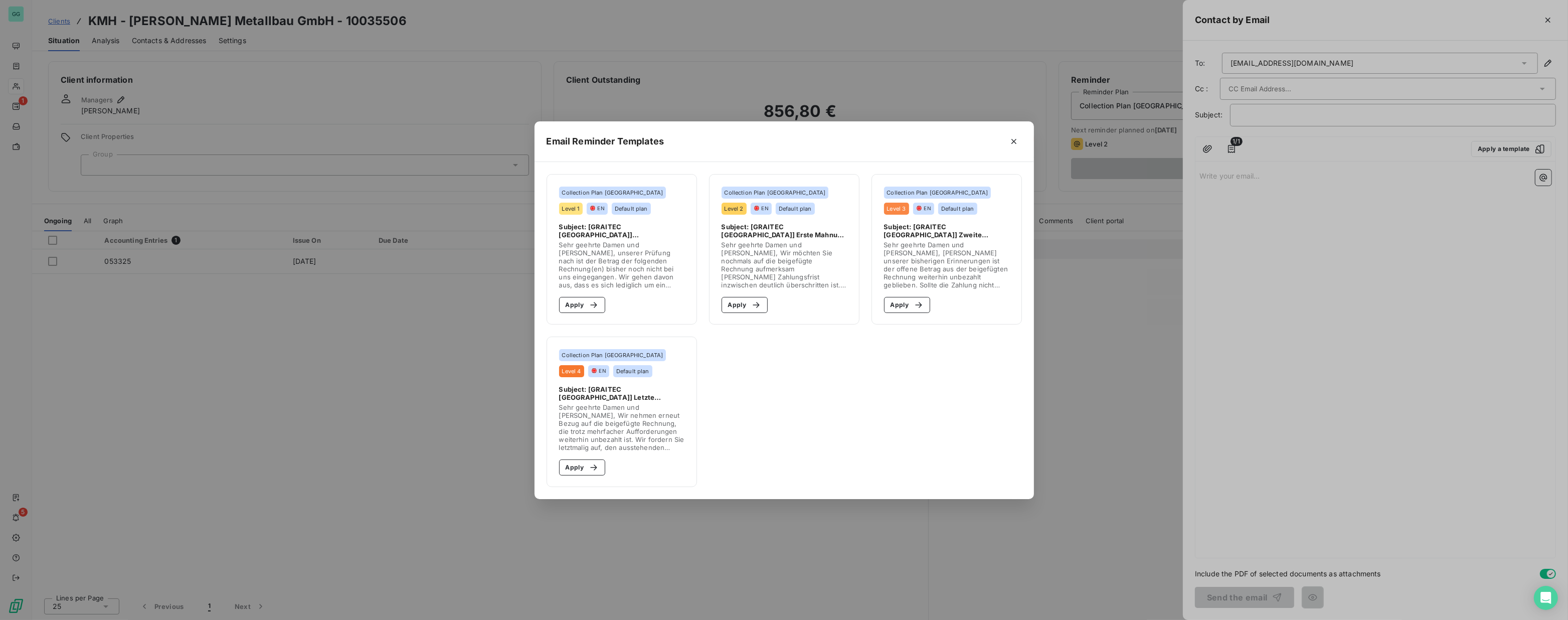
click at [625, 381] on section "Collection Plan Germany Level 4 EN Default plan Subject: [GRAITEC [GEOGRAPHIC_D…" at bounding box center [622, 412] width 150 height 150
click at [579, 466] on button "Apply" at bounding box center [582, 467] width 47 height 16
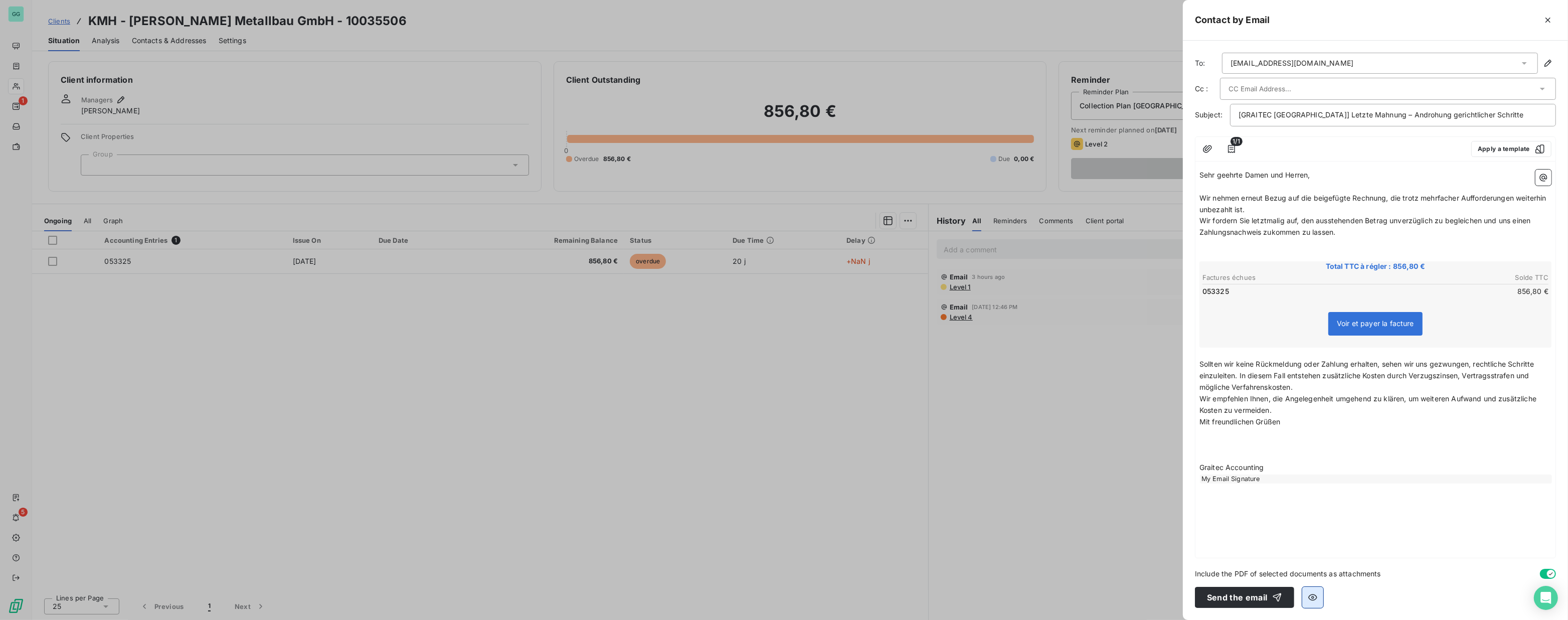
click at [1311, 599] on icon "button" at bounding box center [1313, 597] width 10 height 10
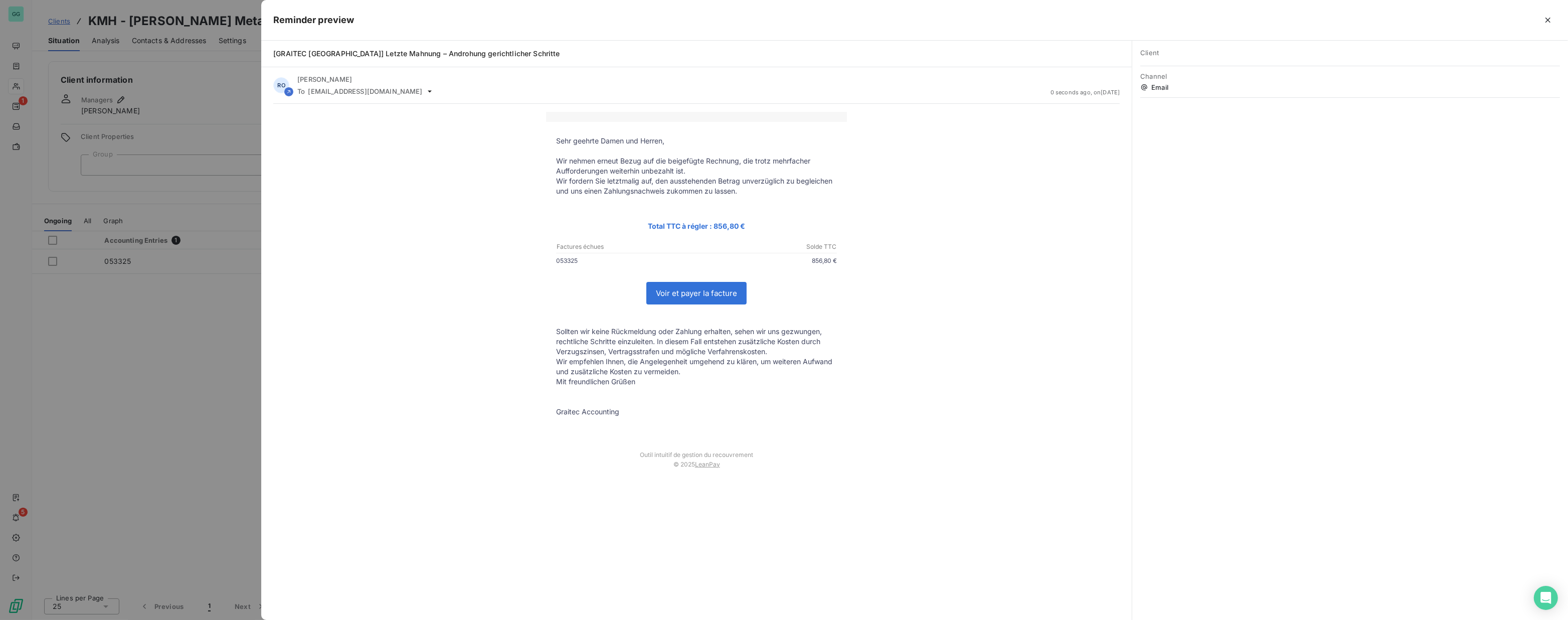
click at [208, 377] on div at bounding box center [784, 310] width 1568 height 620
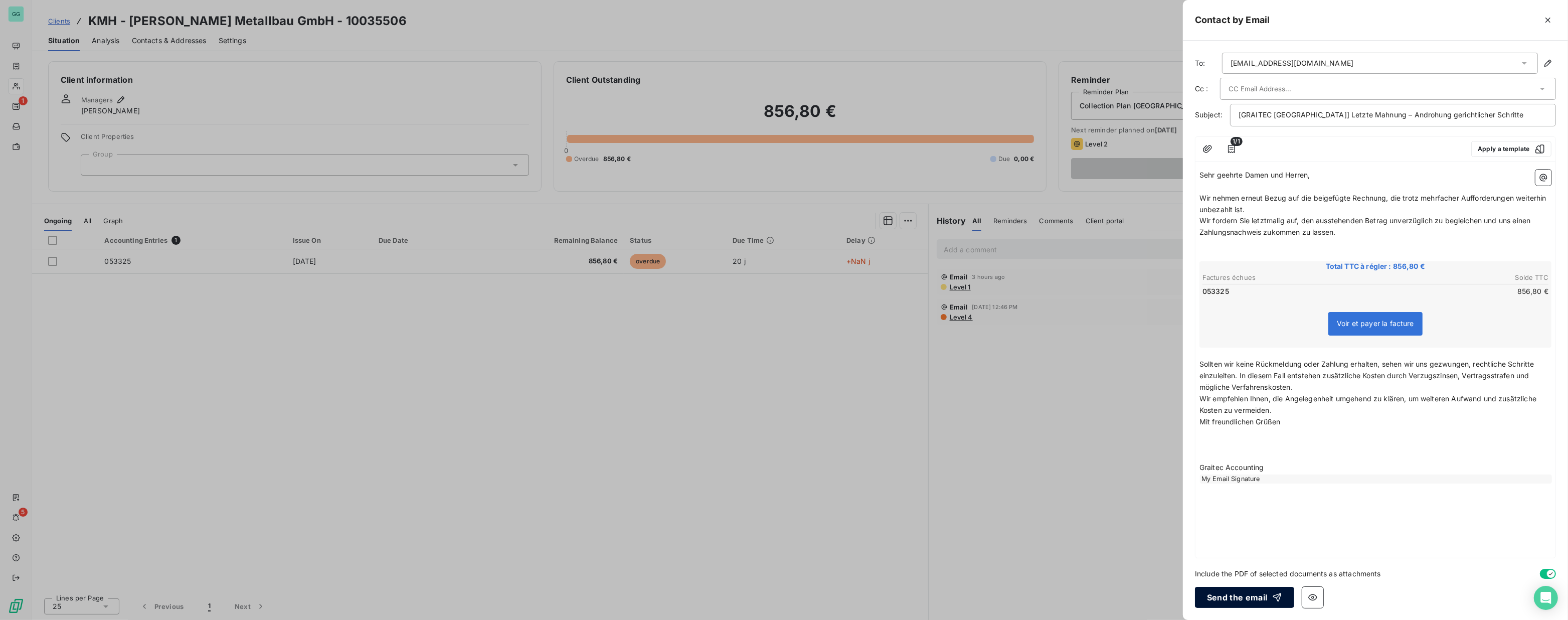
click at [1231, 600] on button "Send the email" at bounding box center [1245, 597] width 100 height 21
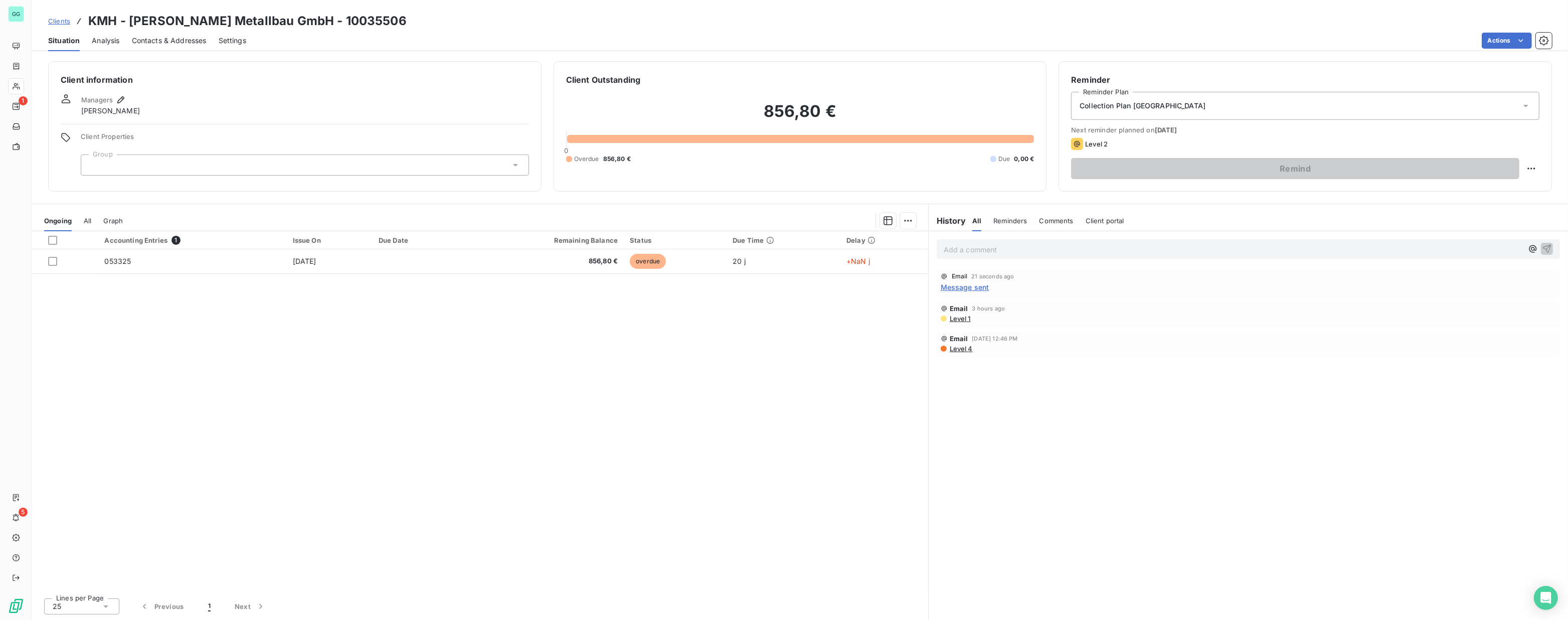
click at [969, 288] on span "Message sent" at bounding box center [965, 287] width 49 height 11
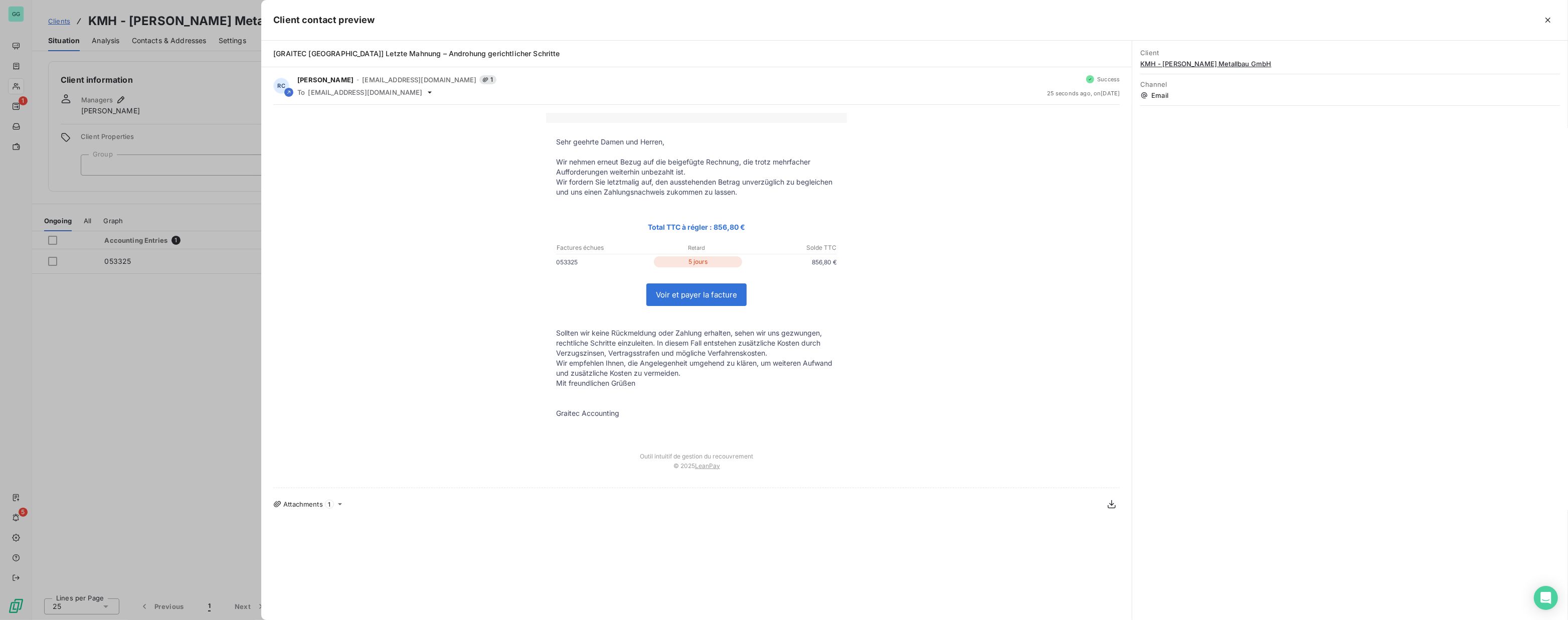
click at [178, 307] on div at bounding box center [784, 310] width 1568 height 620
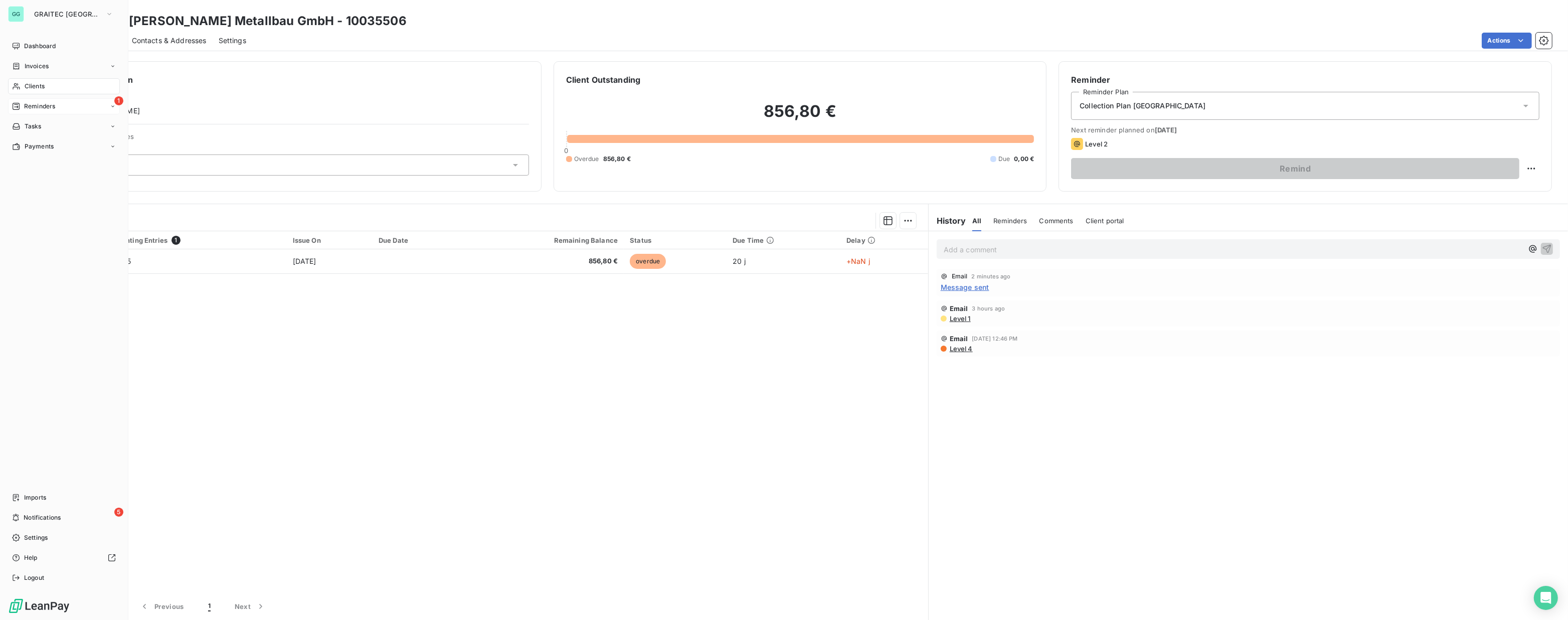
click at [41, 109] on span "Reminders" at bounding box center [39, 106] width 31 height 9
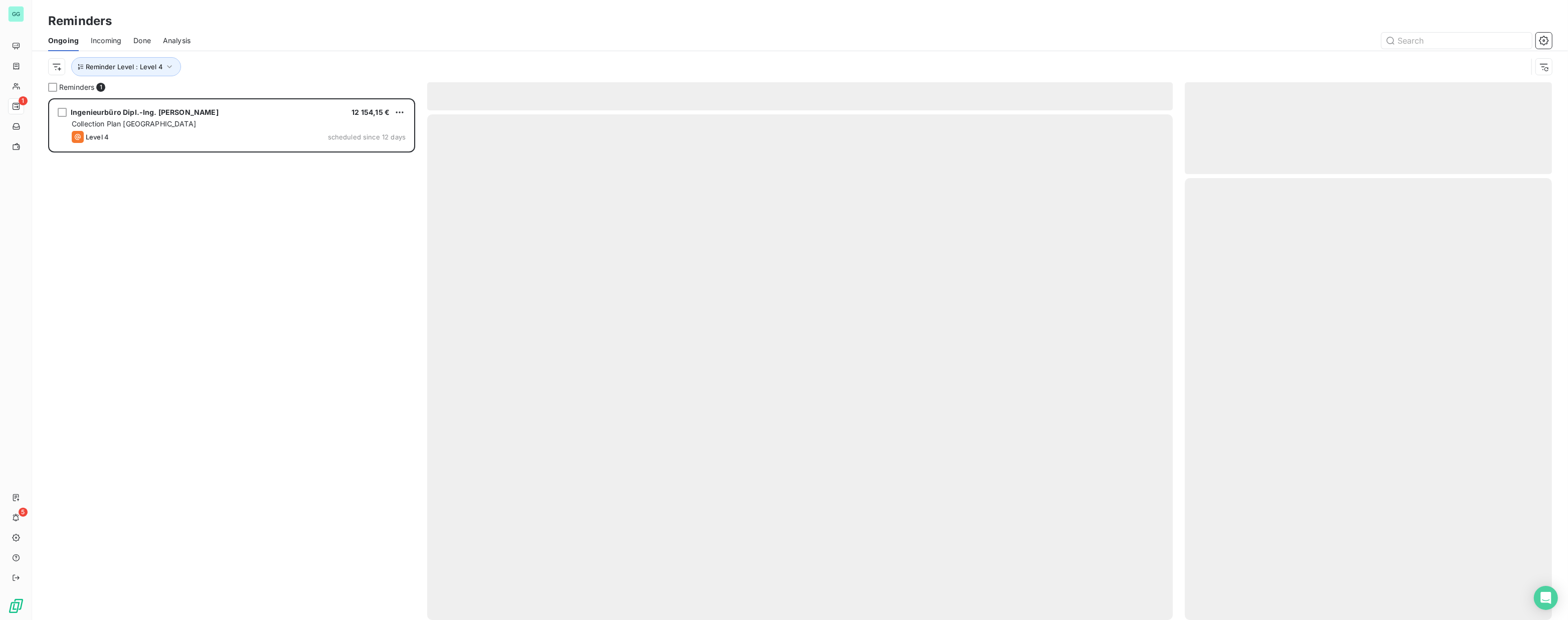
scroll to position [515, 360]
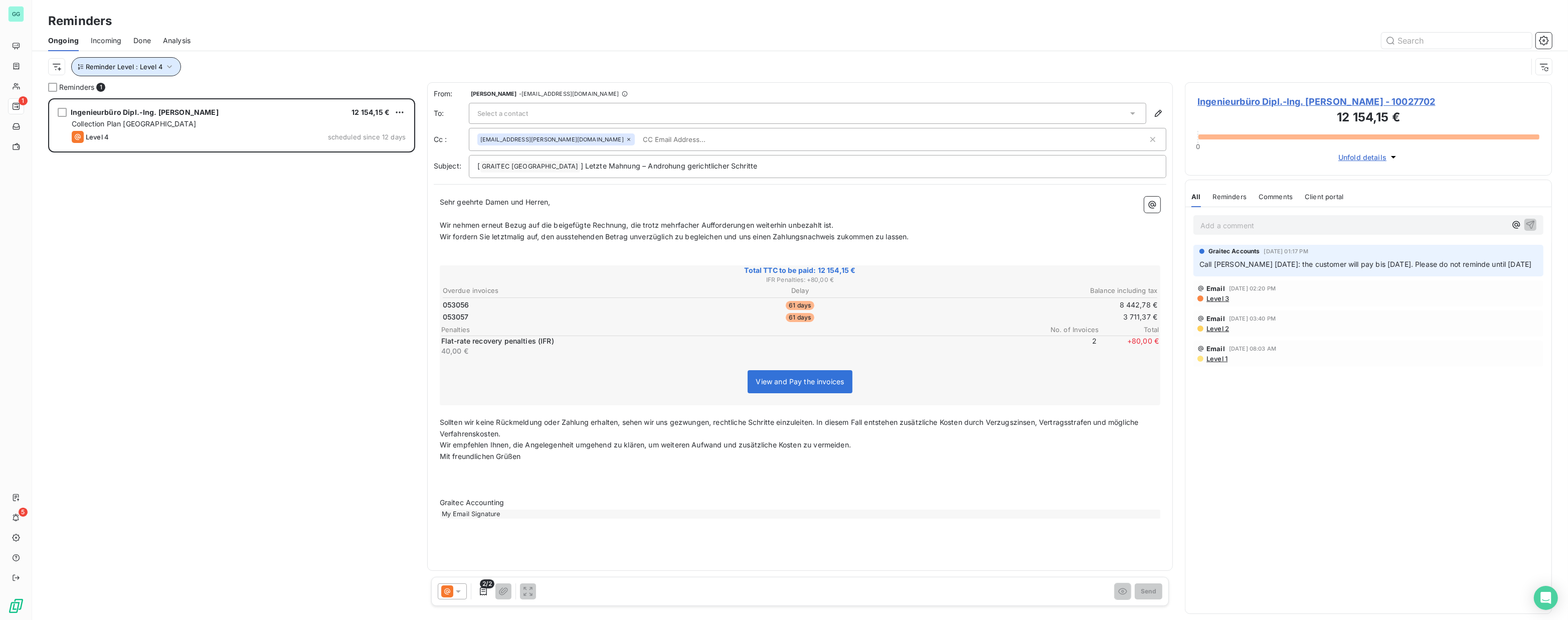
click at [155, 67] on span "Reminder Level : Level 4" at bounding box center [124, 67] width 77 height 8
click at [695, 22] on div "Reminders" at bounding box center [800, 21] width 1536 height 18
